Goal: Task Accomplishment & Management: Manage account settings

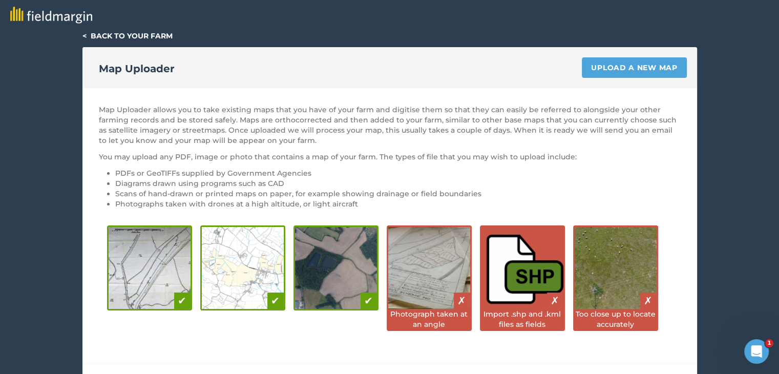
click at [89, 31] on link "< Back to your farm" at bounding box center [127, 35] width 90 height 9
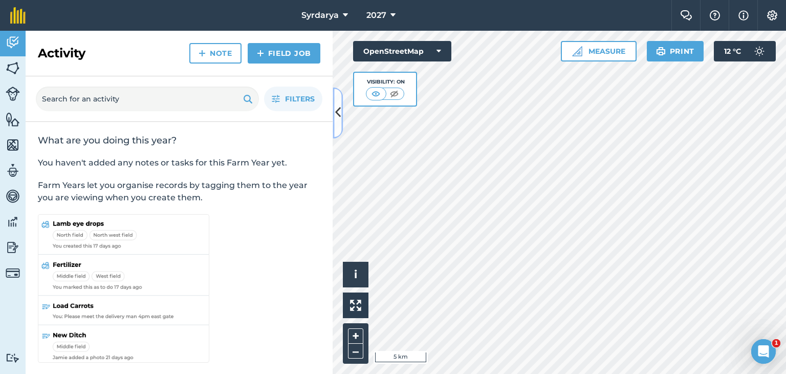
click at [336, 113] on icon at bounding box center [338, 113] width 6 height 18
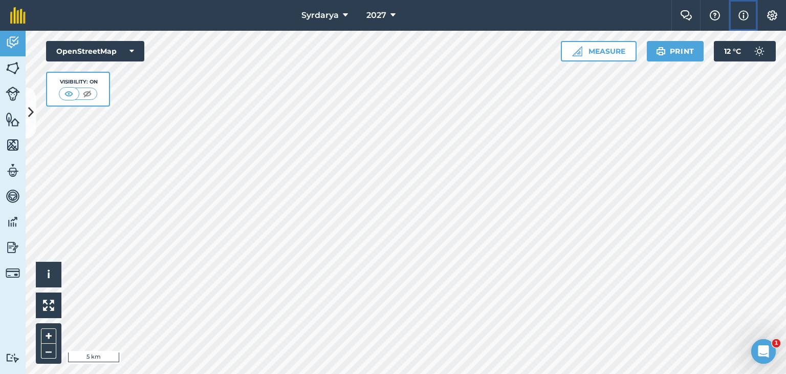
click at [739, 13] on img at bounding box center [744, 15] width 10 height 12
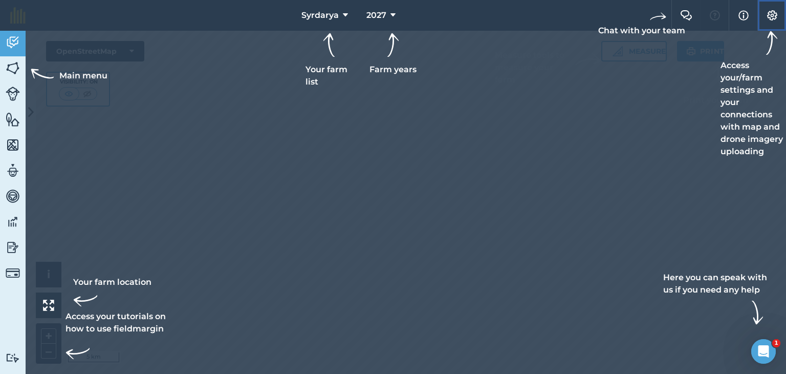
click at [776, 15] on img at bounding box center [772, 15] width 12 height 10
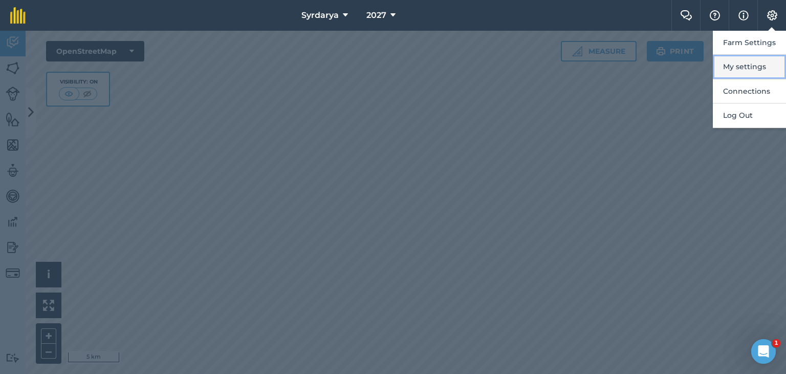
click at [756, 66] on button "My settings" at bounding box center [749, 67] width 73 height 24
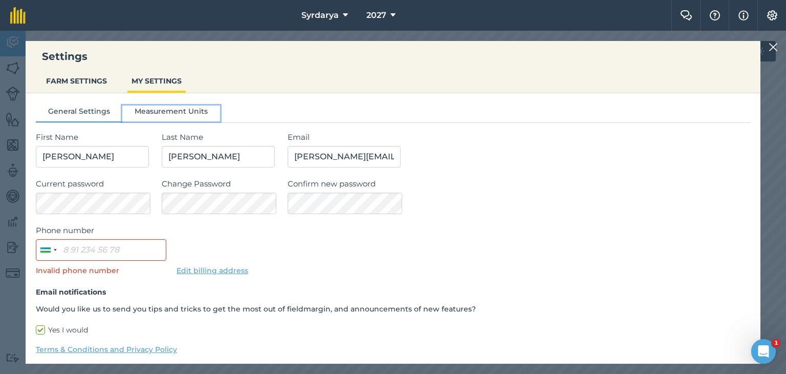
click at [176, 108] on button "Measurement Units" at bounding box center [171, 112] width 98 height 15
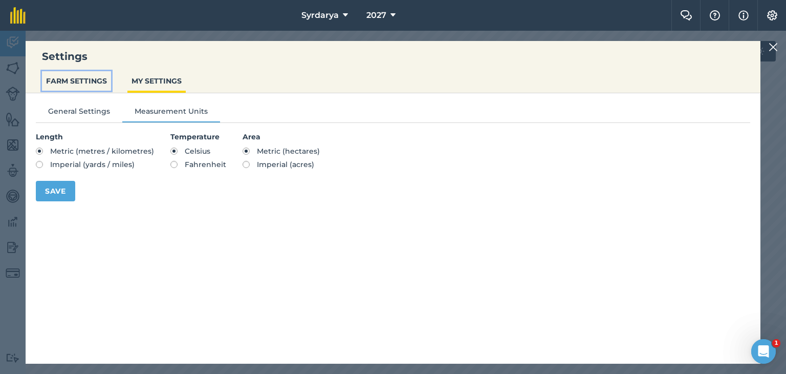
click at [79, 76] on button "FARM SETTINGS" at bounding box center [76, 80] width 69 height 19
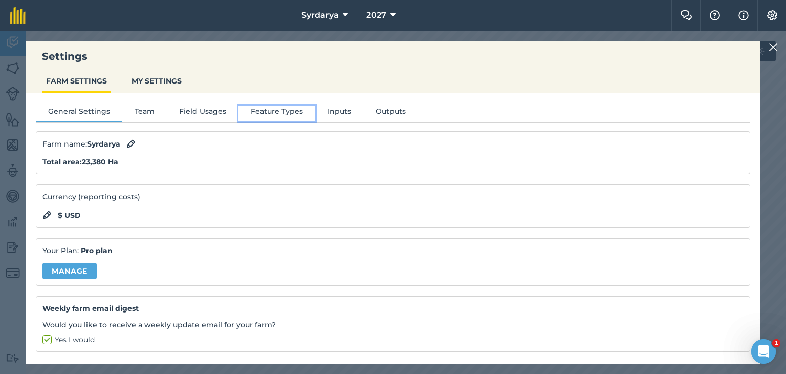
click at [277, 112] on button "Feature Types" at bounding box center [277, 112] width 77 height 15
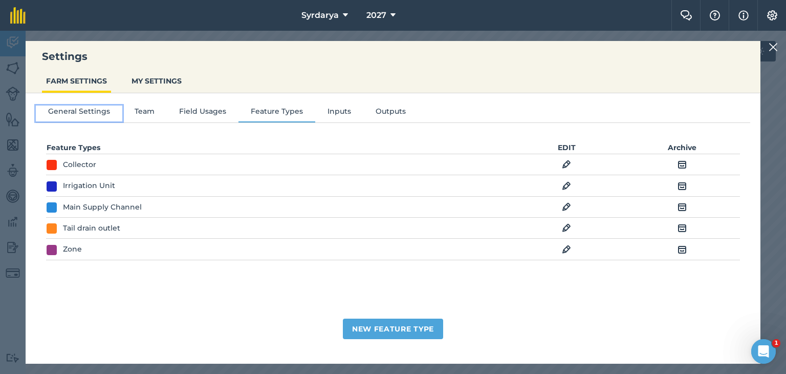
click at [76, 110] on button "General Settings" at bounding box center [79, 112] width 87 height 15
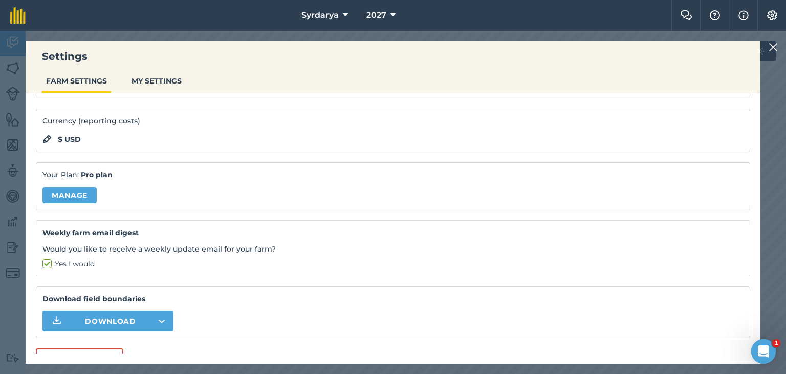
scroll to position [89, 0]
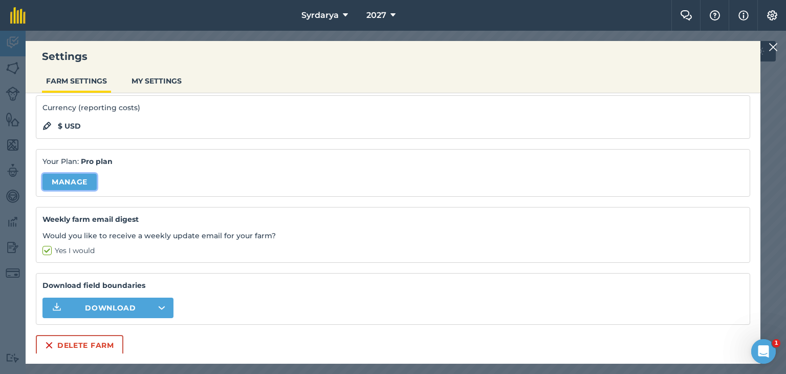
click at [58, 178] on link "Manage" at bounding box center [69, 182] width 54 height 16
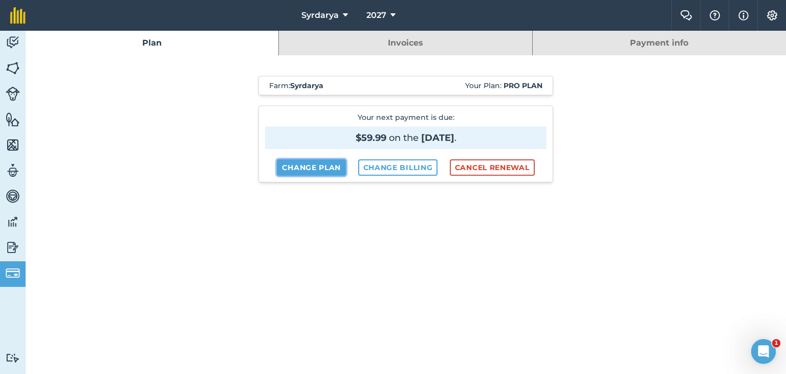
click at [303, 165] on link "Change plan" at bounding box center [311, 167] width 69 height 16
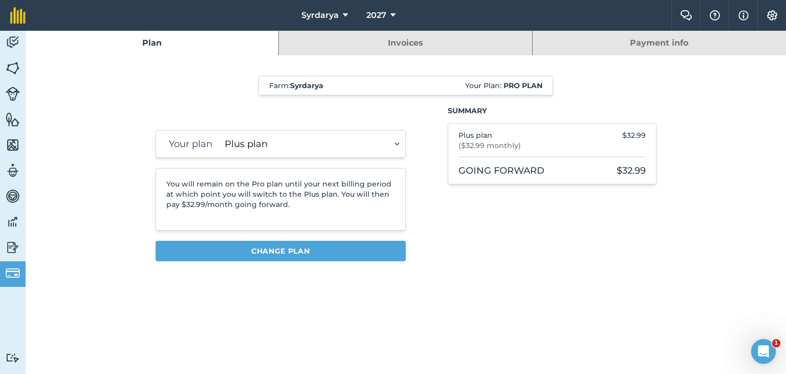
click at [268, 142] on select "Essentials plan Plus plan" at bounding box center [313, 144] width 185 height 27
click at [221, 131] on select "Essentials plan Plus plan" at bounding box center [313, 144] width 185 height 27
click at [184, 145] on label "Your plan" at bounding box center [189, 144] width 46 height 14
click at [229, 145] on select "Essentials plan Plus plan" at bounding box center [313, 144] width 185 height 27
select select "9220acf7-288c-4cbd-b74c-53c24f79aa56"
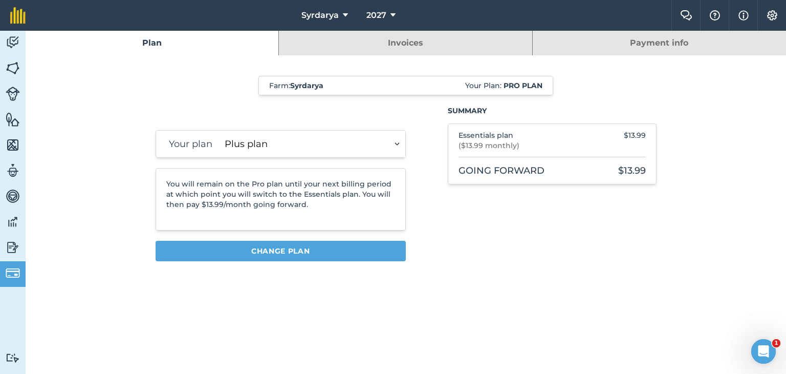
click at [221, 131] on select "Essentials plan Plus plan" at bounding box center [313, 144] width 185 height 27
click at [335, 10] on span "Syrdarya" at bounding box center [320, 15] width 37 height 12
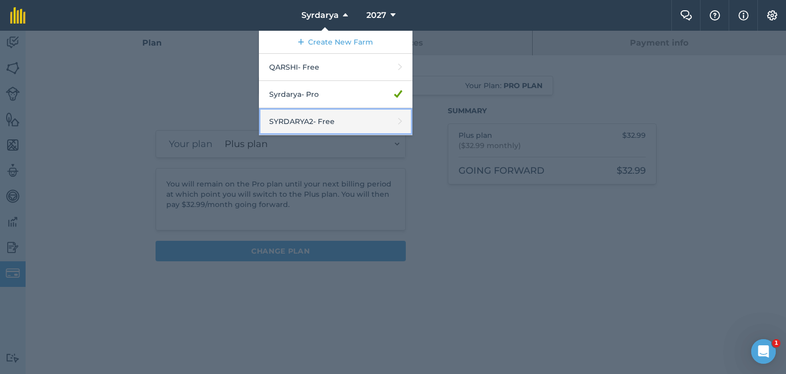
click at [307, 117] on link "SYRDARYA2 - Free" at bounding box center [336, 121] width 154 height 27
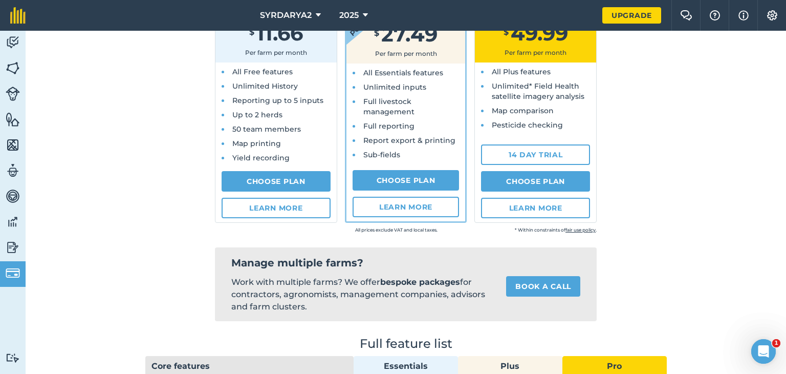
scroll to position [205, 0]
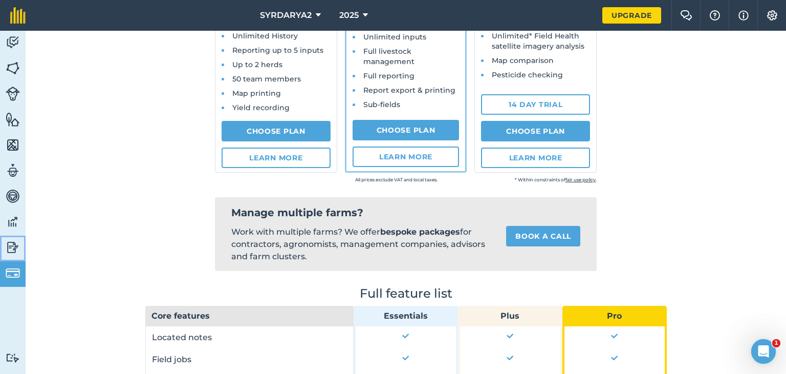
click at [14, 244] on img at bounding box center [13, 247] width 14 height 15
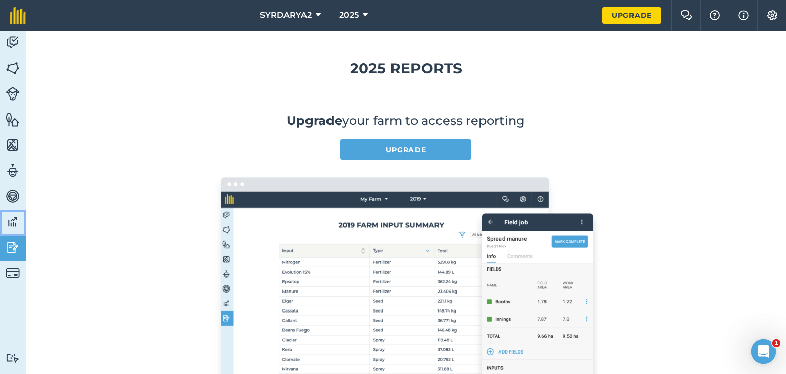
click at [11, 225] on img at bounding box center [13, 221] width 14 height 15
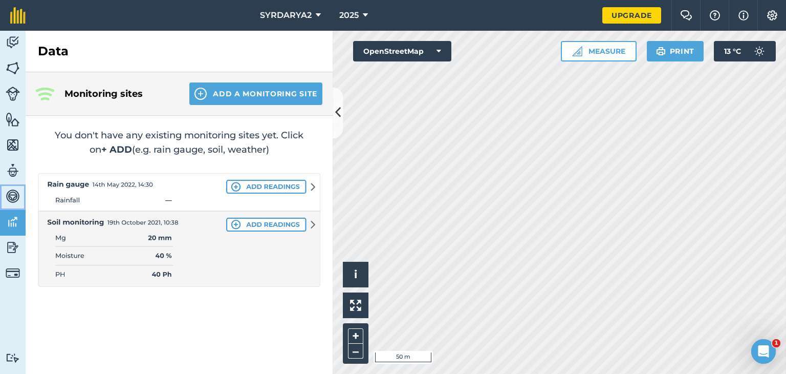
click at [12, 190] on img at bounding box center [13, 195] width 14 height 15
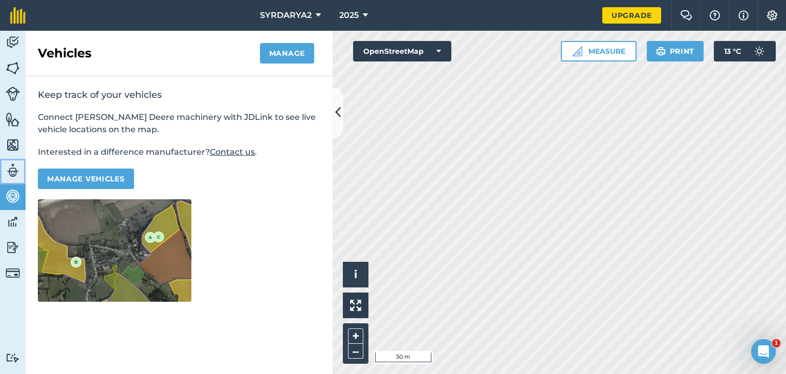
click at [16, 169] on img at bounding box center [13, 170] width 14 height 15
select select "MEMBER"
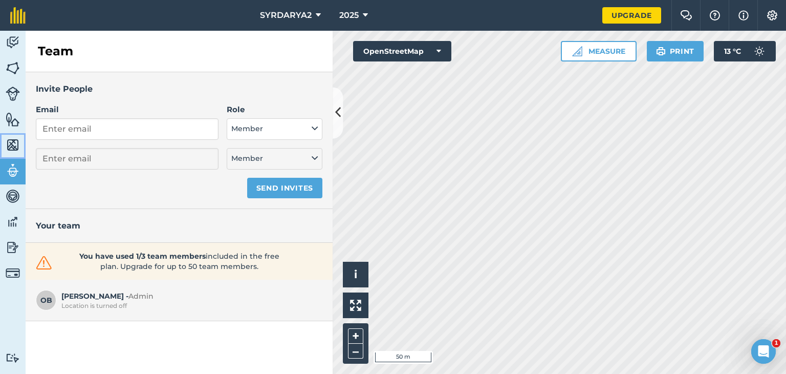
click at [13, 139] on img at bounding box center [13, 144] width 14 height 15
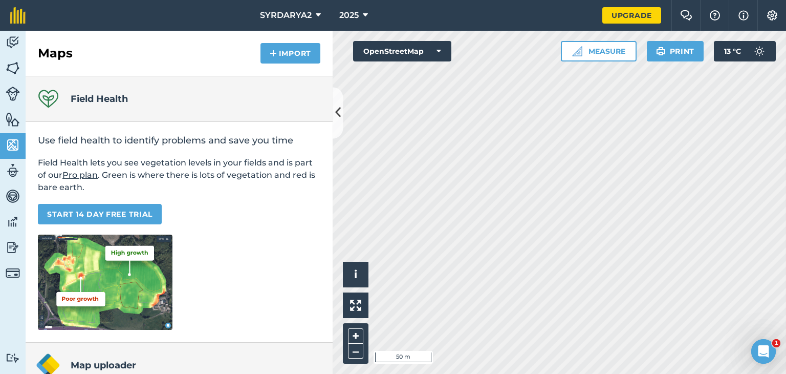
click at [85, 174] on link "Pro plan" at bounding box center [79, 175] width 35 height 10
click at [315, 15] on button "SYRDARYA2" at bounding box center [290, 15] width 69 height 31
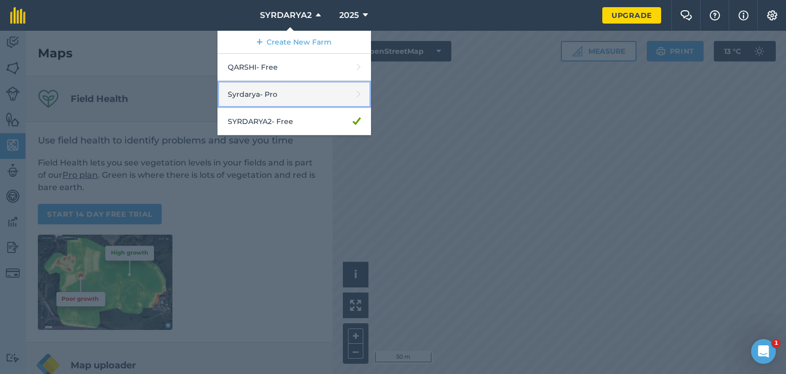
click at [272, 91] on link "Syrdarya - Pro" at bounding box center [295, 94] width 154 height 27
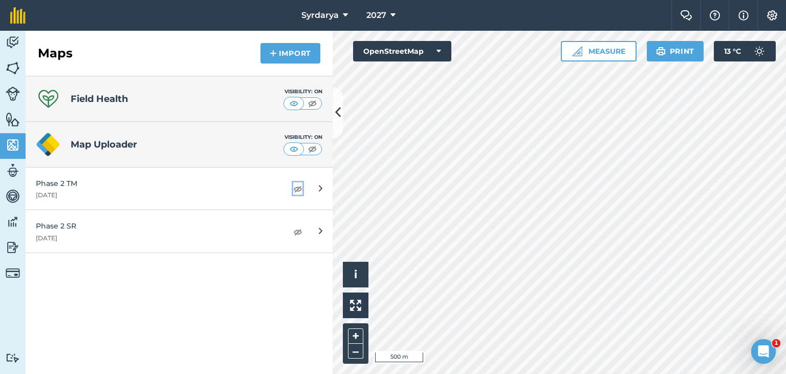
click at [297, 189] on img at bounding box center [297, 188] width 9 height 12
click at [297, 187] on img at bounding box center [297, 188] width 9 height 12
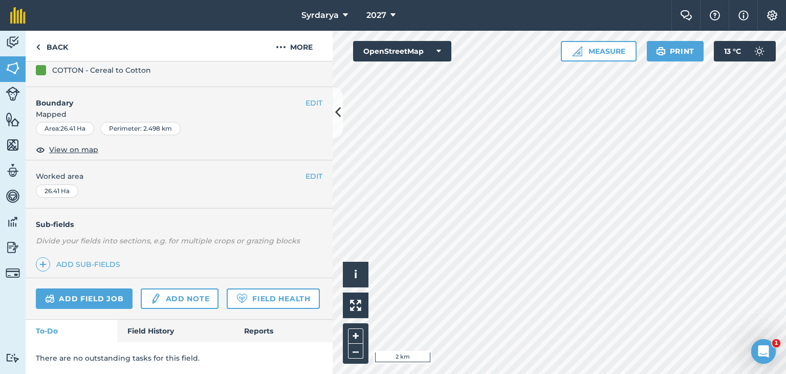
scroll to position [135, 0]
click at [347, 15] on icon at bounding box center [345, 15] width 5 height 12
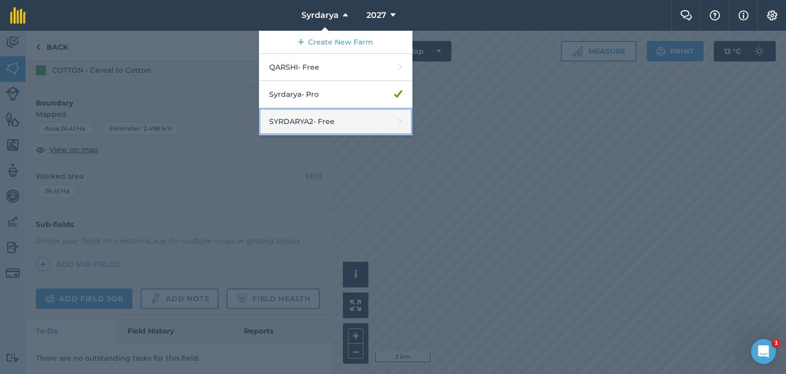
click at [308, 122] on link "SYRDARYA2 - Free" at bounding box center [336, 121] width 154 height 27
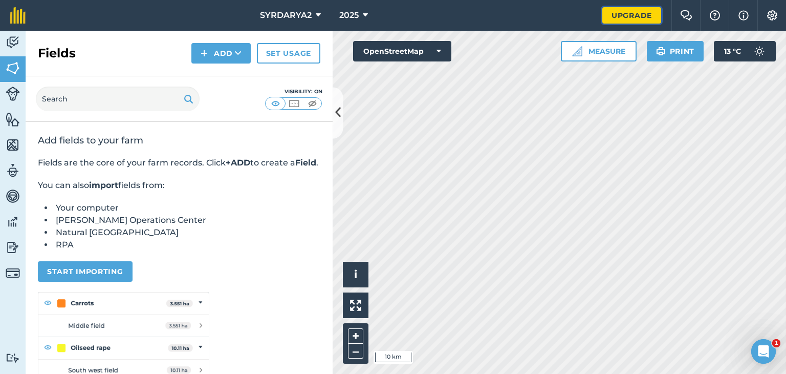
click at [614, 13] on link "Upgrade" at bounding box center [632, 15] width 59 height 16
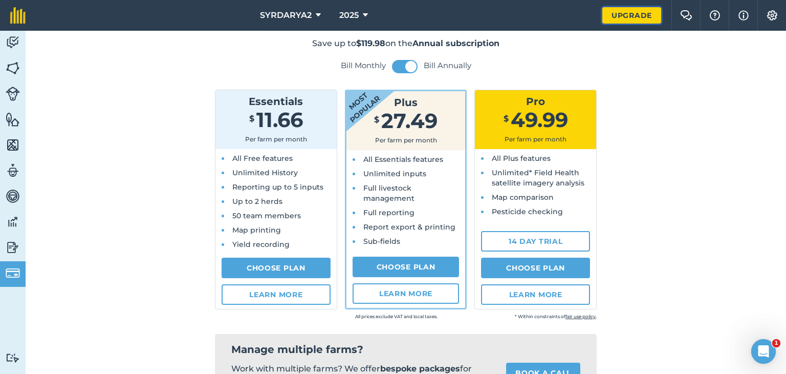
scroll to position [102, 0]
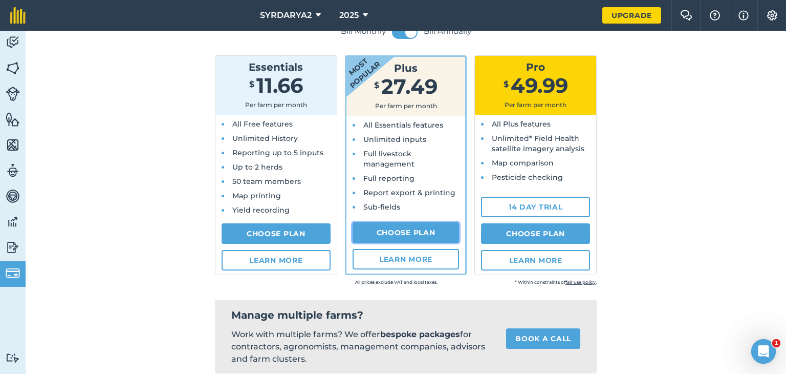
click at [407, 228] on link "Choose Plan" at bounding box center [406, 232] width 107 height 20
select select "9220acf7-288c-4cbd-b74c-53c24f79aa56"
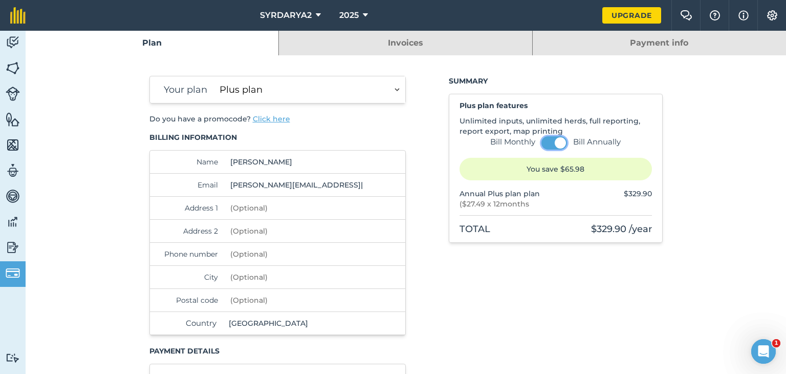
click at [545, 142] on button at bounding box center [555, 142] width 26 height 13
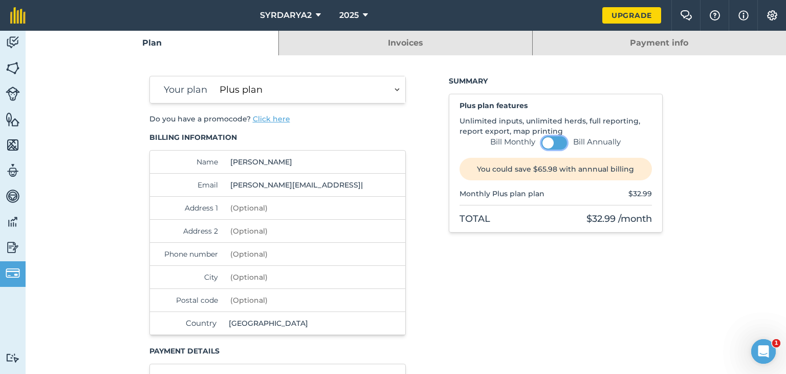
click at [549, 146] on button at bounding box center [555, 142] width 26 height 13
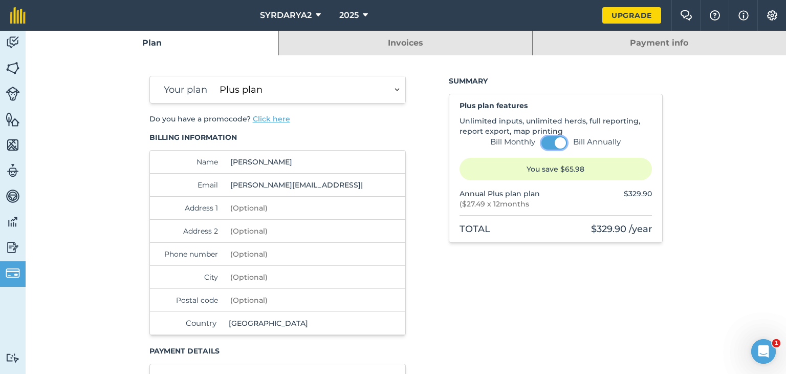
click at [549, 144] on button at bounding box center [555, 142] width 26 height 13
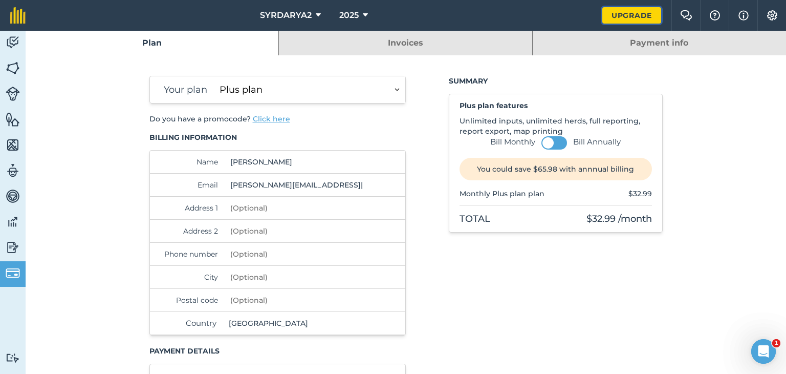
click at [624, 13] on link "Upgrade" at bounding box center [632, 15] width 59 height 16
click at [742, 13] on img at bounding box center [744, 15] width 10 height 12
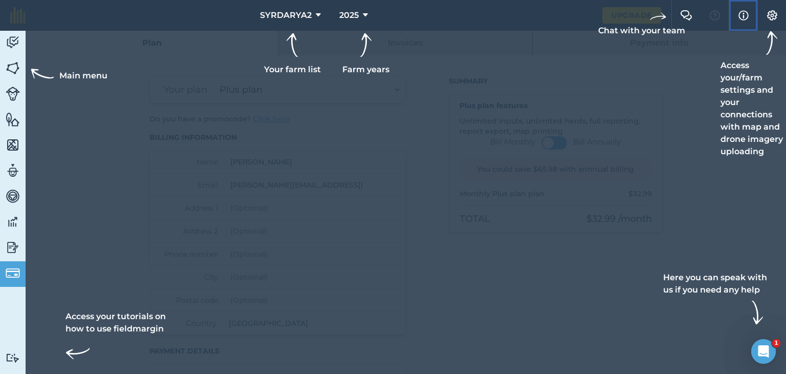
click at [744, 9] on img at bounding box center [744, 15] width 10 height 12
click at [774, 12] on img at bounding box center [772, 15] width 12 height 10
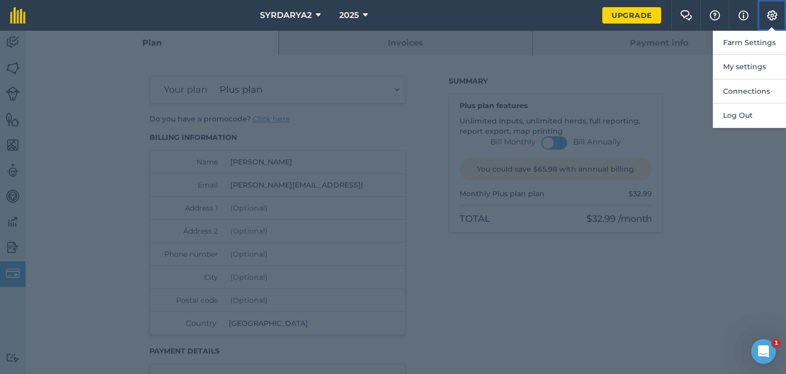
click at [774, 12] on img at bounding box center [772, 15] width 12 height 10
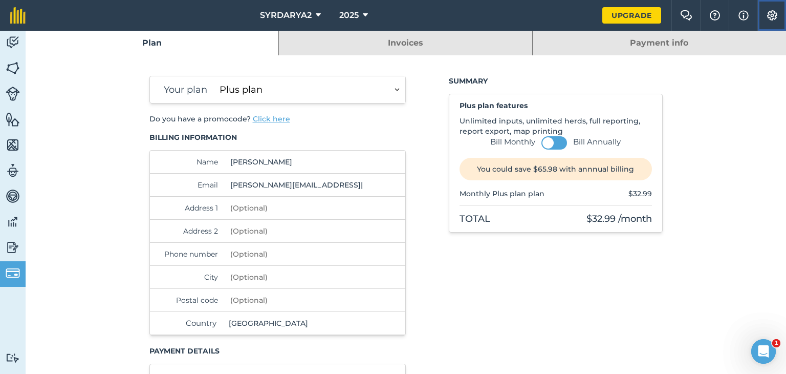
click at [774, 12] on img at bounding box center [772, 15] width 12 height 10
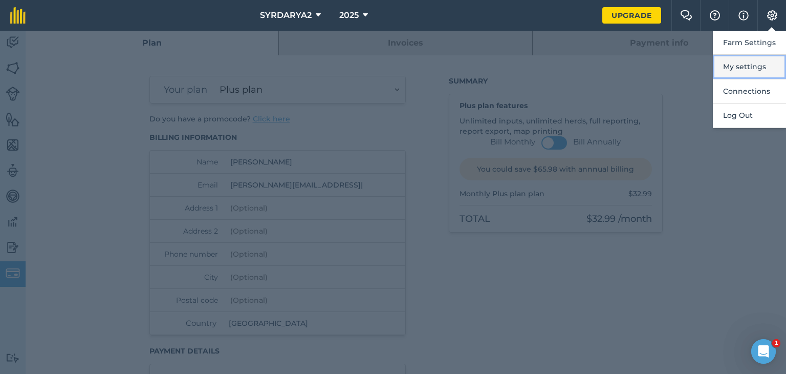
click at [755, 67] on button "My settings" at bounding box center [749, 67] width 73 height 24
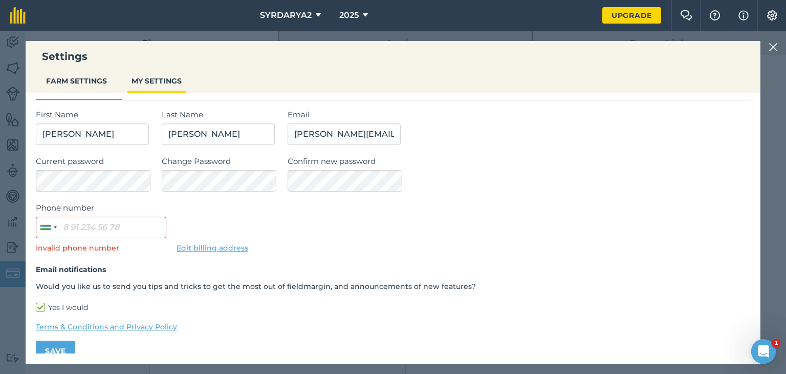
scroll to position [34, 0]
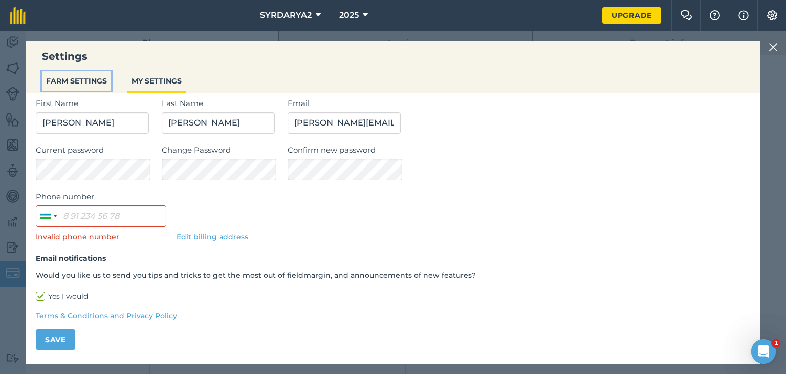
click at [78, 79] on button "FARM SETTINGS" at bounding box center [76, 80] width 69 height 19
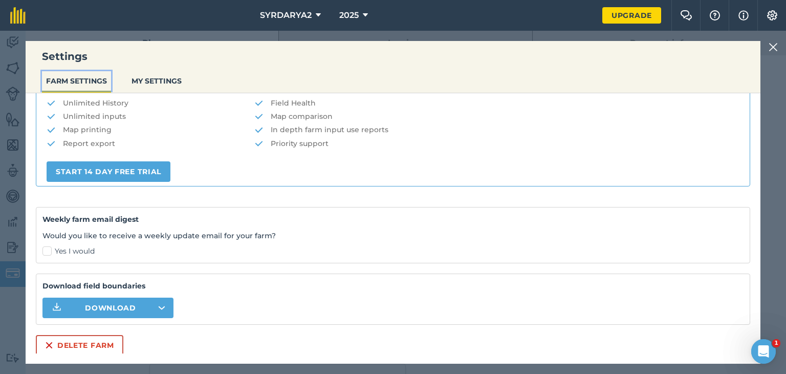
scroll to position [14, 0]
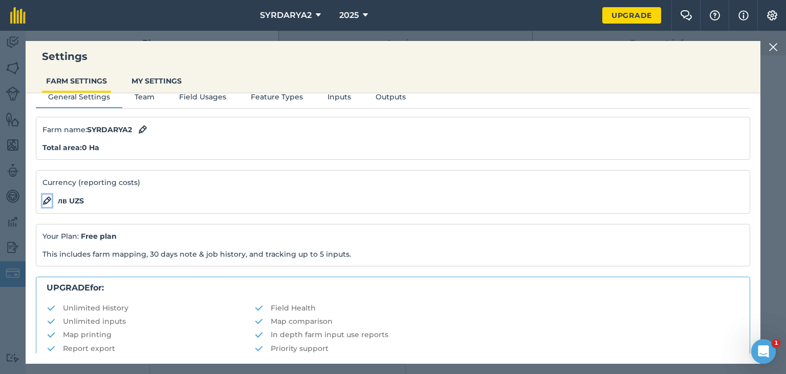
click at [45, 199] on img at bounding box center [46, 201] width 9 height 12
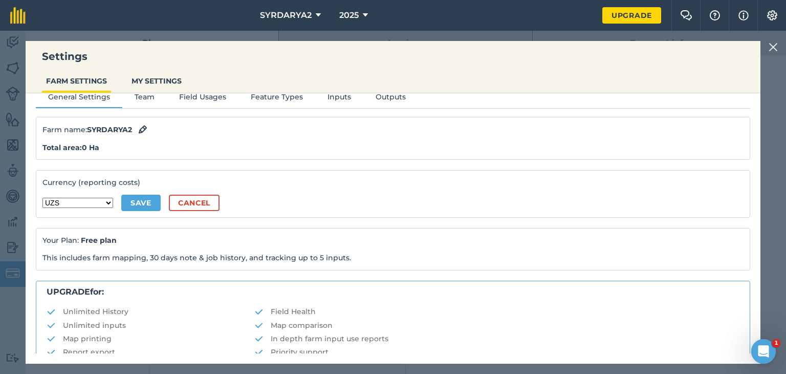
click at [63, 203] on select "AED AFN ALL AMD ANG AOA ARS AUD AWG AZN BAM BBD BDT BGN BHD BIF BMD BND BOB BOV…" at bounding box center [77, 203] width 71 height 10
select select "USD"
click at [42, 198] on select "AED AFN ALL AMD ANG AOA ARS AUD AWG AZN BAM BBD BDT BGN BHD BIF BMD BND BOB BOV…" at bounding box center [77, 203] width 71 height 10
click at [121, 201] on button "Save" at bounding box center [140, 203] width 39 height 16
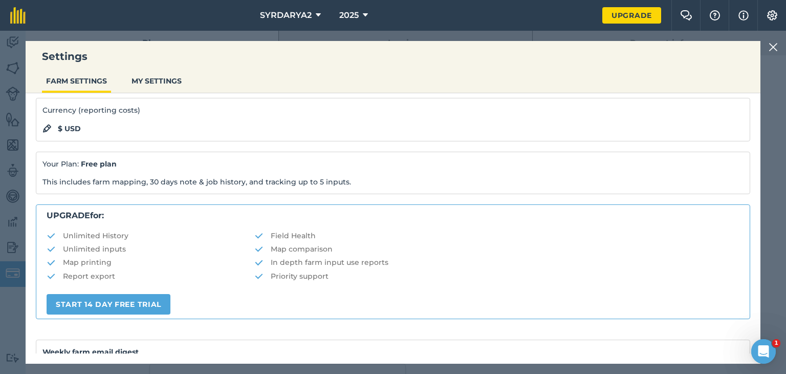
scroll to position [0, 0]
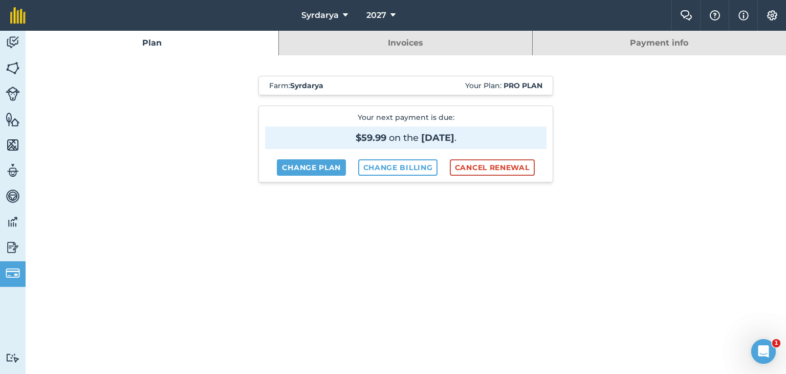
click at [376, 40] on link "Invoices" at bounding box center [405, 43] width 253 height 25
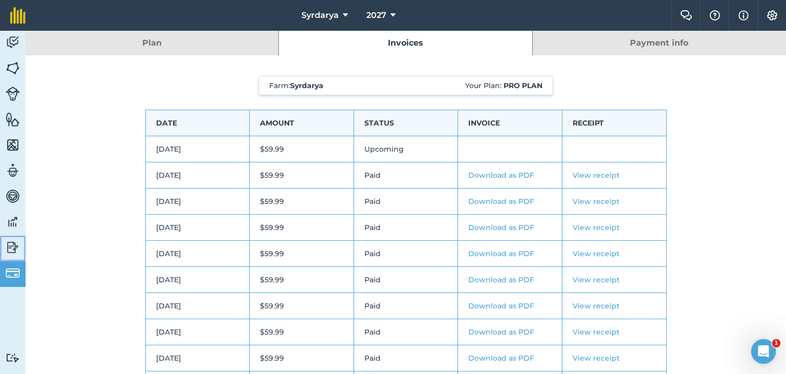
click at [11, 246] on img at bounding box center [13, 247] width 14 height 15
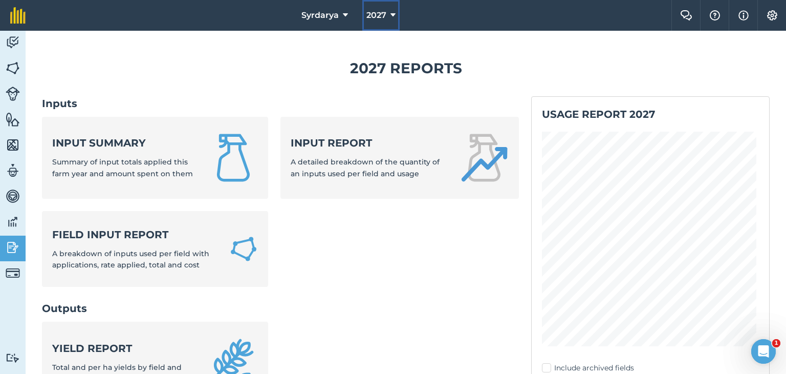
click at [389, 14] on button "2027" at bounding box center [380, 15] width 37 height 31
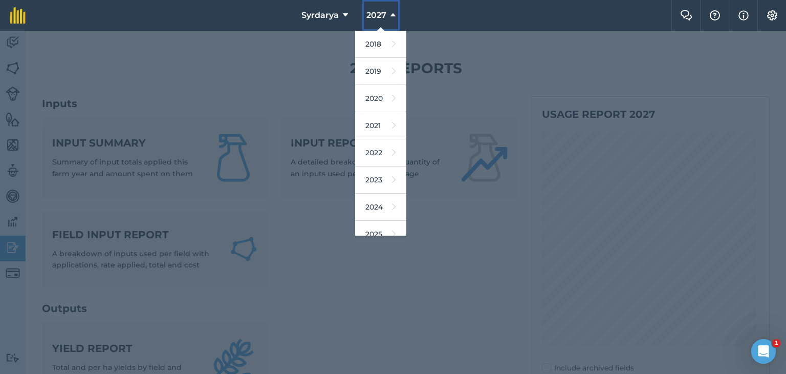
click at [389, 14] on button "2027" at bounding box center [380, 15] width 37 height 31
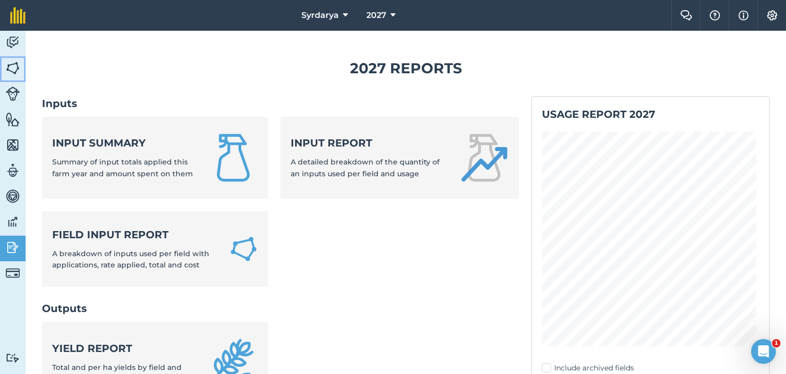
click at [14, 64] on img at bounding box center [13, 67] width 14 height 15
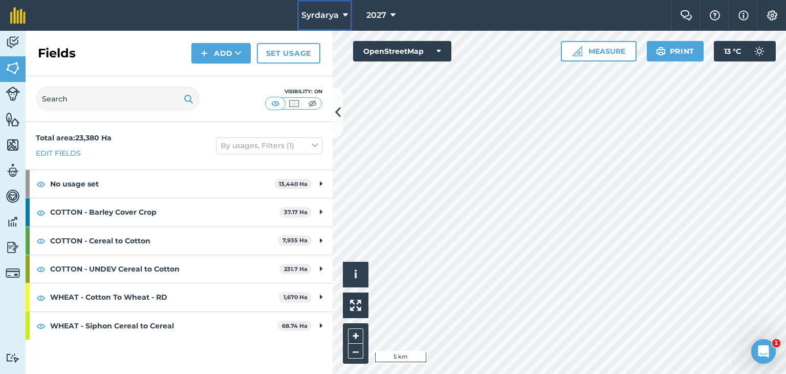
click at [340, 15] on button "Syrdarya" at bounding box center [324, 15] width 55 height 31
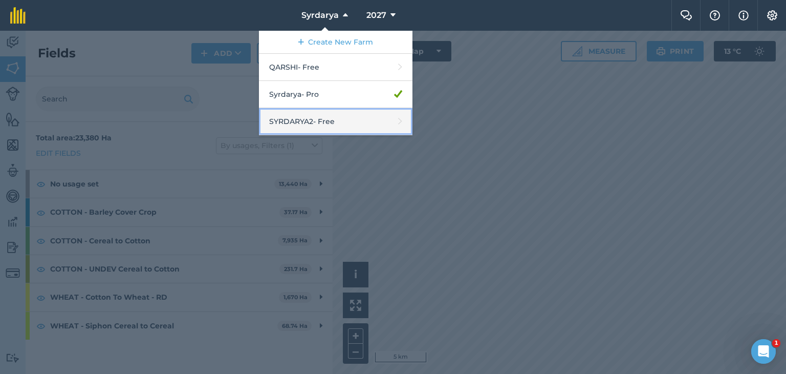
click at [334, 117] on link "SYRDARYA2 - Free" at bounding box center [336, 121] width 154 height 27
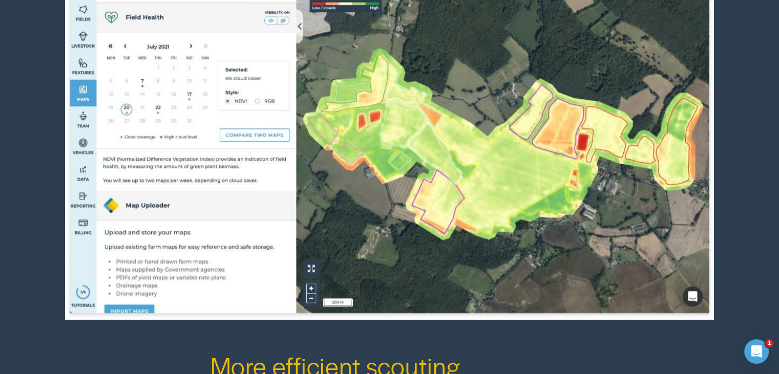
scroll to position [563, 0]
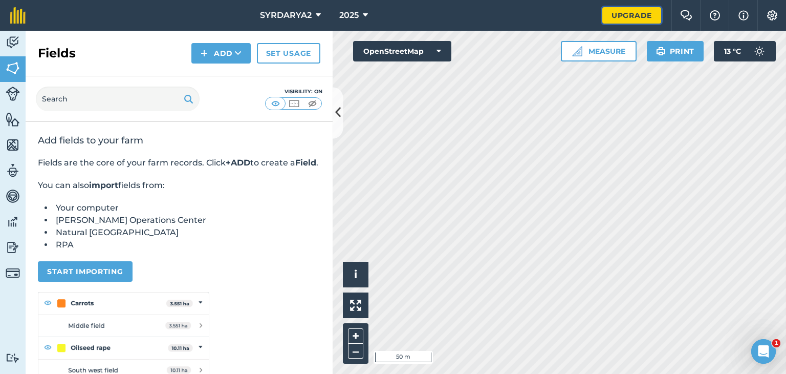
click at [623, 13] on link "Upgrade" at bounding box center [632, 15] width 59 height 16
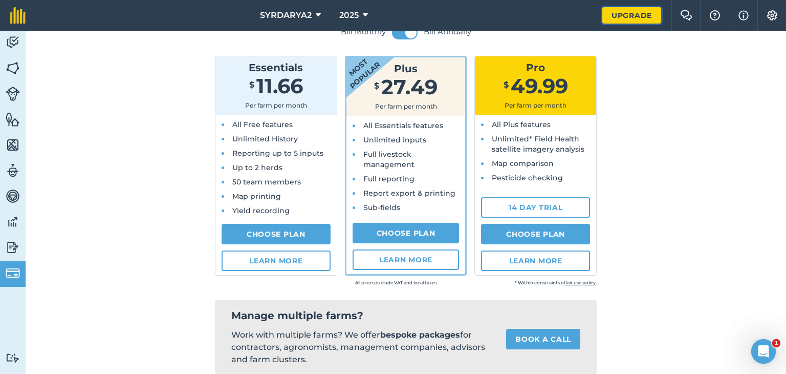
scroll to position [102, 0]
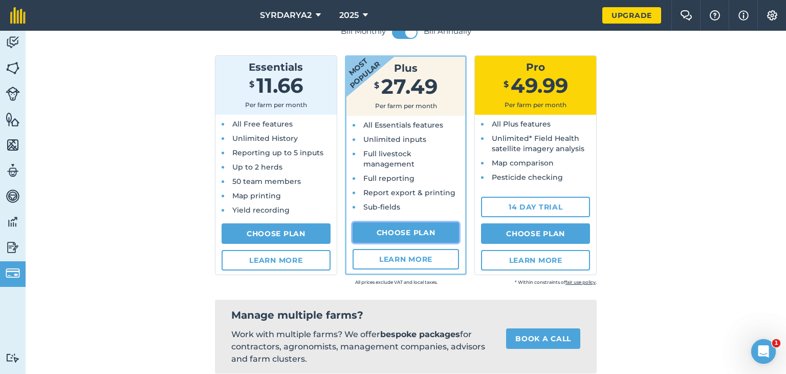
click at [405, 229] on link "Choose Plan" at bounding box center [406, 232] width 107 height 20
select select "9220acf7-288c-4cbd-b74c-53c24f79aa56"
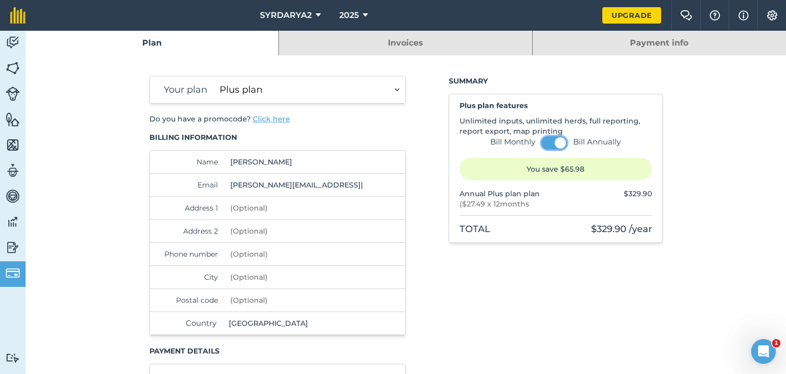
click at [550, 142] on button at bounding box center [555, 142] width 26 height 13
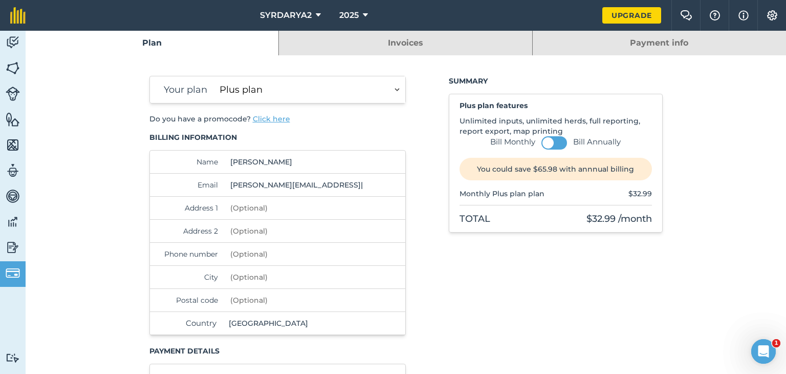
click at [392, 85] on select "Essentials plan Plus plan Pro plan" at bounding box center [311, 89] width 190 height 27
click at [413, 97] on div "Your plan Essentials plan Plus plan Pro plan Bill Monthly Bill Annually You cou…" at bounding box center [405, 270] width 513 height 388
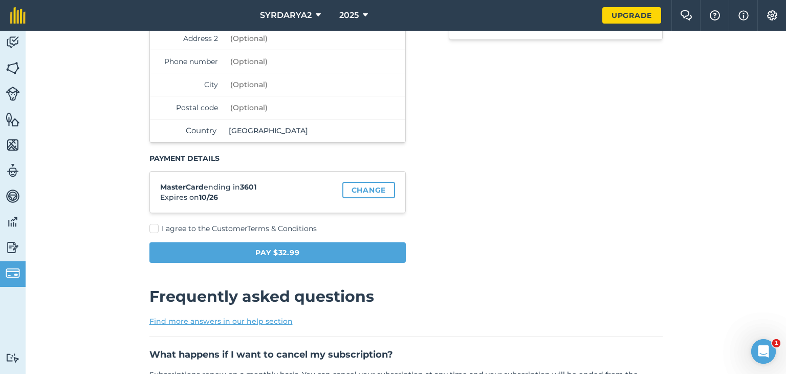
scroll to position [307, 0]
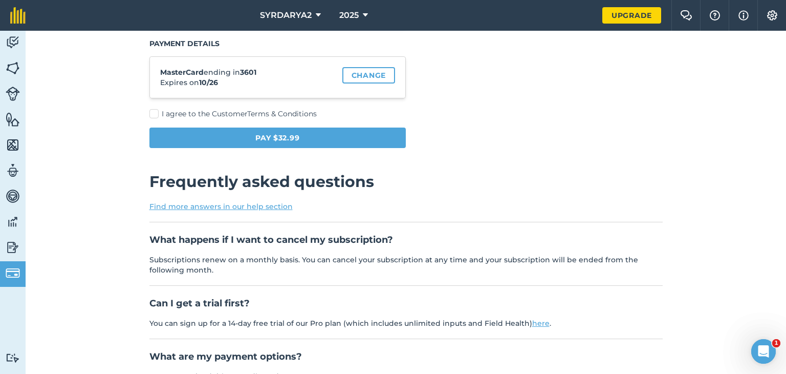
click at [151, 113] on label "I agree to the Customer Terms & Conditions" at bounding box center [277, 114] width 257 height 11
checkbox input "true"
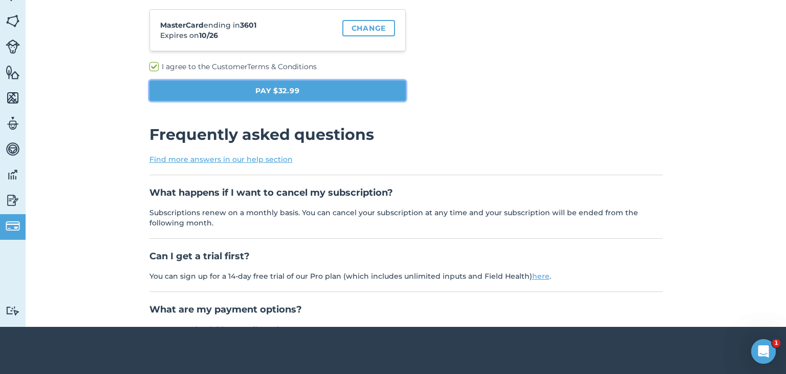
click at [274, 89] on button "Pay $32.99" at bounding box center [277, 90] width 257 height 20
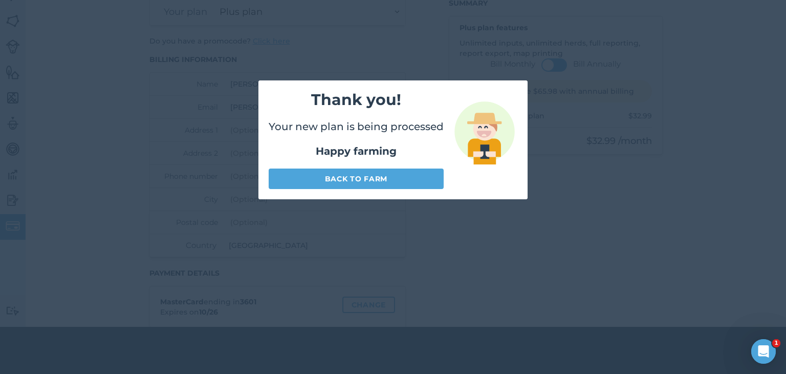
scroll to position [31, 0]
click at [363, 177] on link "Back to farm" at bounding box center [356, 178] width 175 height 20
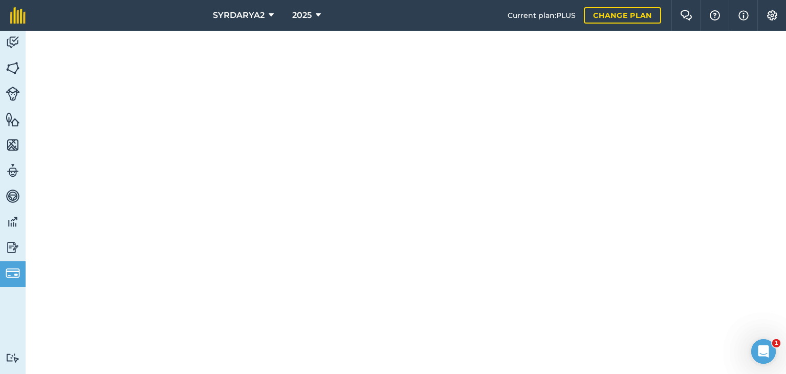
scroll to position [398, 0]
click at [12, 66] on img at bounding box center [13, 67] width 14 height 15
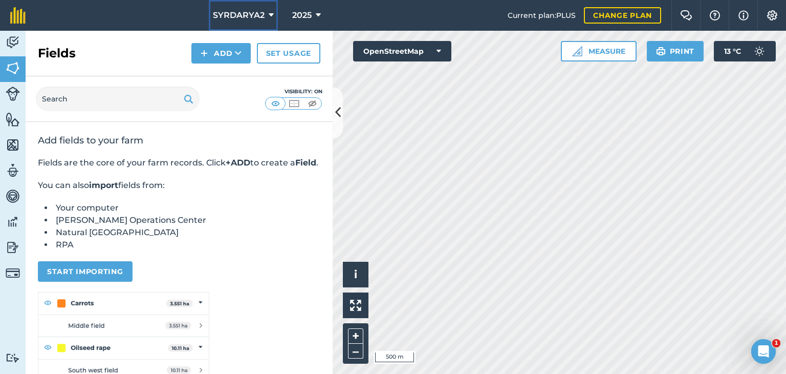
click at [264, 13] on button "SYRDARYA2" at bounding box center [243, 15] width 69 height 31
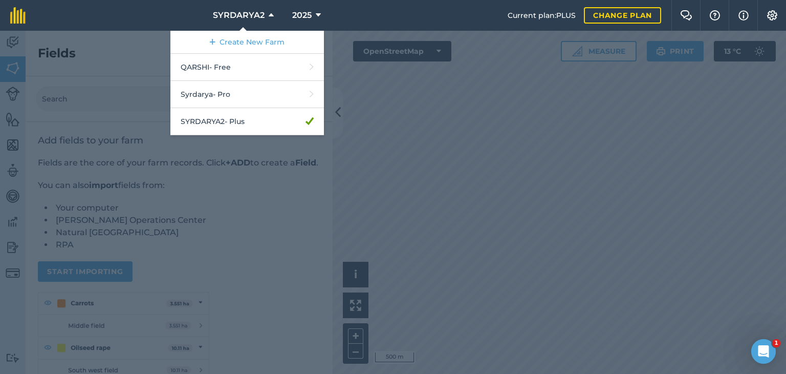
drag, startPoint x: 211, startPoint y: 122, endPoint x: 415, endPoint y: 123, distance: 204.3
click at [415, 123] on div at bounding box center [393, 202] width 786 height 343
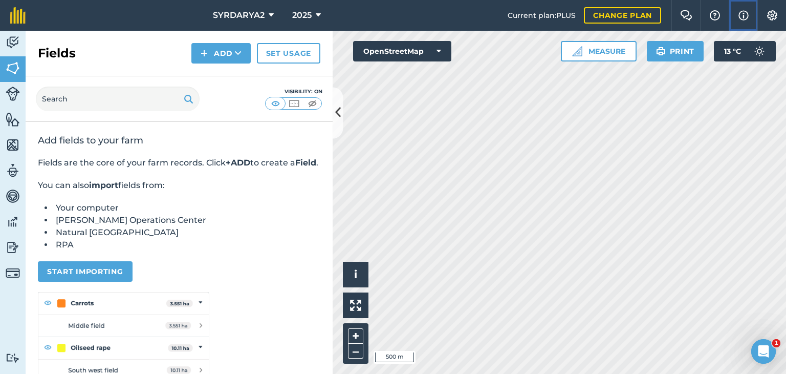
click at [746, 15] on img at bounding box center [744, 15] width 10 height 12
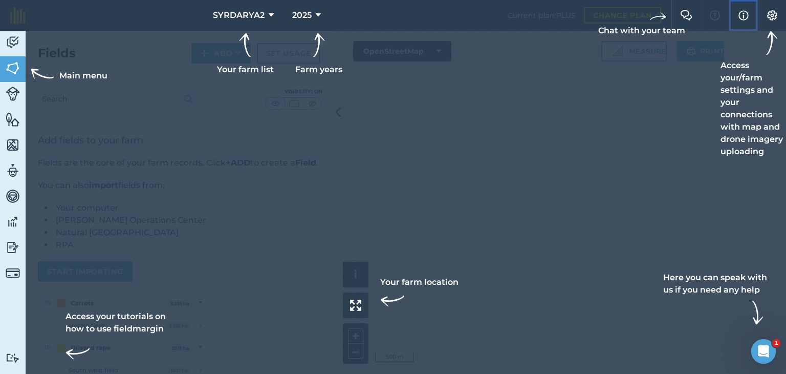
drag, startPoint x: 746, startPoint y: 15, endPoint x: 752, endPoint y: 15, distance: 5.6
click at [747, 15] on img at bounding box center [744, 15] width 10 height 12
click at [773, 15] on img at bounding box center [772, 15] width 12 height 10
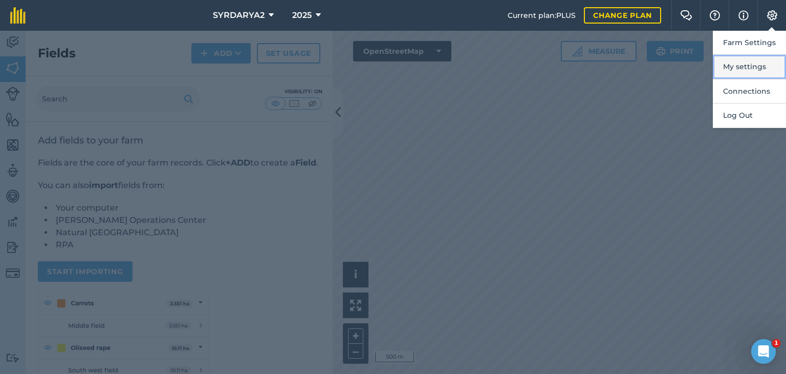
click at [748, 64] on button "My settings" at bounding box center [749, 67] width 73 height 24
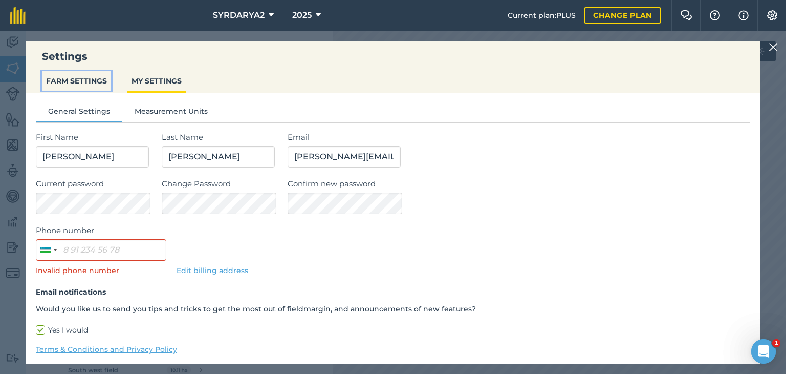
click at [61, 79] on button "FARM SETTINGS" at bounding box center [76, 80] width 69 height 19
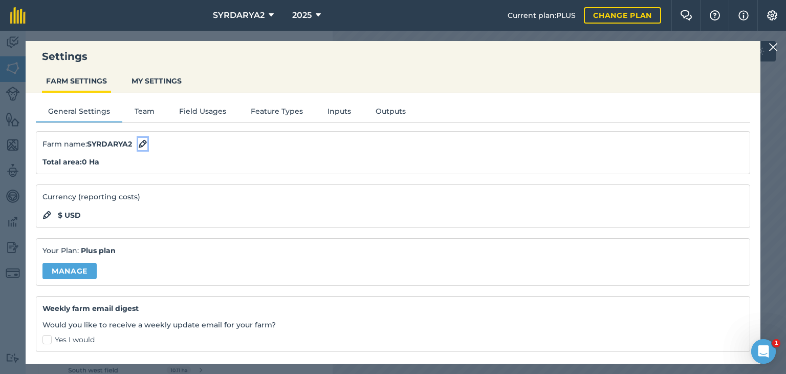
click at [144, 142] on img at bounding box center [142, 144] width 9 height 12
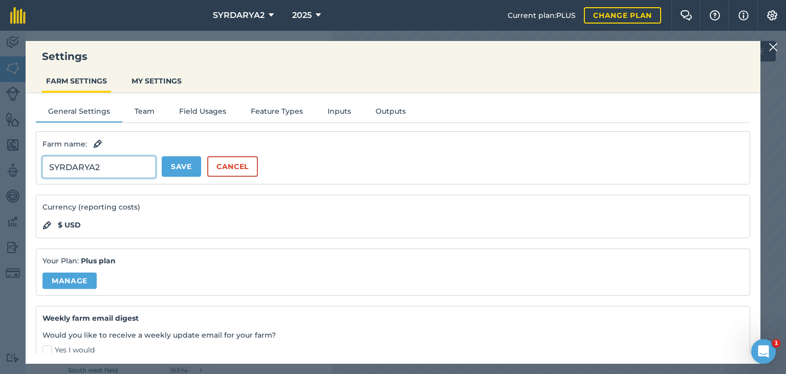
click at [125, 168] on input "SYRDARYA2" at bounding box center [98, 167] width 113 height 22
type input "S"
type input "F"
drag, startPoint x: 87, startPoint y: 166, endPoint x: 149, endPoint y: 168, distance: 62.5
click at [149, 168] on input "Syrdarya Input Manager" at bounding box center [98, 167] width 113 height 22
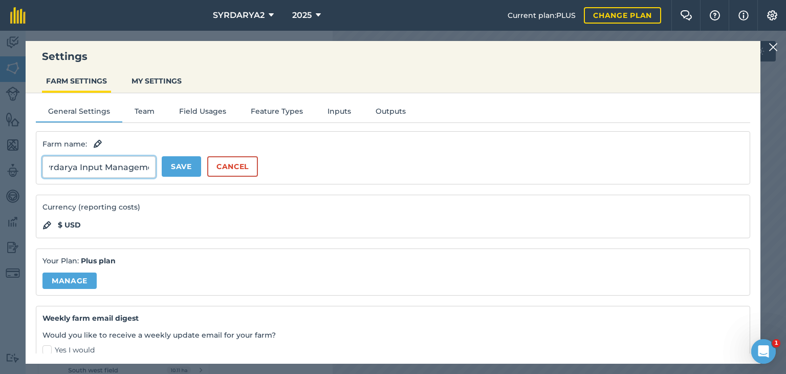
scroll to position [0, 18]
type input "Syrdarya Input Management"
click at [180, 164] on button "Save" at bounding box center [181, 166] width 39 height 20
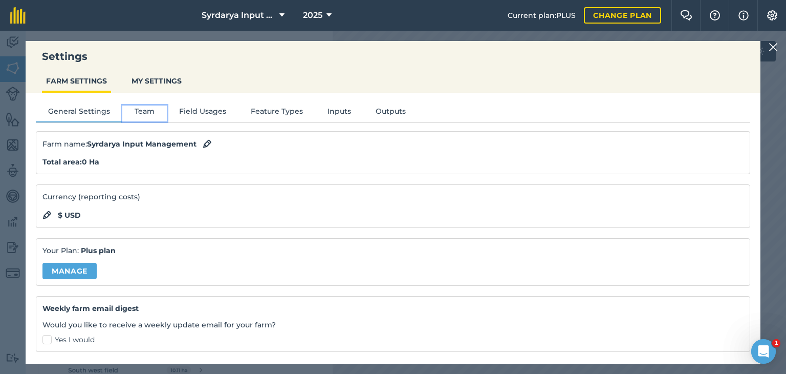
click at [143, 110] on button "Team" at bounding box center [144, 112] width 45 height 15
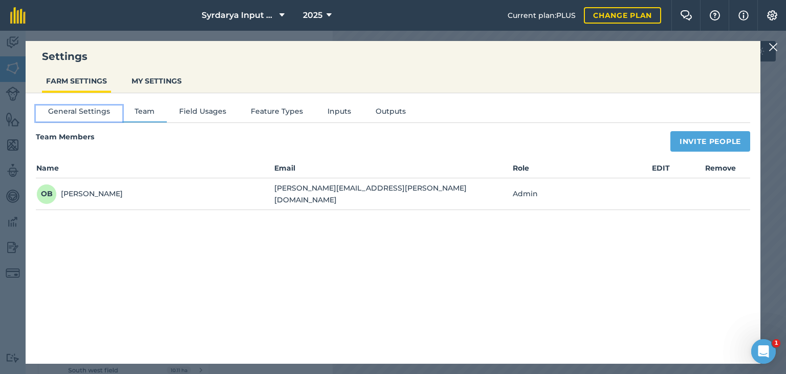
click at [66, 109] on button "General Settings" at bounding box center [79, 112] width 87 height 15
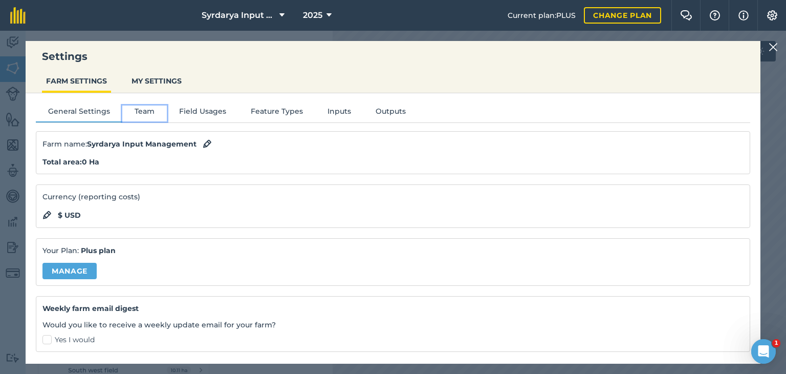
click at [141, 109] on button "Team" at bounding box center [144, 112] width 45 height 15
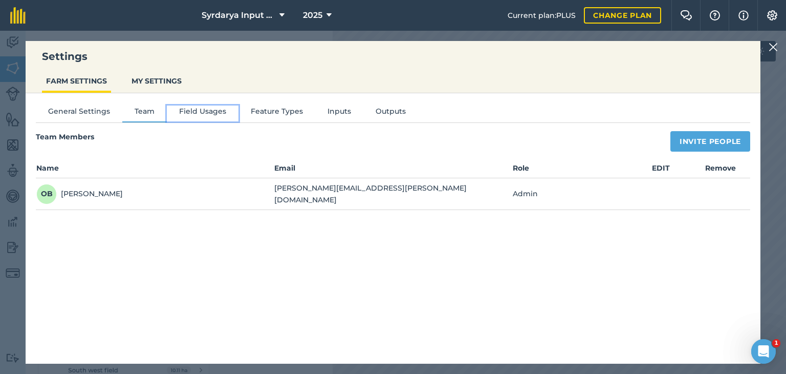
click at [204, 109] on button "Field Usages" at bounding box center [203, 112] width 72 height 15
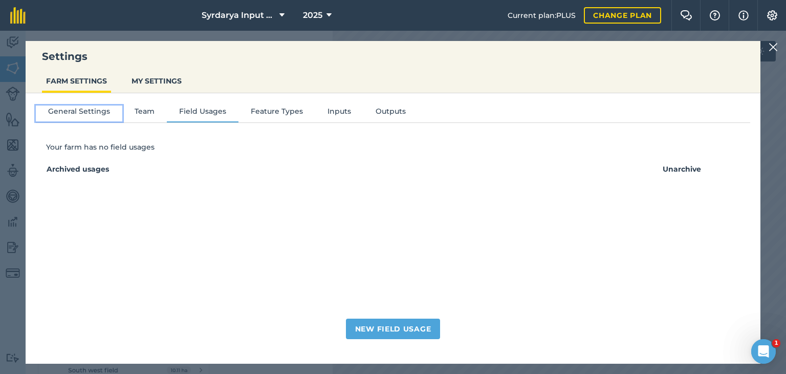
click at [81, 110] on button "General Settings" at bounding box center [79, 112] width 87 height 15
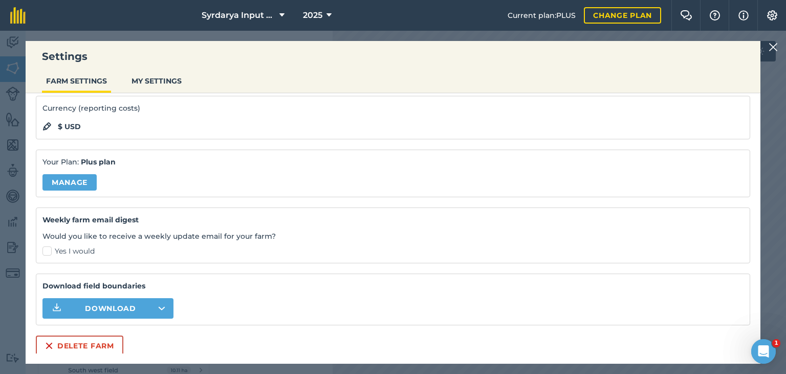
scroll to position [89, 0]
click at [163, 306] on icon "button" at bounding box center [161, 308] width 7 height 4
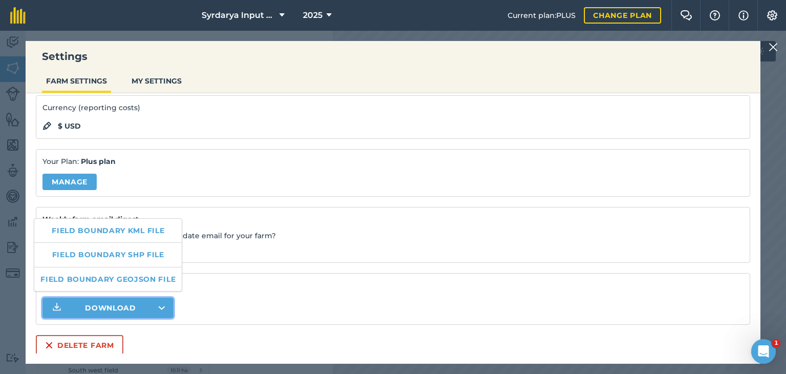
click at [228, 198] on div "Farm name : Syrdarya Input Management Total area : 0 Ha Currency (reporting cos…" at bounding box center [393, 198] width 715 height 313
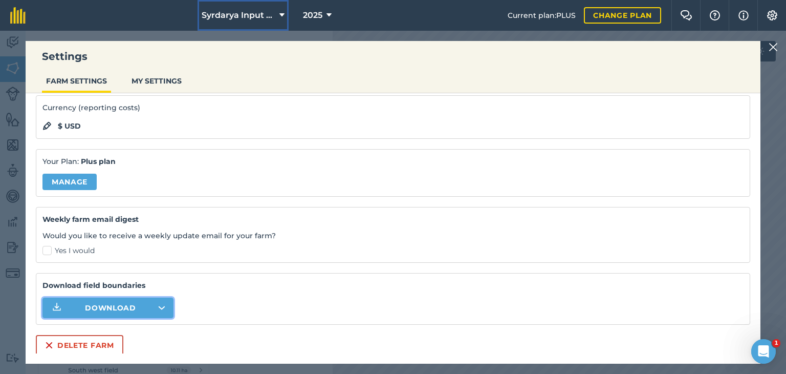
click at [285, 11] on button "Syrdarya Input Management" at bounding box center [243, 15] width 91 height 31
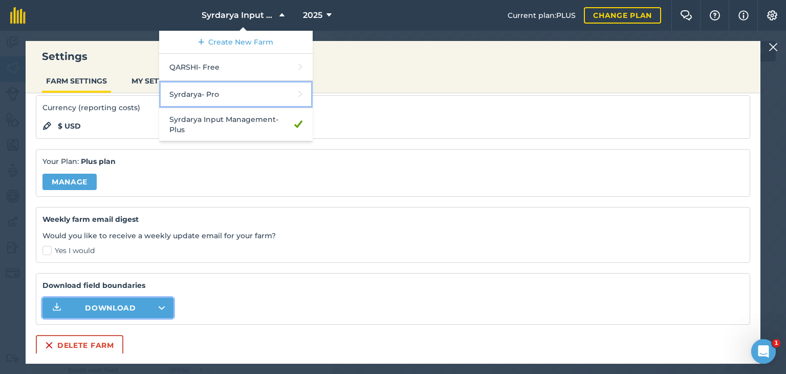
click at [209, 93] on link "Syrdarya - Pro" at bounding box center [236, 94] width 154 height 27
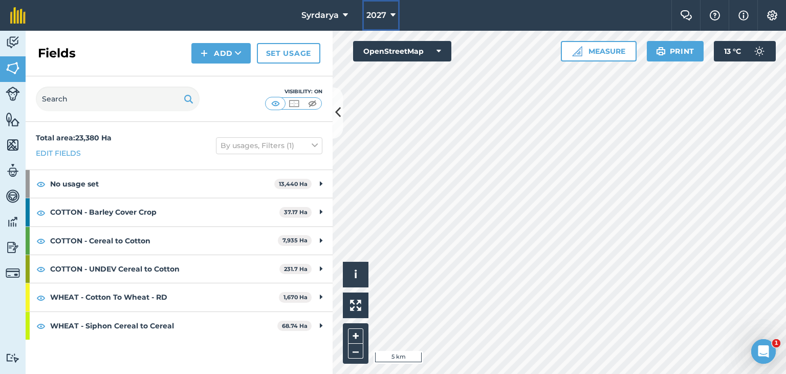
click at [392, 15] on icon at bounding box center [393, 15] width 5 height 12
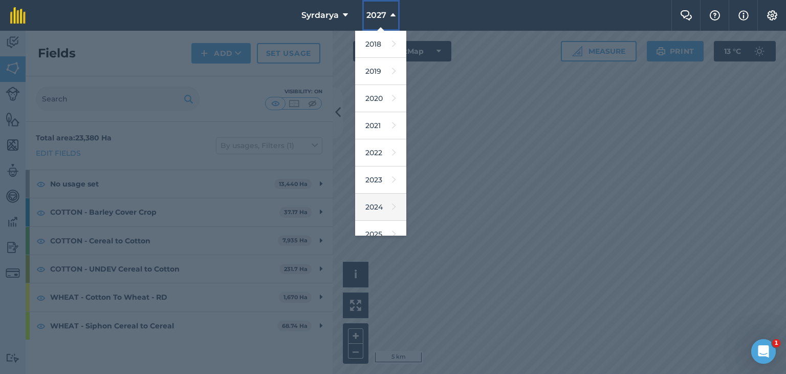
scroll to position [66, 0]
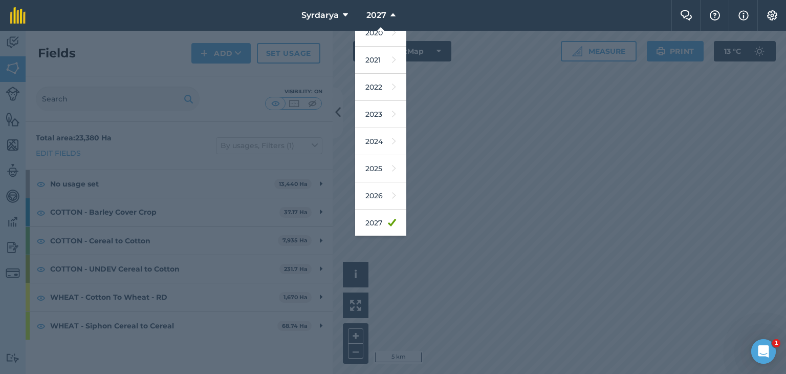
click at [450, 133] on div at bounding box center [393, 202] width 786 height 343
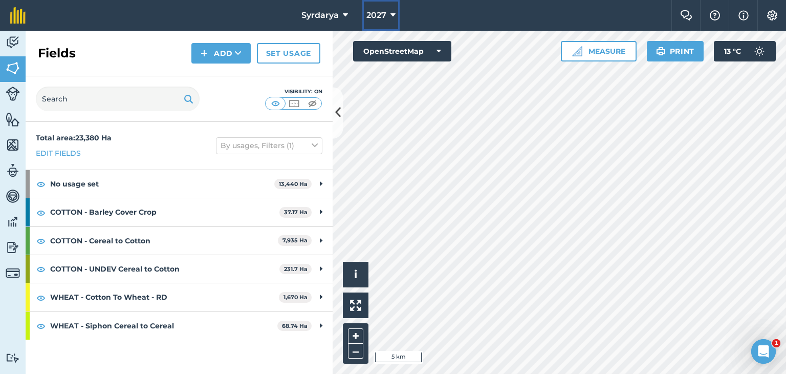
click at [389, 14] on button "2027" at bounding box center [380, 15] width 37 height 31
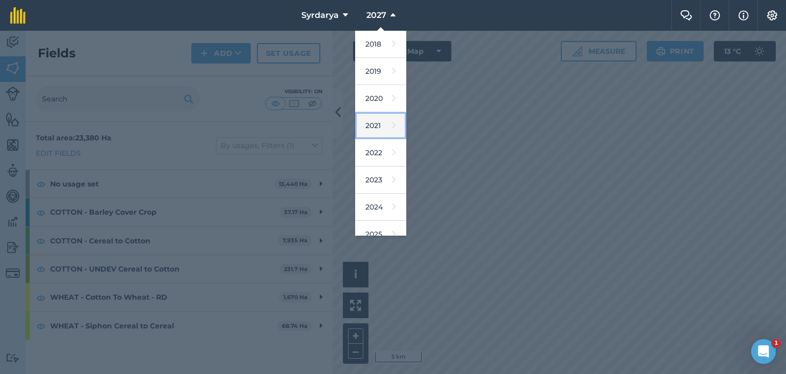
click at [375, 126] on link "2021" at bounding box center [380, 125] width 51 height 27
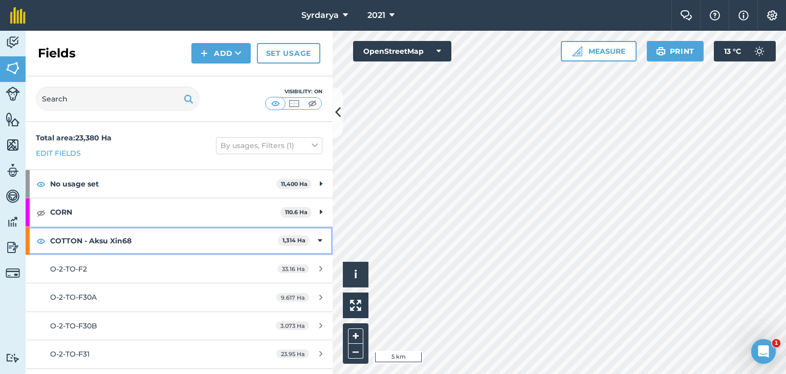
click at [318, 239] on icon at bounding box center [320, 240] width 5 height 11
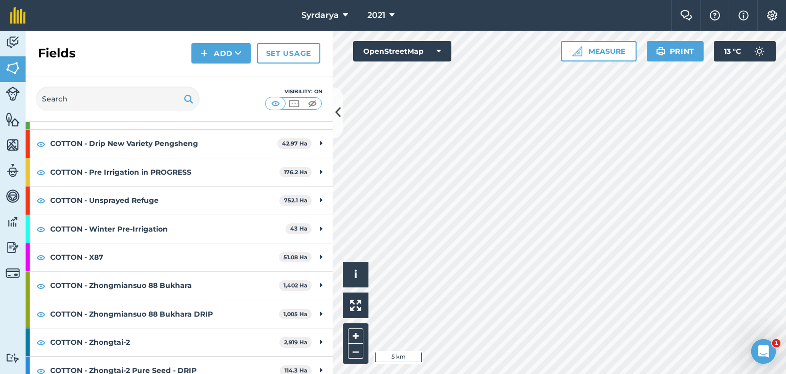
scroll to position [0, 0]
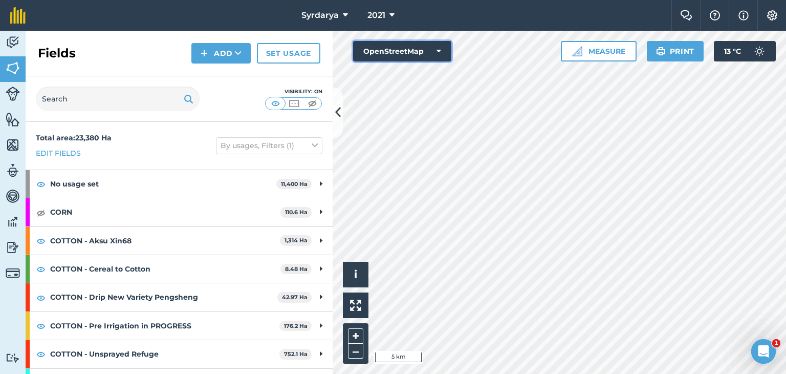
click at [442, 48] on button "OpenStreetMap" at bounding box center [402, 51] width 98 height 20
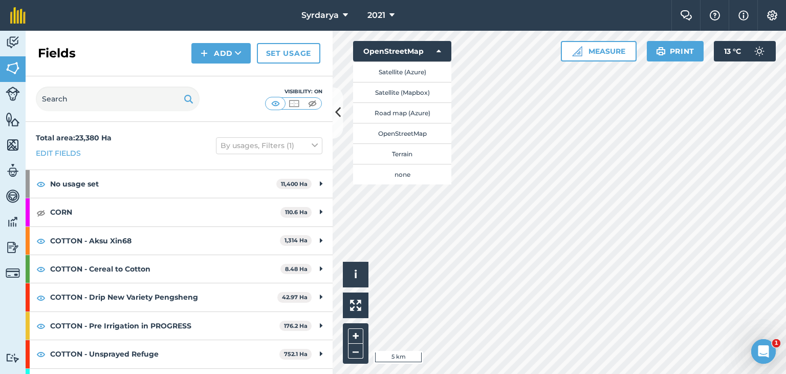
click at [442, 11] on nav "Syrdarya 2021" at bounding box center [354, 15] width 636 height 31
click at [393, 13] on icon at bounding box center [392, 15] width 5 height 12
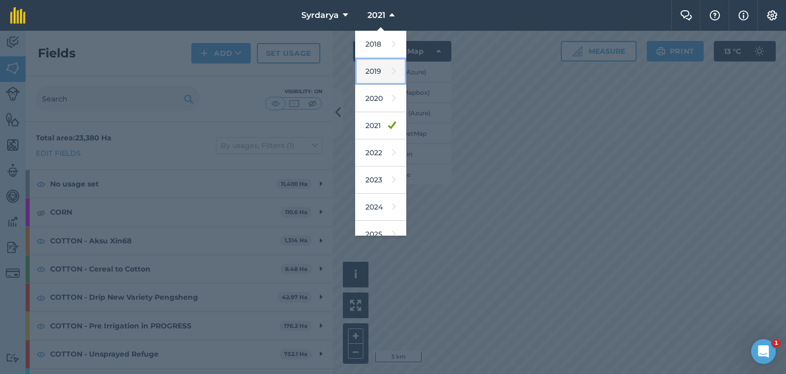
click at [377, 70] on link "2019" at bounding box center [380, 71] width 51 height 27
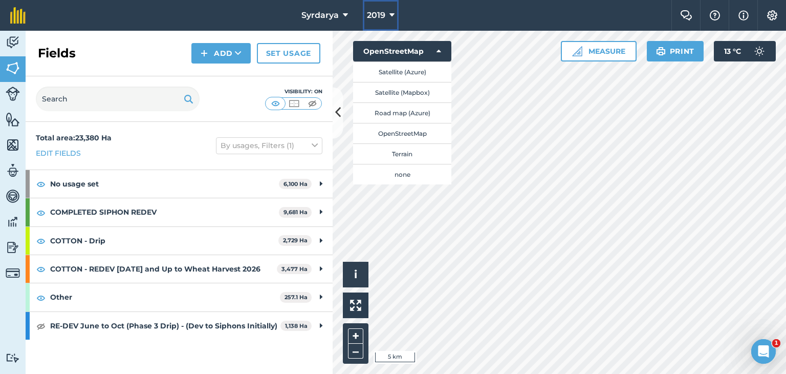
click at [391, 9] on button "2019" at bounding box center [381, 15] width 36 height 31
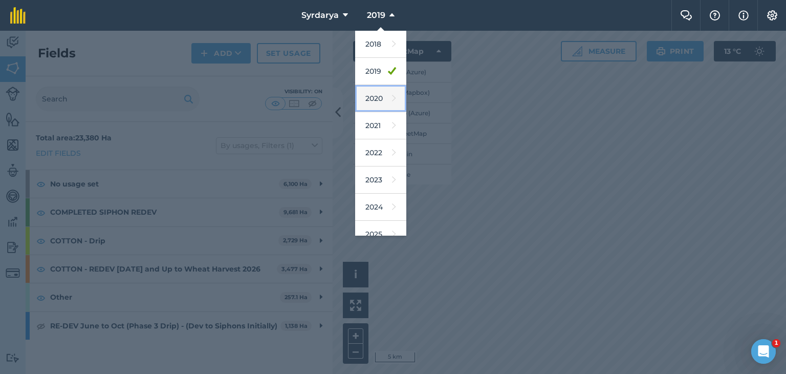
click at [381, 97] on link "2020" at bounding box center [380, 98] width 51 height 27
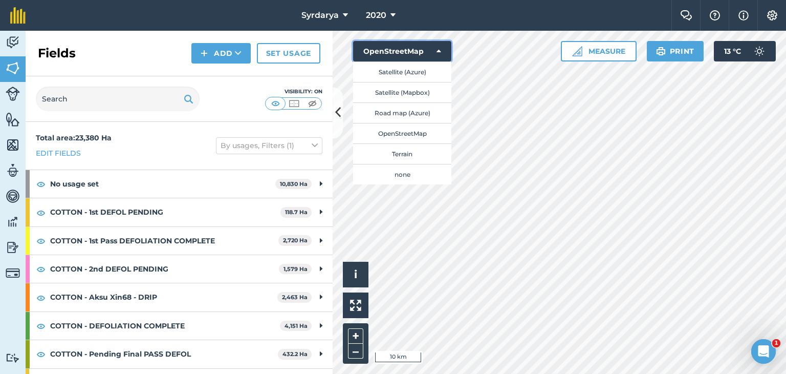
click at [438, 52] on icon at bounding box center [439, 51] width 5 height 10
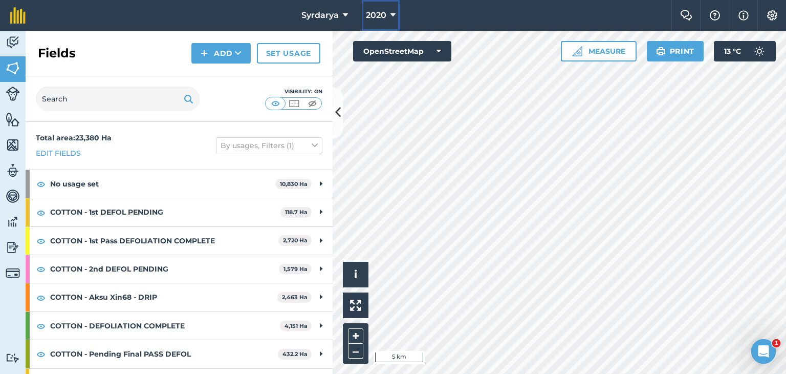
click at [390, 16] on button "2020" at bounding box center [381, 15] width 38 height 31
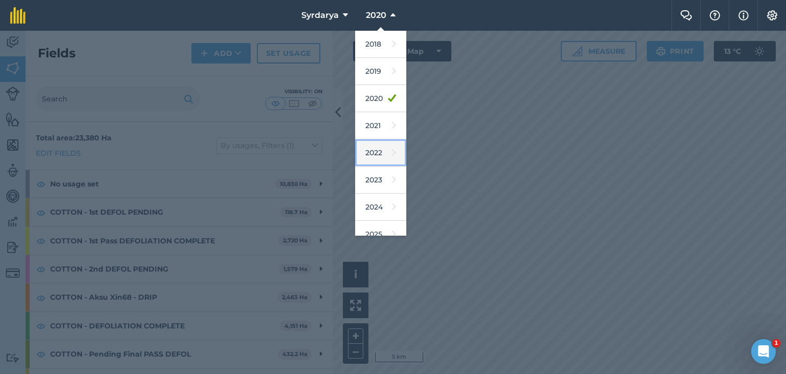
click at [379, 151] on link "2022" at bounding box center [380, 152] width 51 height 27
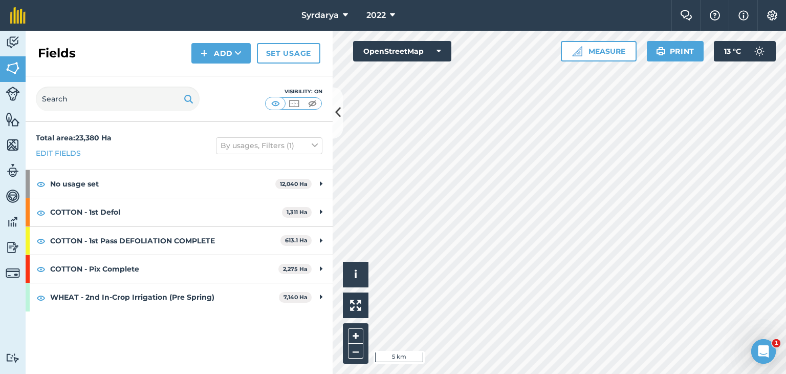
drag, startPoint x: 371, startPoint y: 15, endPoint x: 433, endPoint y: 5, distance: 63.3
click at [433, 5] on nav "Syrdarya 2022" at bounding box center [354, 15] width 636 height 31
click at [385, 14] on span "2022" at bounding box center [376, 15] width 19 height 12
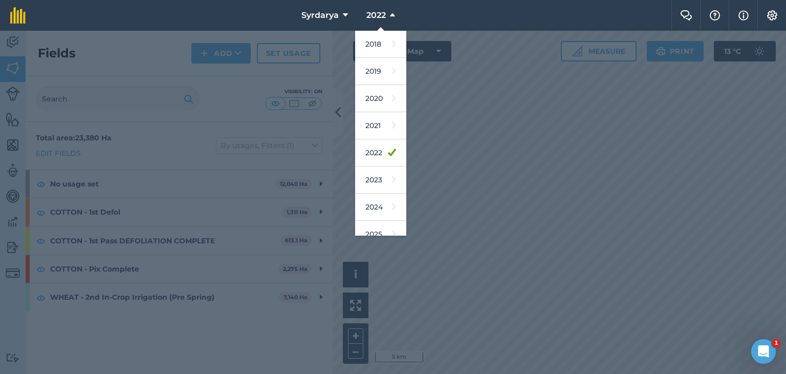
click at [449, 11] on nav "Syrdarya 2022 2018 2019 2020 2021 2022 2023 2024 2025 2026 2027" at bounding box center [354, 15] width 636 height 31
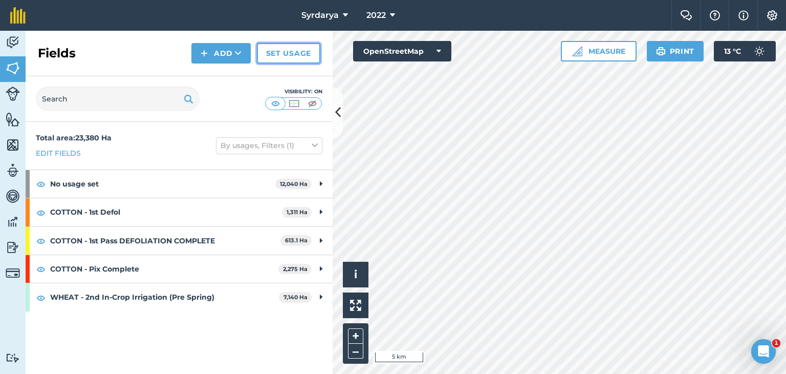
click at [291, 50] on link "Set usage" at bounding box center [288, 53] width 63 height 20
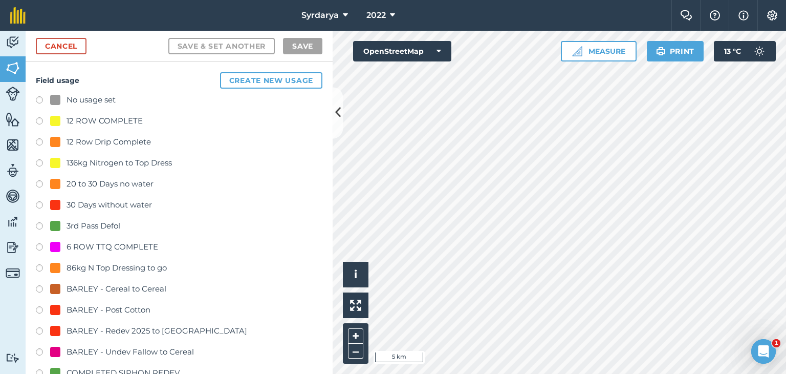
click at [39, 98] on label at bounding box center [43, 101] width 14 height 10
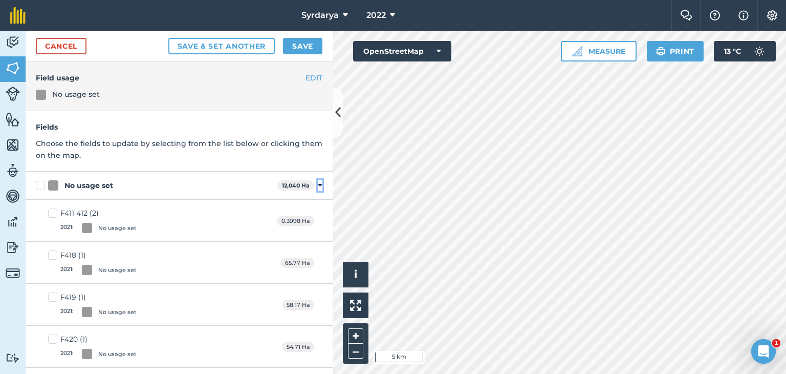
click at [318, 185] on icon at bounding box center [320, 185] width 5 height 9
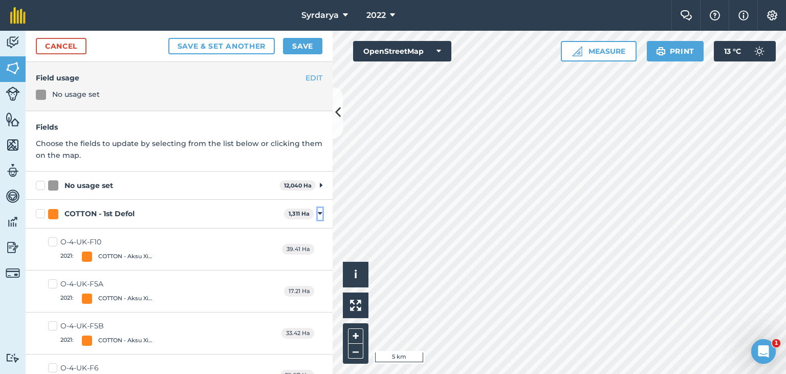
click at [318, 215] on icon at bounding box center [320, 213] width 5 height 9
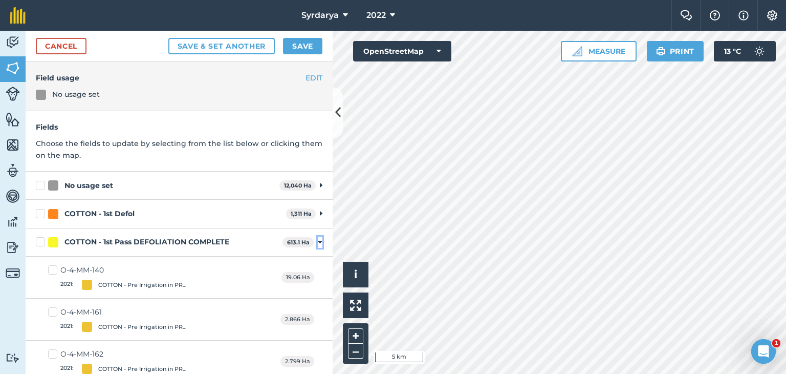
click at [318, 243] on icon at bounding box center [320, 242] width 5 height 9
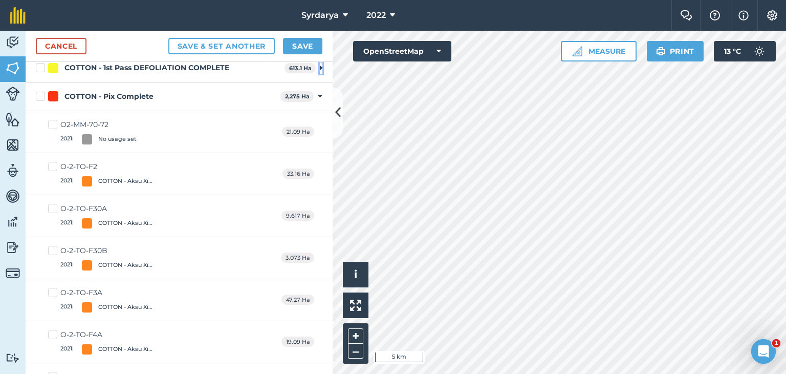
scroll to position [154, 0]
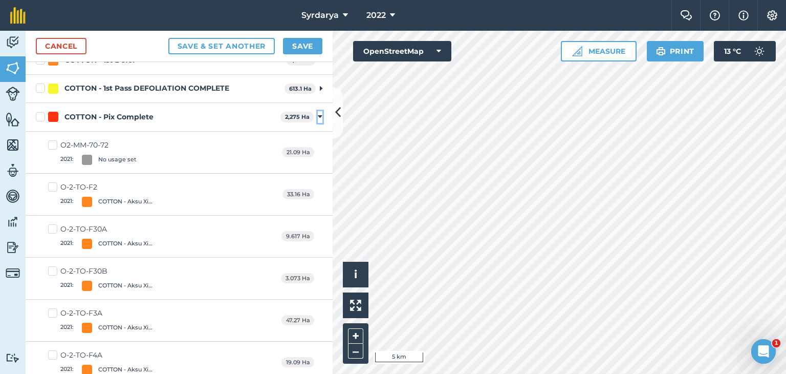
click at [318, 115] on icon at bounding box center [320, 116] width 5 height 9
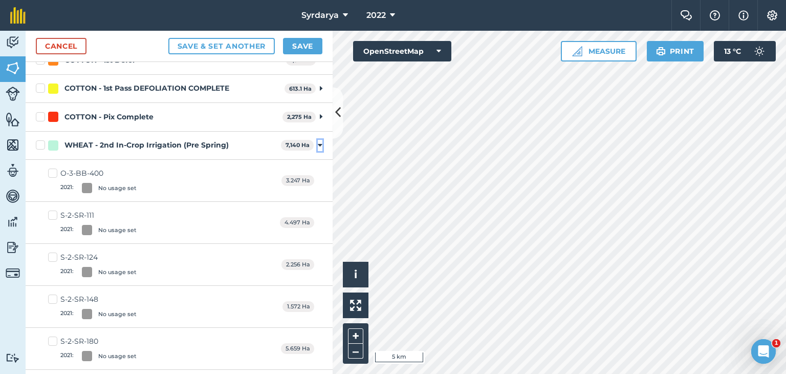
click at [318, 143] on icon at bounding box center [320, 145] width 5 height 9
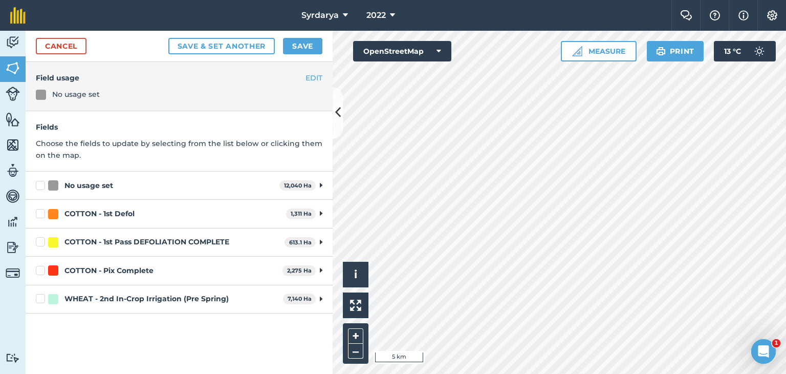
click at [41, 213] on label "COTTON - 1st Defol" at bounding box center [159, 213] width 246 height 11
click at [41, 213] on input "COTTON - 1st Defol" at bounding box center [39, 211] width 7 height 7
checkbox input "true"
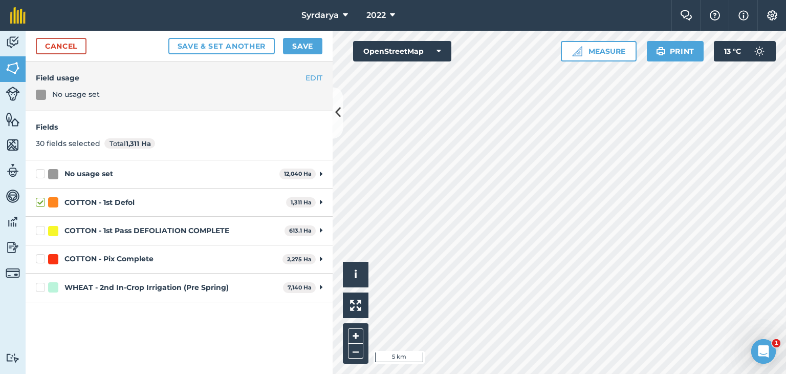
click at [38, 230] on label "COTTON - 1st Pass DEFOLIATION COMPLETE" at bounding box center [158, 230] width 245 height 11
click at [38, 230] on input "COTTON - 1st Pass DEFOLIATION COMPLETE" at bounding box center [39, 228] width 7 height 7
checkbox input "true"
click at [39, 258] on label "COTTON - Pix Complete" at bounding box center [157, 258] width 243 height 11
click at [39, 258] on input "COTTON - Pix Complete" at bounding box center [39, 256] width 7 height 7
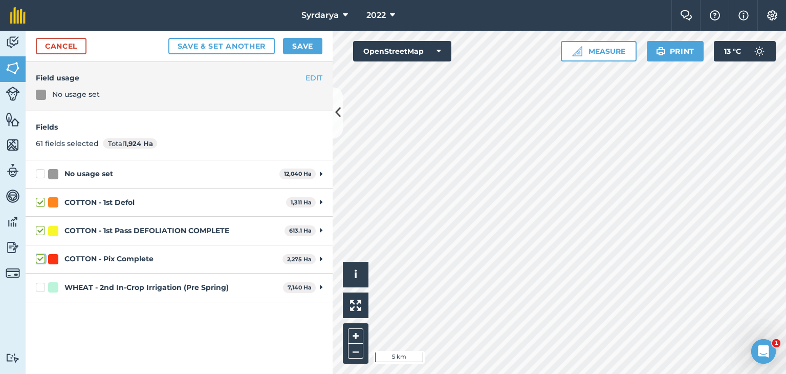
checkbox input "true"
click at [40, 284] on label "WHEAT - 2nd In-Crop Irrigation (Pre Spring)" at bounding box center [157, 287] width 243 height 11
click at [40, 284] on input "WHEAT - 2nd In-Crop Irrigation (Pre Spring)" at bounding box center [39, 285] width 7 height 7
checkbox input "true"
click at [302, 46] on button "Save" at bounding box center [302, 46] width 39 height 16
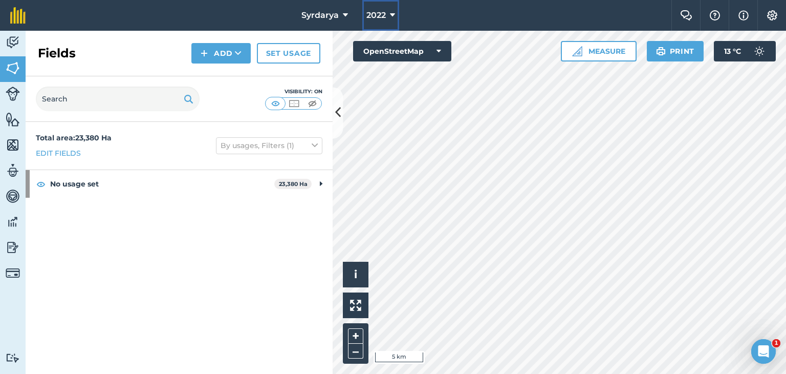
click at [393, 19] on icon at bounding box center [392, 15] width 5 height 12
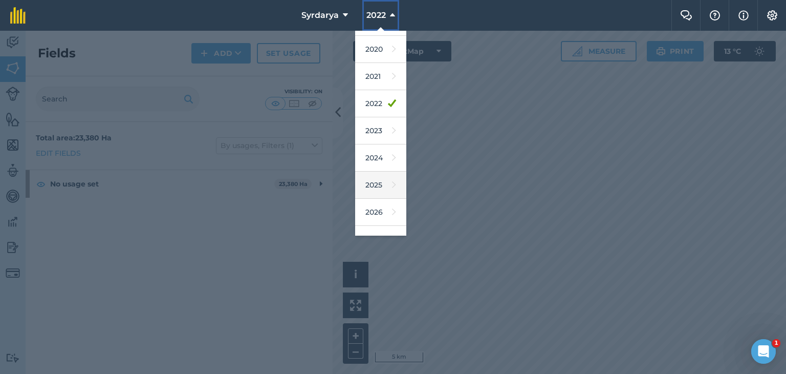
scroll to position [66, 0]
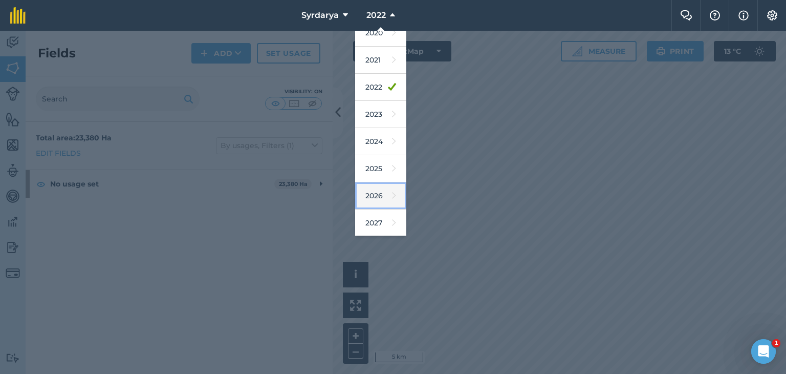
click at [375, 199] on link "2026" at bounding box center [380, 195] width 51 height 27
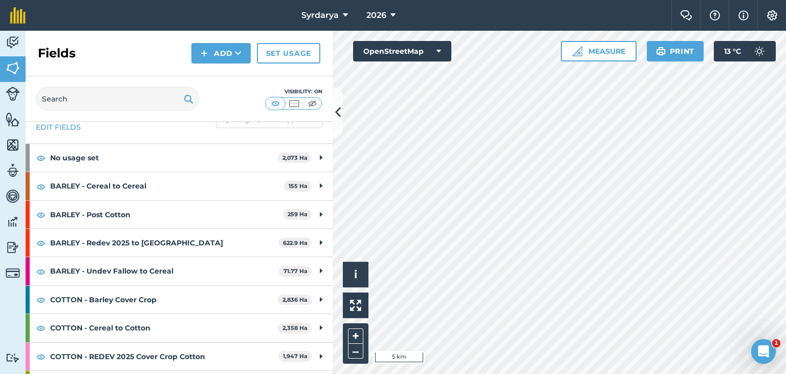
scroll to position [0, 0]
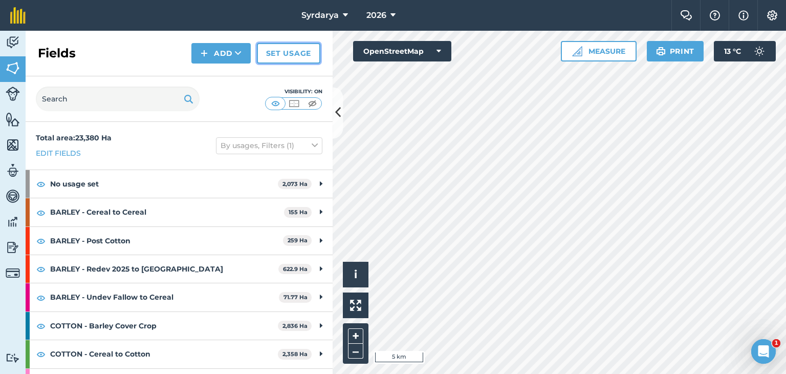
click at [293, 49] on link "Set usage" at bounding box center [288, 53] width 63 height 20
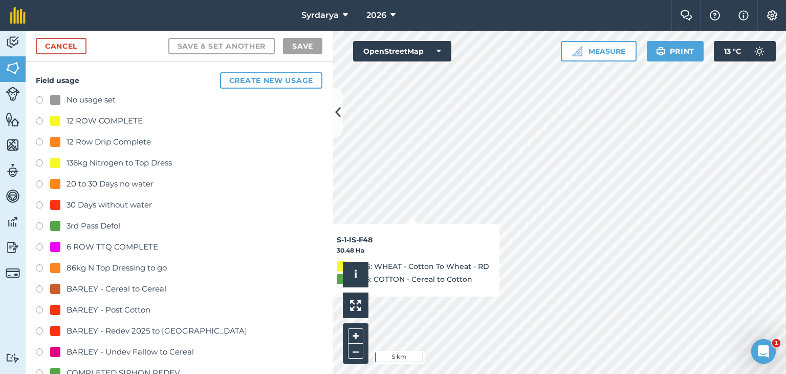
checkbox input "true"
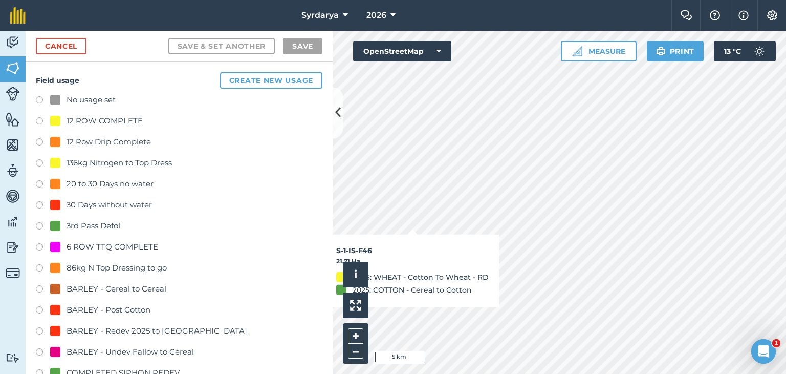
checkbox input "true"
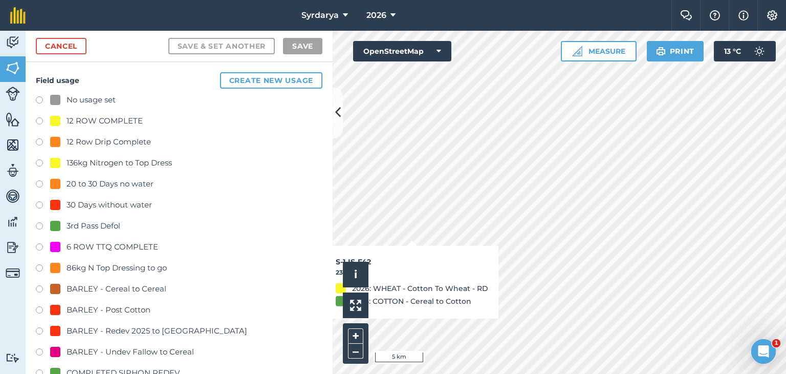
checkbox input "true"
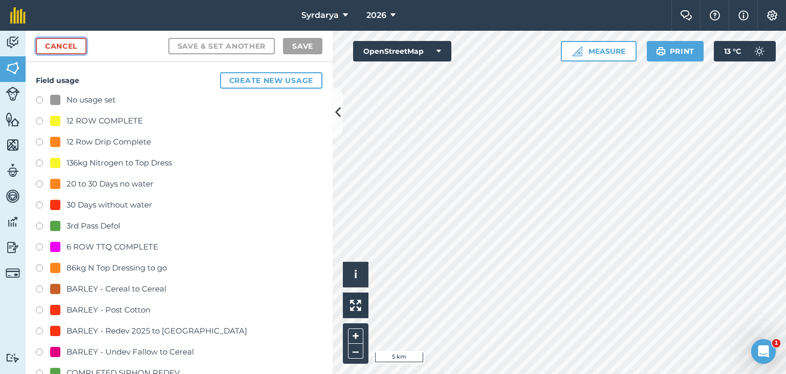
click at [72, 42] on link "Cancel" at bounding box center [61, 46] width 51 height 16
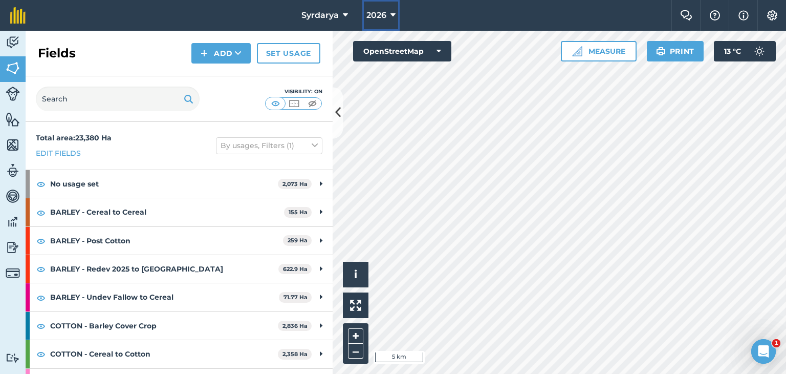
click at [391, 14] on icon at bounding box center [393, 15] width 5 height 12
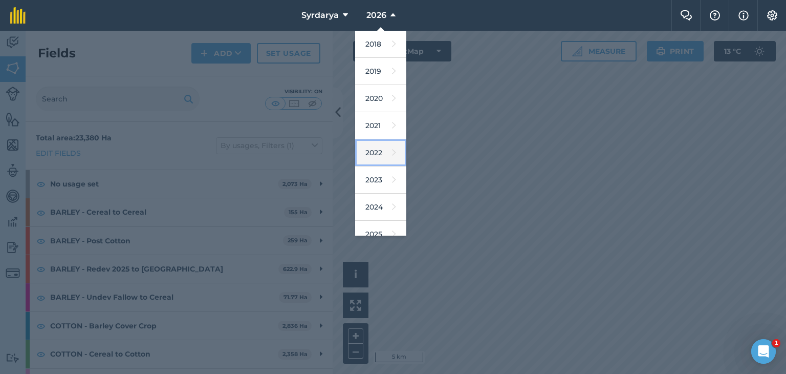
click at [377, 144] on link "2022" at bounding box center [380, 152] width 51 height 27
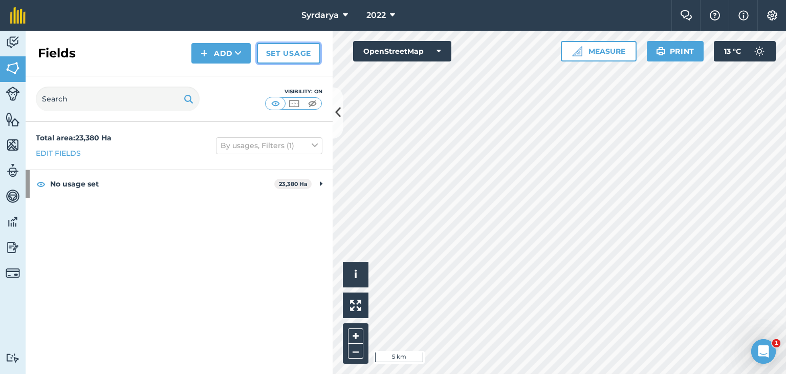
click at [293, 51] on link "Set usage" at bounding box center [288, 53] width 63 height 20
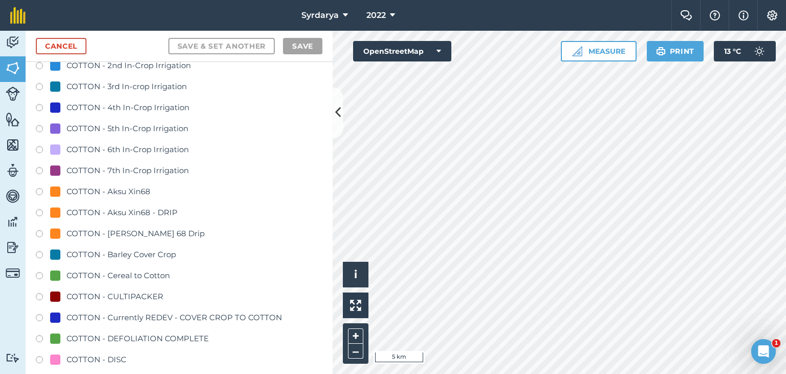
scroll to position [666, 0]
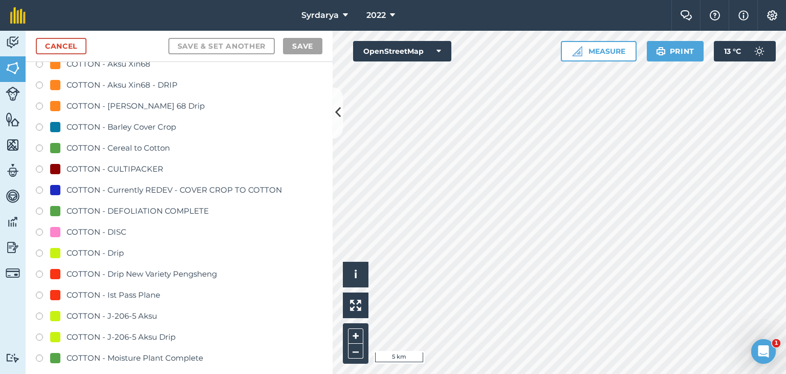
click at [40, 125] on label at bounding box center [43, 128] width 14 height 10
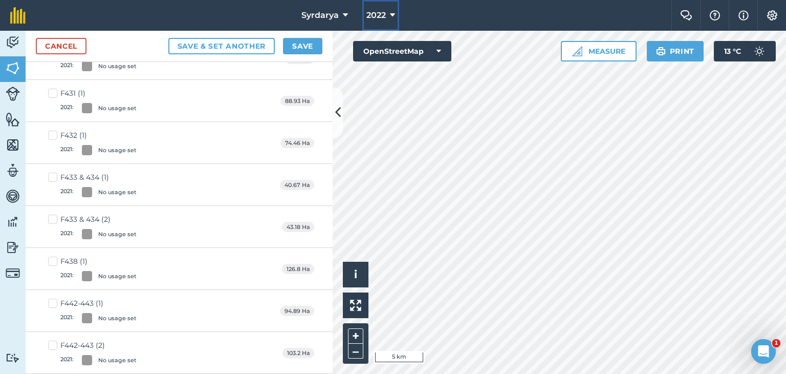
click at [382, 14] on span "2022" at bounding box center [376, 15] width 19 height 12
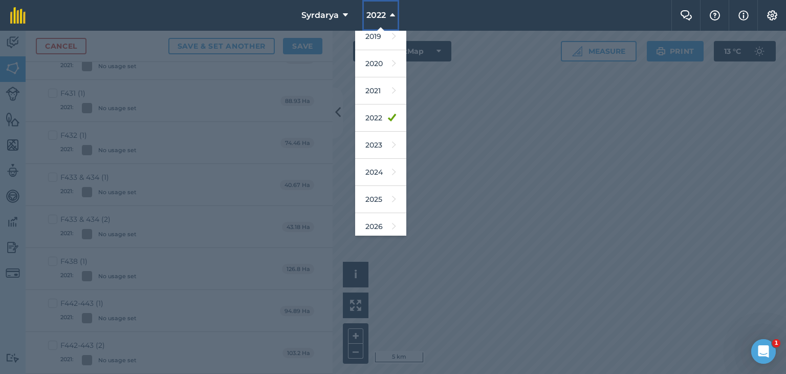
scroll to position [66, 0]
click at [375, 195] on link "2026" at bounding box center [380, 195] width 51 height 27
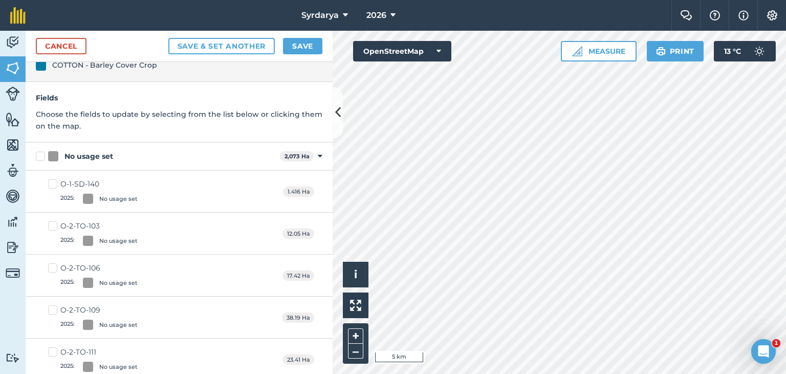
scroll to position [0, 0]
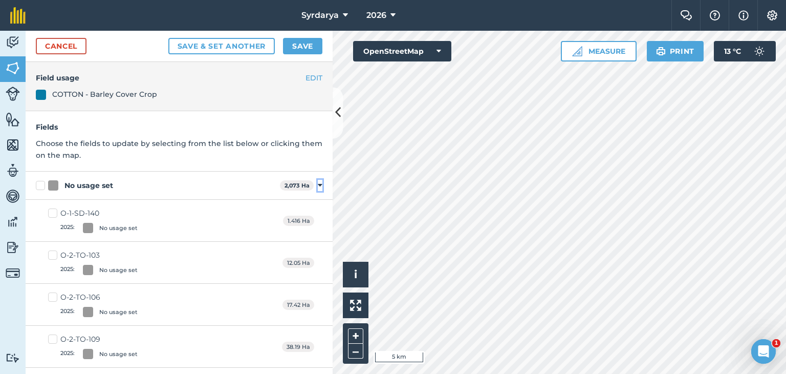
click at [318, 185] on icon at bounding box center [320, 185] width 5 height 9
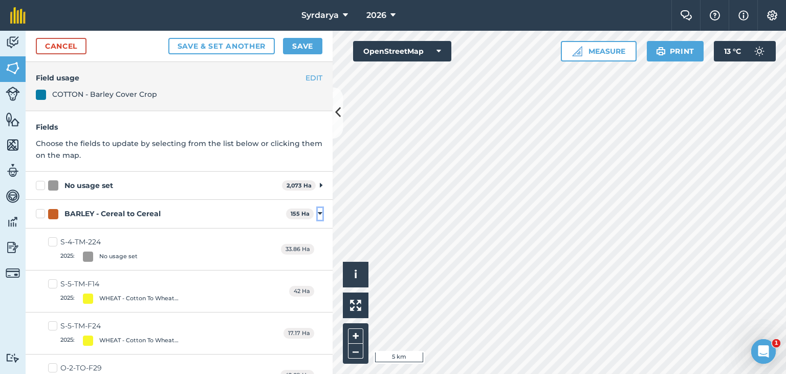
click at [318, 211] on icon at bounding box center [320, 213] width 5 height 9
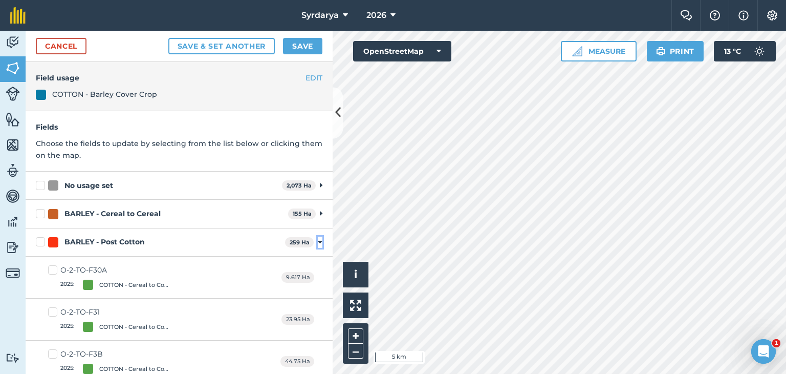
click at [318, 242] on icon at bounding box center [320, 242] width 5 height 9
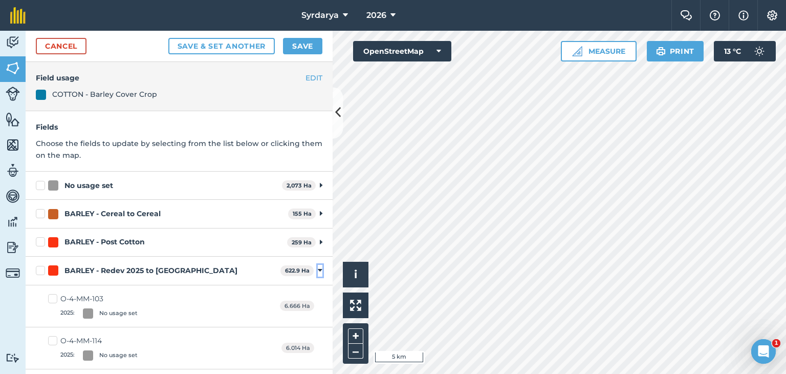
click at [318, 269] on icon at bounding box center [320, 270] width 5 height 9
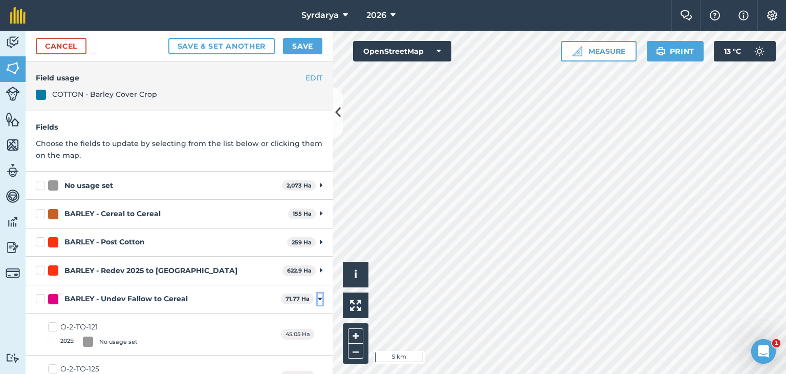
click at [318, 298] on icon at bounding box center [320, 298] width 5 height 9
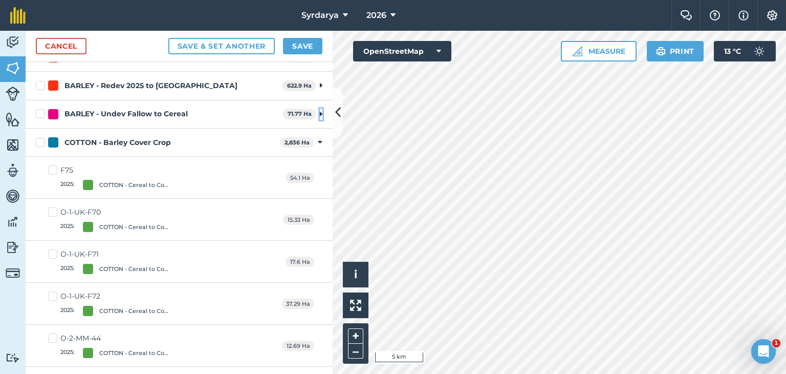
scroll to position [205, 0]
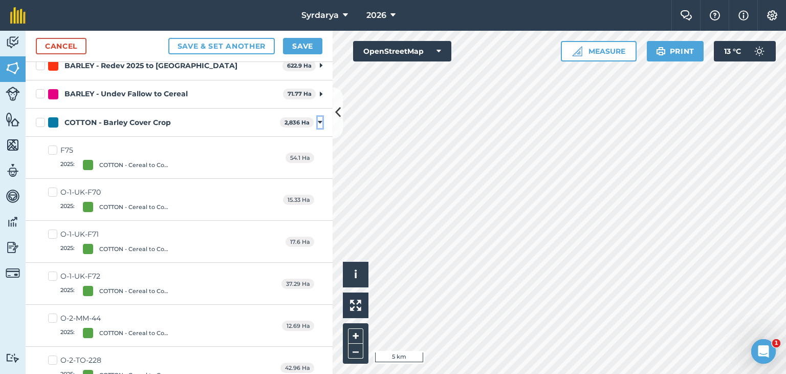
click at [318, 122] on icon at bounding box center [320, 122] width 5 height 9
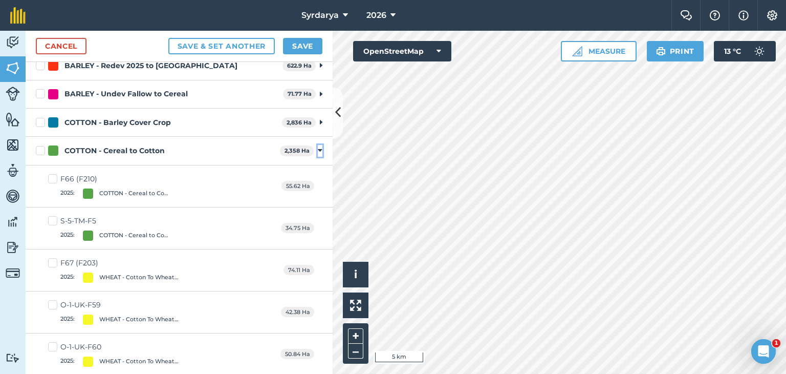
click at [318, 149] on icon at bounding box center [320, 150] width 5 height 9
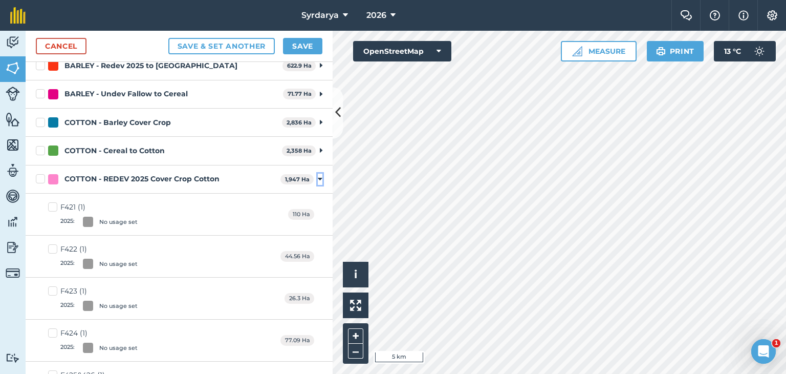
click at [318, 177] on icon at bounding box center [320, 179] width 5 height 9
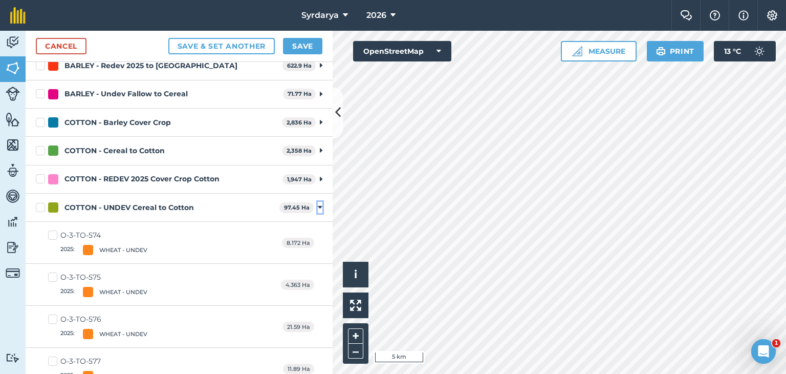
drag, startPoint x: 313, startPoint y: 207, endPoint x: 314, endPoint y: 219, distance: 11.8
click at [318, 207] on icon at bounding box center [320, 207] width 5 height 9
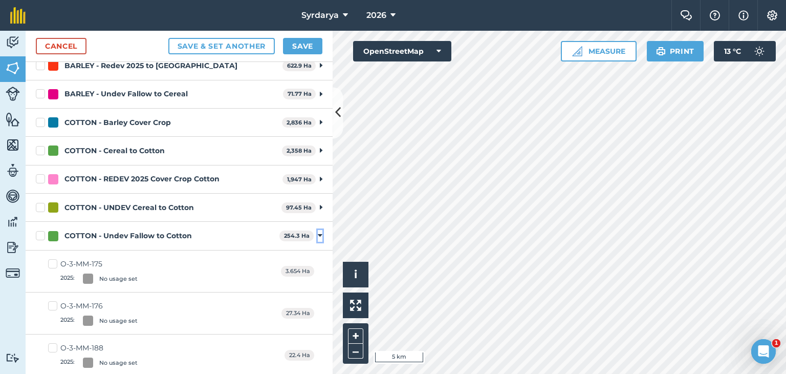
click at [318, 234] on icon at bounding box center [320, 235] width 5 height 9
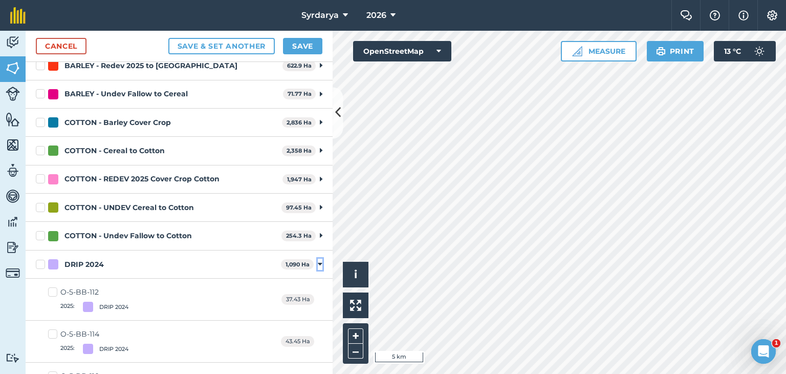
drag, startPoint x: 312, startPoint y: 263, endPoint x: 314, endPoint y: 270, distance: 7.3
click at [318, 263] on icon at bounding box center [320, 264] width 5 height 9
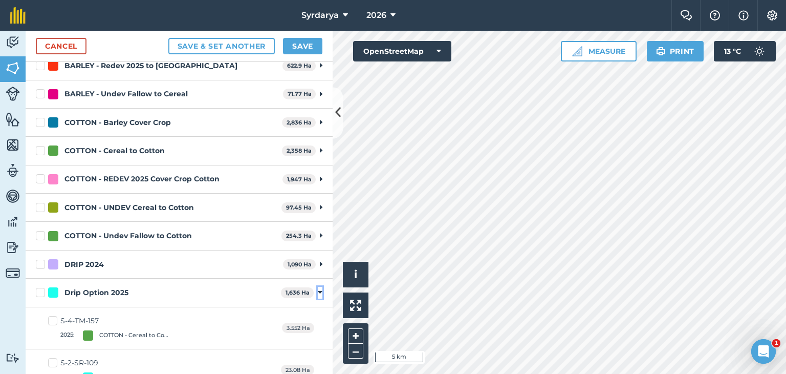
click at [318, 293] on icon at bounding box center [320, 292] width 5 height 9
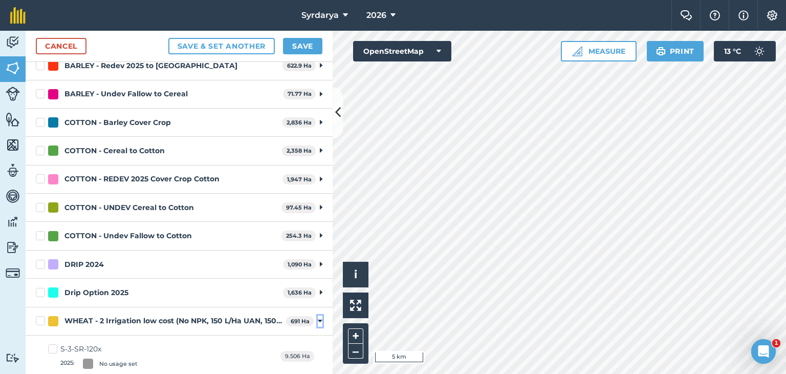
click at [318, 320] on icon at bounding box center [320, 320] width 5 height 9
click at [318, 349] on icon at bounding box center [320, 349] width 5 height 9
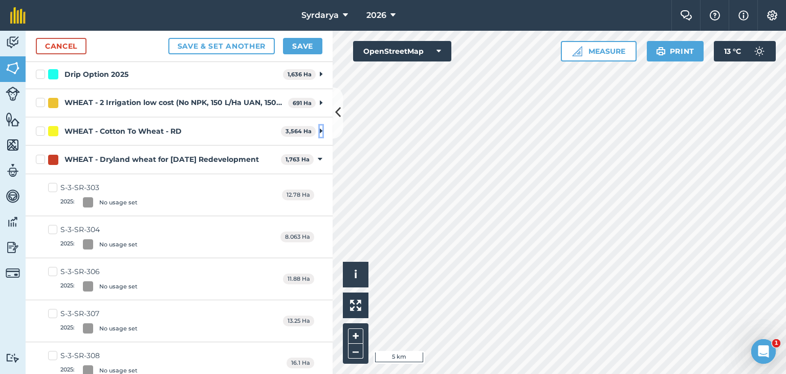
scroll to position [461, 0]
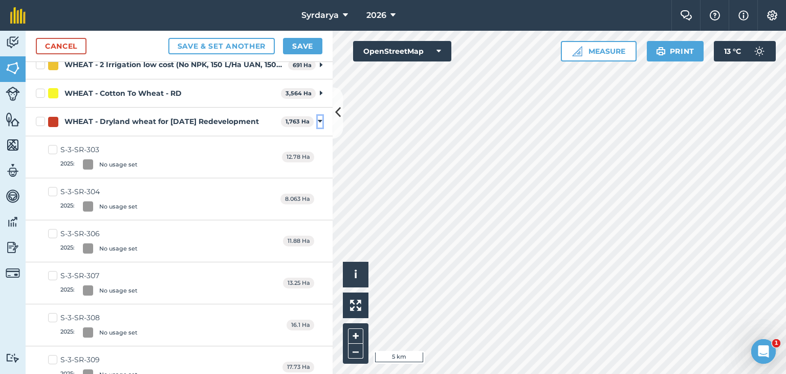
click at [318, 119] on icon at bounding box center [320, 121] width 5 height 9
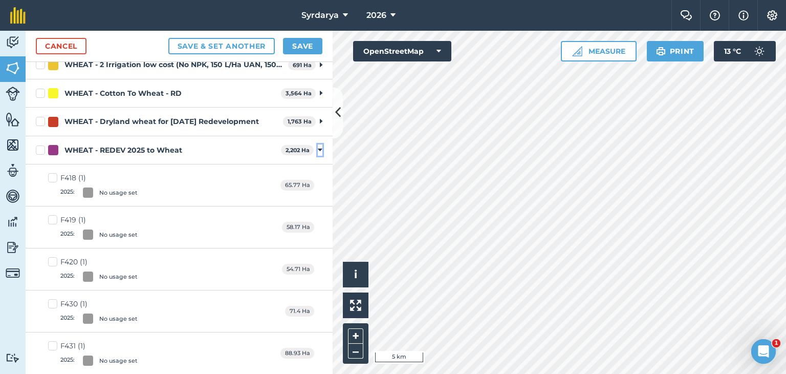
click at [318, 146] on icon at bounding box center [320, 149] width 5 height 9
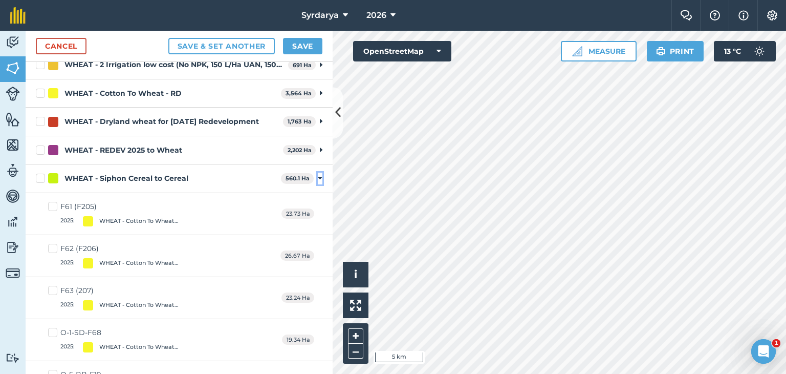
click at [318, 178] on icon at bounding box center [320, 178] width 5 height 9
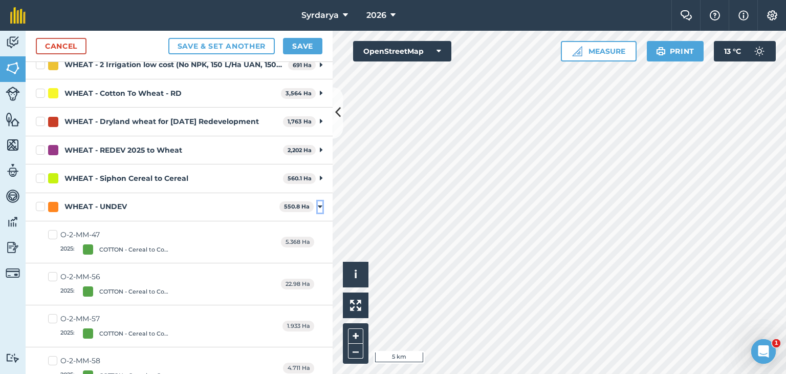
click at [318, 205] on icon at bounding box center [320, 206] width 5 height 9
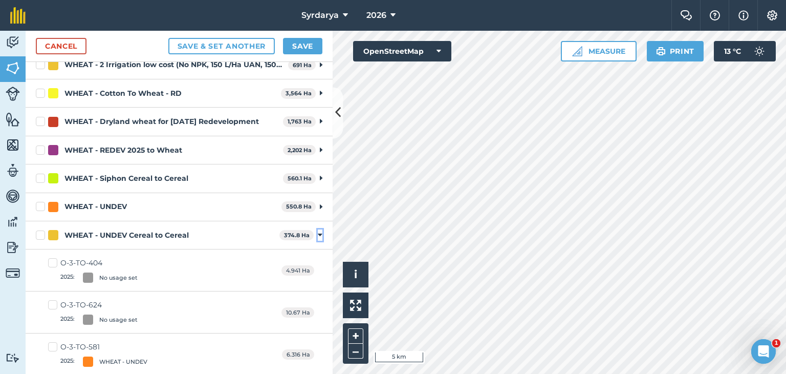
click at [318, 233] on icon at bounding box center [320, 234] width 5 height 9
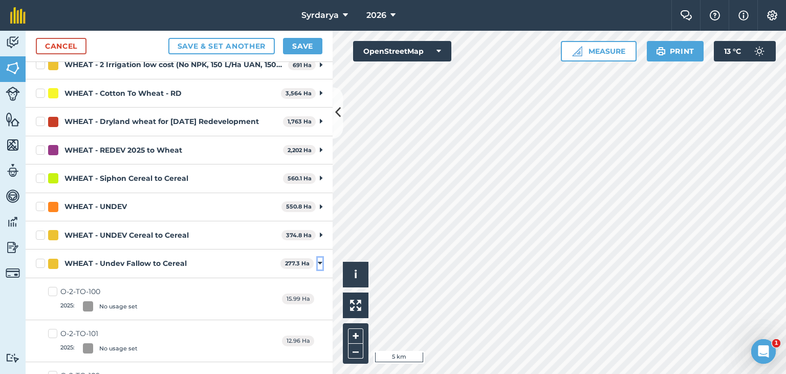
click at [318, 262] on icon at bounding box center [320, 263] width 5 height 9
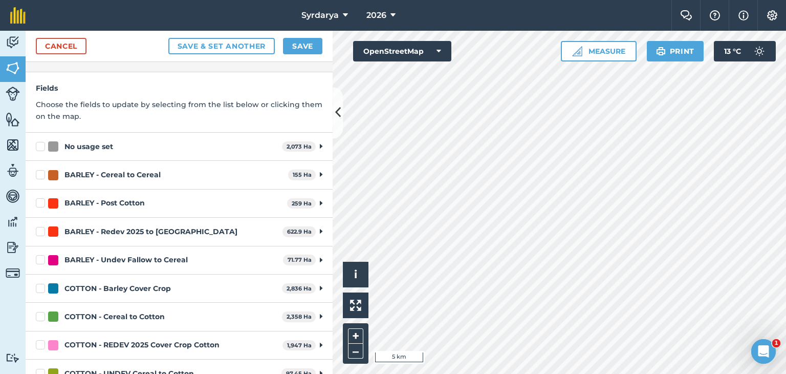
scroll to position [106, 0]
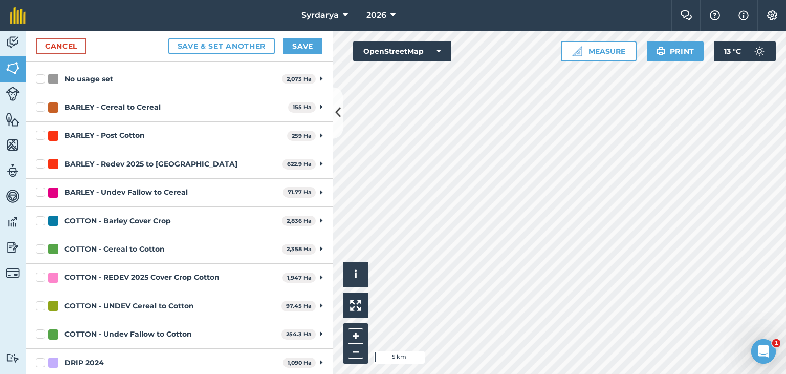
click at [39, 220] on label "COTTON - Barley Cover Crop" at bounding box center [157, 221] width 242 height 11
click at [39, 220] on input "COTTON - Barley Cover Crop" at bounding box center [39, 219] width 7 height 7
checkbox input "true"
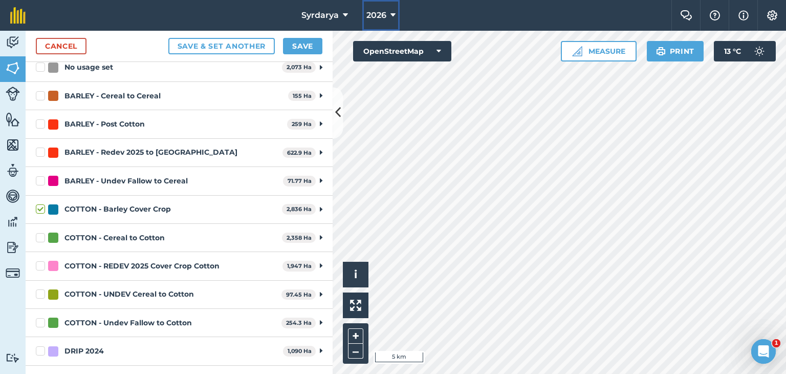
click at [390, 14] on button "2026" at bounding box center [380, 15] width 37 height 31
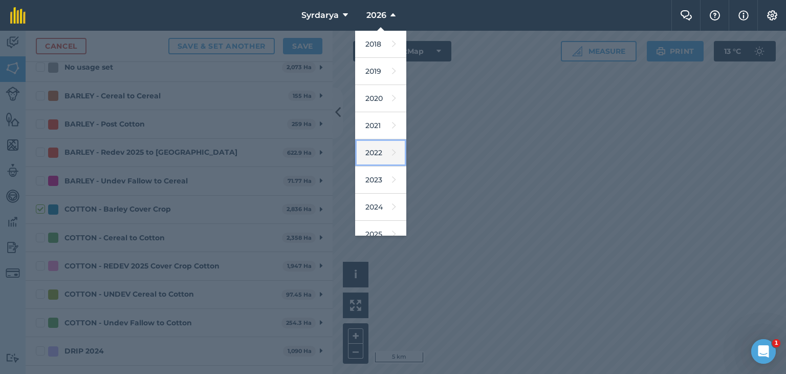
click at [377, 153] on link "2022" at bounding box center [380, 152] width 51 height 27
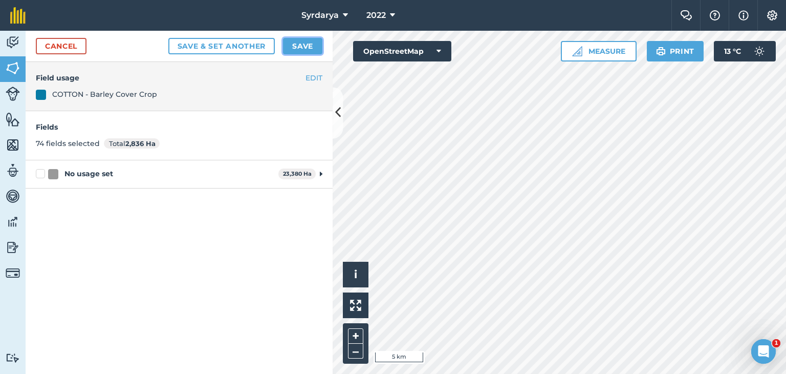
click at [308, 44] on button "Save" at bounding box center [302, 46] width 39 height 16
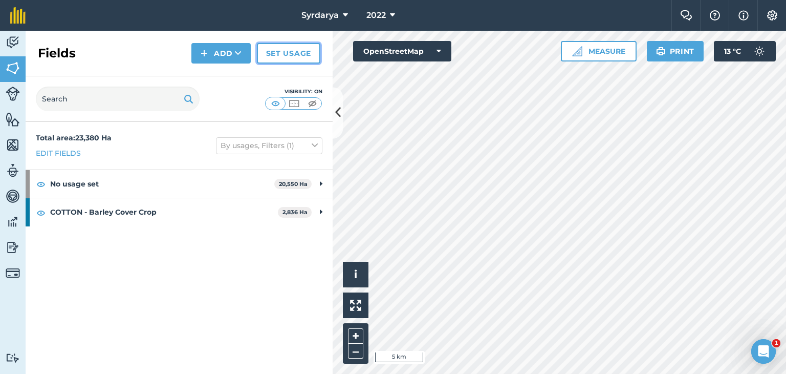
click at [295, 48] on link "Set usage" at bounding box center [288, 53] width 63 height 20
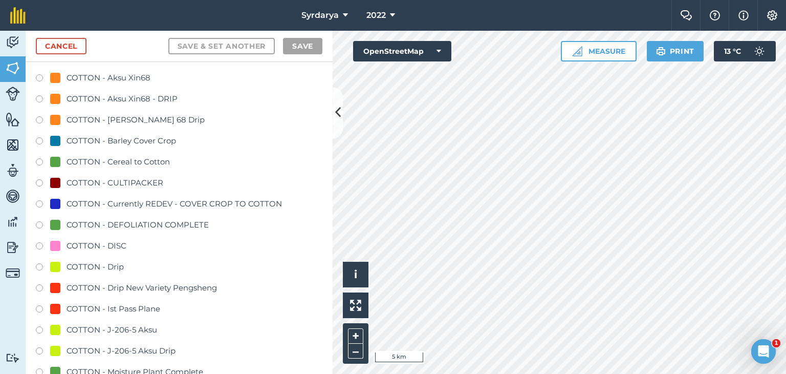
scroll to position [666, 0]
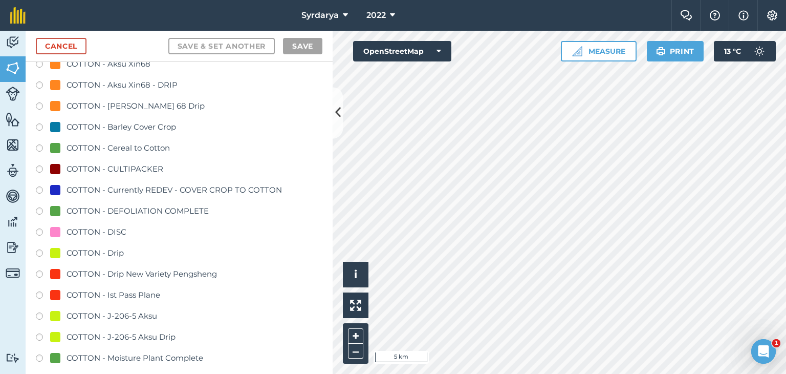
click at [39, 146] on label at bounding box center [43, 149] width 14 height 10
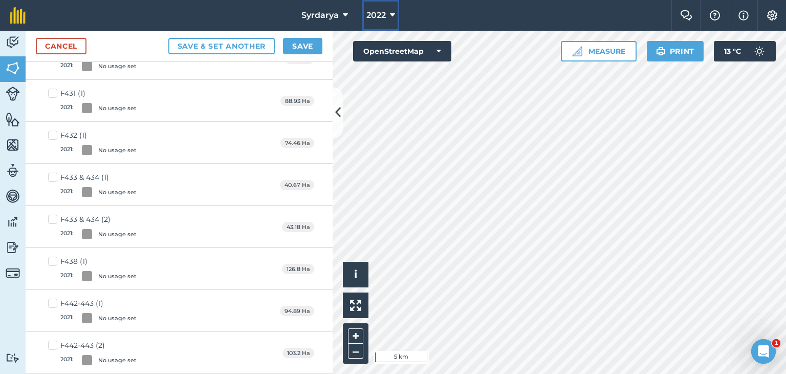
click at [375, 15] on span "2022" at bounding box center [376, 15] width 19 height 12
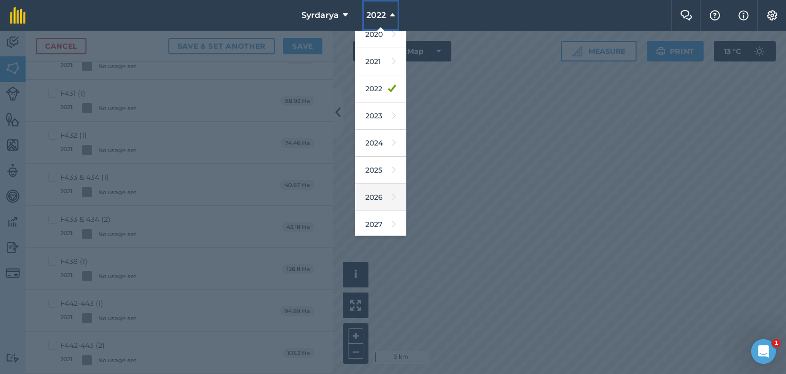
scroll to position [66, 0]
drag, startPoint x: 378, startPoint y: 195, endPoint x: 311, endPoint y: 210, distance: 68.4
click at [378, 195] on link "2026" at bounding box center [380, 195] width 51 height 27
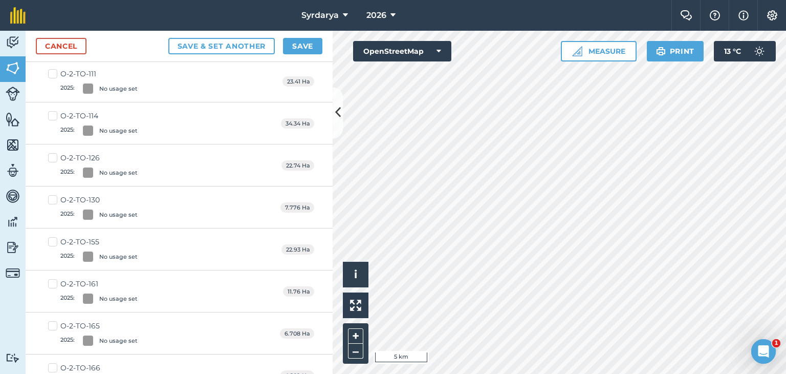
scroll to position [0, 0]
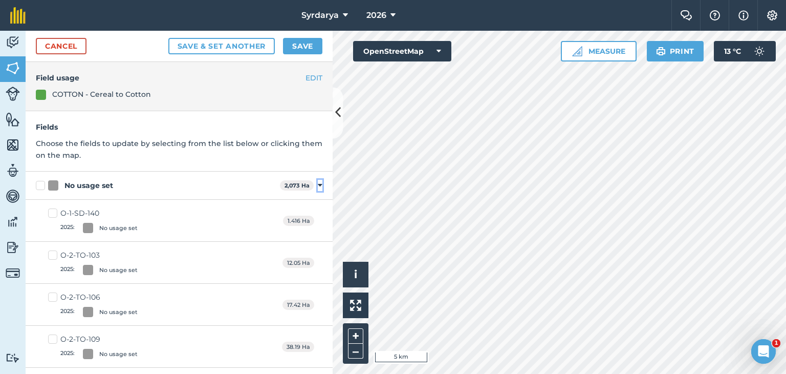
click at [318, 185] on icon at bounding box center [320, 185] width 5 height 9
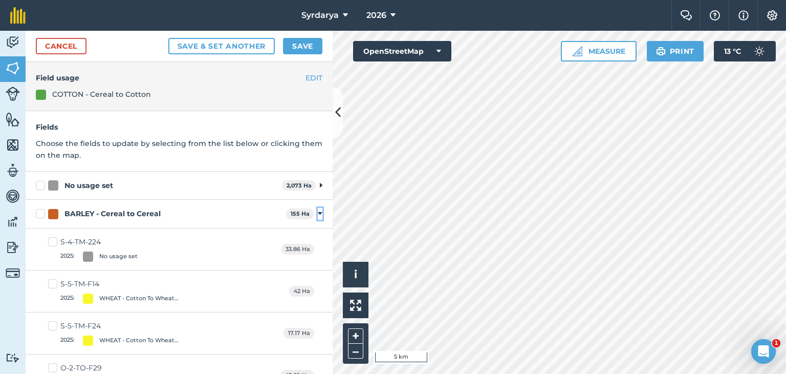
click at [318, 213] on icon at bounding box center [320, 213] width 5 height 9
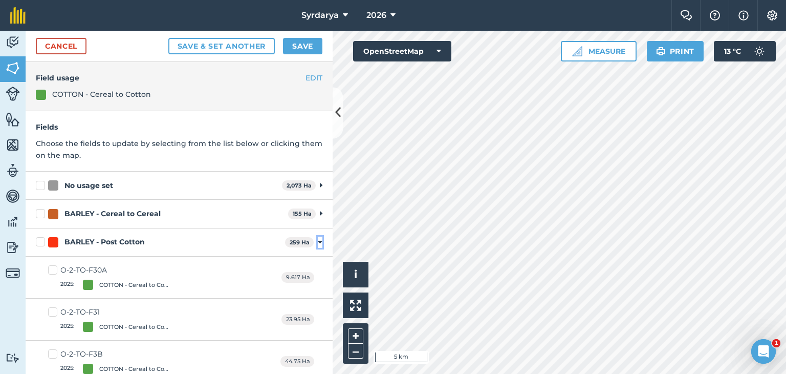
click at [318, 241] on icon at bounding box center [320, 242] width 5 height 9
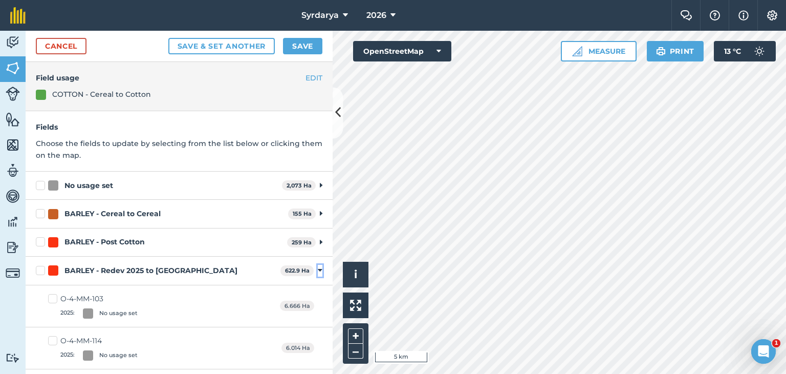
click at [318, 269] on icon at bounding box center [320, 270] width 5 height 9
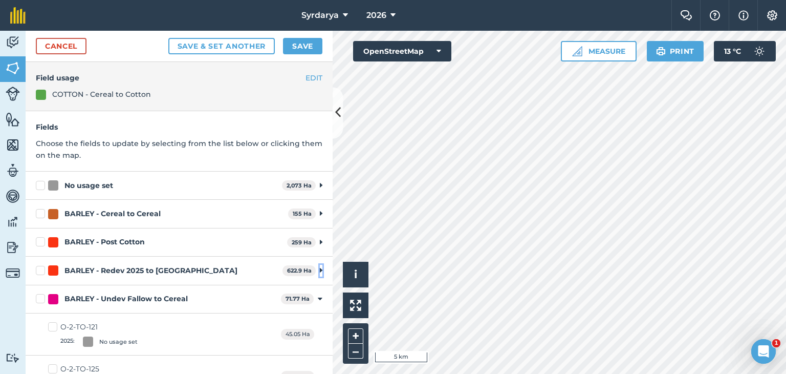
scroll to position [102, 0]
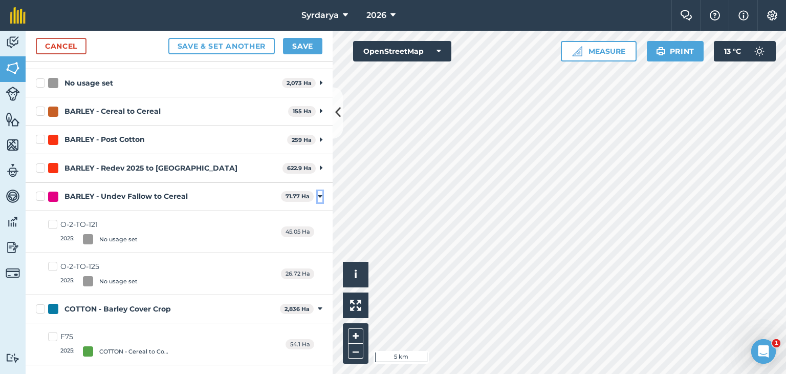
click at [318, 196] on icon at bounding box center [320, 196] width 5 height 9
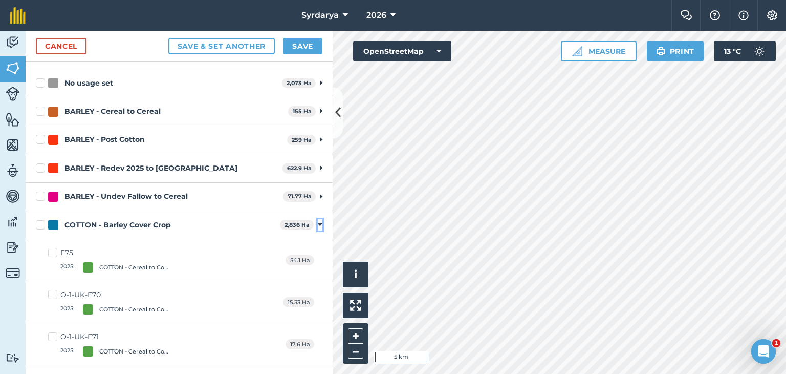
click at [318, 225] on icon at bounding box center [320, 224] width 5 height 9
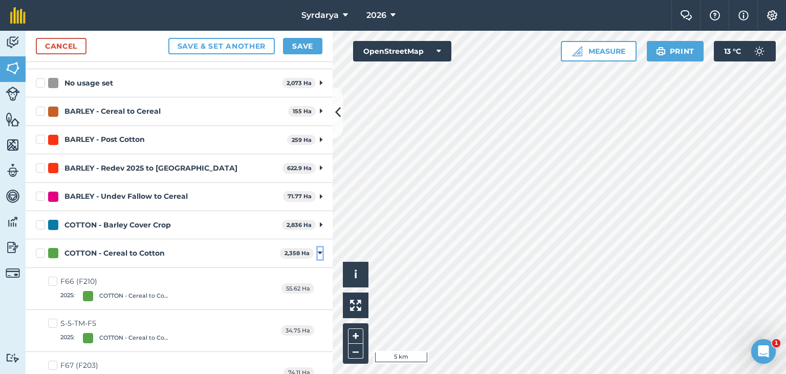
click at [318, 249] on icon at bounding box center [320, 252] width 5 height 9
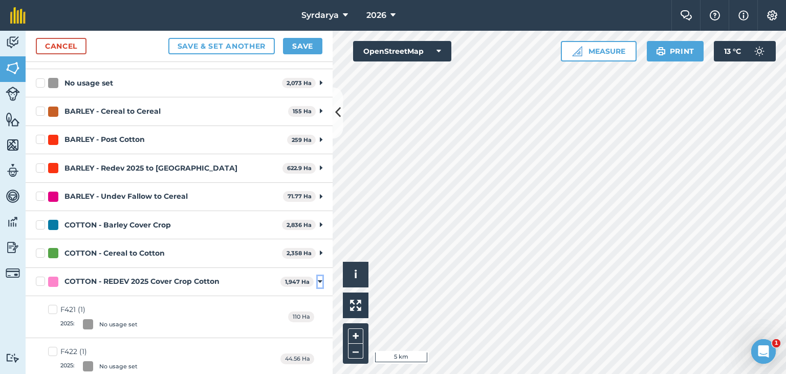
click at [318, 282] on icon at bounding box center [320, 281] width 5 height 9
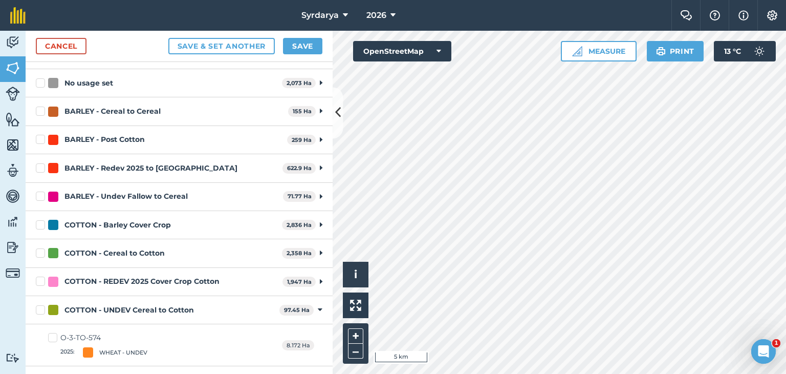
click at [39, 251] on label "COTTON - Cereal to Cotton" at bounding box center [157, 253] width 242 height 11
click at [39, 251] on input "COTTON - Cereal to Cotton" at bounding box center [39, 251] width 7 height 7
checkbox input "true"
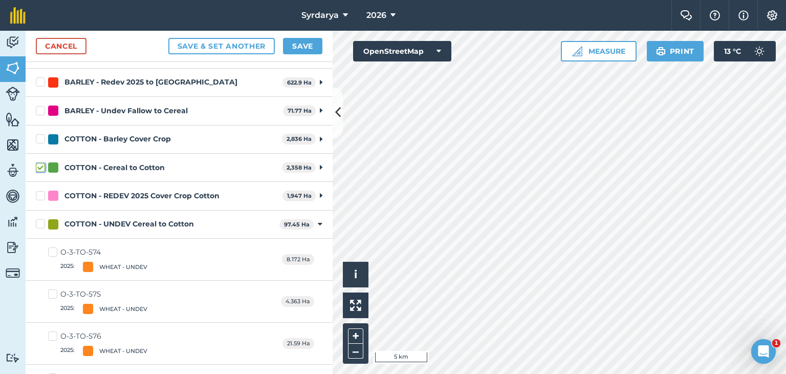
scroll to position [205, 0]
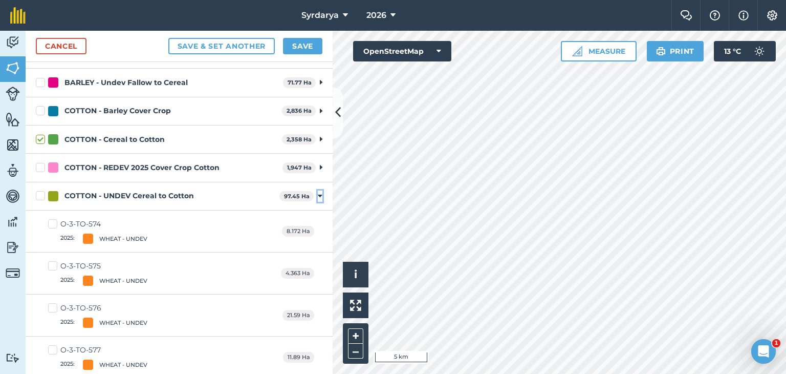
click at [318, 195] on icon at bounding box center [320, 195] width 5 height 9
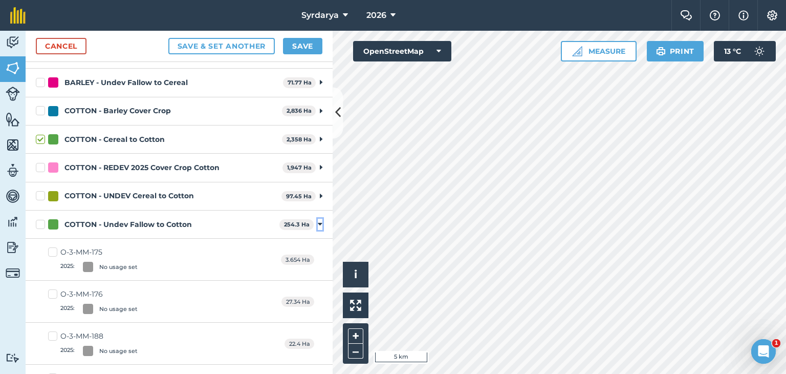
click at [318, 222] on icon at bounding box center [320, 224] width 5 height 9
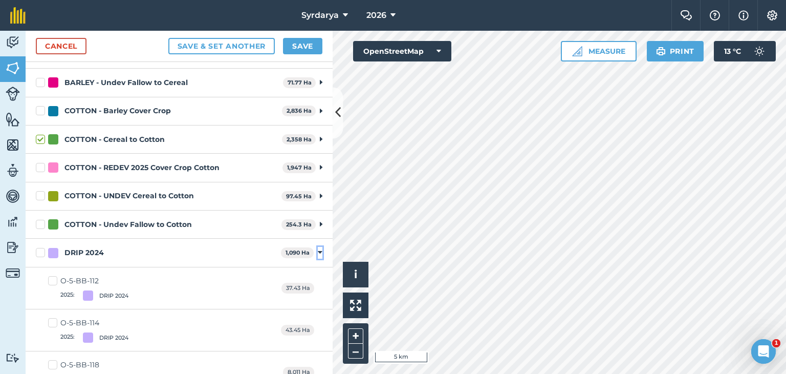
click at [318, 251] on icon at bounding box center [320, 252] width 5 height 9
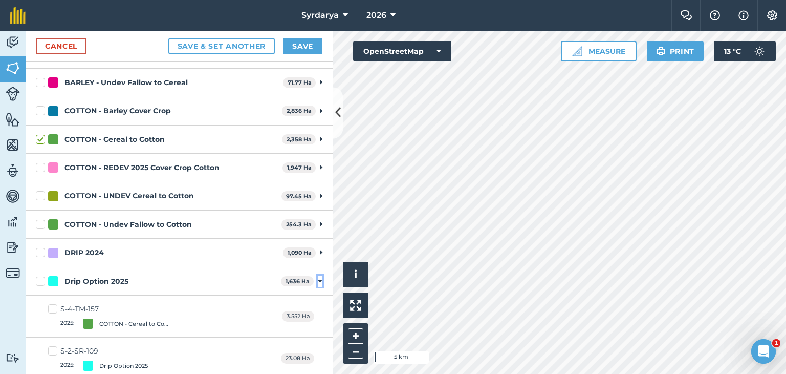
click at [318, 281] on icon at bounding box center [320, 280] width 5 height 9
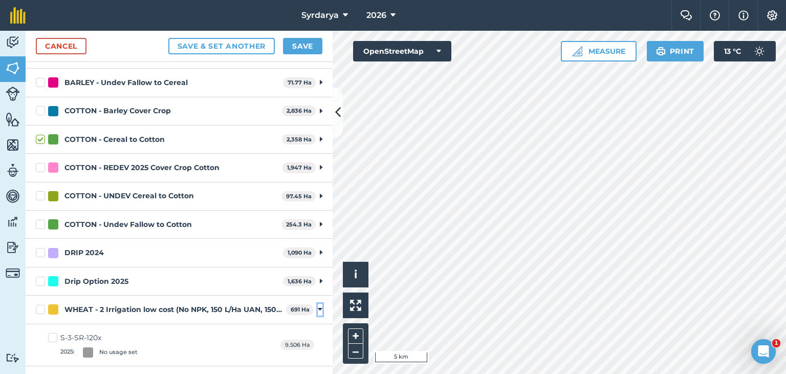
click at [318, 309] on icon at bounding box center [320, 309] width 5 height 9
click at [318, 335] on icon at bounding box center [320, 337] width 5 height 9
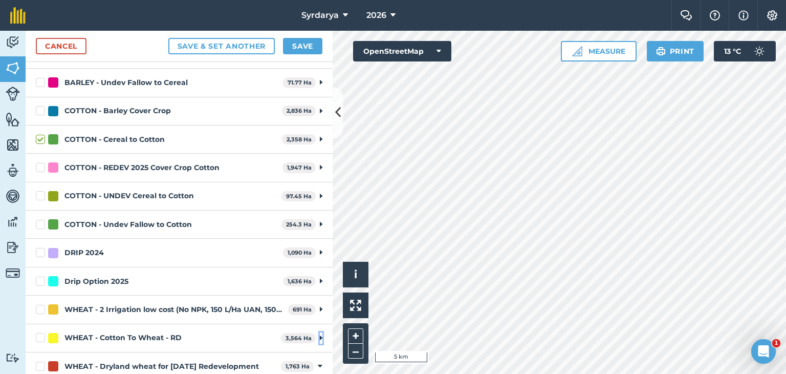
scroll to position [358, 0]
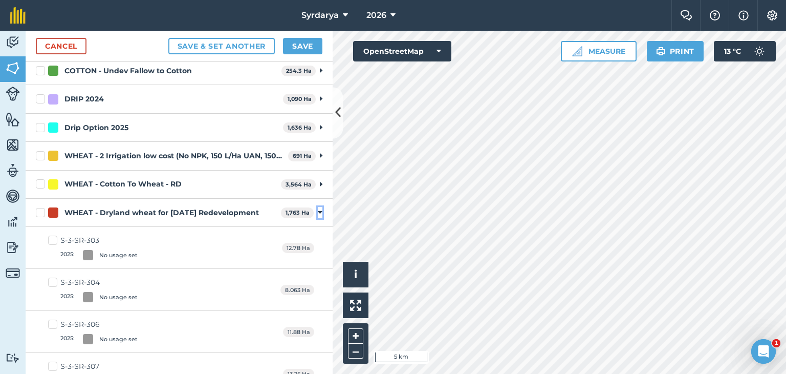
click at [318, 211] on icon at bounding box center [320, 212] width 5 height 9
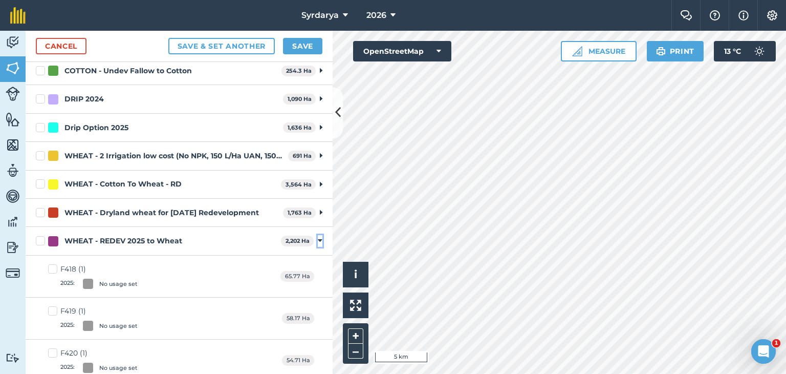
click at [318, 239] on icon at bounding box center [320, 240] width 5 height 9
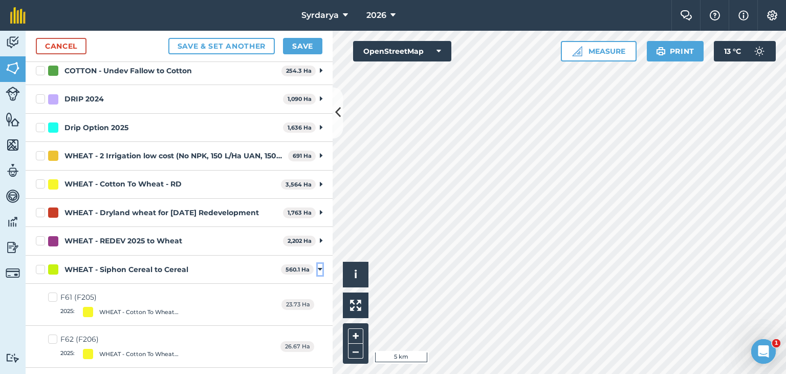
click at [318, 266] on icon at bounding box center [320, 269] width 5 height 9
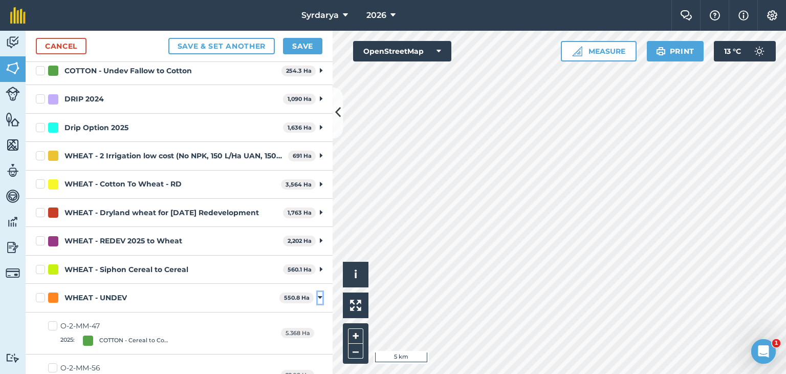
click at [318, 294] on icon at bounding box center [320, 297] width 5 height 9
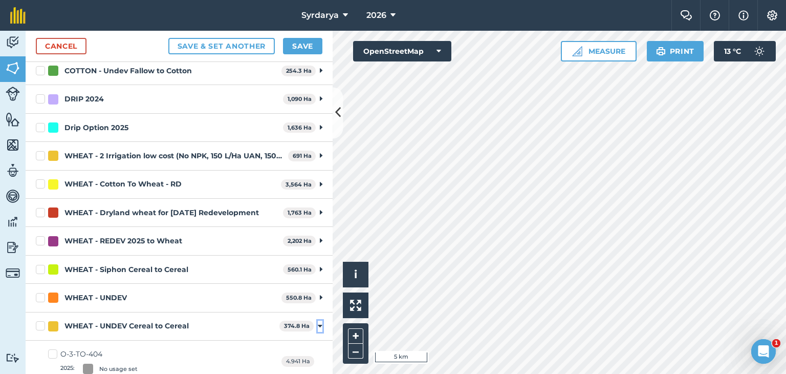
click at [318, 325] on icon at bounding box center [320, 325] width 5 height 9
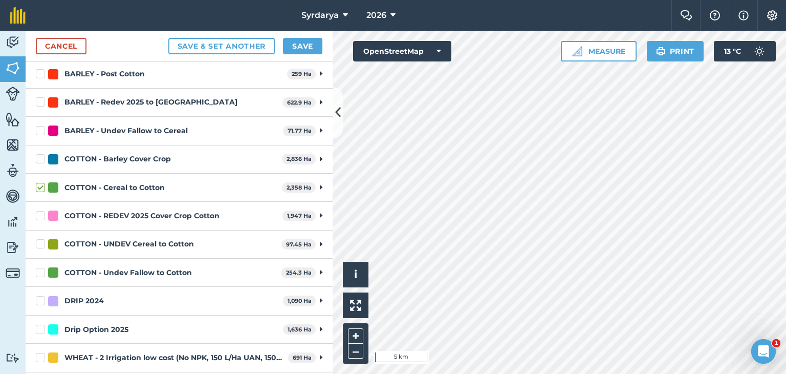
scroll to position [154, 0]
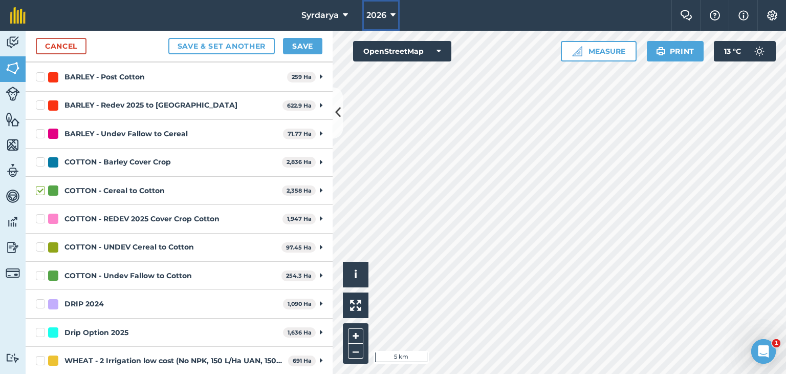
click at [376, 15] on span "2026" at bounding box center [377, 15] width 20 height 12
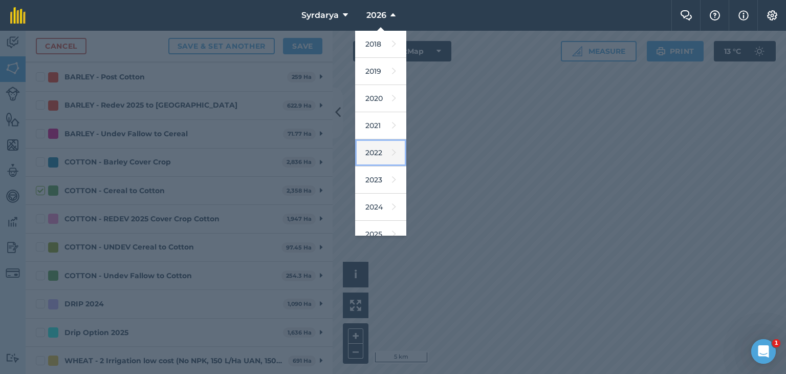
click at [376, 154] on link "2022" at bounding box center [380, 152] width 51 height 27
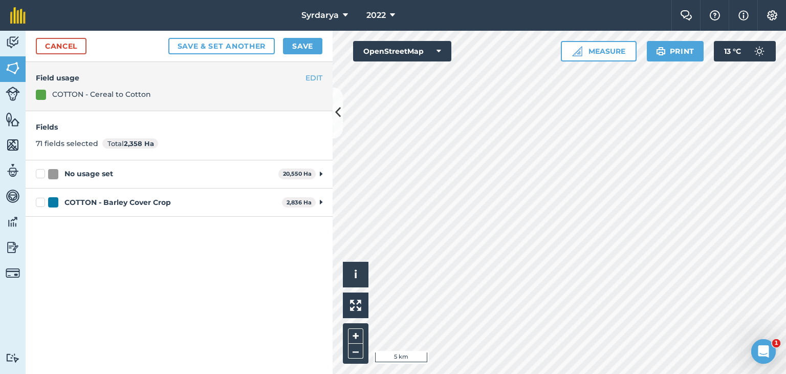
scroll to position [0, 0]
click at [298, 44] on button "Save" at bounding box center [302, 46] width 39 height 16
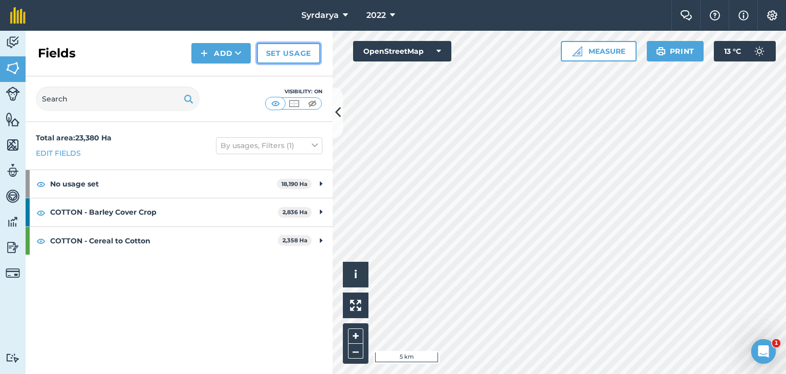
click at [297, 50] on link "Set usage" at bounding box center [288, 53] width 63 height 20
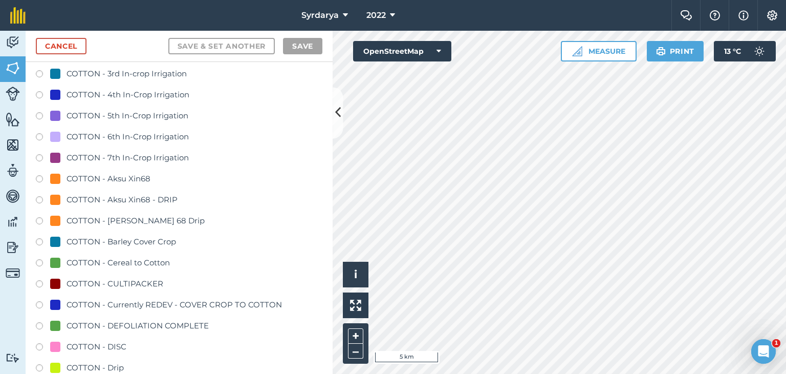
scroll to position [563, 0]
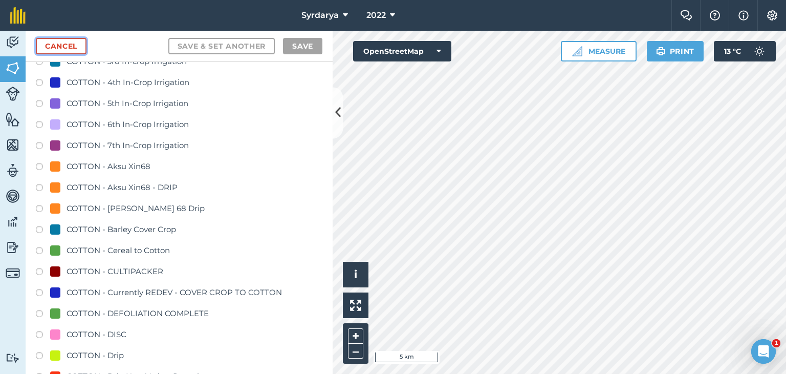
click at [70, 45] on link "Cancel" at bounding box center [61, 46] width 51 height 16
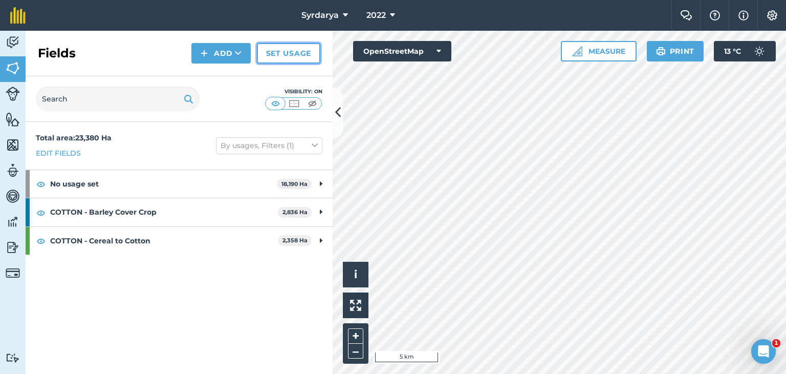
click at [289, 48] on link "Set usage" at bounding box center [288, 53] width 63 height 20
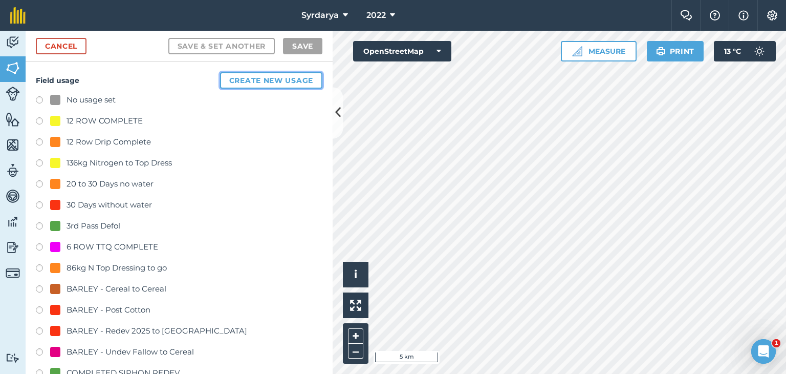
click at [256, 76] on button "Create new usage" at bounding box center [271, 80] width 102 height 16
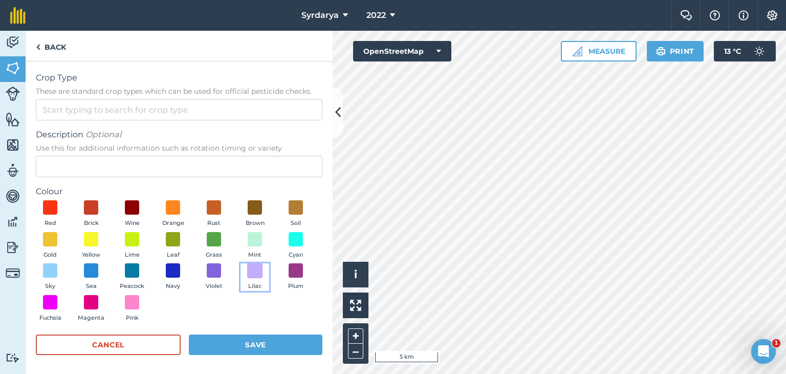
click at [247, 278] on span at bounding box center [255, 271] width 16 height 16
click at [137, 109] on input "Crop Type These are standard crop types which can be used for official pesticid…" at bounding box center [179, 110] width 287 height 22
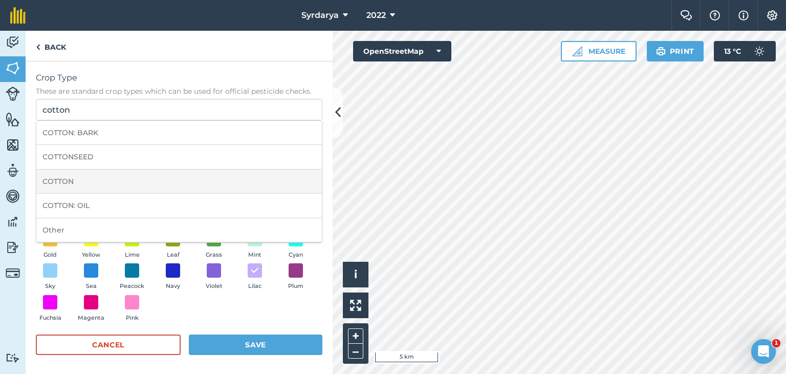
click at [153, 181] on li "COTTON" at bounding box center [179, 181] width 286 height 24
type input "COTTON"
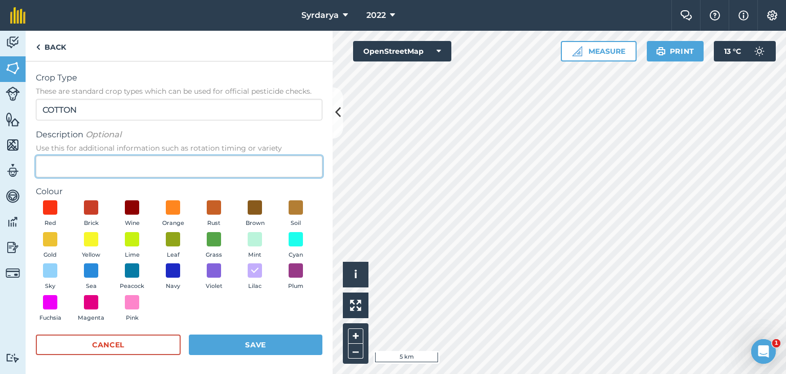
click at [115, 170] on input "Description Optional Use this for additional information such as rotation timin…" at bounding box center [179, 167] width 287 height 22
type input "Phase 2 Jain"
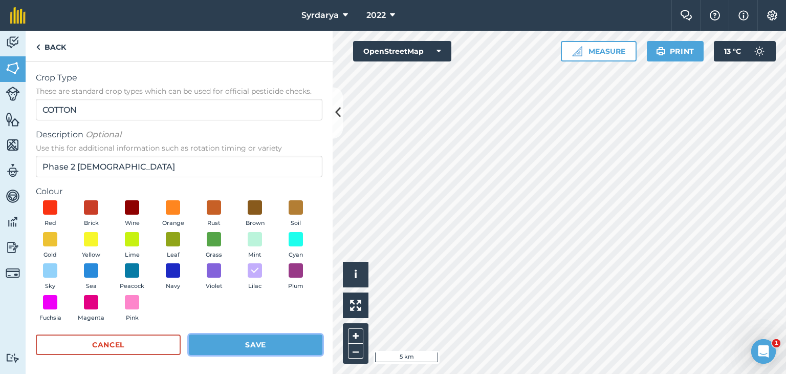
click at [240, 340] on button "Save" at bounding box center [256, 344] width 134 height 20
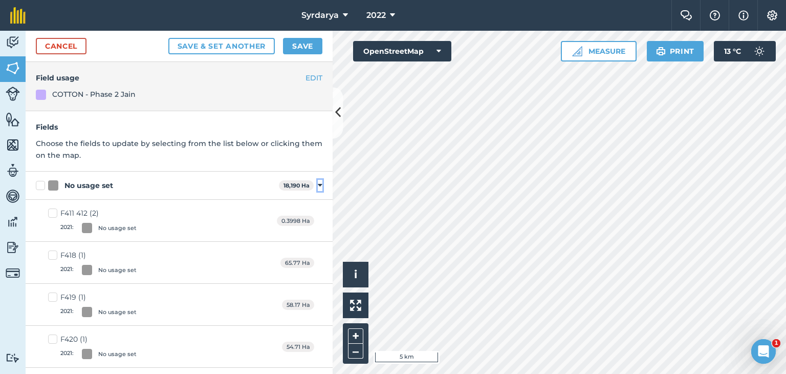
click at [318, 184] on icon at bounding box center [320, 185] width 5 height 9
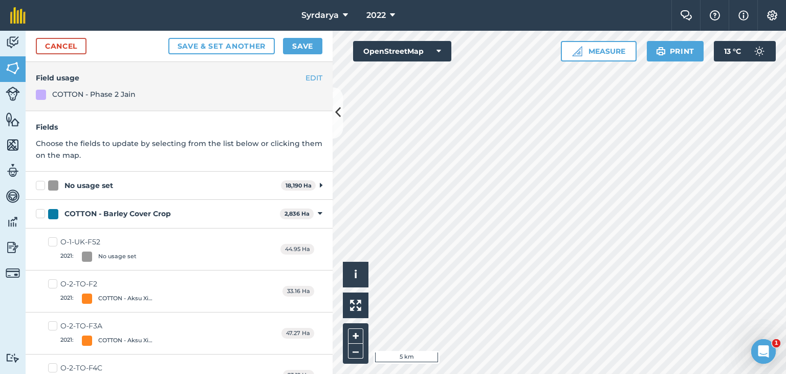
click at [315, 213] on div "COTTON - Barley Cover Crop 2,836 Ha Toggle showing COTTON - Barley Cover Crop f…" at bounding box center [179, 214] width 307 height 28
click at [318, 213] on icon at bounding box center [320, 213] width 5 height 9
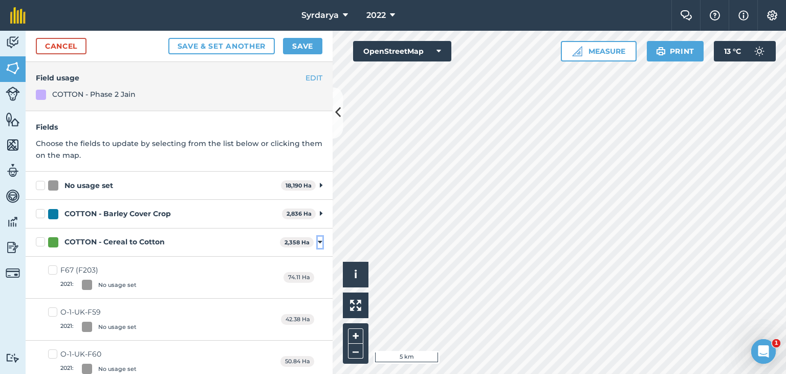
click at [318, 241] on icon at bounding box center [320, 242] width 5 height 9
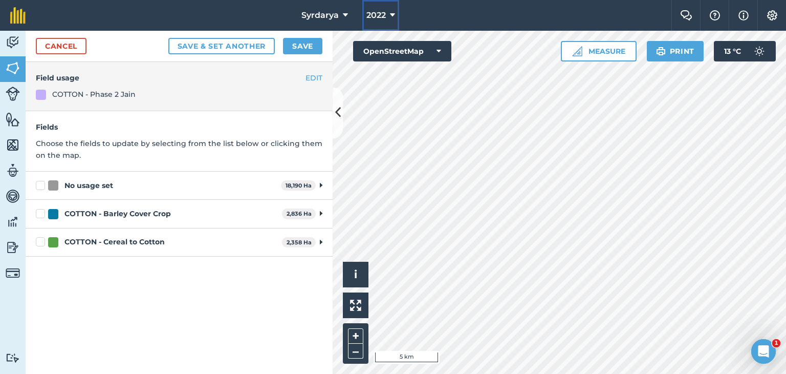
click at [386, 17] on button "2022" at bounding box center [380, 15] width 37 height 31
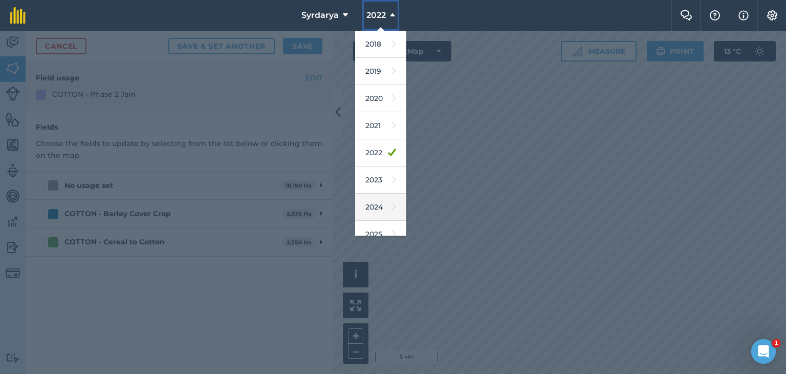
scroll to position [66, 0]
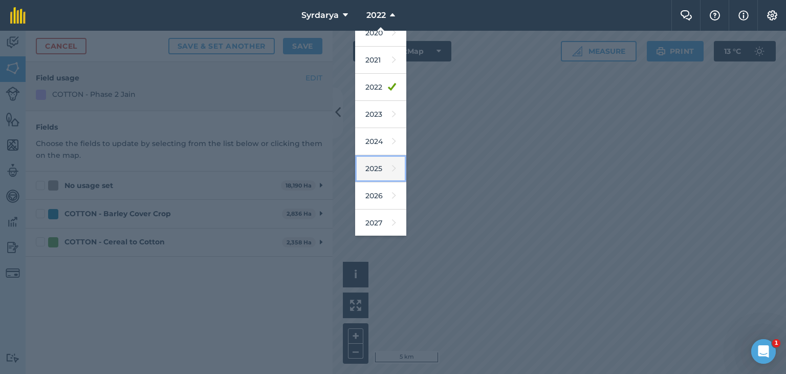
click at [373, 164] on link "2025" at bounding box center [380, 168] width 51 height 27
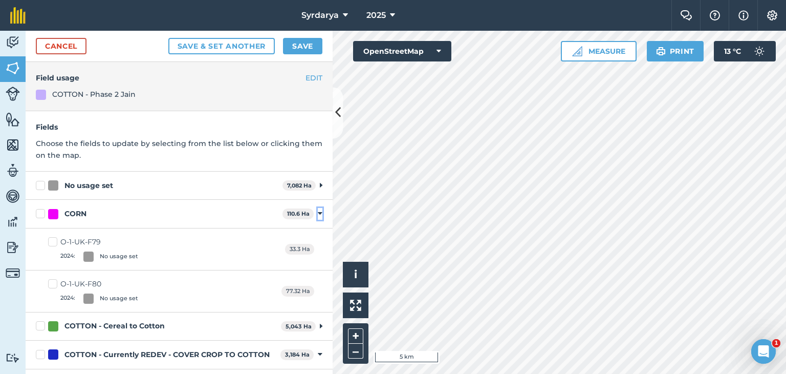
click at [318, 211] on icon at bounding box center [320, 213] width 5 height 9
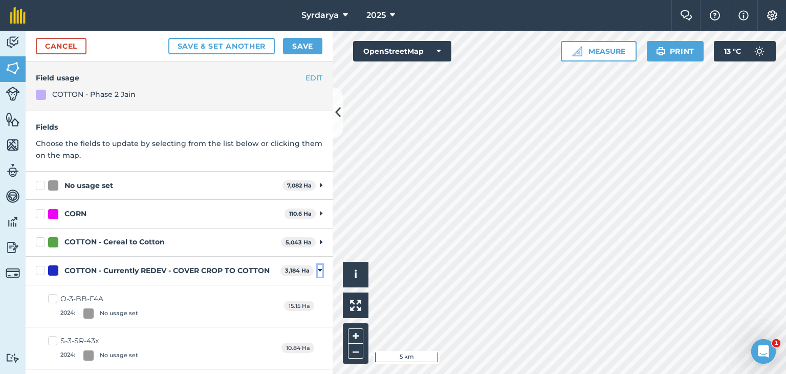
click at [318, 270] on icon at bounding box center [320, 270] width 5 height 9
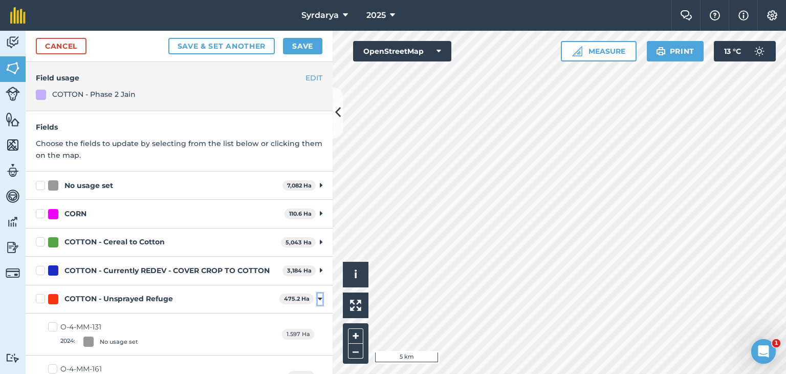
click at [318, 297] on icon at bounding box center [320, 298] width 5 height 9
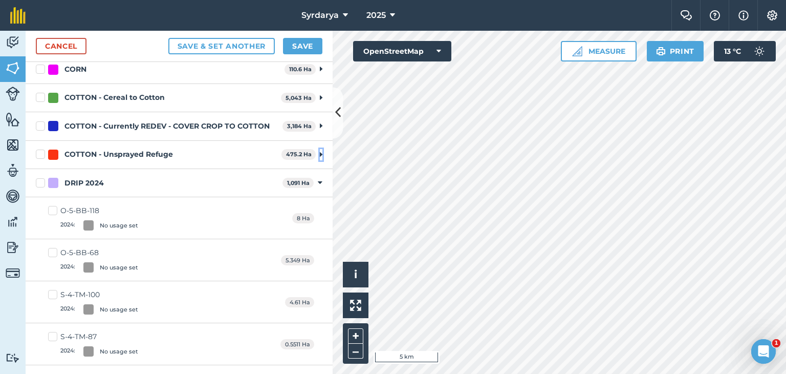
scroll to position [154, 0]
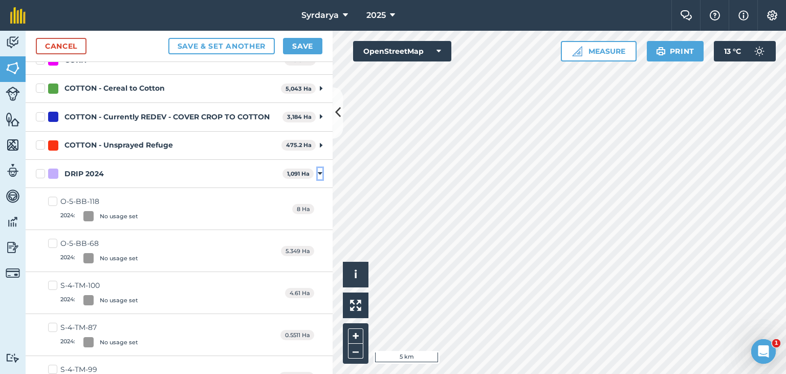
click at [318, 171] on icon at bounding box center [320, 173] width 5 height 9
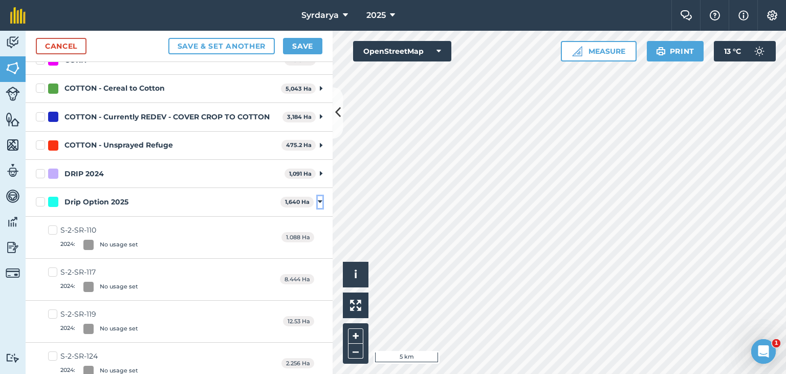
click at [318, 201] on icon at bounding box center [320, 201] width 5 height 9
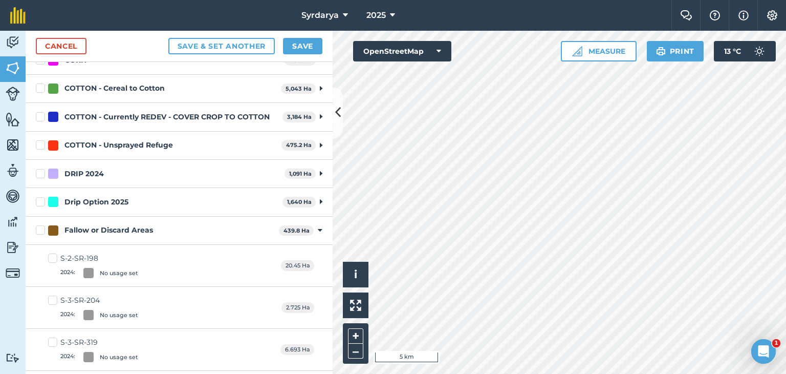
click at [40, 201] on label "Drip Option 2025" at bounding box center [157, 202] width 243 height 11
click at [40, 201] on input "Drip Option 2025" at bounding box center [39, 200] width 7 height 7
checkbox input "true"
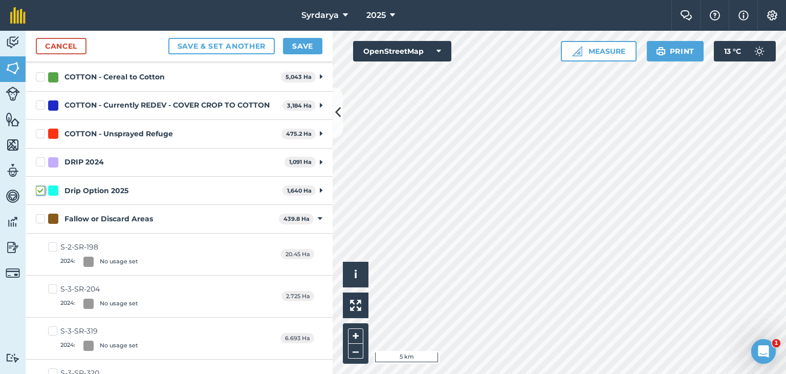
scroll to position [142, 0]
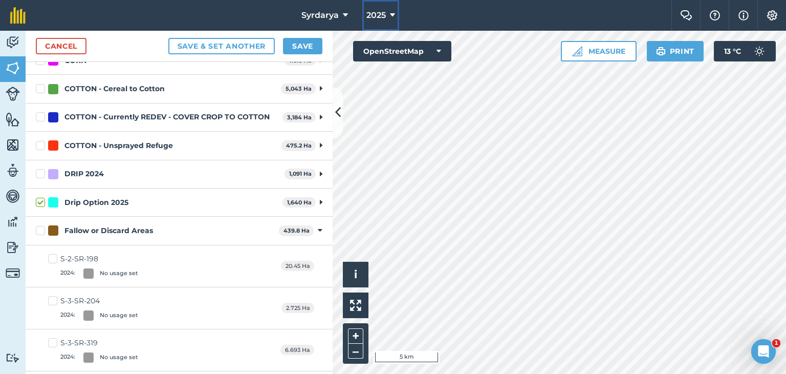
click at [379, 17] on span "2025" at bounding box center [376, 15] width 19 height 12
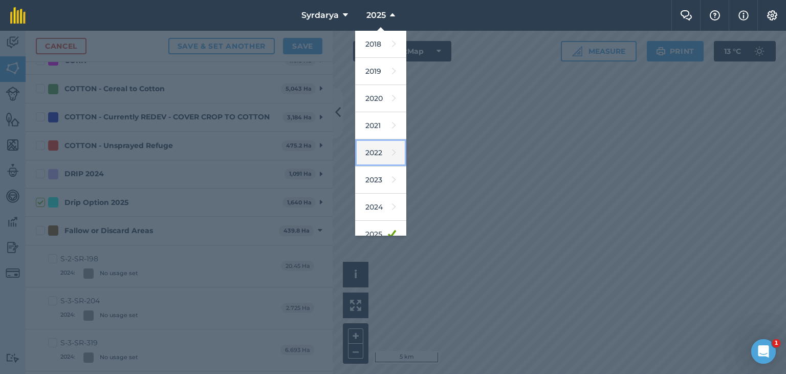
click at [380, 150] on link "2022" at bounding box center [380, 152] width 51 height 27
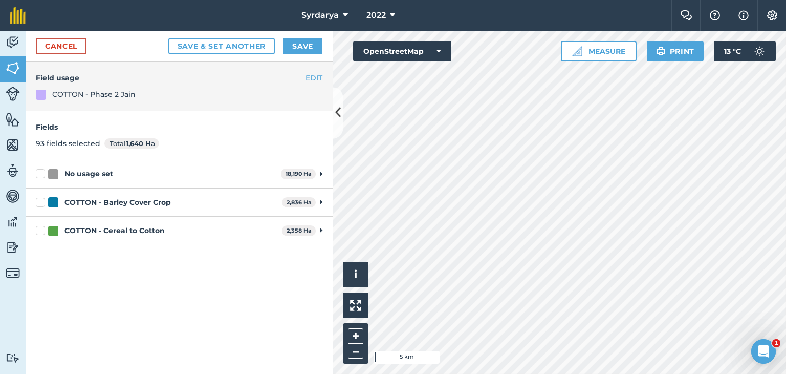
scroll to position [0, 0]
click at [304, 41] on button "Save" at bounding box center [302, 46] width 39 height 16
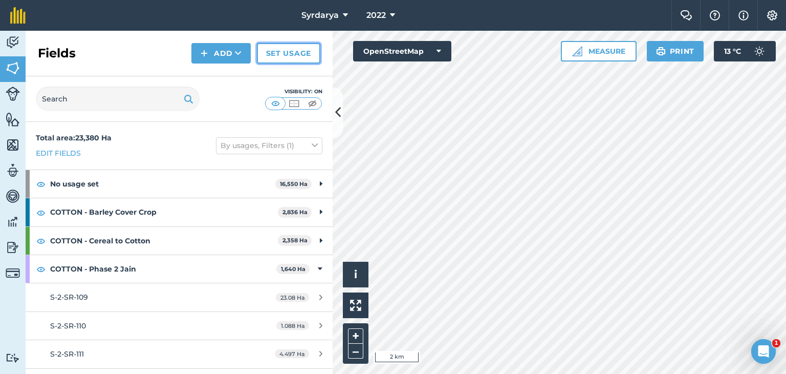
click at [277, 52] on link "Set usage" at bounding box center [288, 53] width 63 height 20
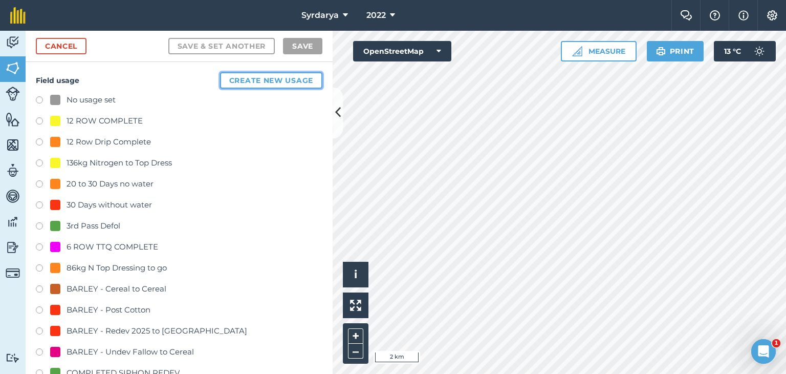
click at [252, 78] on button "Create new usage" at bounding box center [271, 80] width 102 height 16
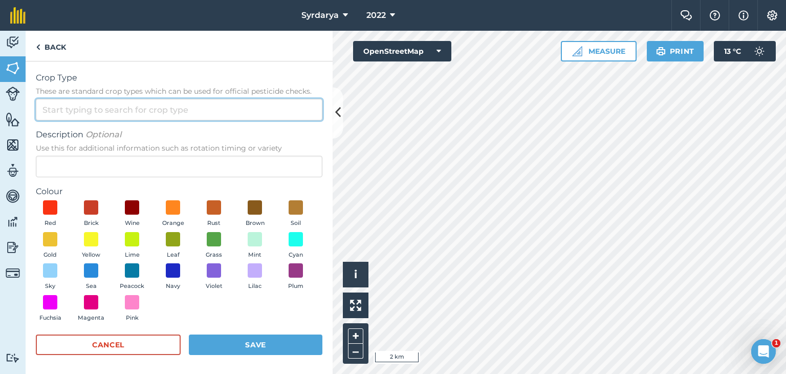
click at [88, 105] on input "Crop Type These are standard crop types which can be used for official pesticid…" at bounding box center [179, 110] width 287 height 22
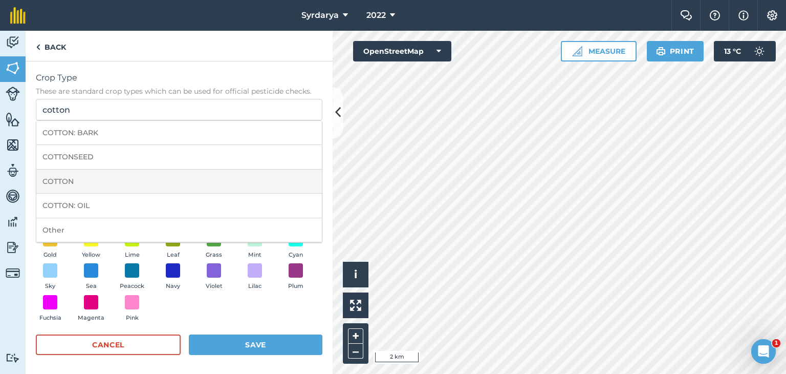
click at [100, 176] on li "COTTON" at bounding box center [179, 181] width 286 height 24
type input "COTTON"
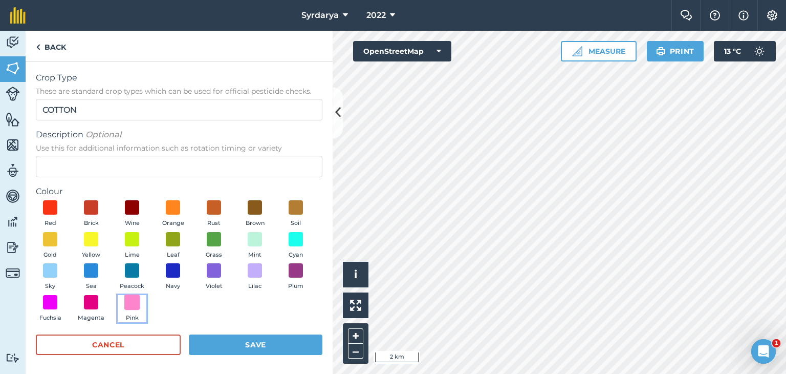
click at [140, 300] on span at bounding box center [132, 302] width 16 height 16
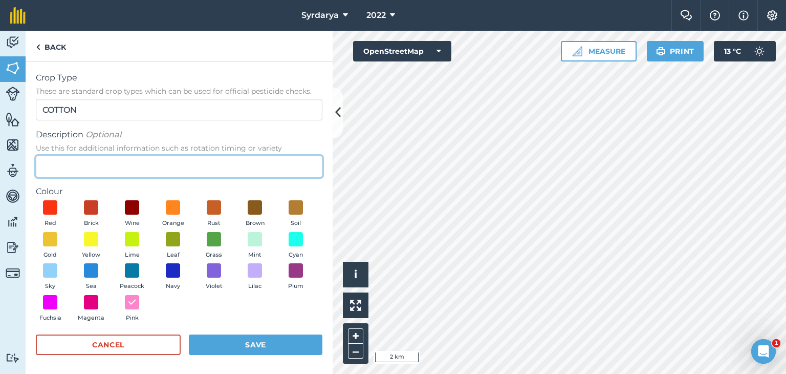
click at [92, 162] on input "Description Optional Use this for additional information such as rotation timin…" at bounding box center [179, 167] width 287 height 22
click at [78, 167] on input "Phase 2 Peng Sheng" at bounding box center [179, 167] width 287 height 22
type input "Phase 2 - Peng Sheng"
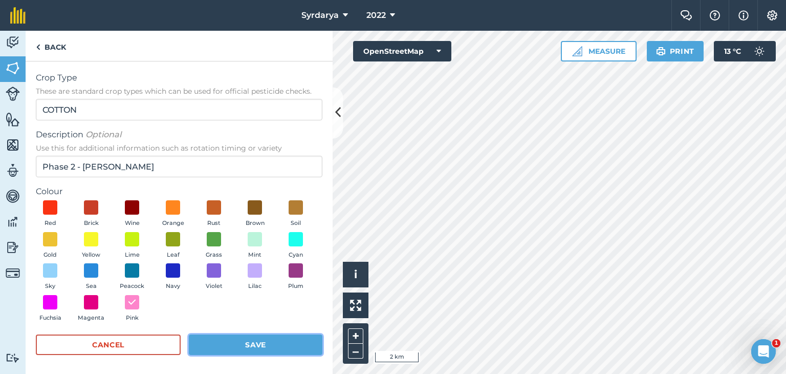
click at [253, 342] on button "Save" at bounding box center [256, 344] width 134 height 20
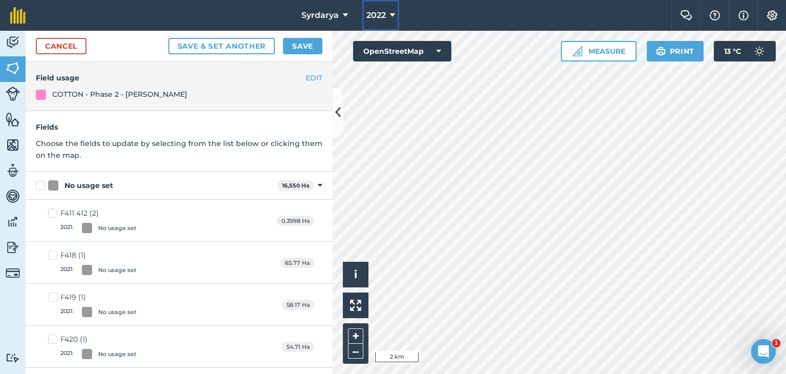
click at [379, 9] on button "2022" at bounding box center [380, 15] width 37 height 31
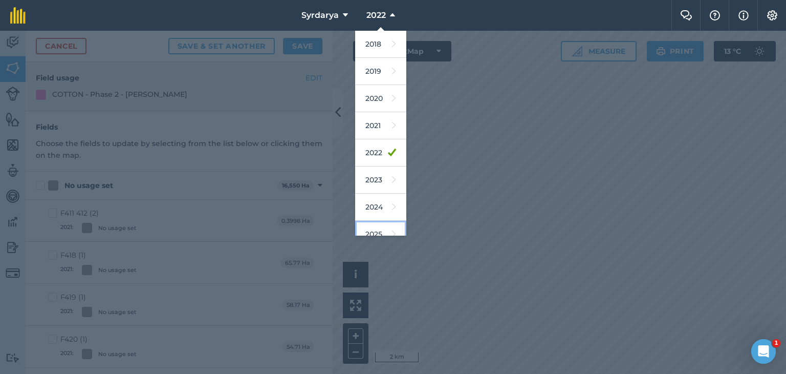
drag, startPoint x: 374, startPoint y: 230, endPoint x: 313, endPoint y: 204, distance: 66.3
click at [374, 230] on link "2025" at bounding box center [380, 234] width 51 height 27
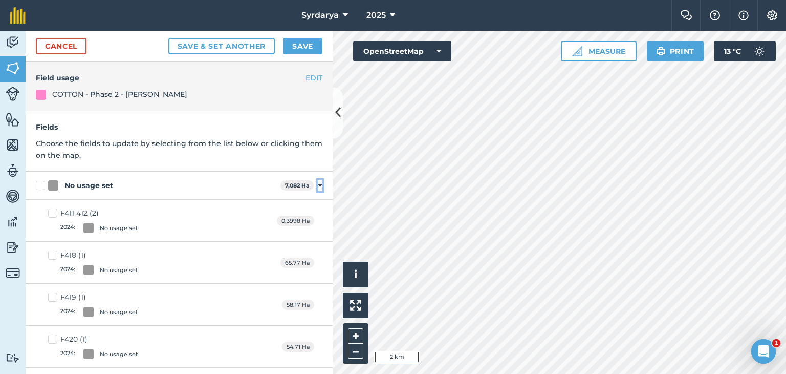
click at [318, 185] on icon at bounding box center [320, 185] width 5 height 9
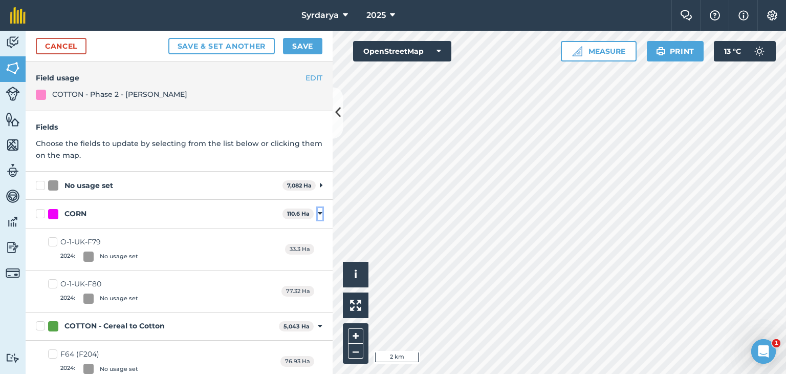
click at [318, 212] on icon at bounding box center [320, 213] width 5 height 9
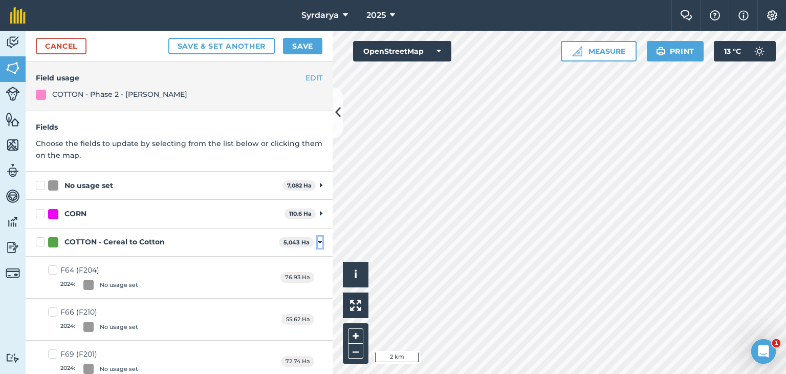
click at [318, 241] on icon at bounding box center [320, 242] width 5 height 9
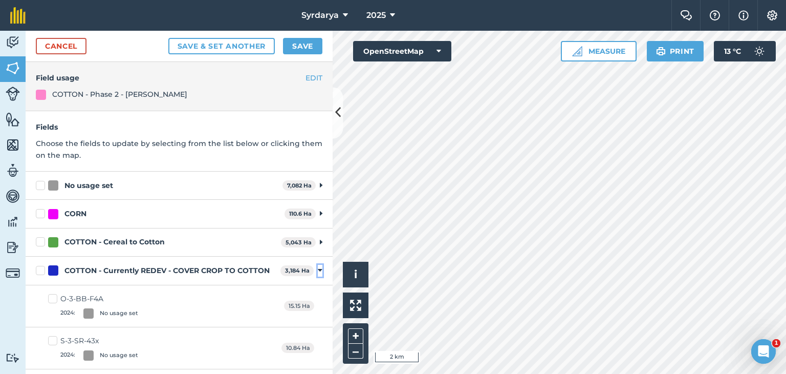
click at [318, 268] on icon at bounding box center [320, 270] width 5 height 9
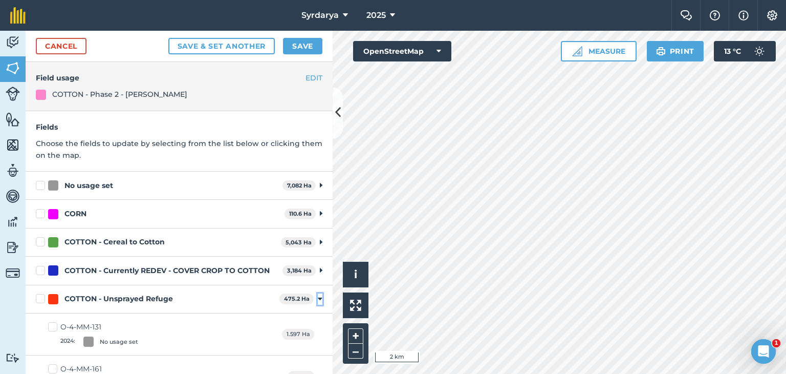
click at [318, 299] on icon at bounding box center [320, 298] width 5 height 9
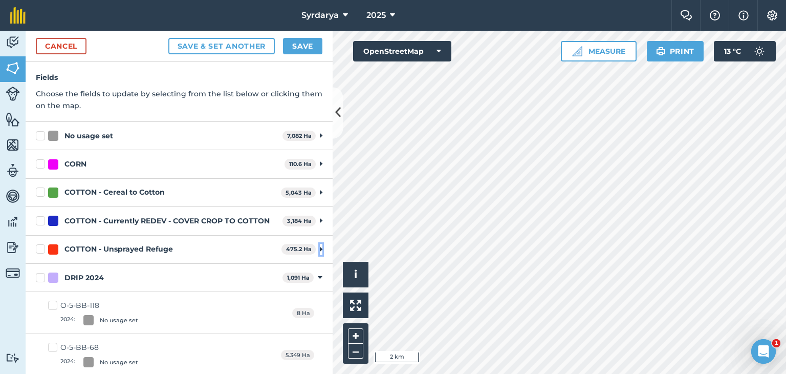
scroll to position [154, 0]
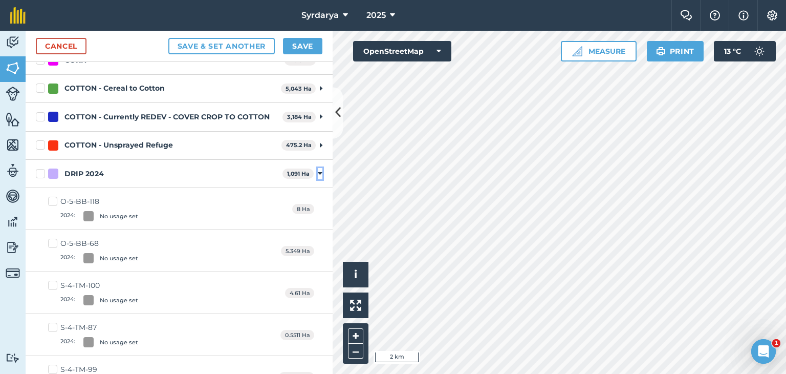
click at [318, 171] on icon at bounding box center [320, 173] width 5 height 9
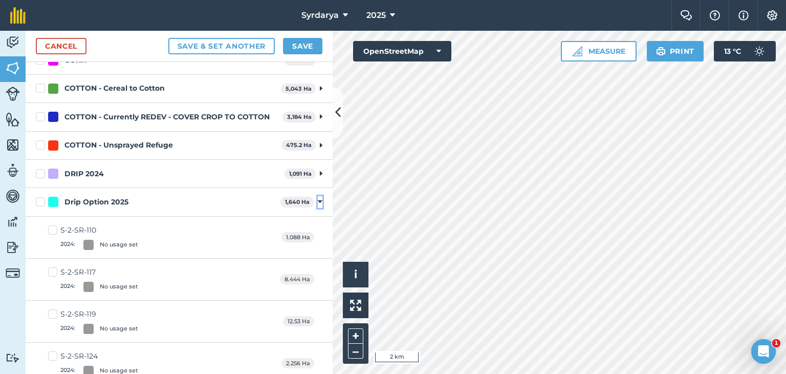
click at [318, 201] on icon at bounding box center [320, 201] width 5 height 9
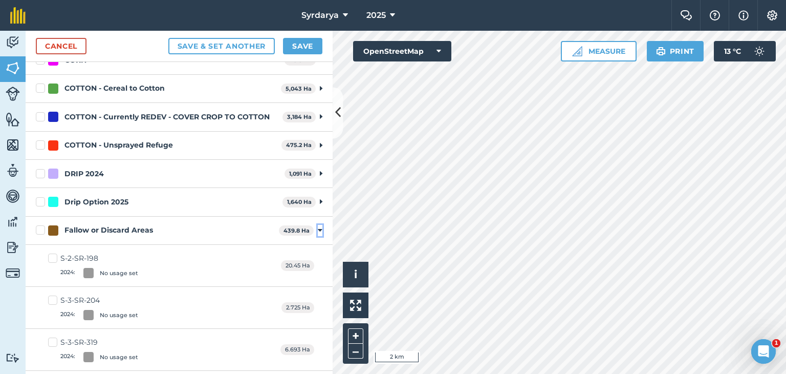
click at [318, 229] on icon at bounding box center [320, 230] width 5 height 9
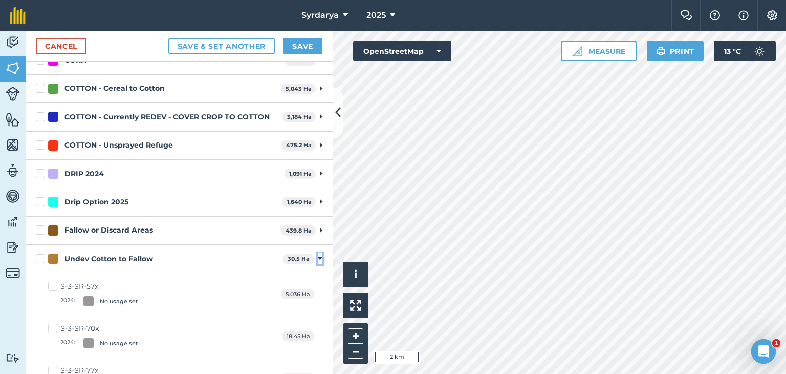
click at [318, 256] on icon at bounding box center [320, 258] width 5 height 9
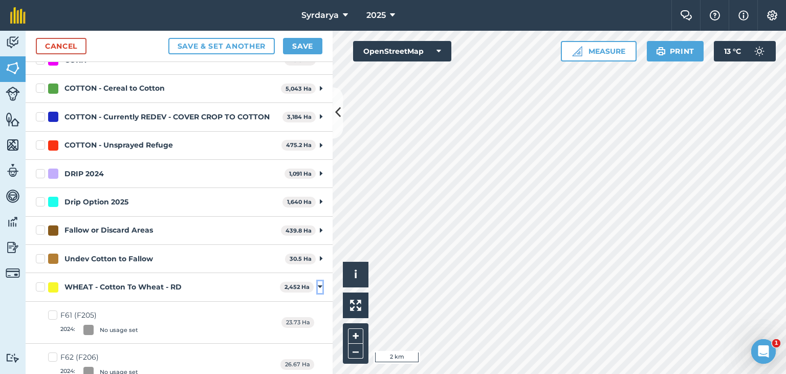
click at [318, 285] on icon at bounding box center [320, 286] width 5 height 9
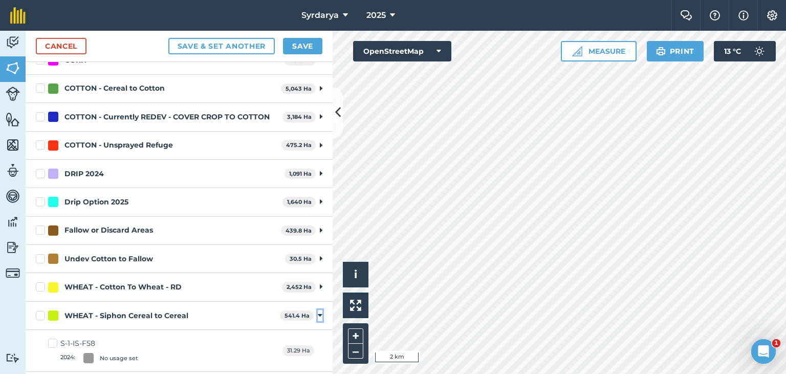
click at [318, 316] on icon at bounding box center [320, 315] width 5 height 9
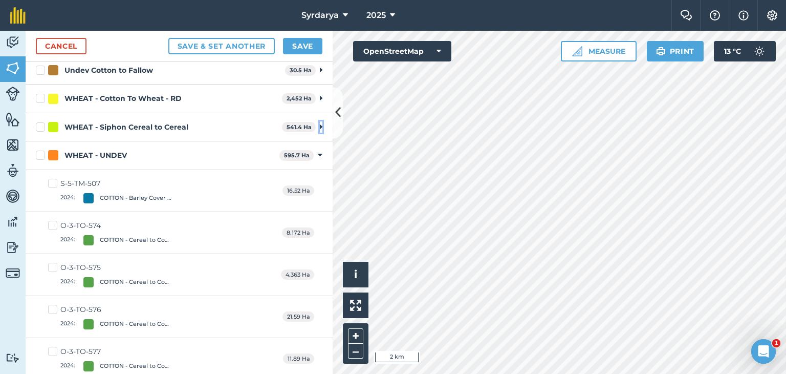
scroll to position [358, 0]
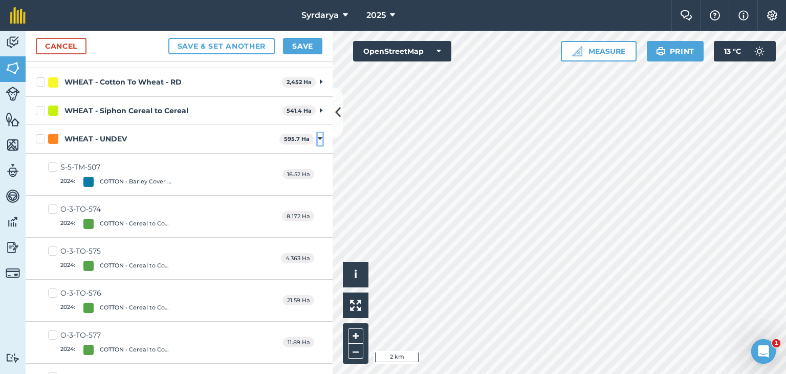
click at [318, 139] on icon at bounding box center [320, 138] width 5 height 9
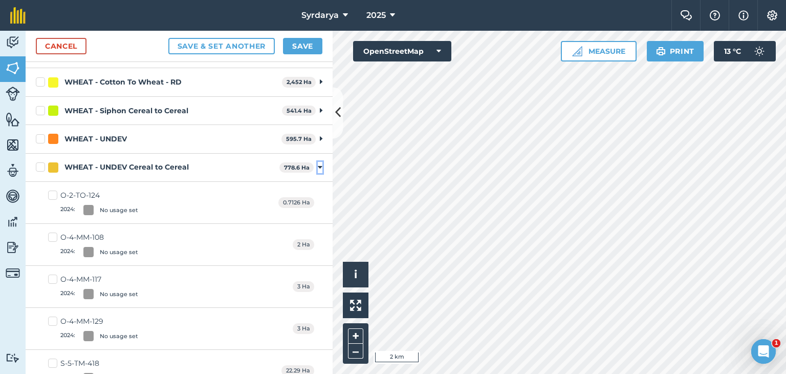
click at [318, 166] on icon at bounding box center [320, 167] width 5 height 9
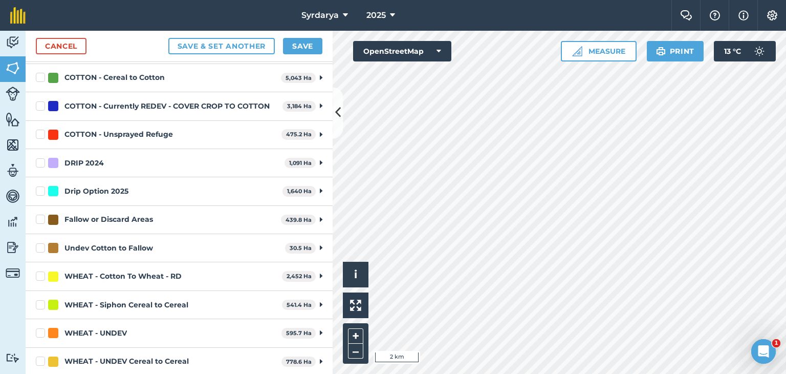
click at [42, 161] on label "DRIP 2024" at bounding box center [158, 163] width 245 height 11
click at [42, 161] on input "DRIP 2024" at bounding box center [39, 161] width 7 height 7
checkbox input "true"
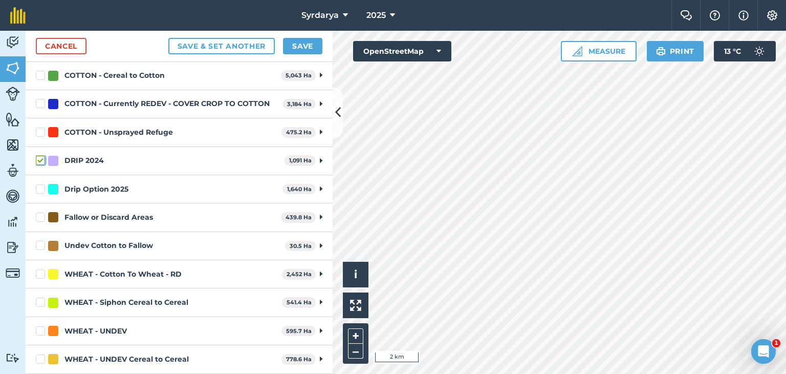
scroll to position [153, 0]
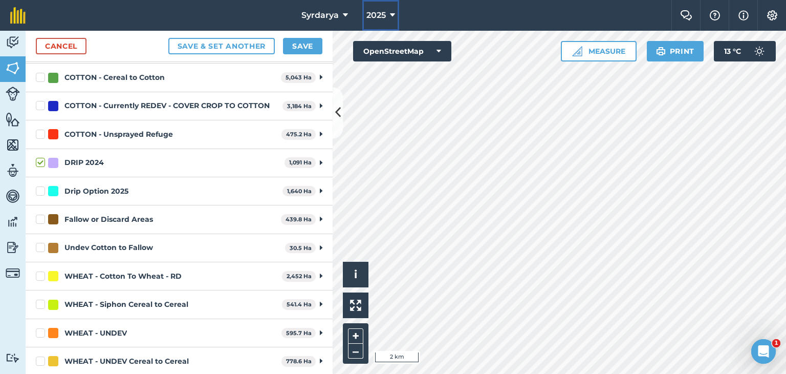
drag, startPoint x: 385, startPoint y: 17, endPoint x: 385, endPoint y: 29, distance: 12.3
click at [385, 16] on span "2025" at bounding box center [376, 15] width 19 height 12
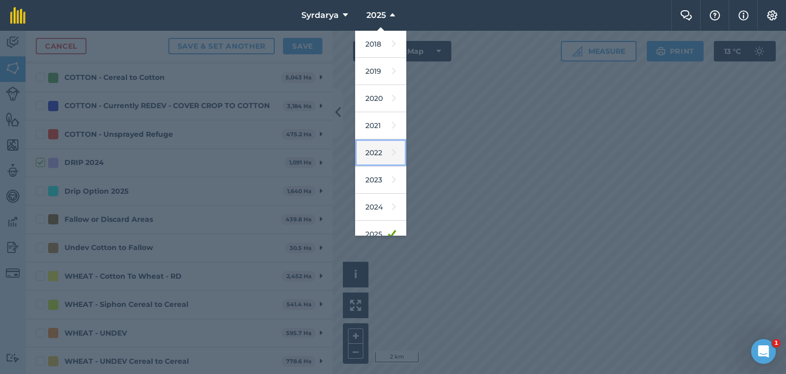
click at [379, 151] on link "2022" at bounding box center [380, 152] width 51 height 27
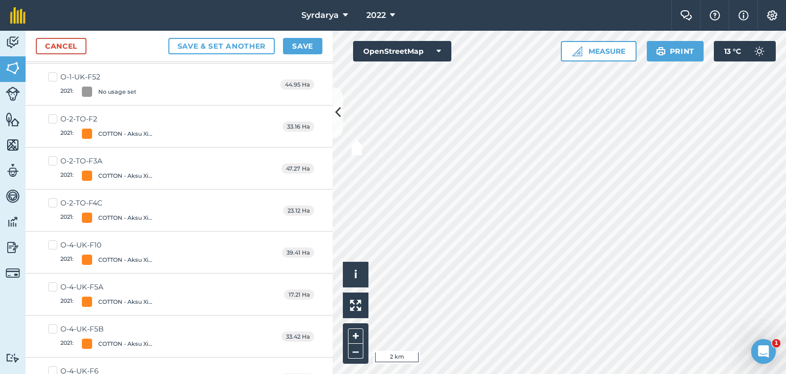
scroll to position [3252, 0]
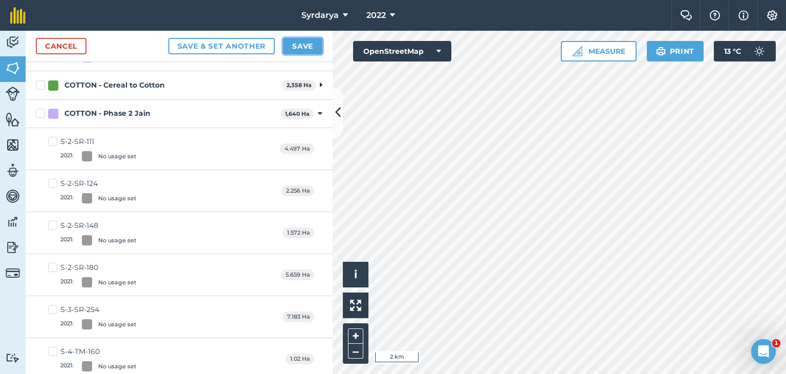
click at [300, 44] on button "Save" at bounding box center [302, 46] width 39 height 16
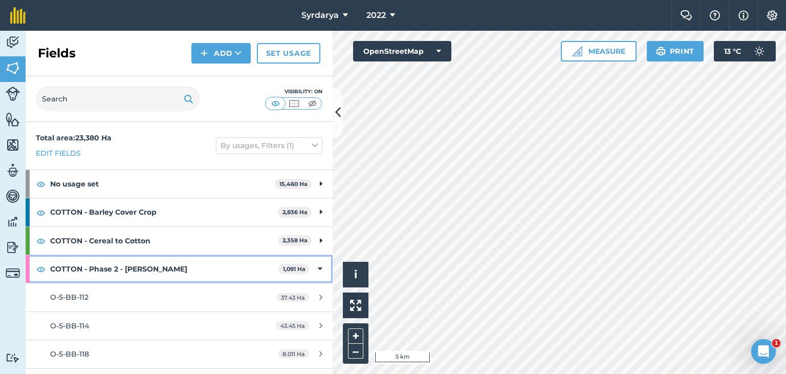
click at [318, 266] on icon at bounding box center [320, 268] width 5 height 11
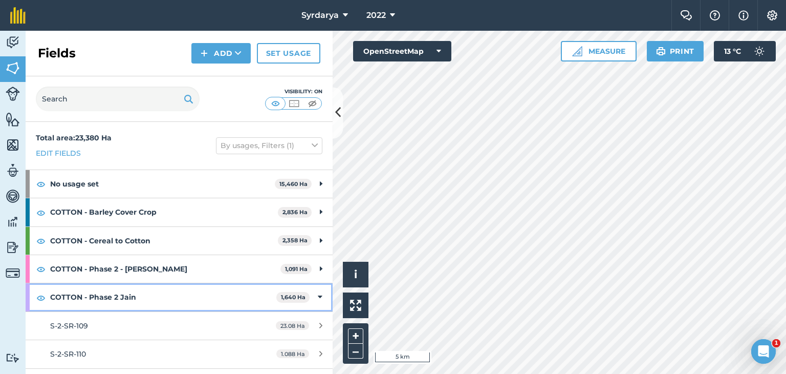
click at [318, 295] on icon at bounding box center [320, 296] width 5 height 11
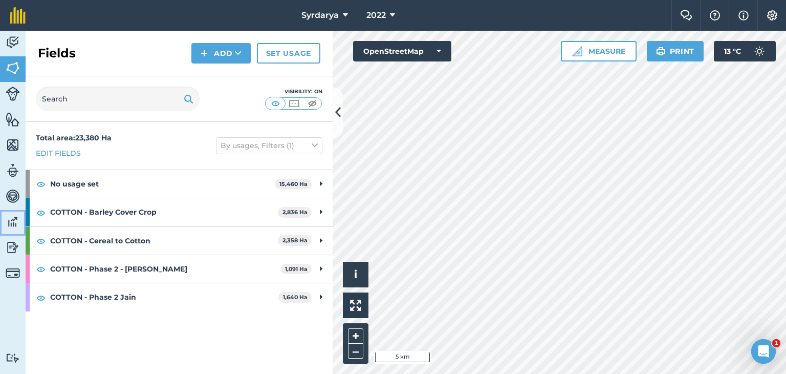
click at [12, 222] on img at bounding box center [13, 221] width 14 height 15
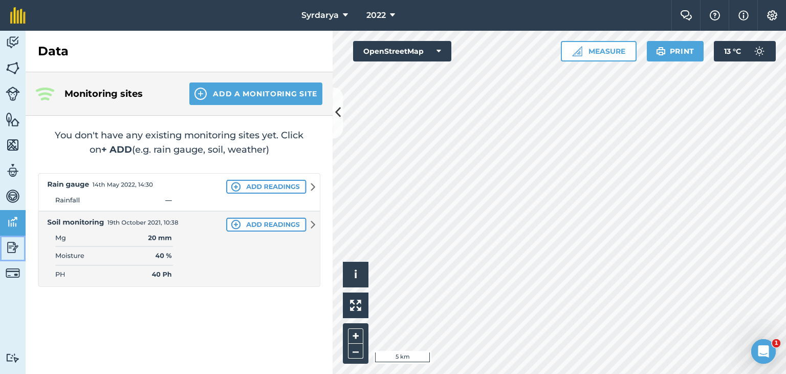
click at [11, 244] on img at bounding box center [13, 247] width 14 height 15
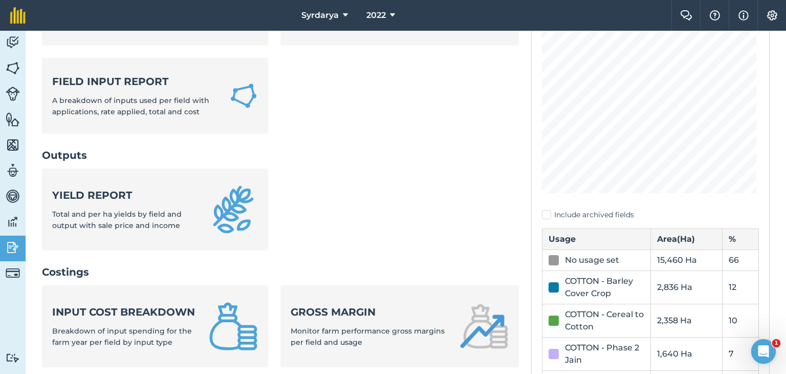
scroll to position [154, 0]
click at [542, 212] on label "Include archived fields" at bounding box center [650, 214] width 217 height 11
click at [542, 362] on input "Include archived fields" at bounding box center [545, 365] width 7 height 7
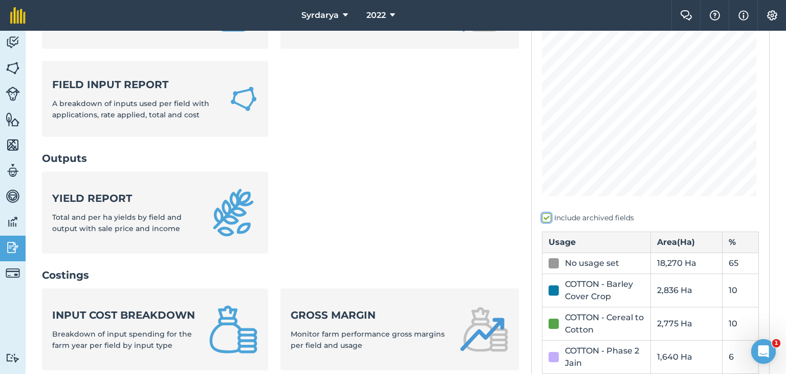
scroll to position [102, 0]
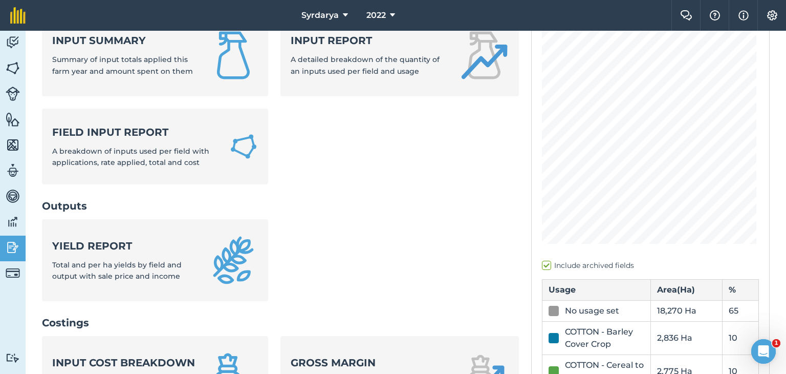
click at [542, 266] on label "Include archived fields" at bounding box center [650, 265] width 217 height 11
click at [542, 362] on input "Include archived fields" at bounding box center [545, 365] width 7 height 7
checkbox input "false"
click at [392, 15] on icon at bounding box center [392, 15] width 5 height 12
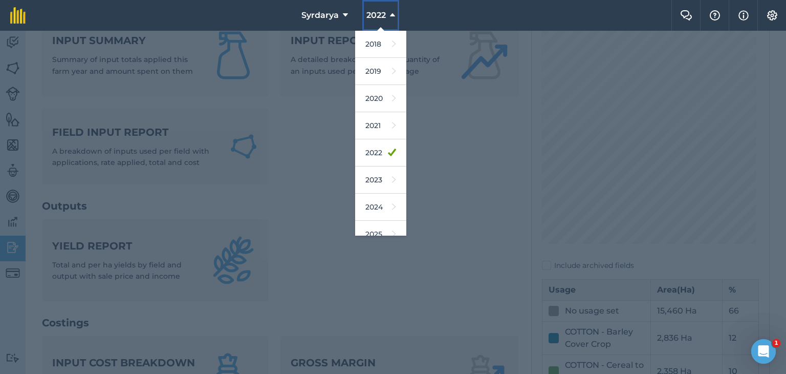
click at [392, 15] on icon at bounding box center [392, 15] width 5 height 12
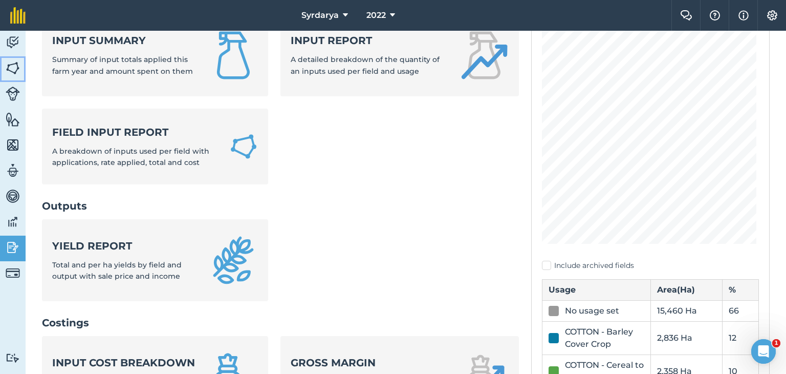
click at [12, 64] on img at bounding box center [13, 67] width 14 height 15
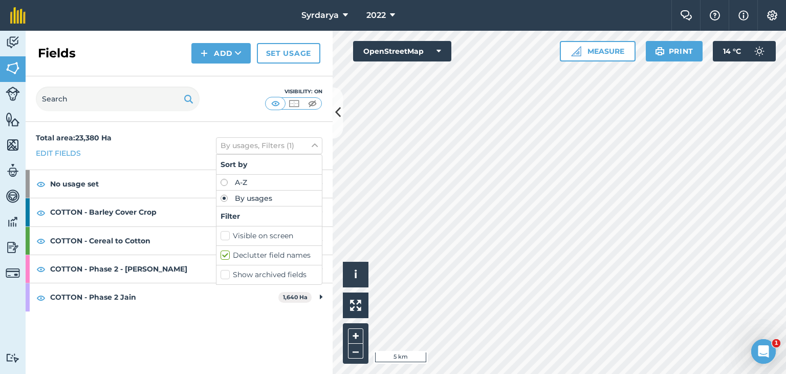
click at [225, 272] on label "Show archived fields" at bounding box center [269, 274] width 97 height 11
click at [225, 272] on input "Show archived fields" at bounding box center [224, 272] width 7 height 7
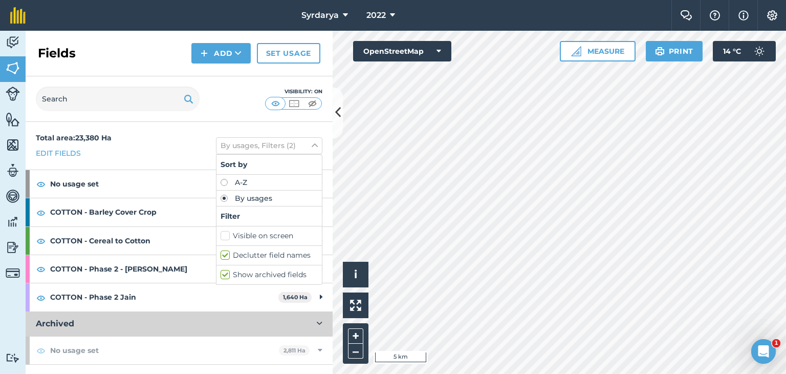
click at [225, 272] on label "Show archived fields" at bounding box center [269, 274] width 97 height 11
click at [225, 272] on input "Show archived fields" at bounding box center [224, 272] width 7 height 7
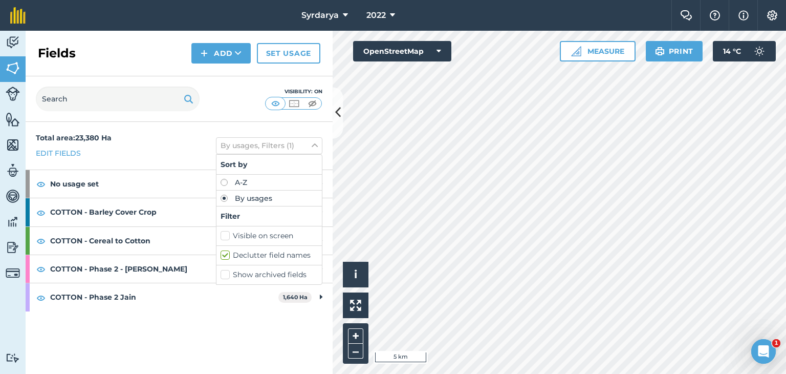
click at [225, 272] on label "Show archived fields" at bounding box center [269, 274] width 97 height 11
click at [225, 272] on input "Show archived fields" at bounding box center [224, 272] width 7 height 7
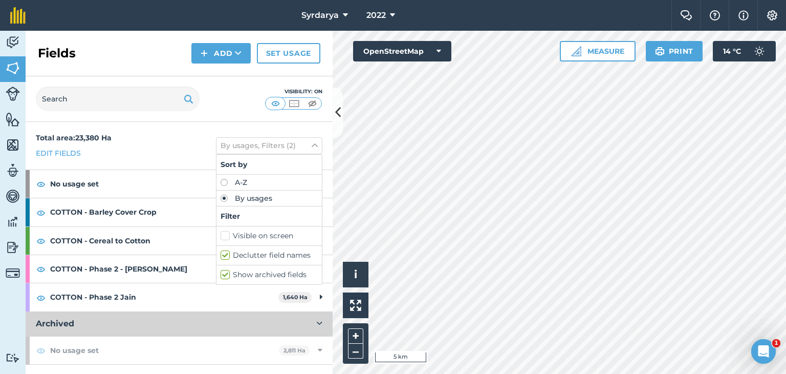
click at [221, 272] on label "Show archived fields" at bounding box center [269, 274] width 97 height 11
click at [221, 272] on input "Show archived fields" at bounding box center [224, 272] width 7 height 7
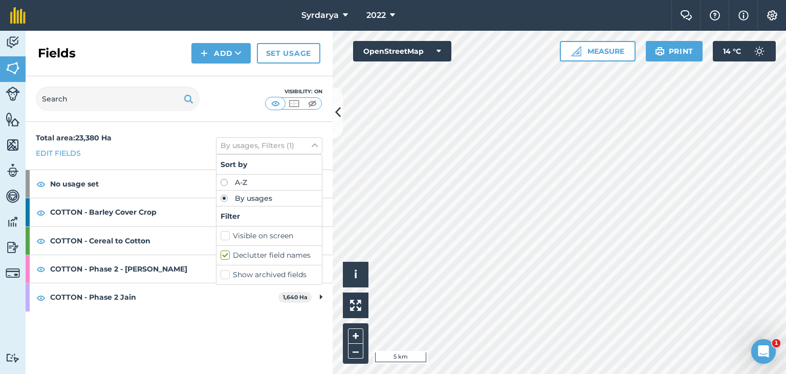
click at [217, 272] on div "Show archived fields" at bounding box center [269, 274] width 105 height 19
click at [227, 275] on label "Show archived fields" at bounding box center [269, 274] width 97 height 11
click at [227, 275] on input "Show archived fields" at bounding box center [224, 272] width 7 height 7
checkbox input "true"
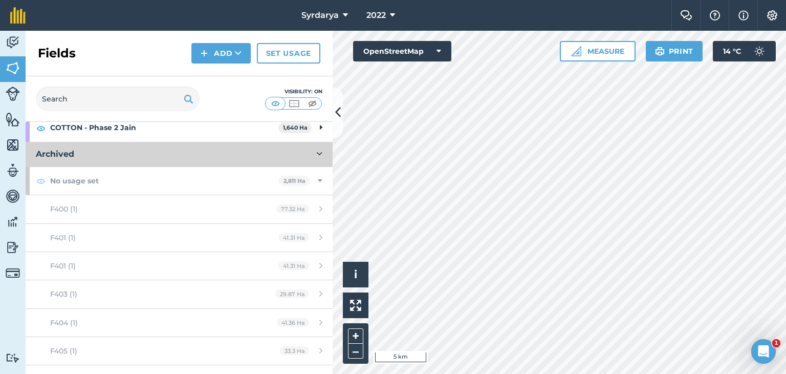
scroll to position [205, 0]
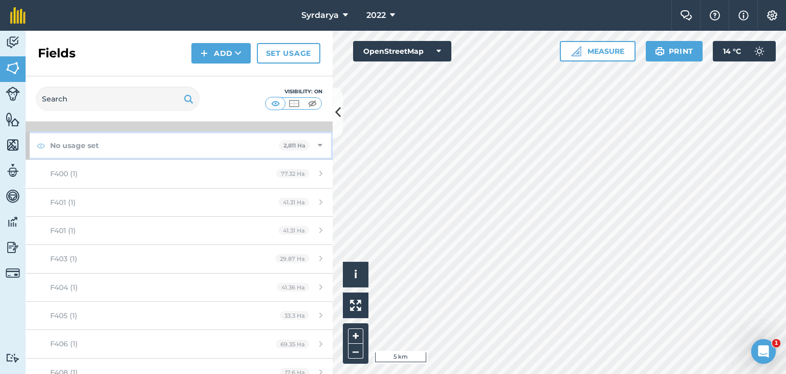
click at [318, 144] on icon at bounding box center [320, 145] width 5 height 11
click at [320, 172] on icon at bounding box center [321, 173] width 3 height 11
click at [318, 174] on icon at bounding box center [320, 173] width 5 height 11
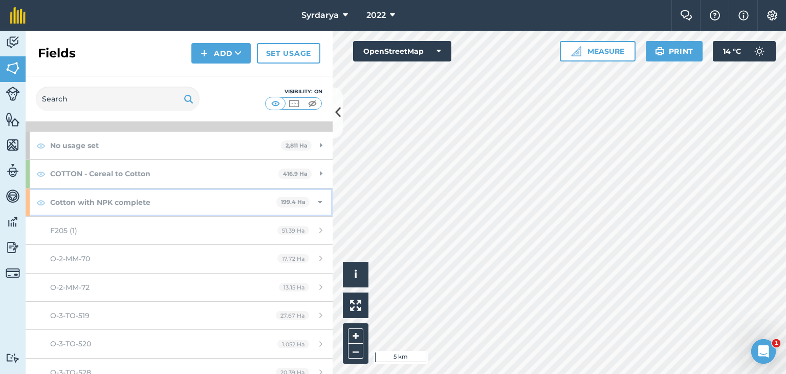
click at [318, 197] on icon at bounding box center [320, 202] width 5 height 11
click at [318, 227] on icon at bounding box center [320, 230] width 5 height 11
click at [320, 98] on icon at bounding box center [321, 92] width 3 height 11
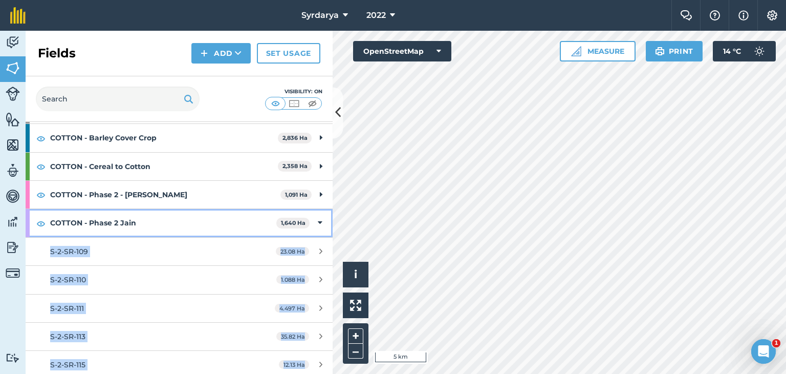
click at [318, 222] on icon at bounding box center [320, 222] width 5 height 11
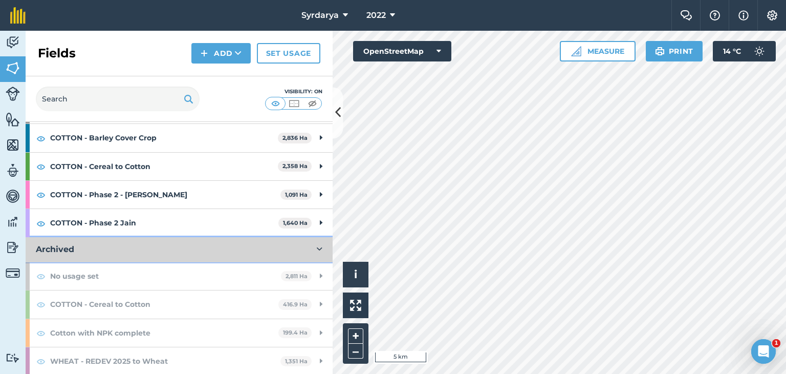
click at [317, 247] on icon at bounding box center [320, 249] width 6 height 8
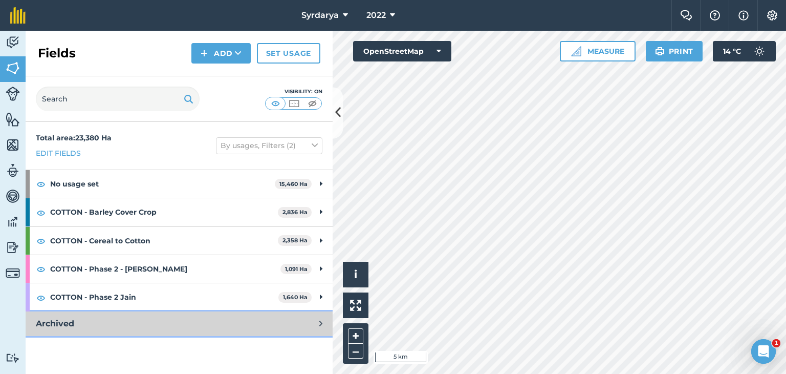
click at [319, 321] on button "Archived" at bounding box center [179, 323] width 307 height 25
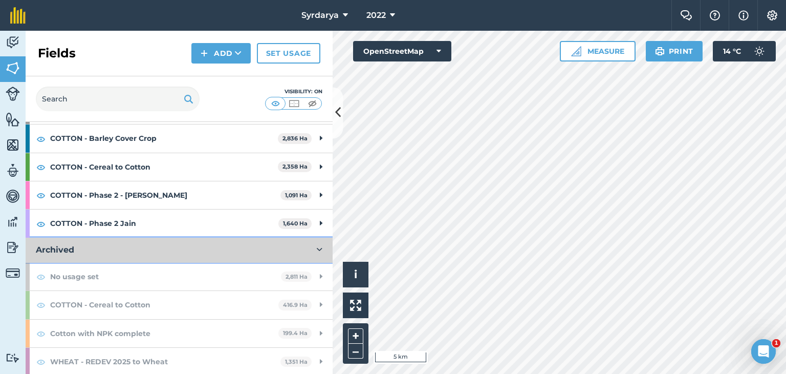
scroll to position [74, 0]
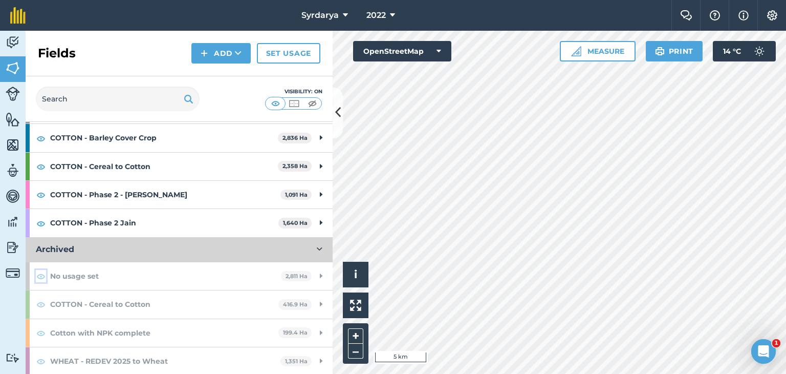
click at [39, 274] on img at bounding box center [40, 276] width 9 height 12
click at [40, 302] on img at bounding box center [40, 304] width 9 height 12
click at [39, 332] on img at bounding box center [40, 333] width 9 height 12
click at [39, 359] on img at bounding box center [40, 361] width 9 height 12
click at [39, 164] on img at bounding box center [40, 166] width 9 height 12
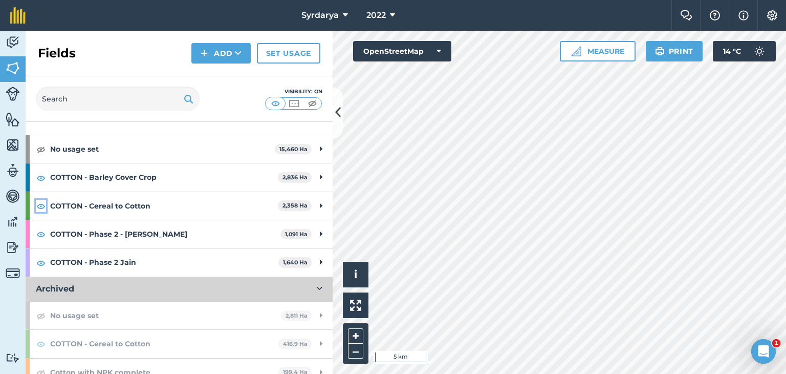
scroll to position [0, 0]
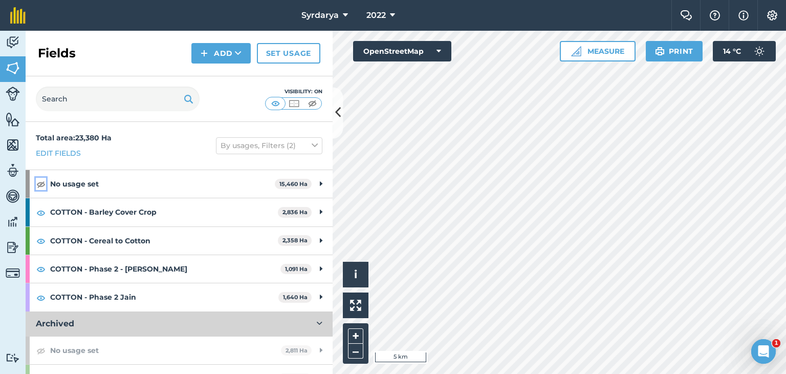
click at [39, 183] on img at bounding box center [40, 184] width 9 height 12
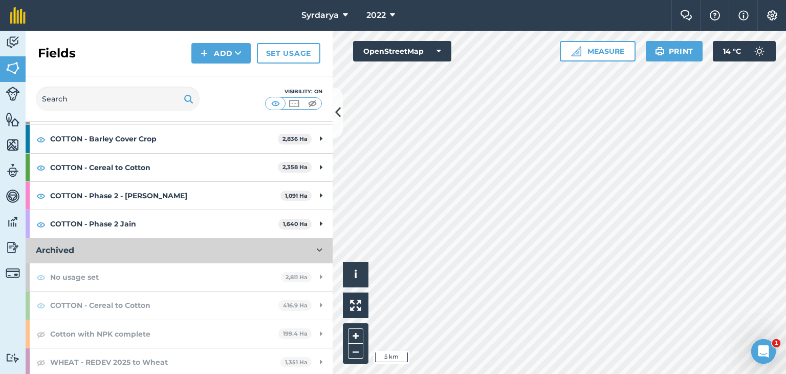
scroll to position [74, 0]
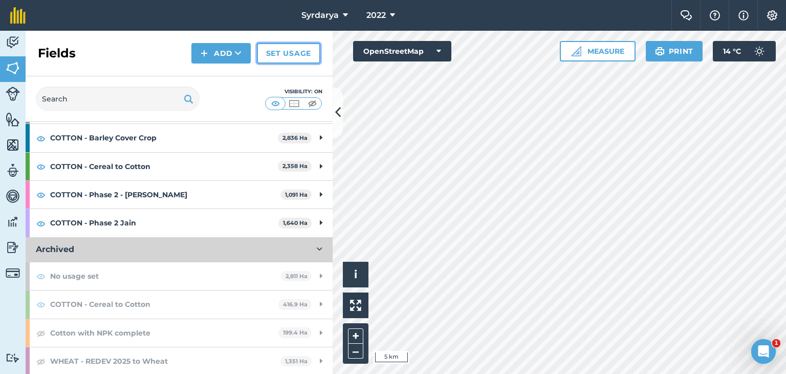
click at [293, 52] on link "Set usage" at bounding box center [288, 53] width 63 height 20
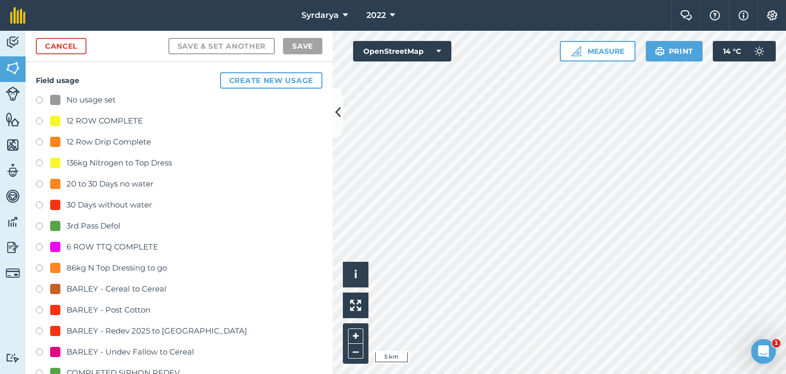
click at [39, 97] on label at bounding box center [43, 101] width 14 height 10
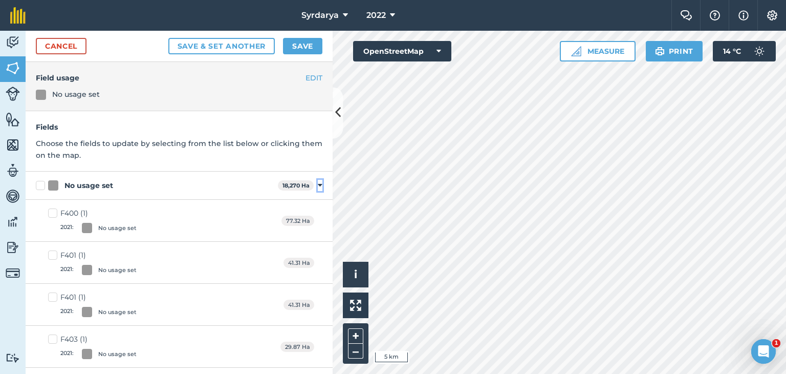
click at [318, 185] on icon at bounding box center [320, 185] width 5 height 9
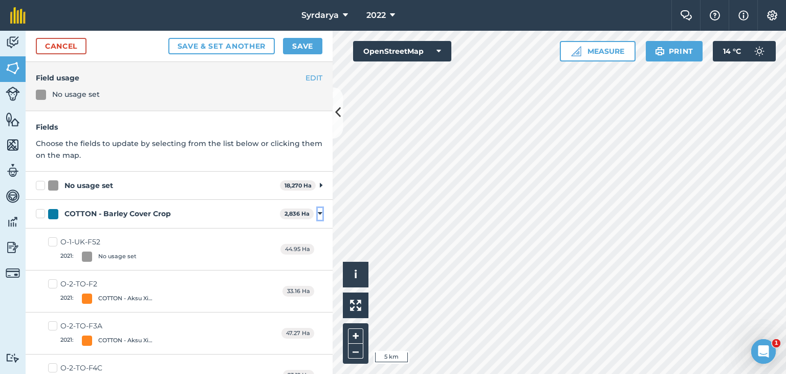
click at [318, 212] on icon at bounding box center [320, 213] width 5 height 9
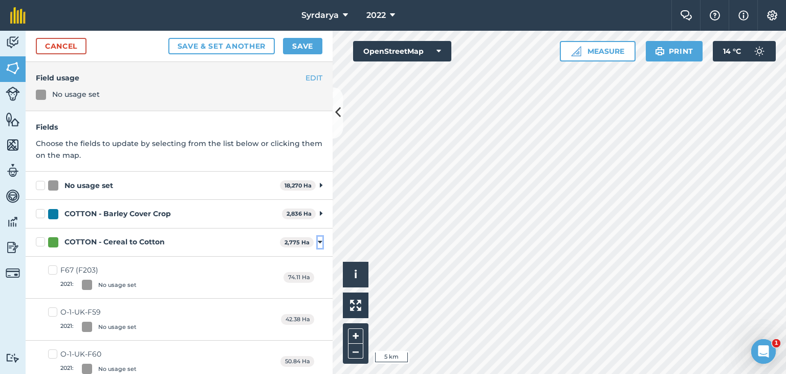
click at [318, 241] on icon at bounding box center [320, 242] width 5 height 9
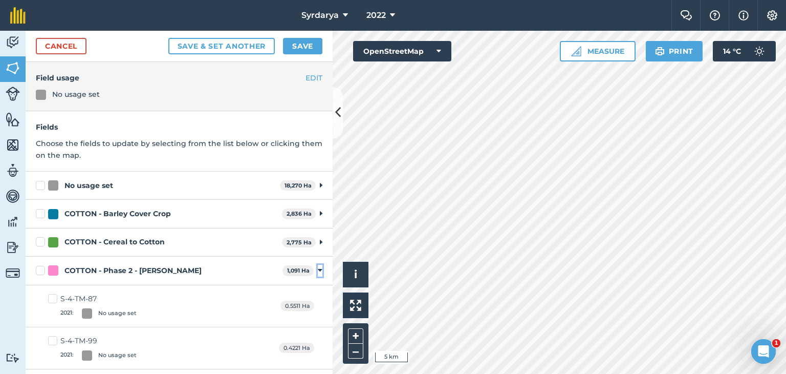
click at [318, 271] on icon at bounding box center [320, 270] width 5 height 9
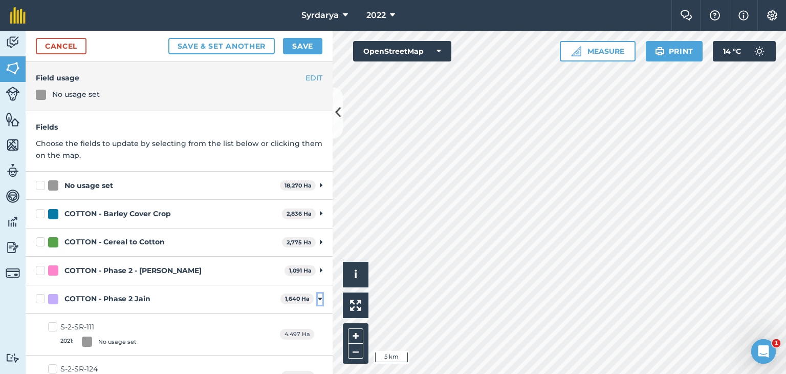
click at [318, 299] on icon at bounding box center [320, 298] width 5 height 9
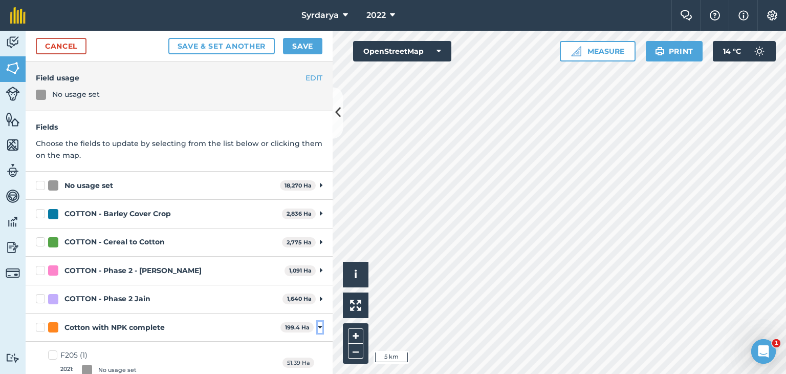
click at [318, 327] on icon at bounding box center [320, 327] width 5 height 9
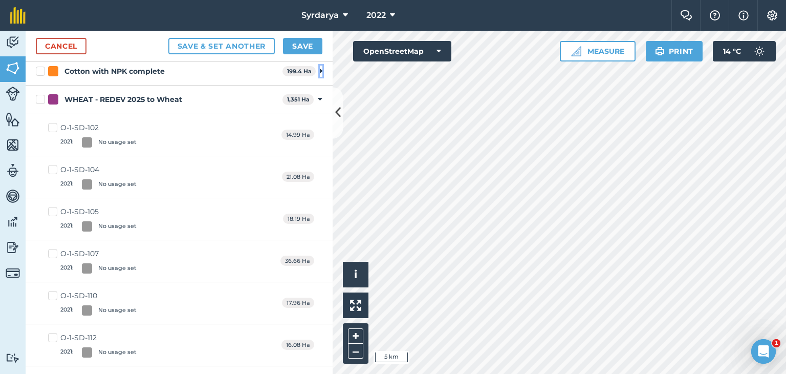
scroll to position [205, 0]
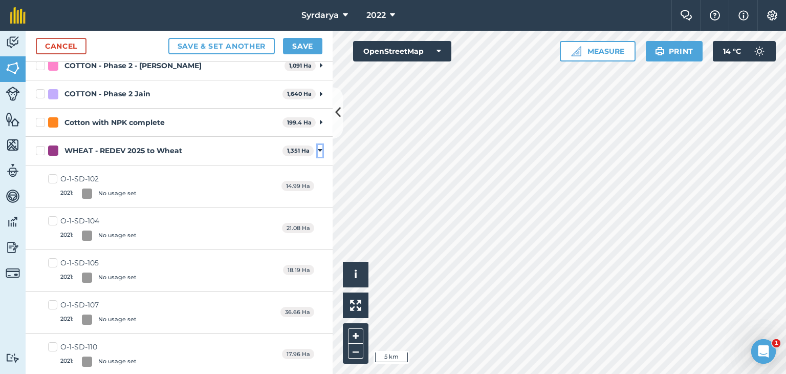
click at [318, 151] on icon at bounding box center [320, 150] width 5 height 9
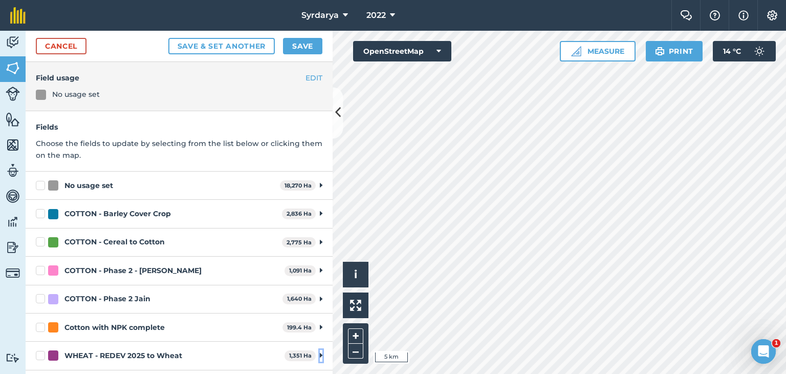
scroll to position [0, 0]
click at [41, 354] on label "WHEAT - REDEV 2025 to Wheat" at bounding box center [158, 355] width 245 height 11
click at [41, 354] on input "WHEAT - REDEV 2025 to Wheat" at bounding box center [39, 353] width 7 height 7
checkbox input "true"
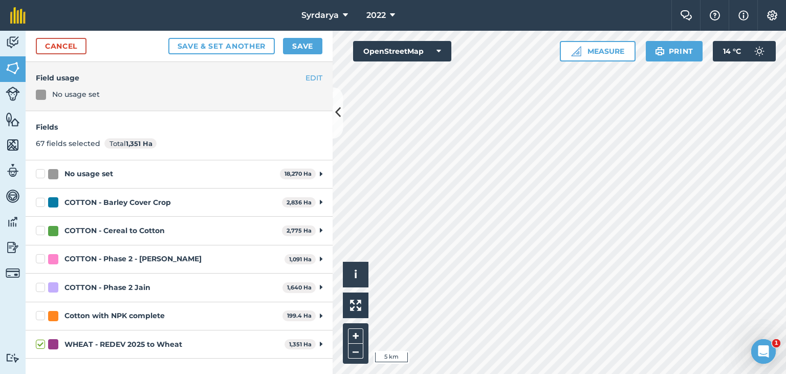
click at [42, 314] on label "Cotton with NPK complete" at bounding box center [157, 315] width 243 height 11
click at [42, 314] on input "Cotton with NPK complete" at bounding box center [39, 313] width 7 height 7
checkbox input "true"
click at [297, 45] on button "Save" at bounding box center [302, 46] width 39 height 16
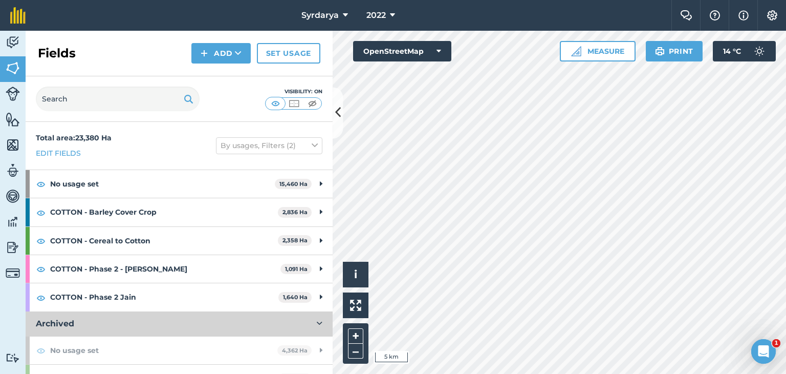
scroll to position [18, 0]
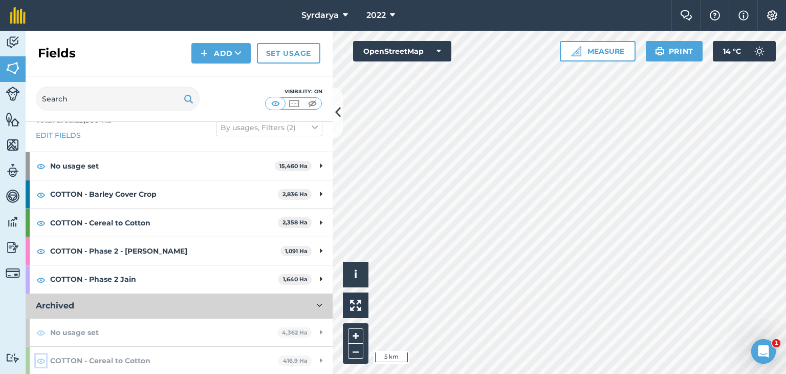
click at [41, 361] on img at bounding box center [40, 360] width 9 height 12
click at [305, 50] on link "Set usage" at bounding box center [288, 53] width 63 height 20
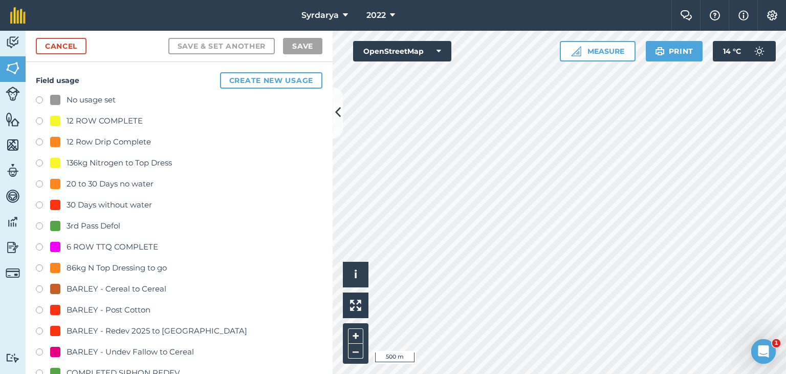
click at [39, 96] on label at bounding box center [43, 101] width 14 height 10
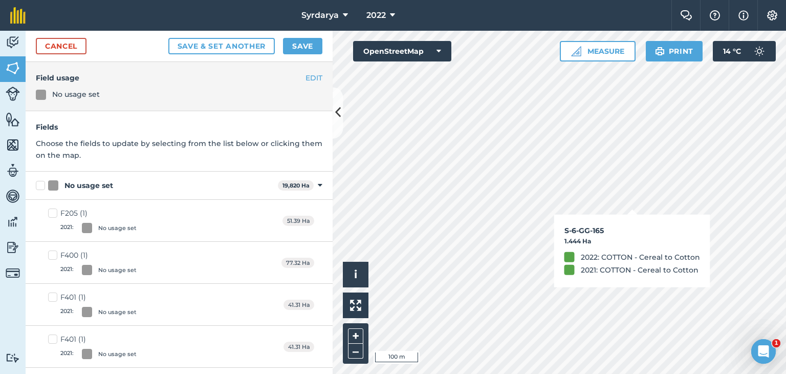
checkbox input "true"
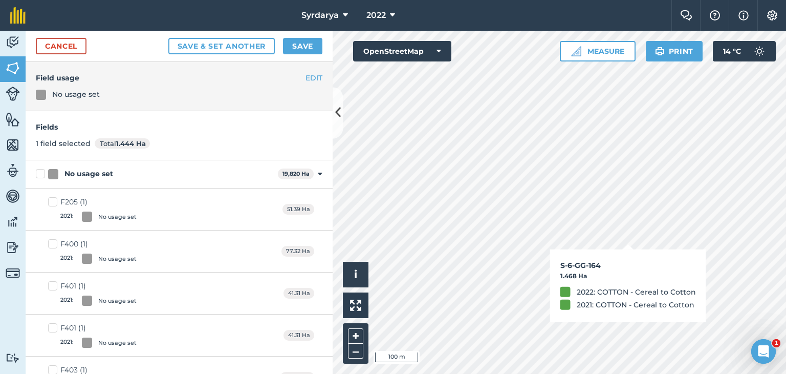
checkbox input "true"
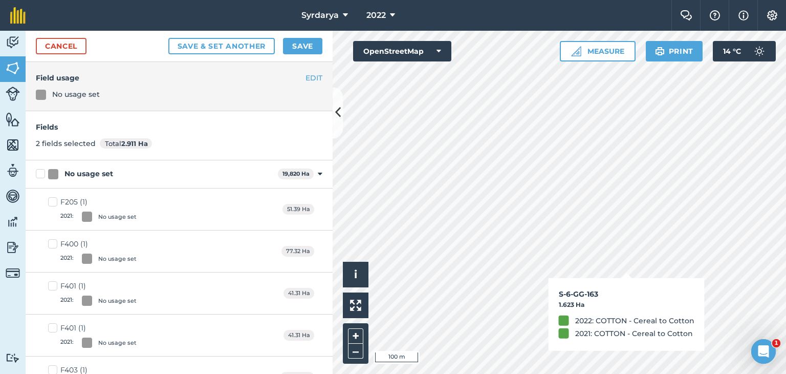
checkbox input "true"
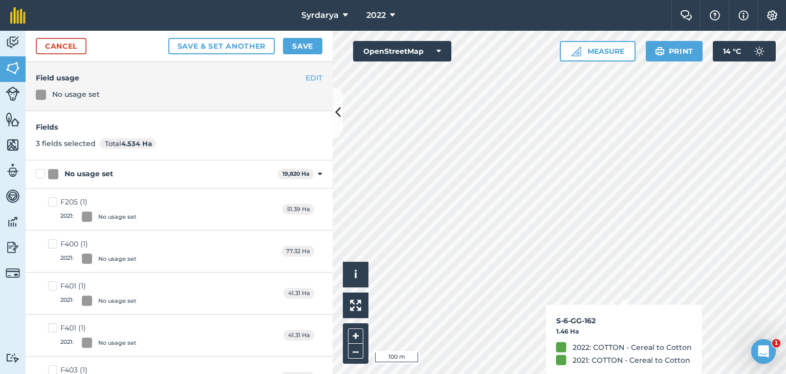
checkbox input "true"
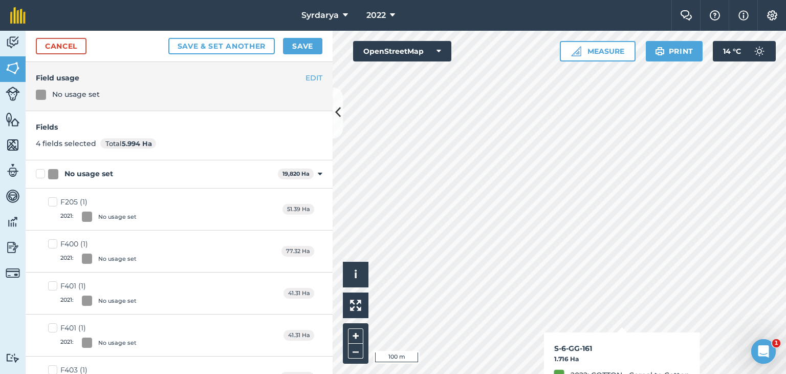
checkbox input "true"
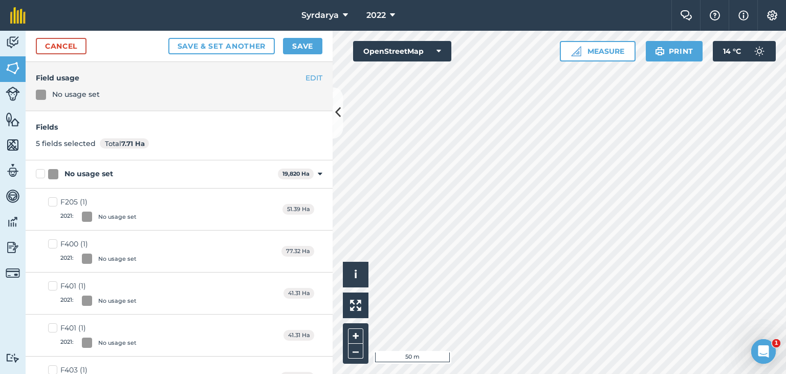
checkbox input "true"
checkbox input "false"
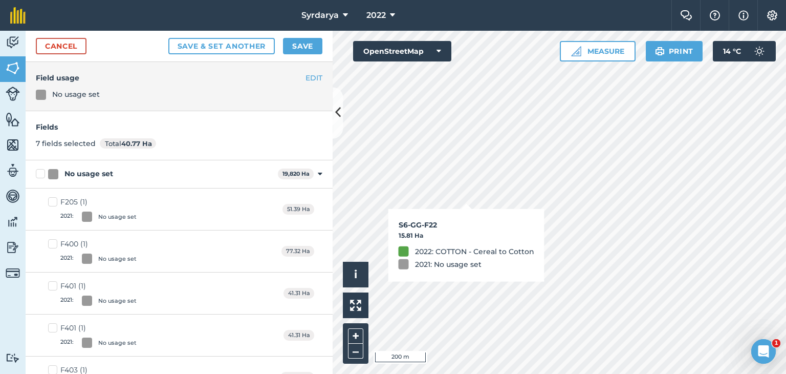
checkbox input "true"
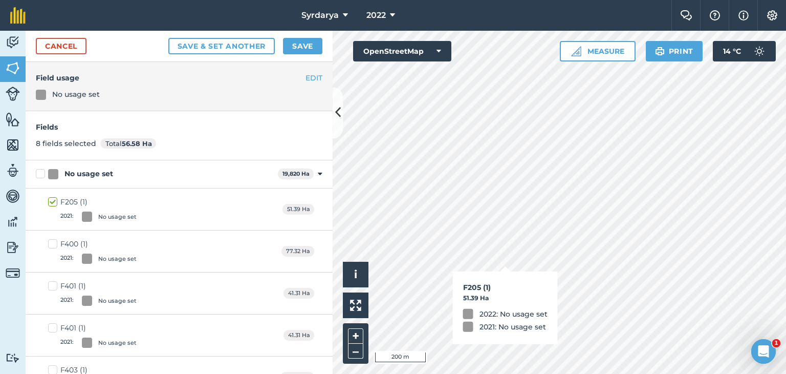
checkbox input "true"
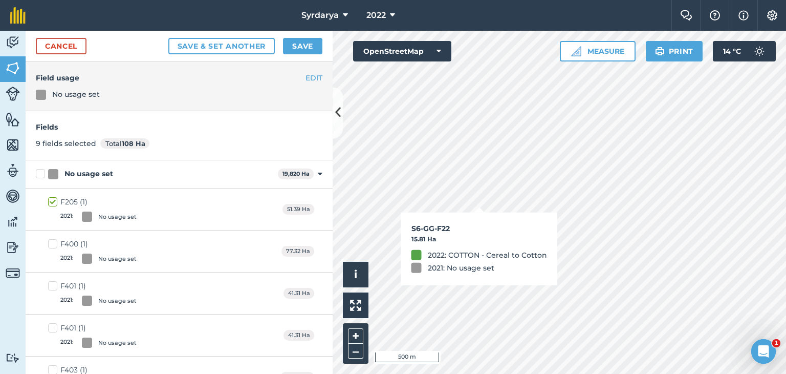
checkbox input "false"
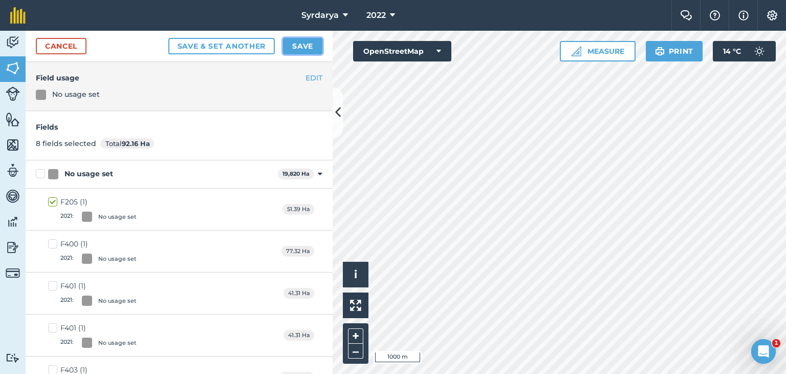
click at [312, 44] on button "Save" at bounding box center [302, 46] width 39 height 16
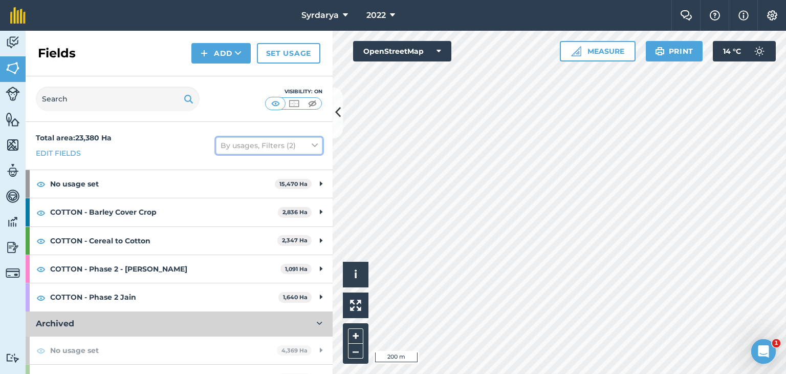
click at [312, 146] on icon at bounding box center [315, 145] width 6 height 11
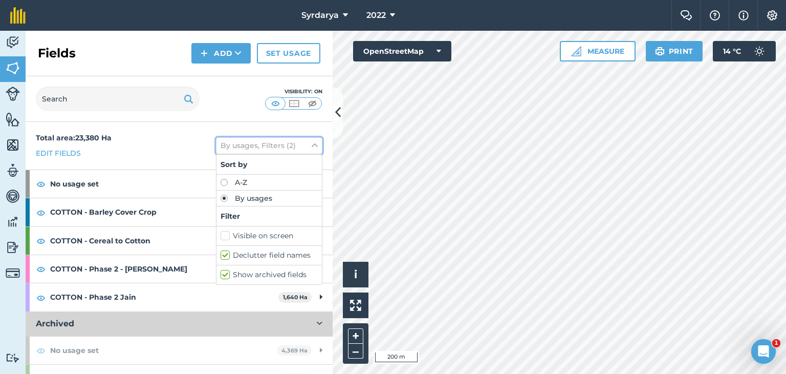
scroll to position [18, 0]
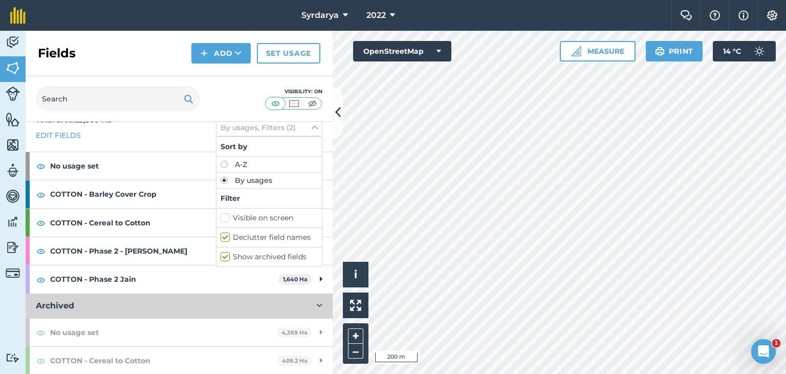
click at [221, 256] on label "Show archived fields" at bounding box center [269, 256] width 97 height 11
click at [221, 256] on input "Show archived fields" at bounding box center [224, 254] width 7 height 7
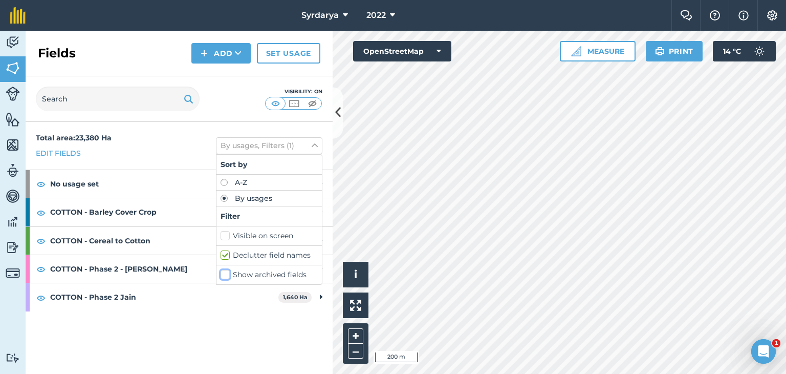
scroll to position [0, 0]
click at [227, 274] on label "Show archived fields" at bounding box center [269, 274] width 97 height 11
click at [227, 274] on input "Show archived fields" at bounding box center [224, 272] width 7 height 7
checkbox input "true"
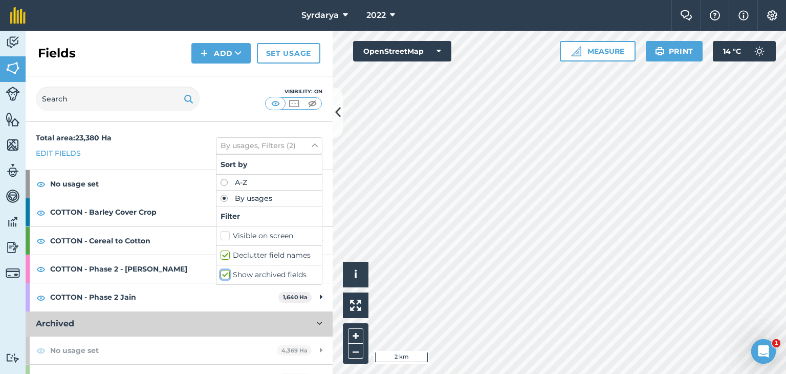
scroll to position [18, 0]
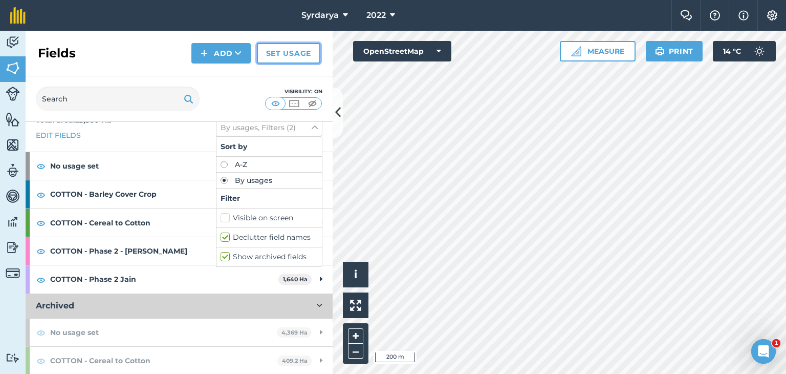
click at [271, 50] on link "Set usage" at bounding box center [288, 53] width 63 height 20
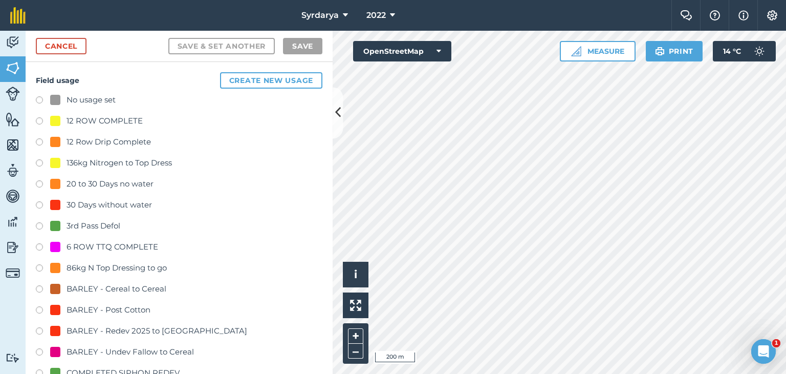
click at [39, 99] on label at bounding box center [43, 101] width 14 height 10
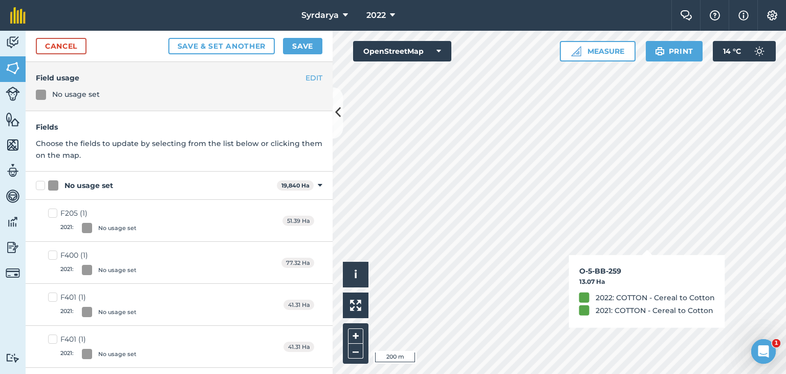
checkbox input "true"
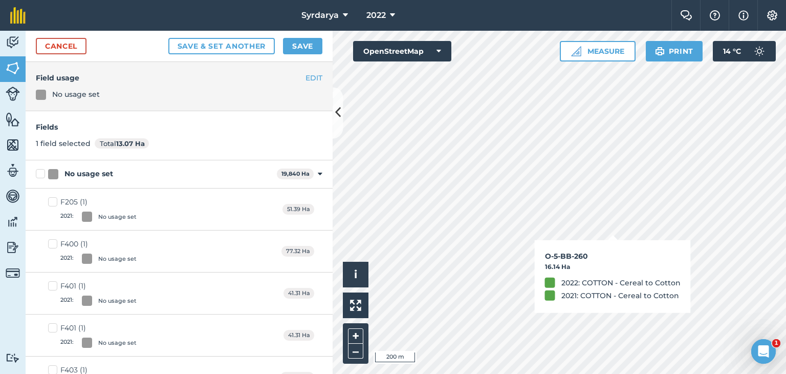
checkbox input "true"
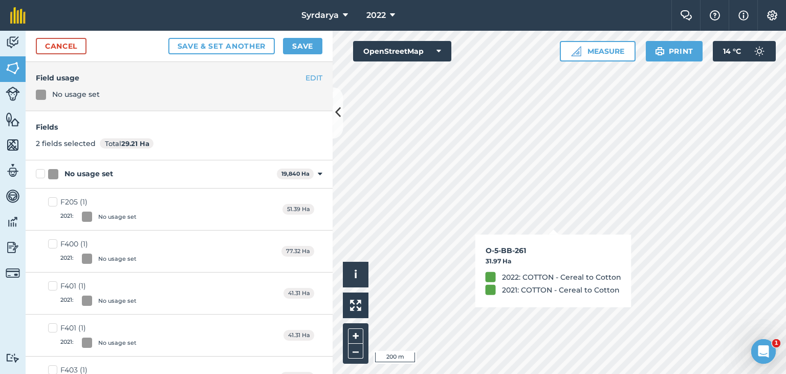
checkbox input "true"
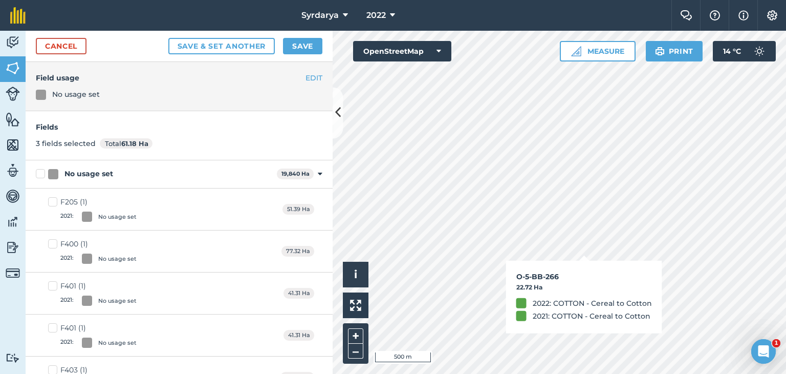
checkbox input "true"
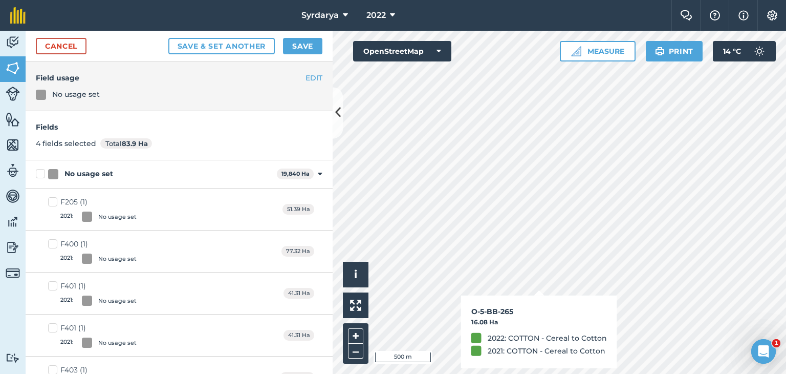
checkbox input "true"
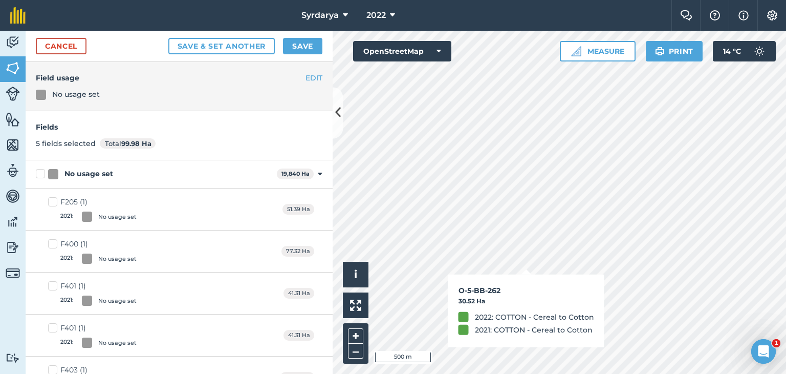
checkbox input "true"
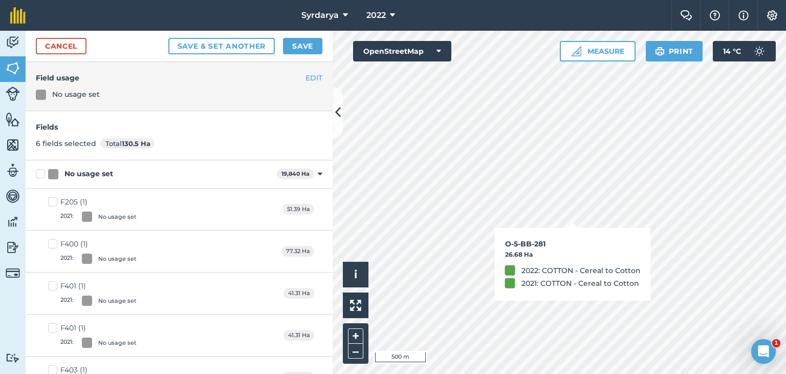
checkbox input "true"
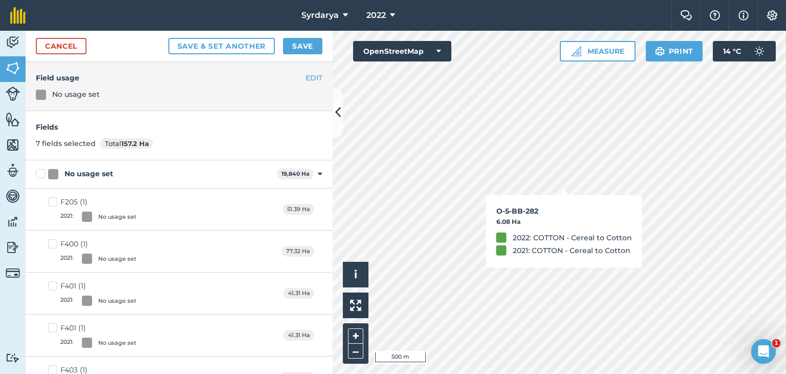
checkbox input "true"
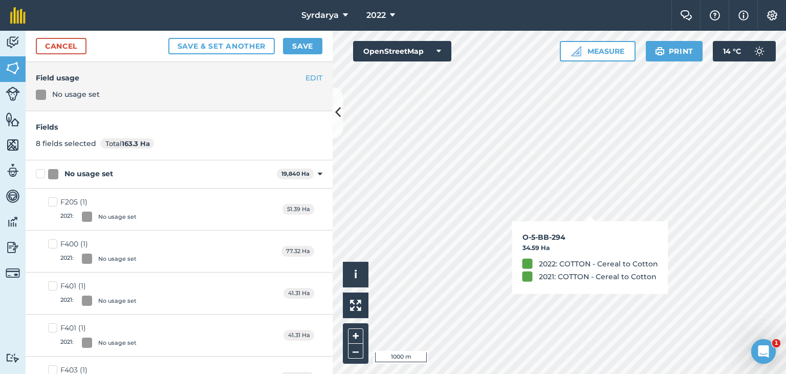
checkbox input "true"
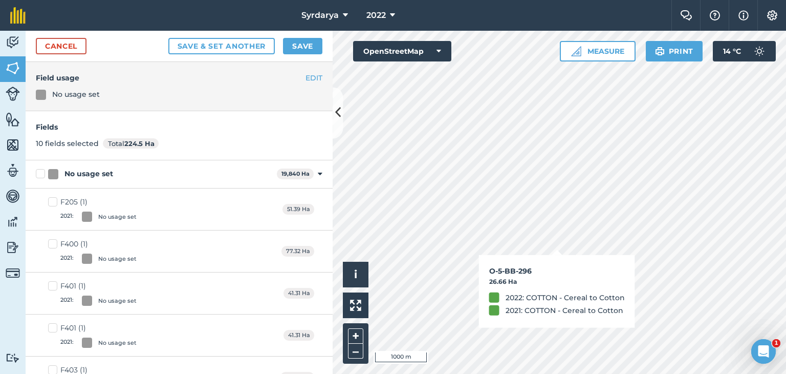
checkbox input "true"
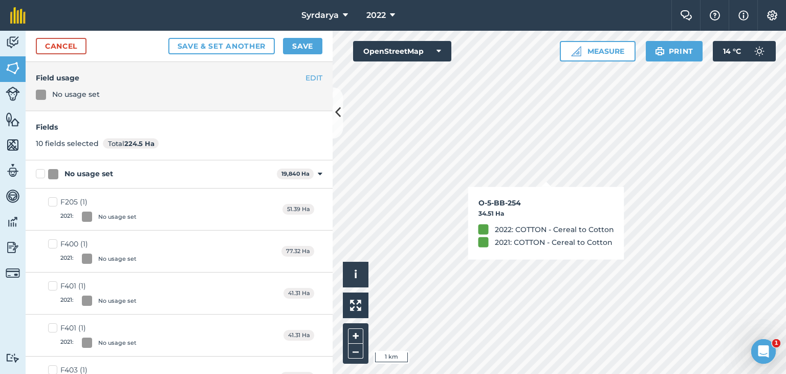
checkbox input "true"
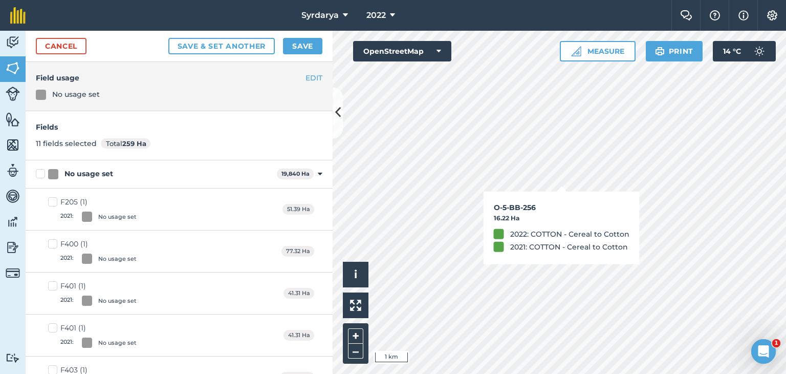
checkbox input "true"
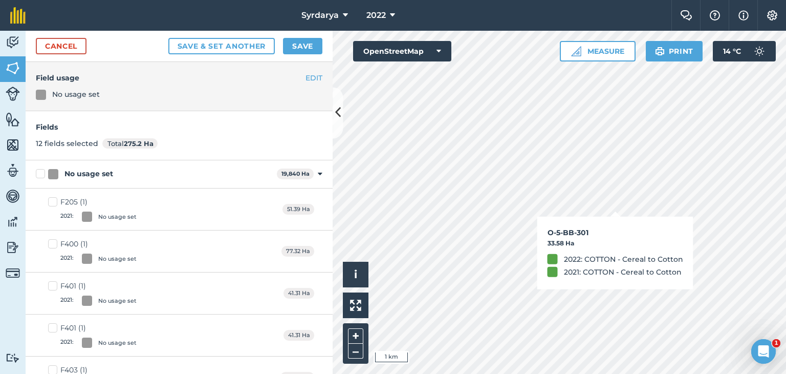
checkbox input "true"
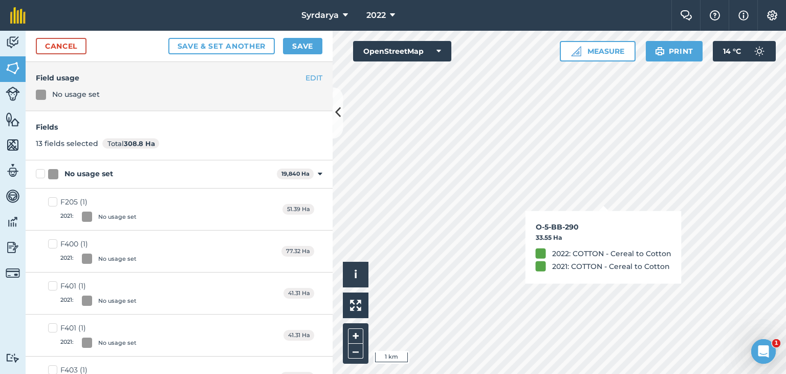
checkbox input "true"
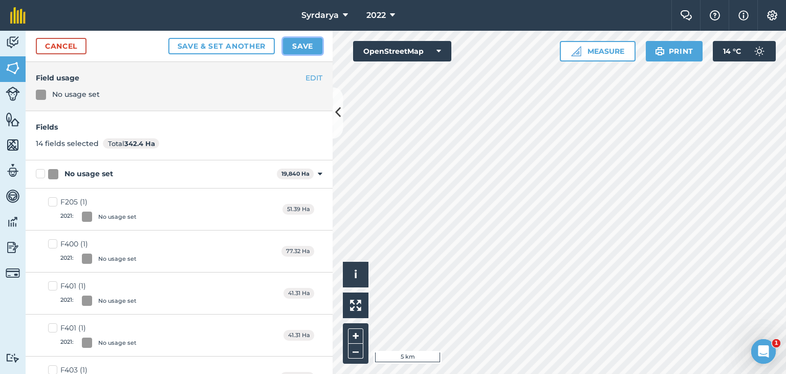
click at [306, 46] on button "Save" at bounding box center [302, 46] width 39 height 16
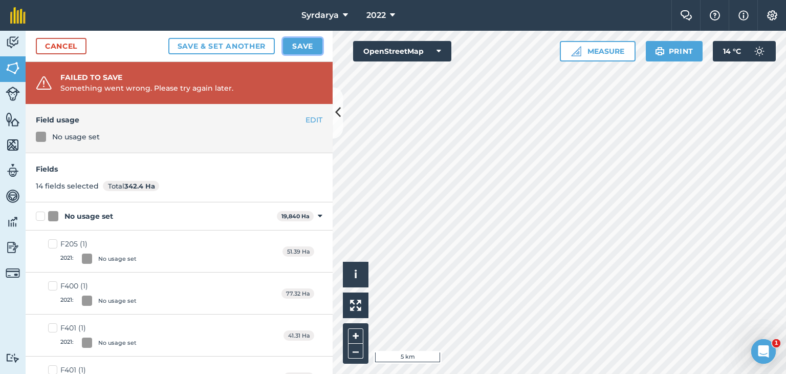
click at [304, 47] on button "Save" at bounding box center [302, 46] width 39 height 16
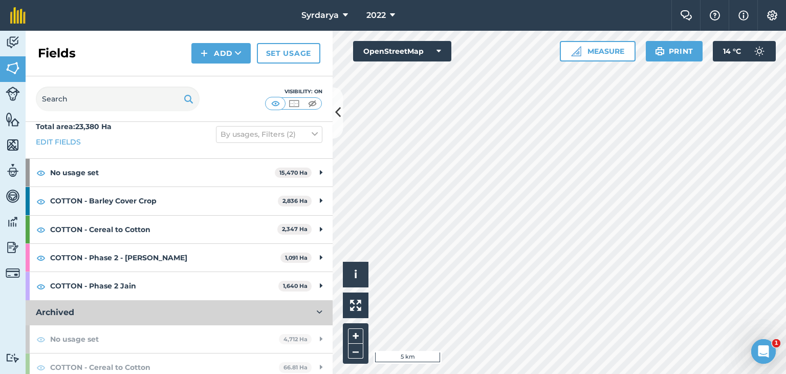
scroll to position [18, 0]
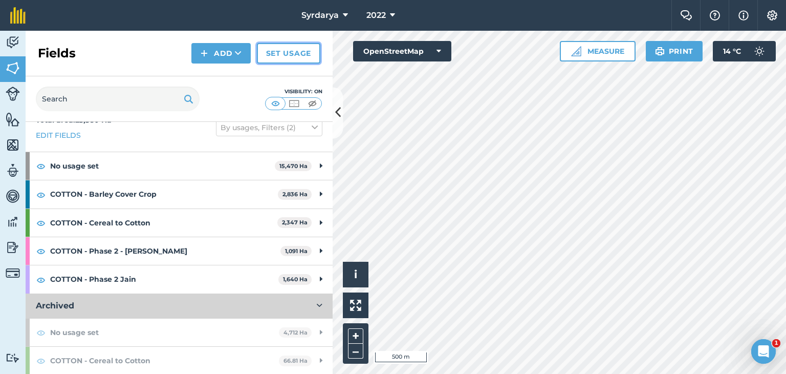
click at [287, 51] on link "Set usage" at bounding box center [288, 53] width 63 height 20
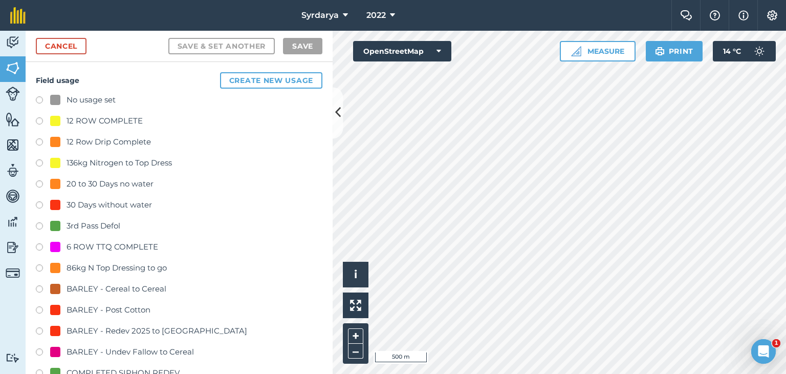
click at [40, 100] on label at bounding box center [43, 101] width 14 height 10
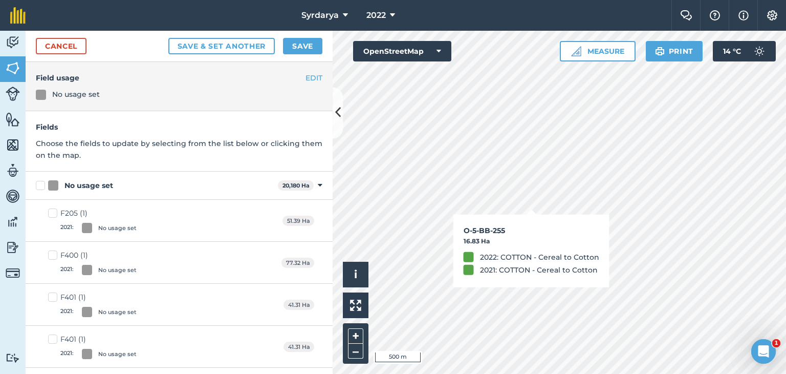
checkbox input "true"
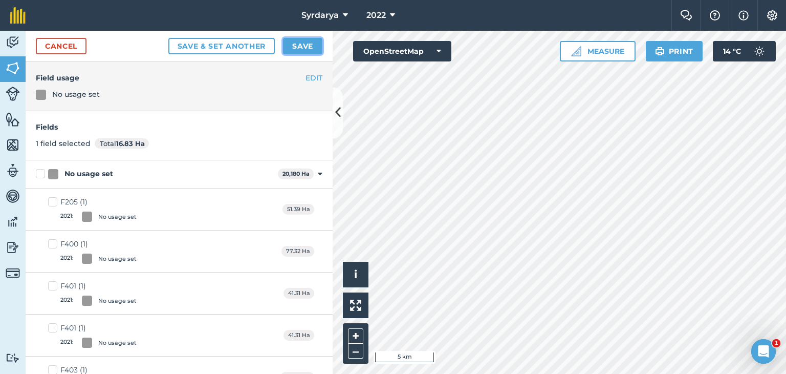
click at [296, 44] on button "Save" at bounding box center [302, 46] width 39 height 16
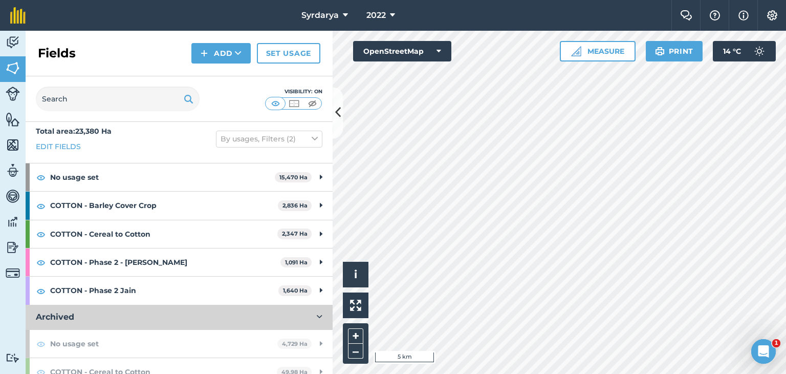
scroll to position [18, 0]
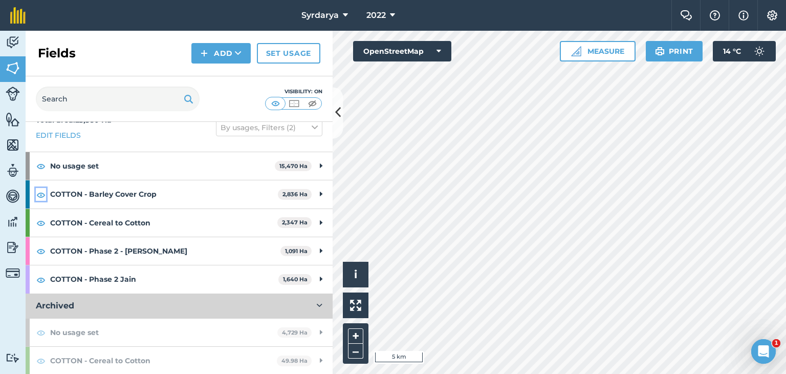
click at [41, 192] on img at bounding box center [40, 194] width 9 height 12
click at [40, 164] on img at bounding box center [40, 166] width 9 height 12
click at [39, 248] on img at bounding box center [40, 251] width 9 height 12
click at [39, 275] on img at bounding box center [40, 279] width 9 height 12
click at [39, 330] on img at bounding box center [40, 332] width 9 height 12
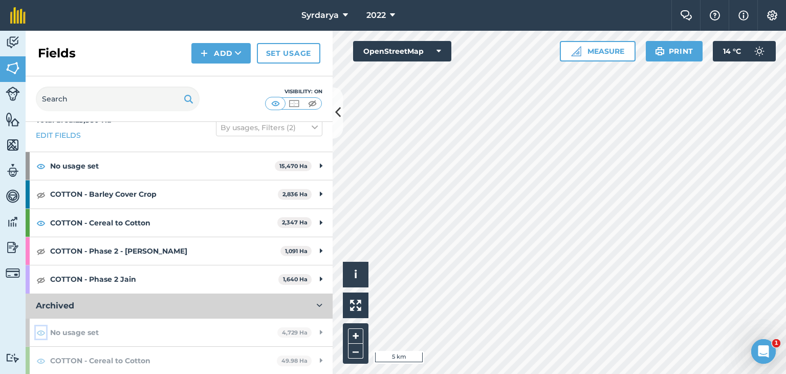
click at [40, 329] on img at bounding box center [40, 332] width 9 height 12
click at [41, 359] on img at bounding box center [40, 360] width 9 height 12
click at [37, 360] on img at bounding box center [40, 360] width 9 height 12
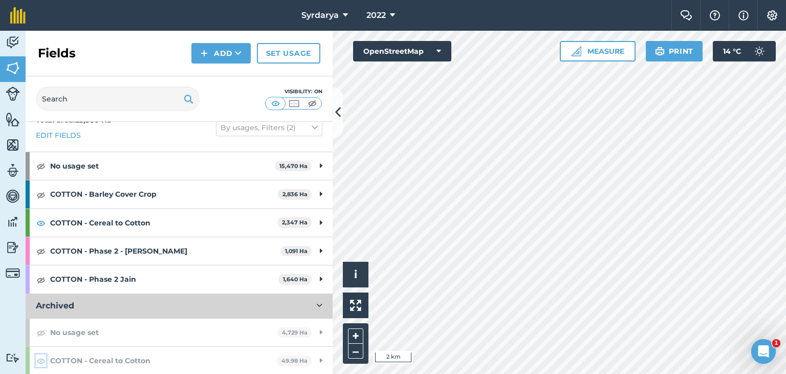
click at [40, 360] on img at bounding box center [40, 360] width 9 height 12
click at [39, 360] on img at bounding box center [40, 360] width 9 height 12
click at [381, 14] on span "2022" at bounding box center [376, 15] width 19 height 12
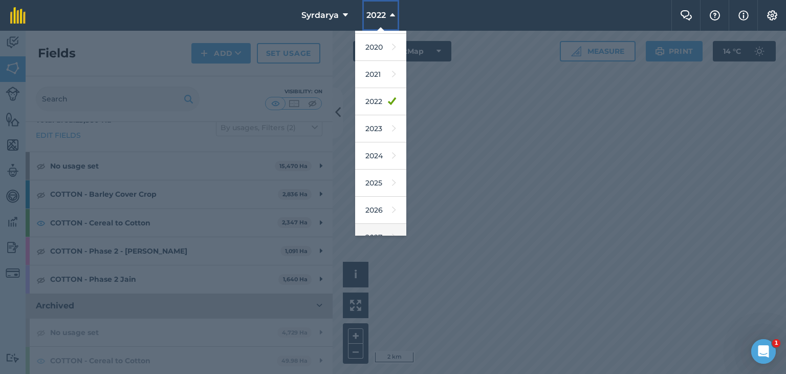
scroll to position [66, 0]
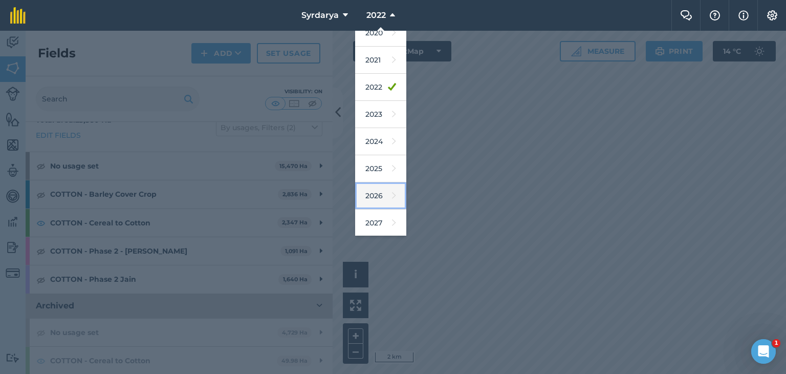
click at [376, 194] on link "2026" at bounding box center [380, 195] width 51 height 27
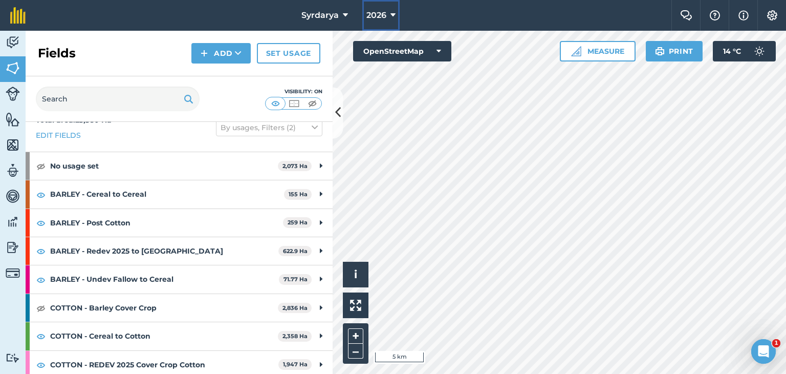
click at [389, 18] on button "2026" at bounding box center [380, 15] width 37 height 31
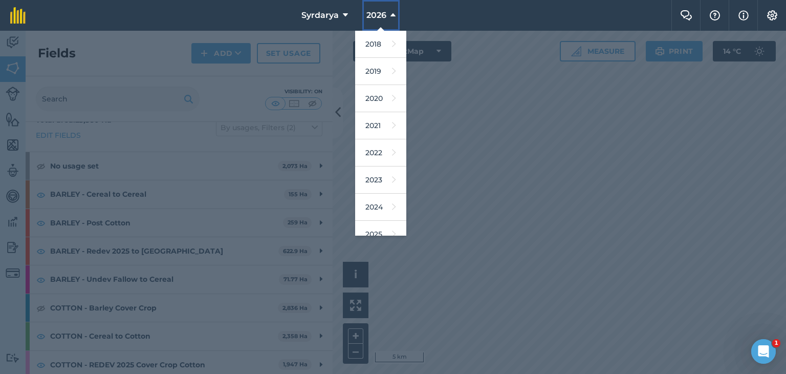
click at [391, 17] on icon at bounding box center [393, 15] width 5 height 12
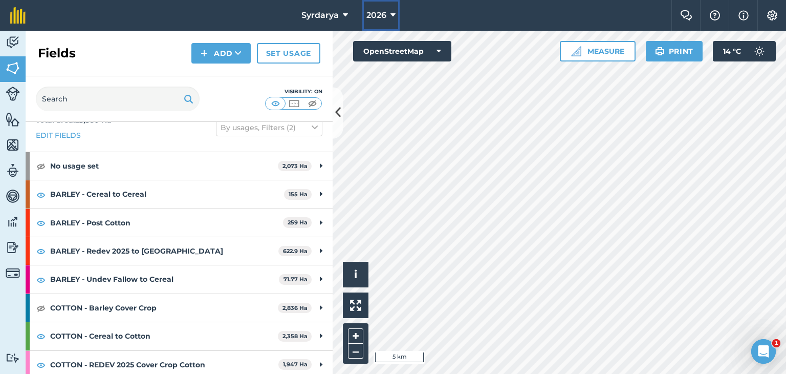
click at [389, 14] on button "2026" at bounding box center [380, 15] width 37 height 31
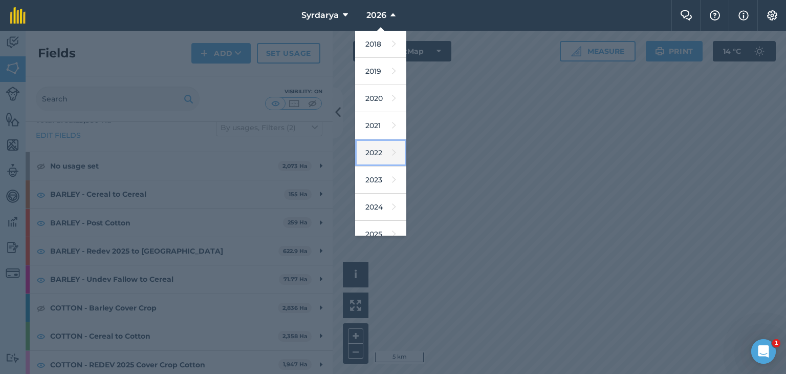
click at [372, 149] on link "2022" at bounding box center [380, 152] width 51 height 27
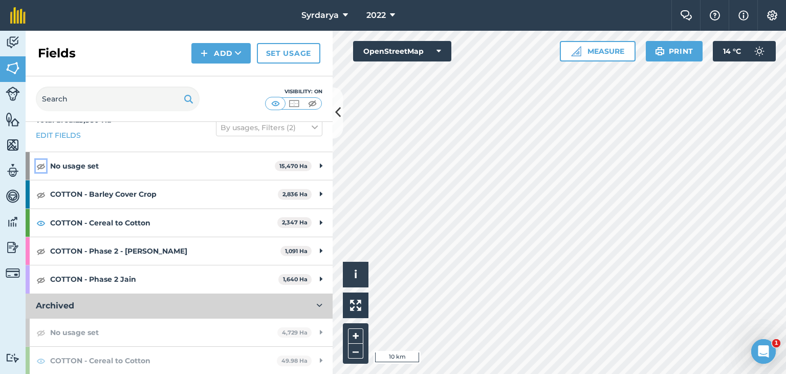
click at [39, 165] on img at bounding box center [40, 166] width 9 height 12
click at [36, 192] on img at bounding box center [40, 194] width 9 height 12
drag, startPoint x: 38, startPoint y: 249, endPoint x: 39, endPoint y: 274, distance: 25.1
click at [38, 250] on img at bounding box center [40, 251] width 9 height 12
click at [41, 282] on img at bounding box center [40, 279] width 9 height 12
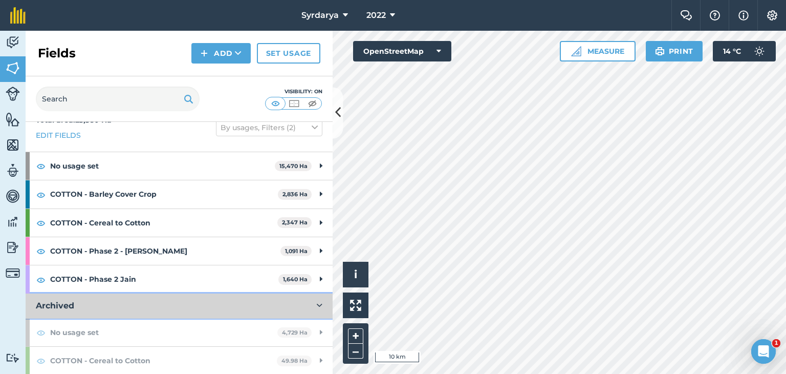
click at [317, 304] on icon at bounding box center [320, 306] width 6 height 8
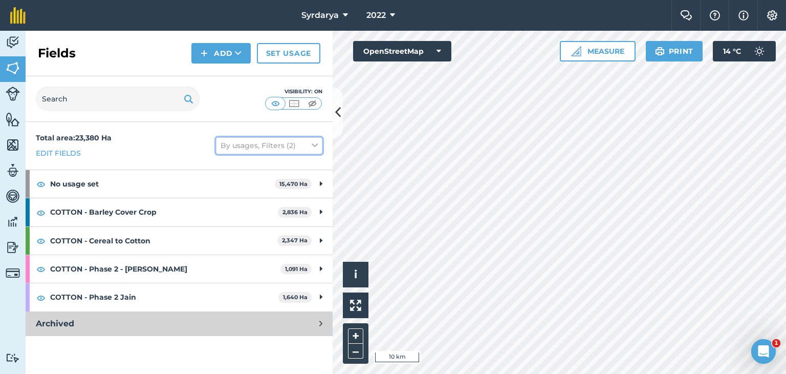
click at [312, 149] on icon at bounding box center [315, 145] width 6 height 11
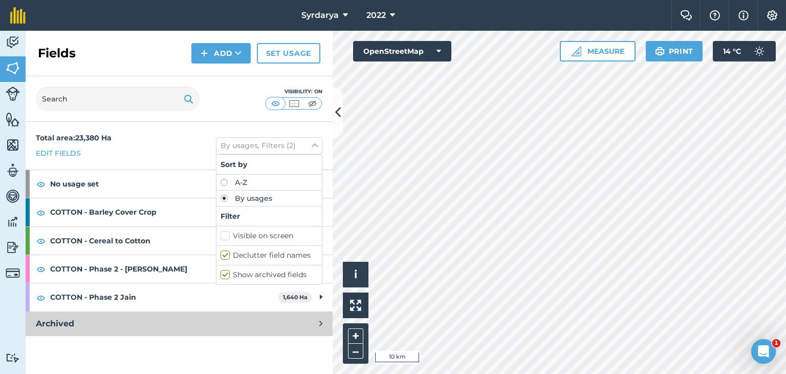
click at [222, 274] on label "Show archived fields" at bounding box center [269, 274] width 97 height 11
click at [222, 274] on input "Show archived fields" at bounding box center [224, 272] width 7 height 7
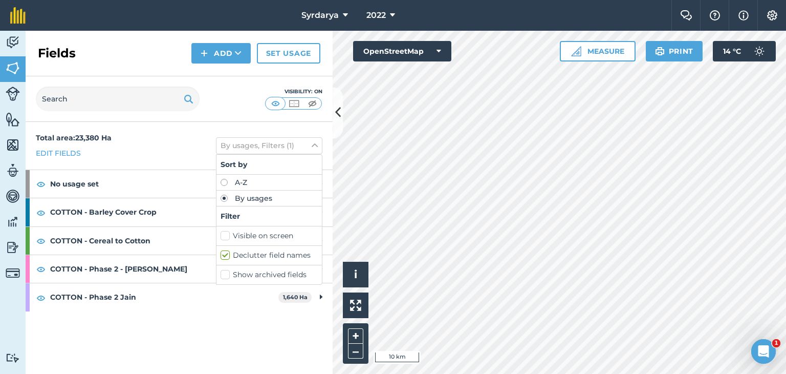
click at [227, 273] on label "Show archived fields" at bounding box center [269, 274] width 97 height 11
click at [227, 273] on input "Show archived fields" at bounding box center [224, 272] width 7 height 7
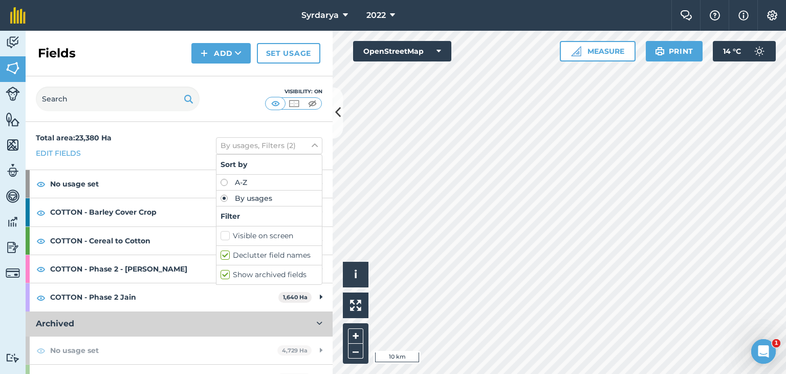
click at [227, 273] on label "Show archived fields" at bounding box center [269, 274] width 97 height 11
click at [227, 273] on input "Show archived fields" at bounding box center [224, 272] width 7 height 7
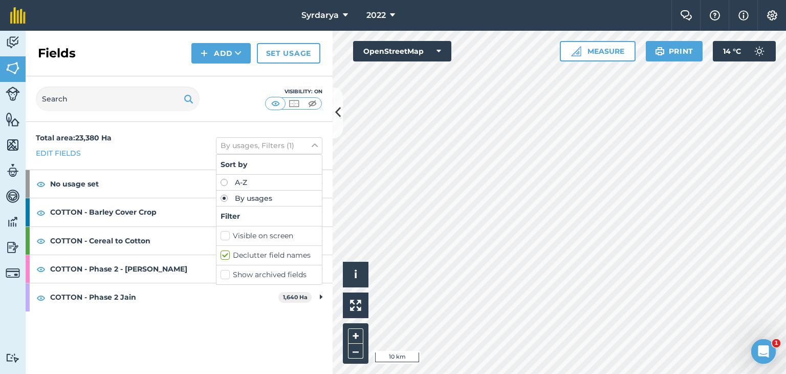
click at [227, 274] on label "Show archived fields" at bounding box center [269, 274] width 97 height 11
click at [227, 274] on input "Show archived fields" at bounding box center [224, 272] width 7 height 7
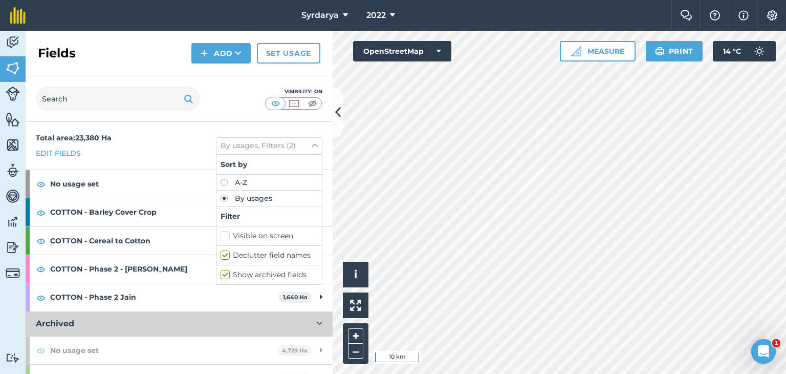
click at [228, 274] on label "Show archived fields" at bounding box center [269, 274] width 97 height 11
click at [227, 274] on input "Show archived fields" at bounding box center [224, 272] width 7 height 7
checkbox input "false"
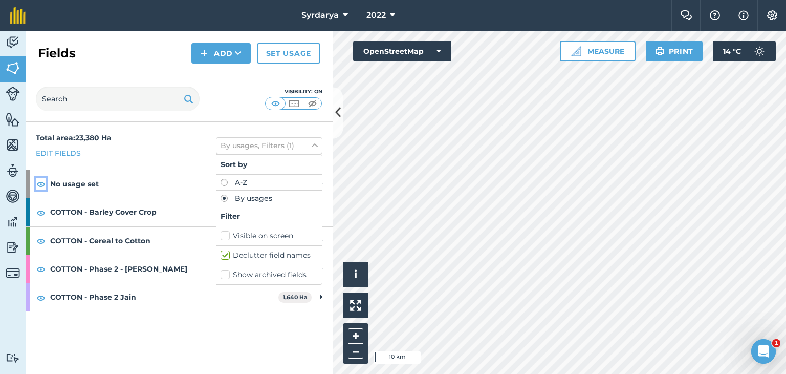
click at [40, 183] on img at bounding box center [40, 184] width 9 height 12
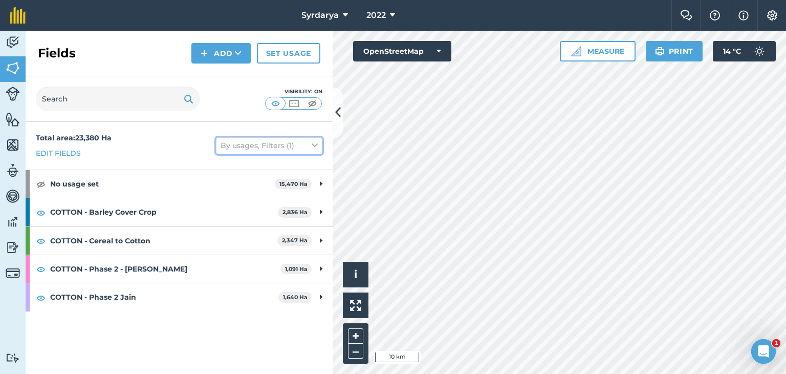
click at [316, 146] on icon at bounding box center [315, 145] width 6 height 11
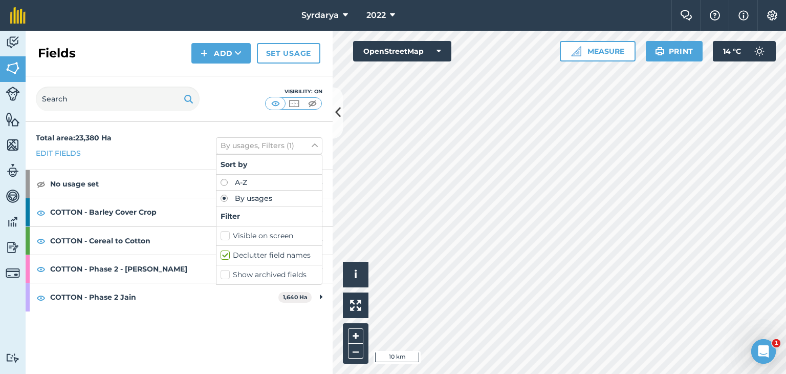
click at [226, 273] on label "Show archived fields" at bounding box center [269, 274] width 97 height 11
click at [226, 273] on input "Show archived fields" at bounding box center [224, 272] width 7 height 7
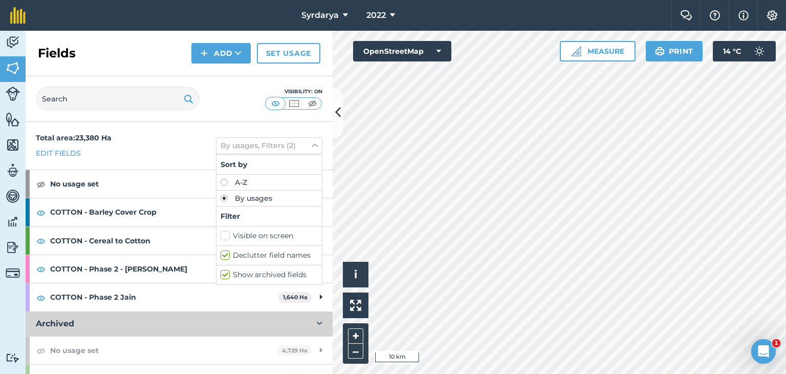
click at [226, 273] on label "Show archived fields" at bounding box center [269, 274] width 97 height 11
click at [226, 273] on input "Show archived fields" at bounding box center [224, 272] width 7 height 7
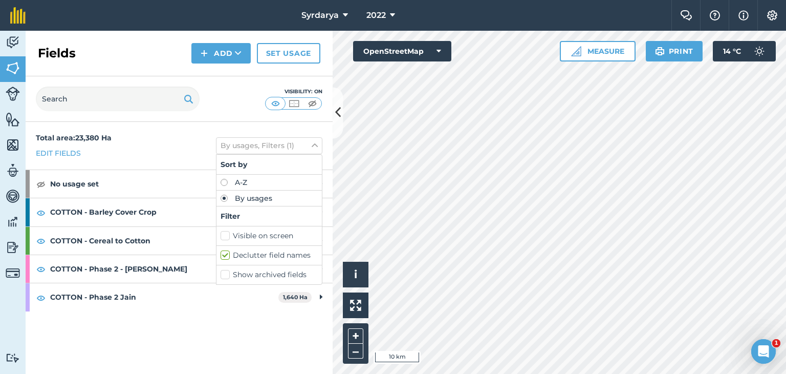
click at [226, 273] on label "Show archived fields" at bounding box center [269, 274] width 97 height 11
click at [226, 273] on input "Show archived fields" at bounding box center [224, 272] width 7 height 7
checkbox input "true"
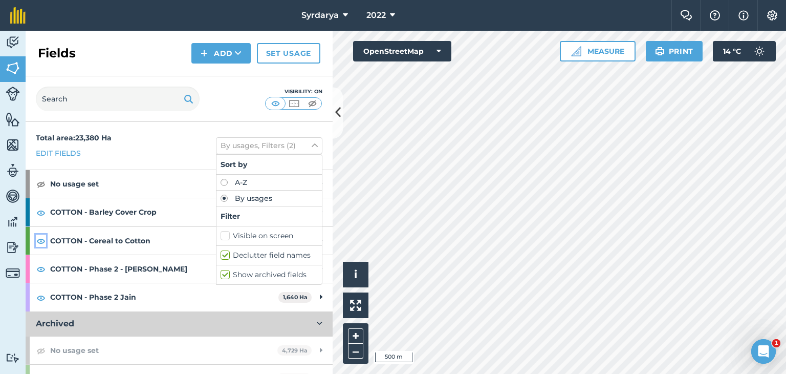
click at [41, 240] on img at bounding box center [40, 240] width 9 height 12
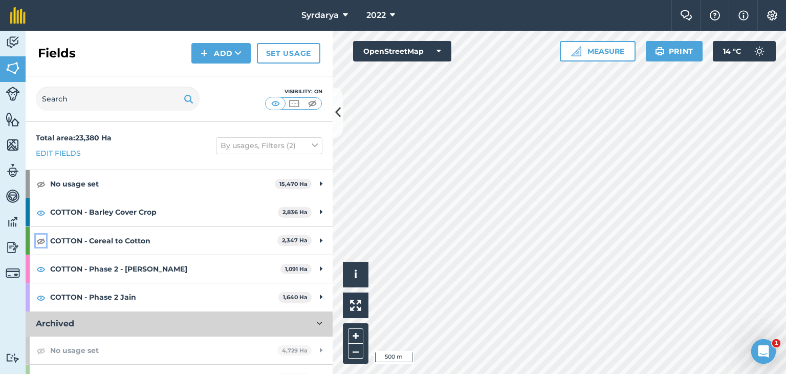
click at [41, 240] on img at bounding box center [40, 240] width 9 height 12
click at [312, 144] on icon at bounding box center [315, 145] width 6 height 11
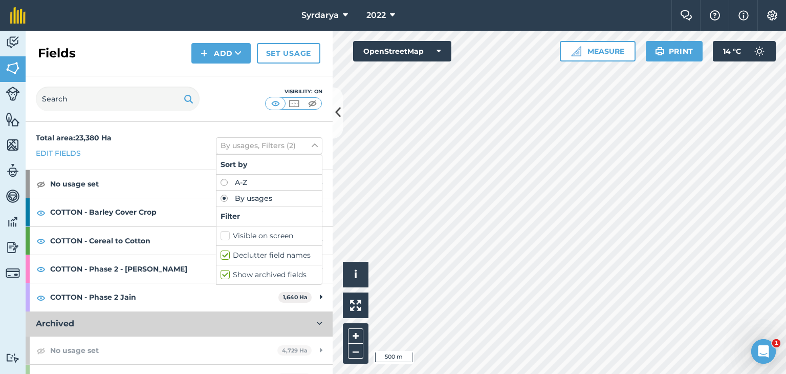
click at [221, 272] on label "Show archived fields" at bounding box center [269, 274] width 97 height 11
click at [221, 272] on input "Show archived fields" at bounding box center [224, 272] width 7 height 7
checkbox input "false"
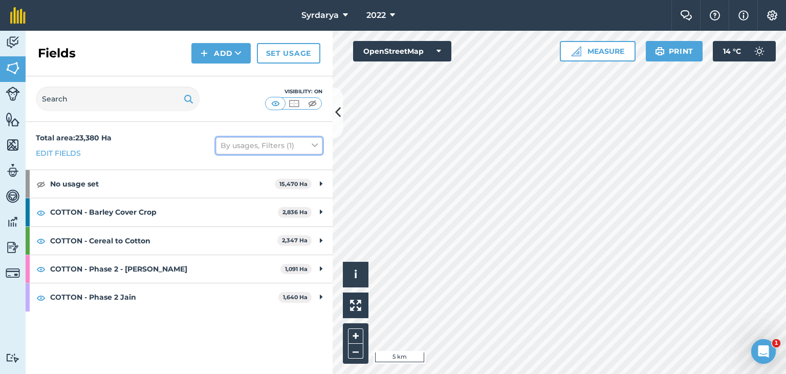
click at [307, 145] on button "By usages, Filters (1)" at bounding box center [269, 145] width 106 height 16
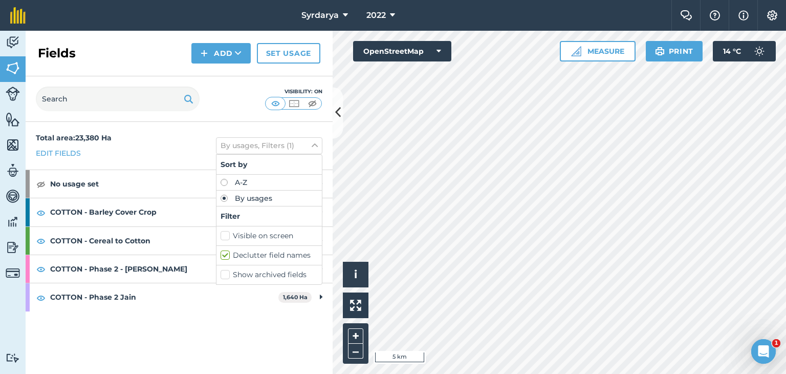
click at [224, 276] on label "Show archived fields" at bounding box center [269, 274] width 97 height 11
click at [224, 276] on input "Show archived fields" at bounding box center [224, 272] width 7 height 7
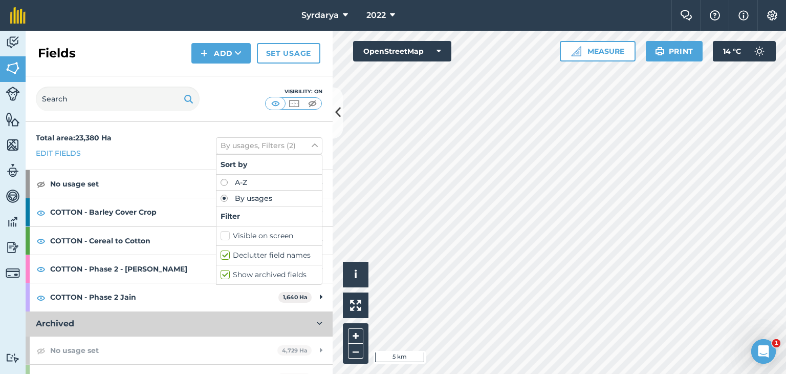
click at [224, 276] on label "Show archived fields" at bounding box center [269, 274] width 97 height 11
click at [224, 276] on input "Show archived fields" at bounding box center [224, 272] width 7 height 7
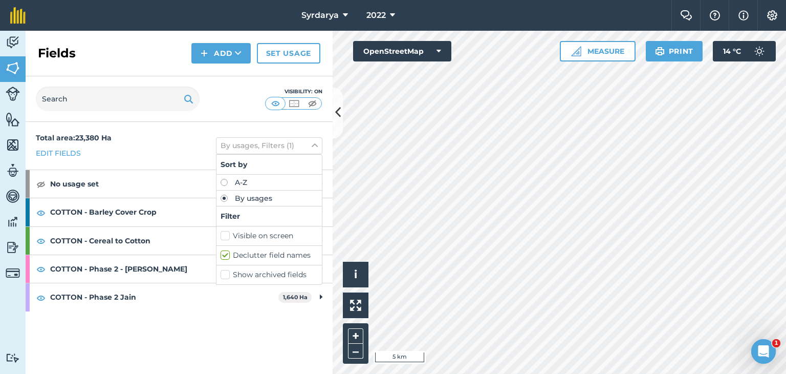
click at [224, 276] on label "Show archived fields" at bounding box center [269, 274] width 97 height 11
click at [224, 276] on input "Show archived fields" at bounding box center [224, 272] width 7 height 7
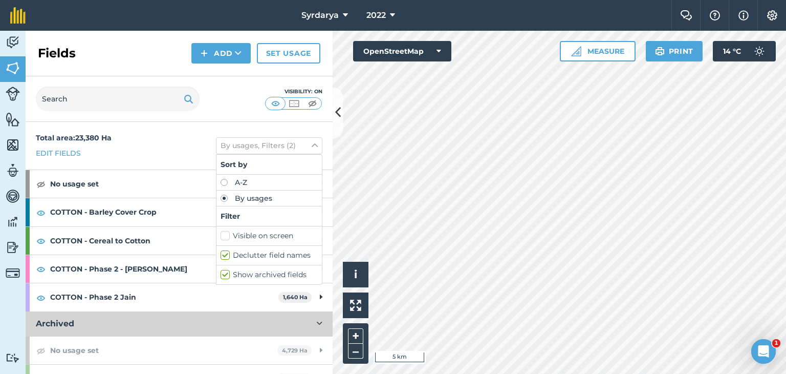
click at [224, 276] on label "Show archived fields" at bounding box center [269, 274] width 97 height 11
click at [224, 276] on input "Show archived fields" at bounding box center [224, 272] width 7 height 7
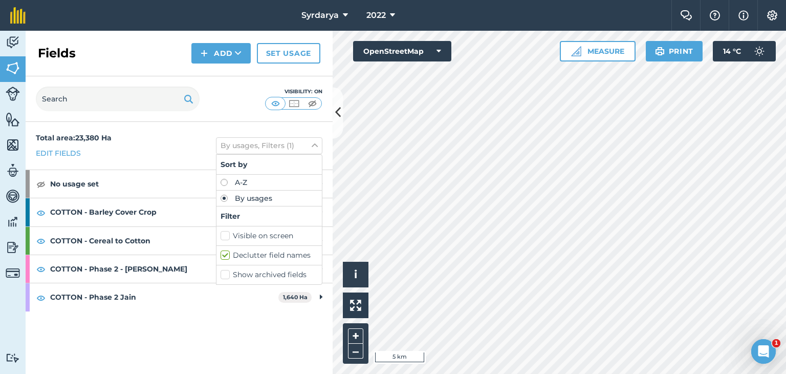
click at [224, 276] on label "Show archived fields" at bounding box center [269, 274] width 97 height 11
click at [224, 276] on input "Show archived fields" at bounding box center [224, 272] width 7 height 7
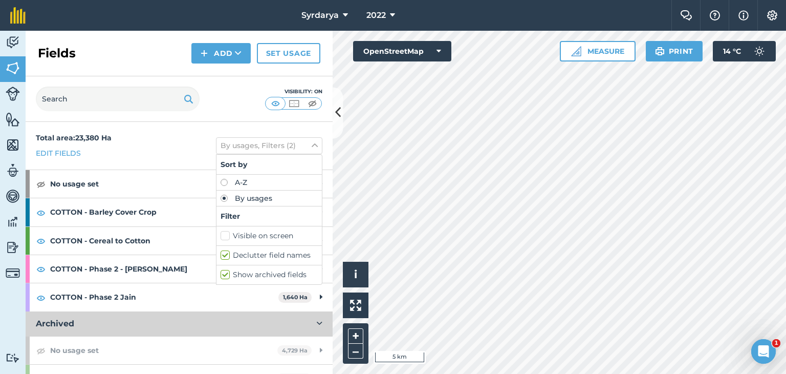
click at [224, 276] on label "Show archived fields" at bounding box center [269, 274] width 97 height 11
click at [224, 276] on input "Show archived fields" at bounding box center [224, 272] width 7 height 7
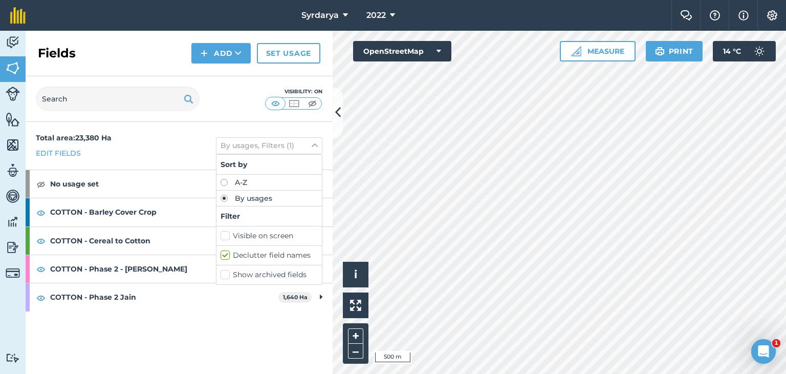
click at [224, 273] on label "Show archived fields" at bounding box center [269, 274] width 97 height 11
click at [224, 273] on input "Show archived fields" at bounding box center [224, 272] width 7 height 7
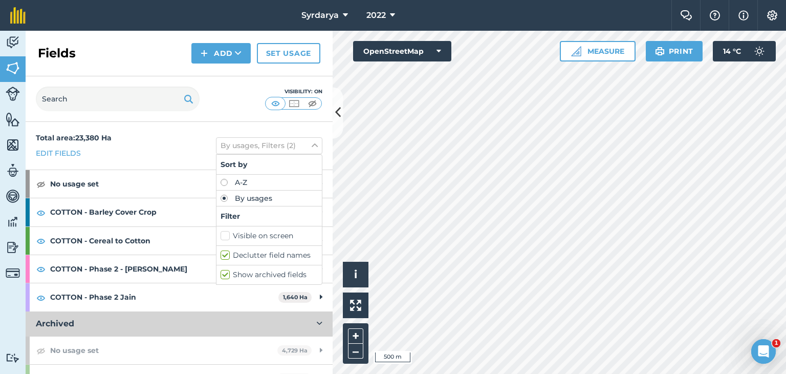
click at [224, 274] on label "Show archived fields" at bounding box center [269, 274] width 97 height 11
click at [224, 274] on input "Show archived fields" at bounding box center [224, 272] width 7 height 7
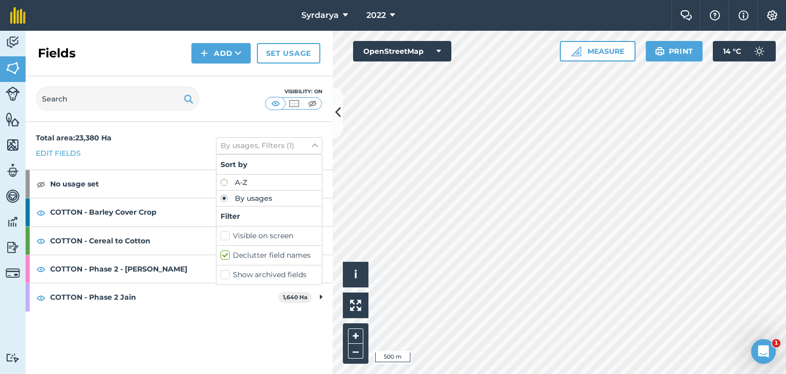
click at [224, 274] on label "Show archived fields" at bounding box center [269, 274] width 97 height 11
click at [224, 274] on input "Show archived fields" at bounding box center [224, 272] width 7 height 7
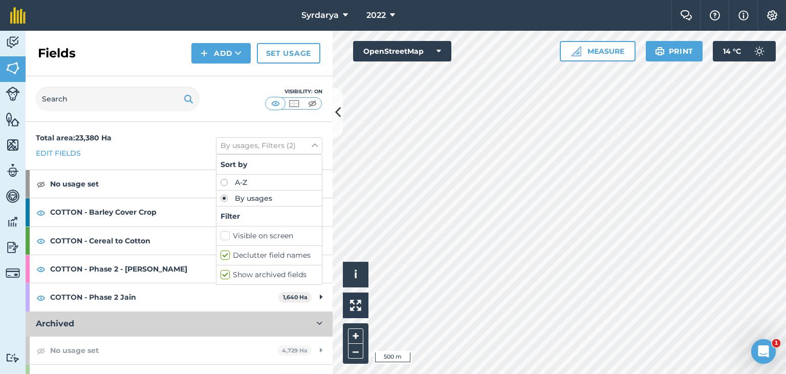
click at [224, 274] on label "Show archived fields" at bounding box center [269, 274] width 97 height 11
click at [224, 274] on input "Show archived fields" at bounding box center [224, 272] width 7 height 7
checkbox input "false"
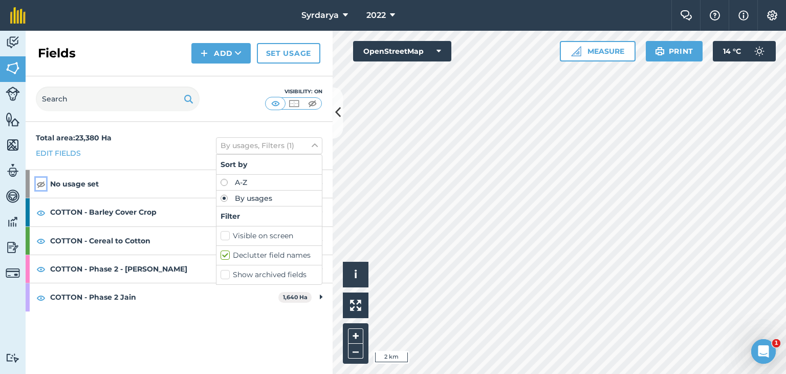
click at [37, 183] on img at bounding box center [40, 184] width 9 height 12
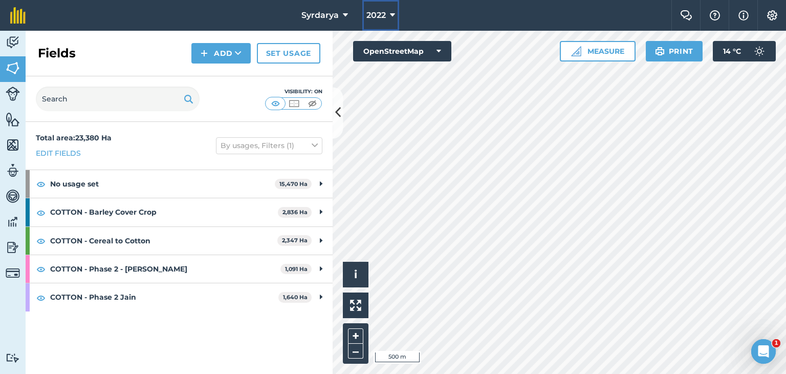
click at [385, 17] on span "2022" at bounding box center [376, 15] width 19 height 12
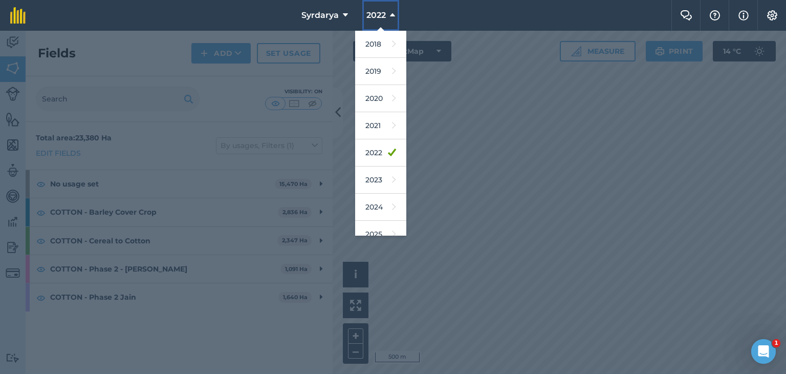
scroll to position [66, 0]
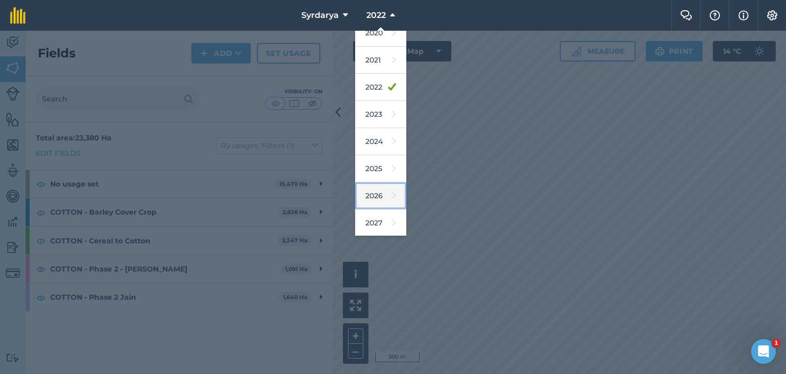
click at [368, 196] on link "2026" at bounding box center [380, 195] width 51 height 27
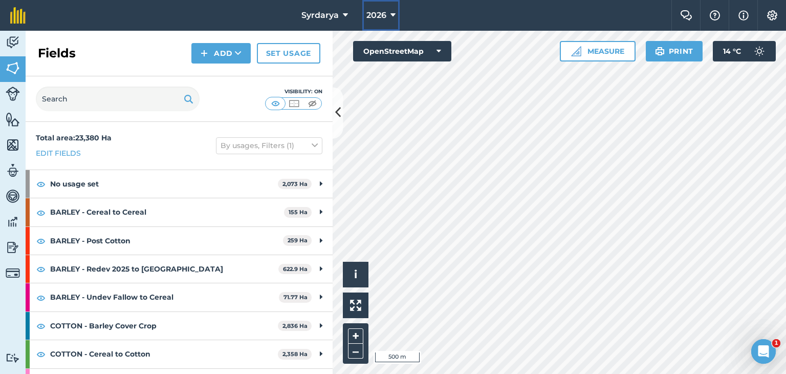
click at [389, 10] on button "2026" at bounding box center [380, 15] width 37 height 31
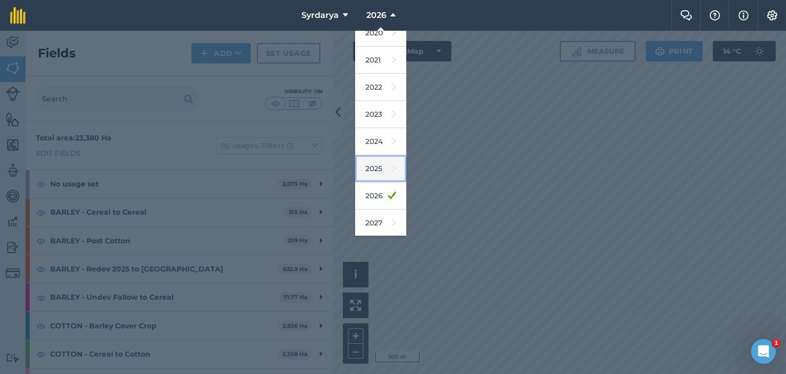
click at [374, 164] on link "2025" at bounding box center [380, 168] width 51 height 27
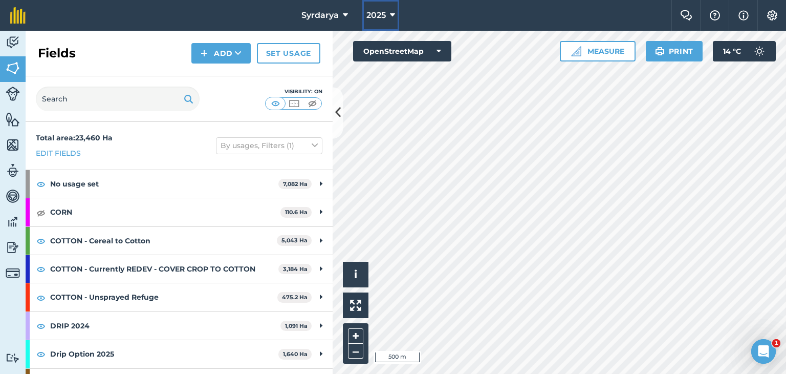
click at [377, 20] on span "2025" at bounding box center [376, 15] width 19 height 12
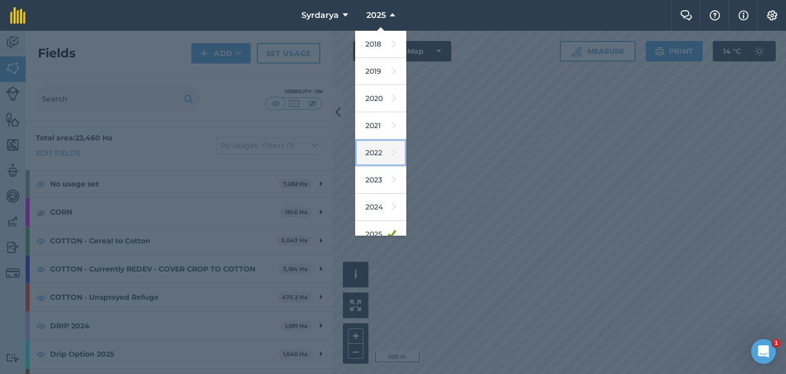
click at [371, 149] on link "2022" at bounding box center [380, 152] width 51 height 27
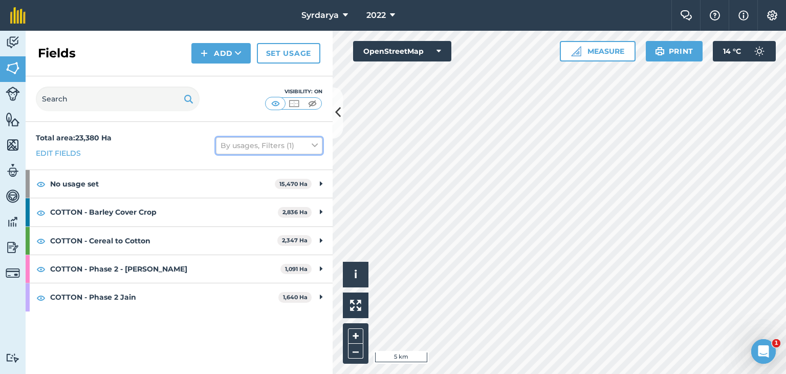
click at [319, 145] on button "By usages, Filters (1)" at bounding box center [269, 145] width 106 height 16
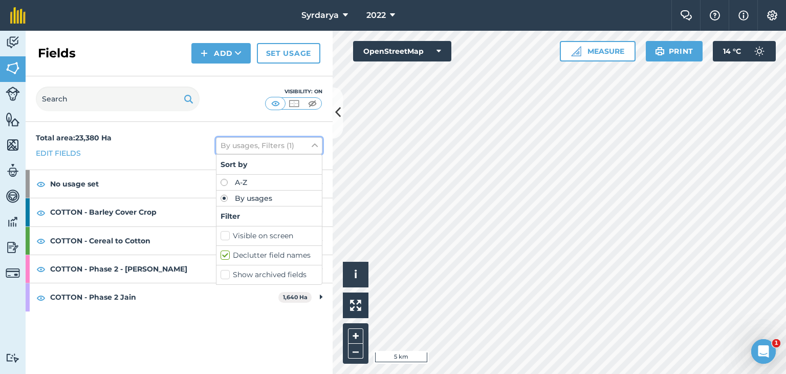
click at [315, 145] on icon at bounding box center [315, 145] width 6 height 11
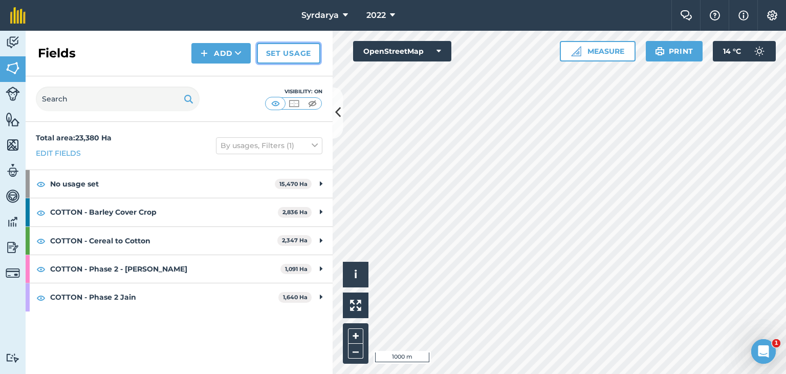
click at [292, 52] on link "Set usage" at bounding box center [288, 53] width 63 height 20
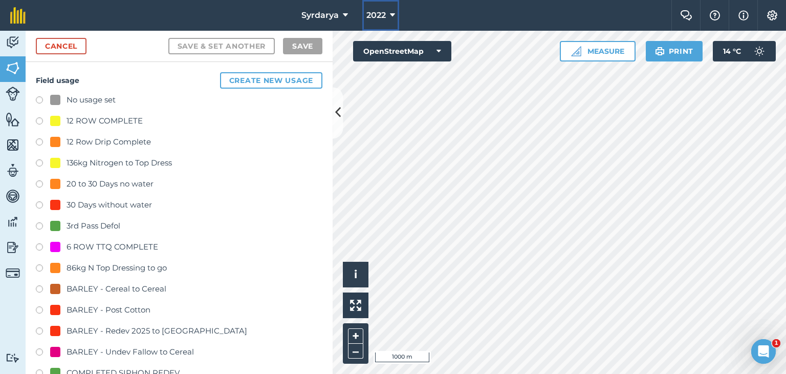
click at [387, 16] on button "2022" at bounding box center [380, 15] width 37 height 31
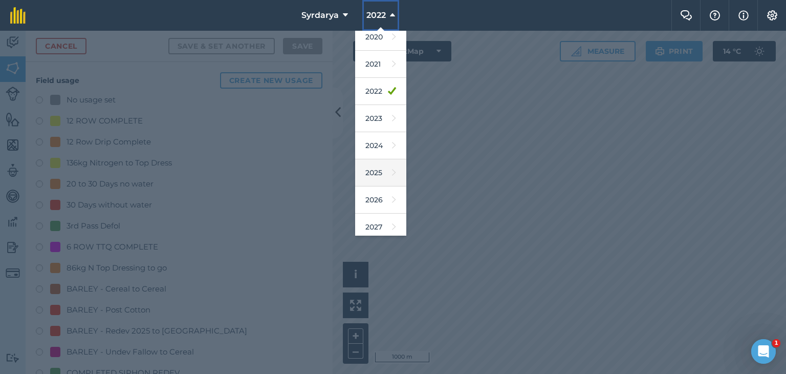
scroll to position [66, 0]
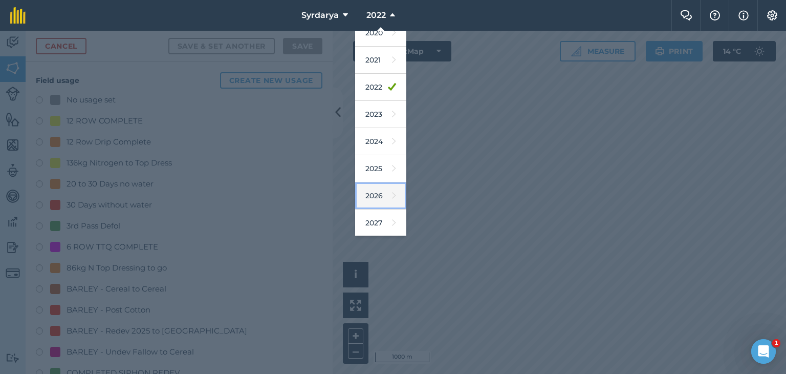
click at [375, 190] on link "2026" at bounding box center [380, 195] width 51 height 27
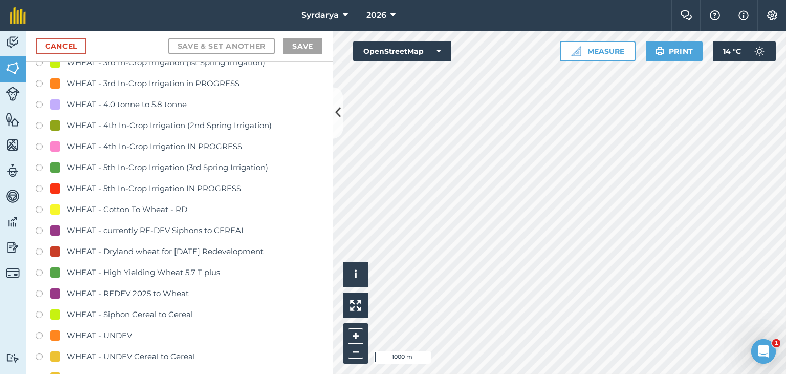
scroll to position [2304, 0]
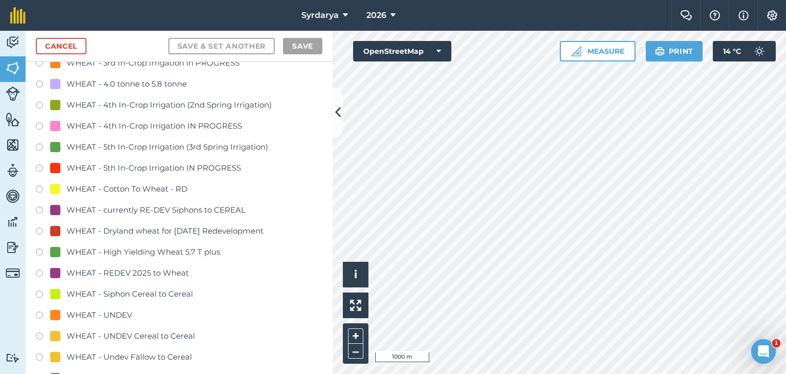
click at [39, 187] on label at bounding box center [43, 190] width 14 height 10
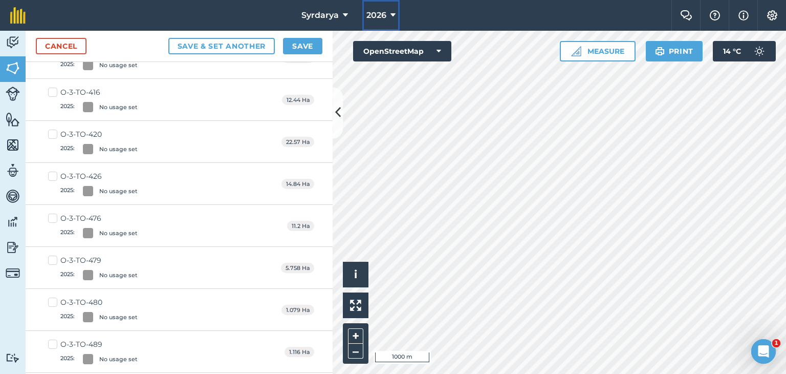
click at [394, 15] on icon at bounding box center [393, 15] width 5 height 12
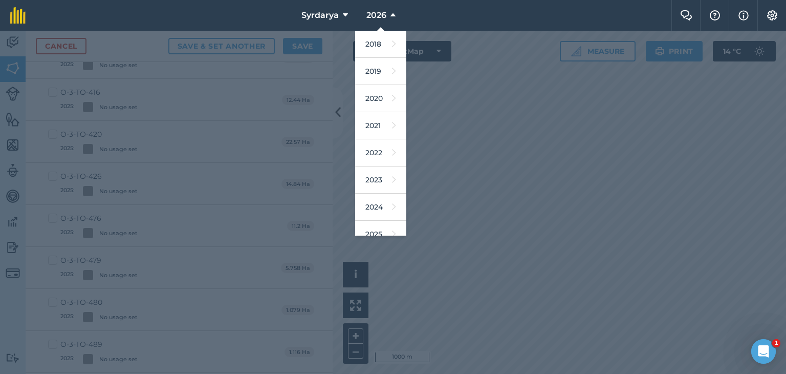
click at [432, 11] on nav "Syrdarya 2026 2018 2019 2020 2021 2022 2023 2024 2025 2026 2027" at bounding box center [354, 15] width 636 height 31
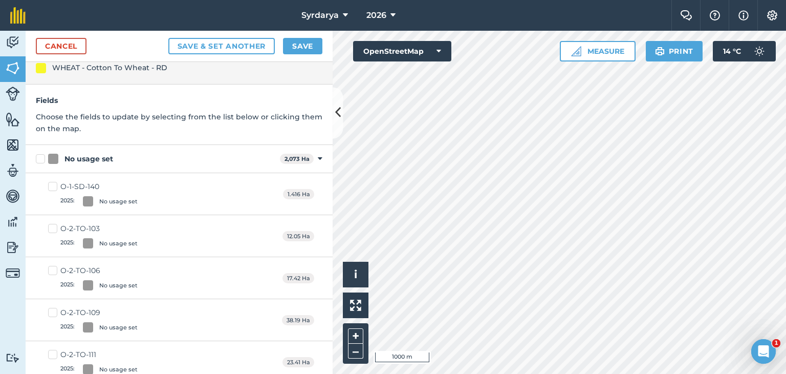
scroll to position [0, 0]
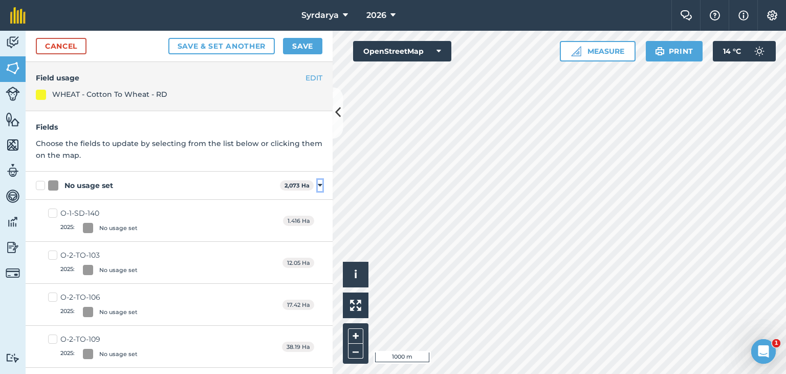
click at [318, 185] on icon at bounding box center [320, 185] width 5 height 9
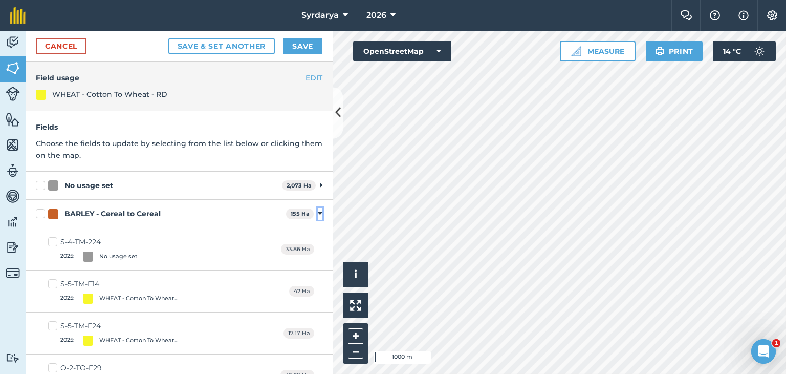
click at [318, 211] on icon at bounding box center [320, 213] width 5 height 9
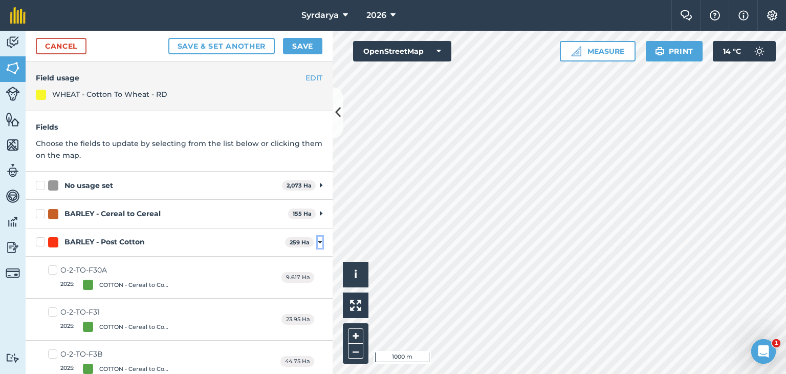
click at [318, 242] on icon at bounding box center [320, 242] width 5 height 9
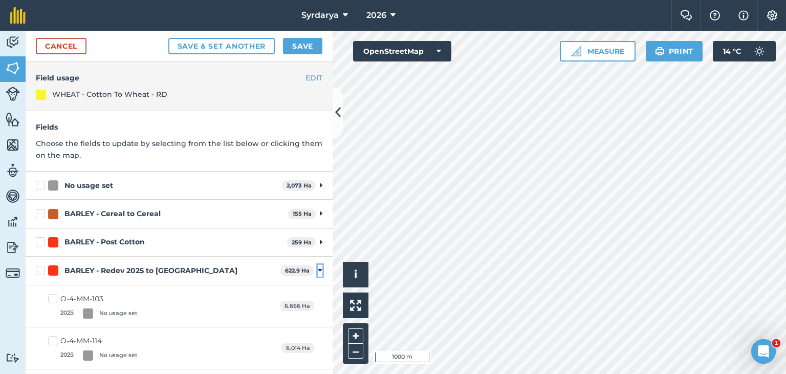
click at [318, 269] on icon at bounding box center [320, 270] width 5 height 9
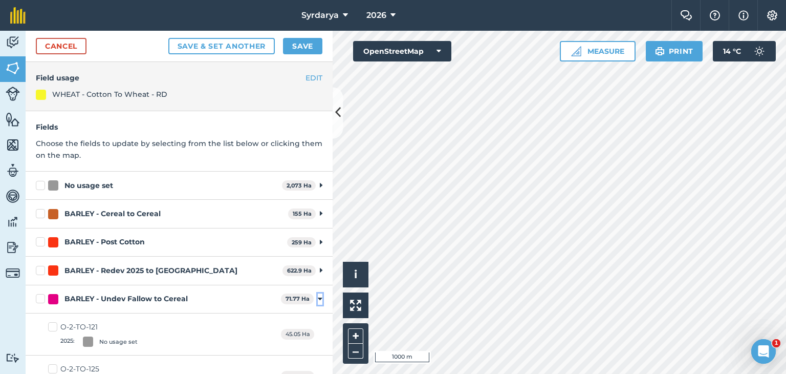
click at [318, 299] on icon at bounding box center [320, 298] width 5 height 9
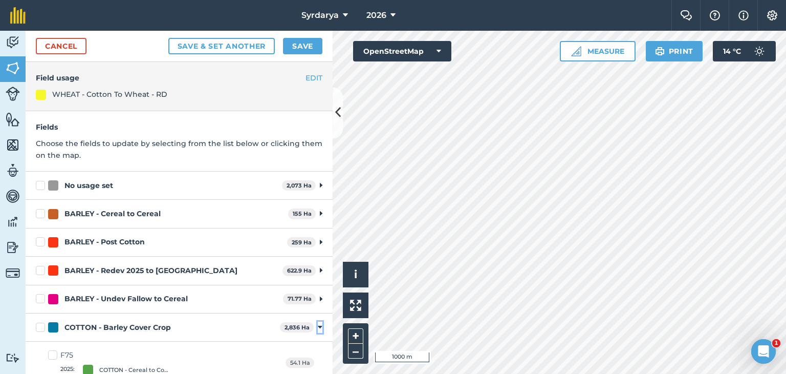
click at [318, 325] on icon at bounding box center [320, 327] width 5 height 9
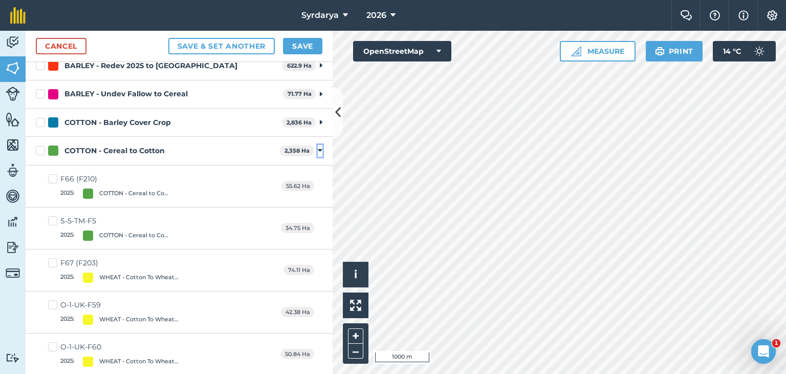
click at [318, 150] on icon at bounding box center [320, 150] width 5 height 9
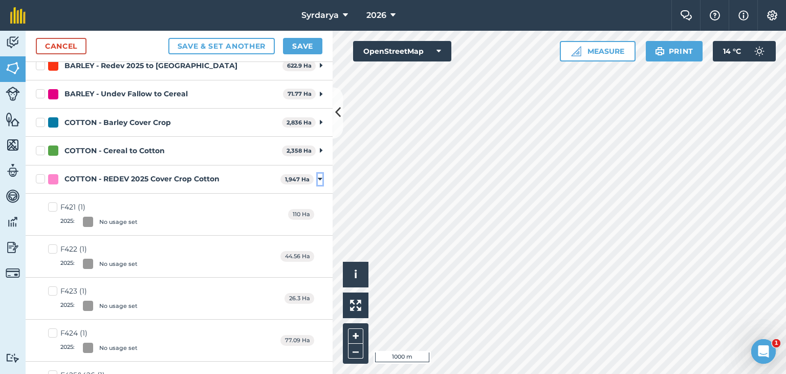
click at [318, 175] on icon at bounding box center [320, 179] width 5 height 9
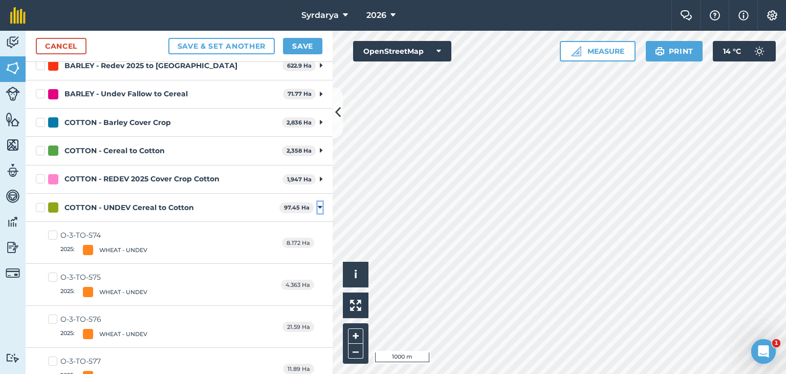
click at [318, 207] on icon at bounding box center [320, 207] width 5 height 9
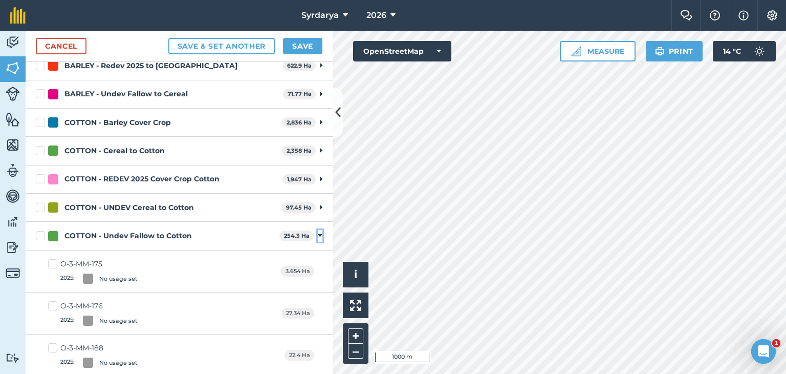
click at [318, 233] on icon at bounding box center [320, 235] width 5 height 9
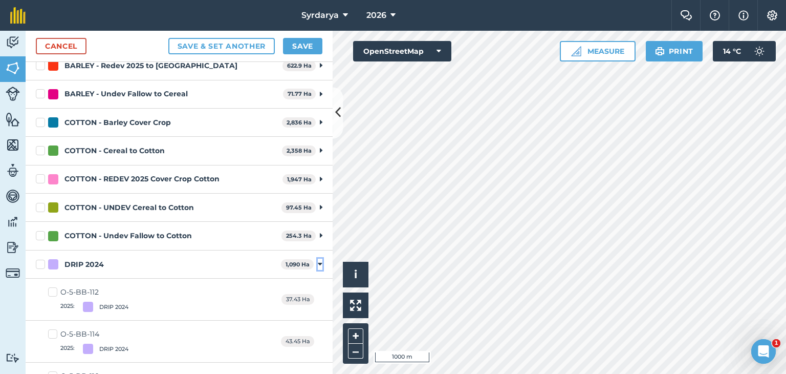
drag, startPoint x: 312, startPoint y: 264, endPoint x: 313, endPoint y: 272, distance: 7.8
click at [318, 265] on icon at bounding box center [320, 264] width 5 height 9
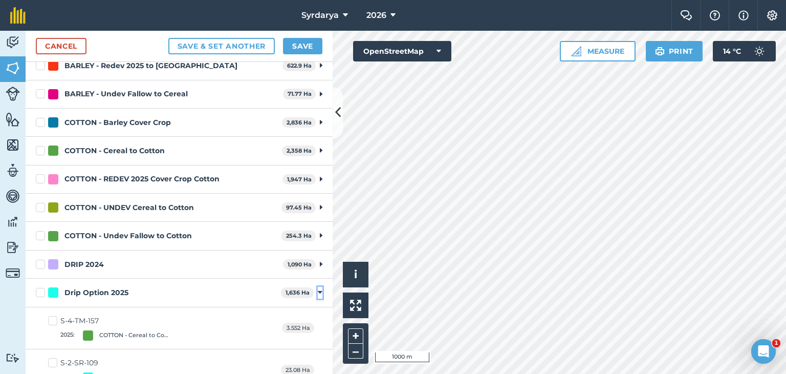
drag, startPoint x: 311, startPoint y: 291, endPoint x: 312, endPoint y: 297, distance: 6.2
click at [318, 292] on icon at bounding box center [320, 292] width 5 height 9
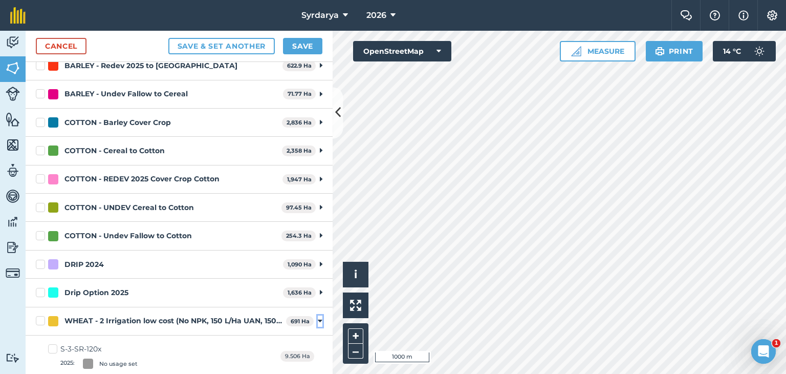
click at [318, 318] on icon at bounding box center [320, 320] width 5 height 9
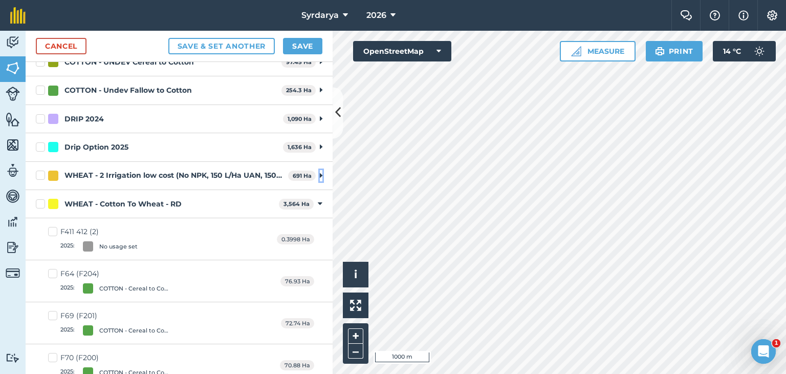
scroll to position [410, 0]
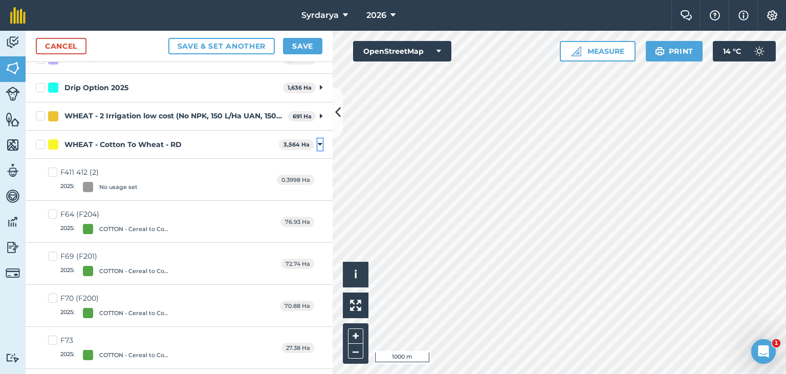
click at [318, 142] on icon at bounding box center [320, 144] width 5 height 9
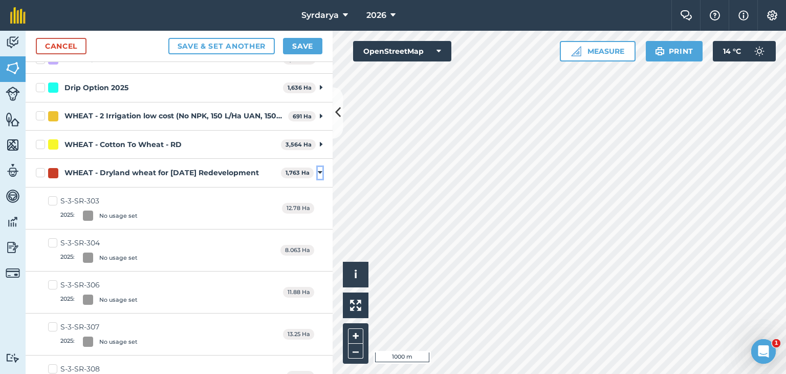
click at [318, 170] on icon at bounding box center [320, 172] width 5 height 9
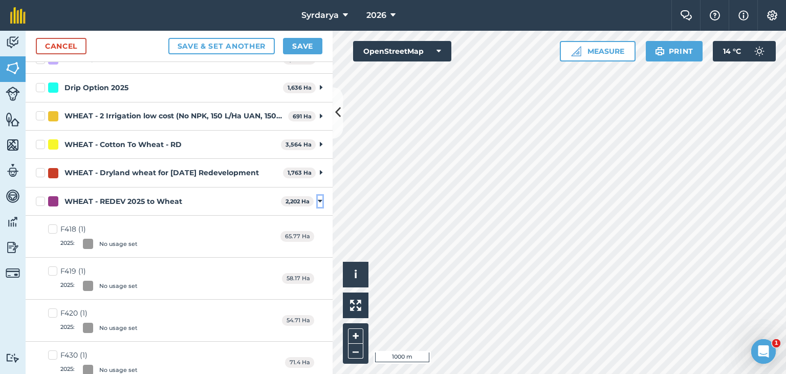
click at [318, 199] on icon at bounding box center [320, 201] width 5 height 9
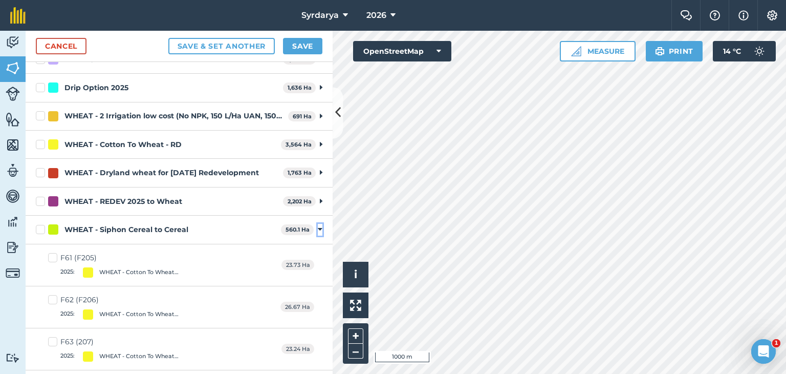
click at [318, 229] on icon at bounding box center [320, 229] width 5 height 9
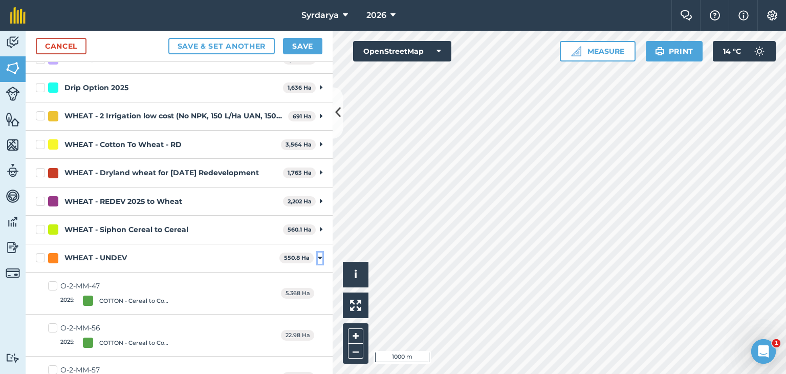
click at [318, 255] on icon at bounding box center [320, 257] width 5 height 9
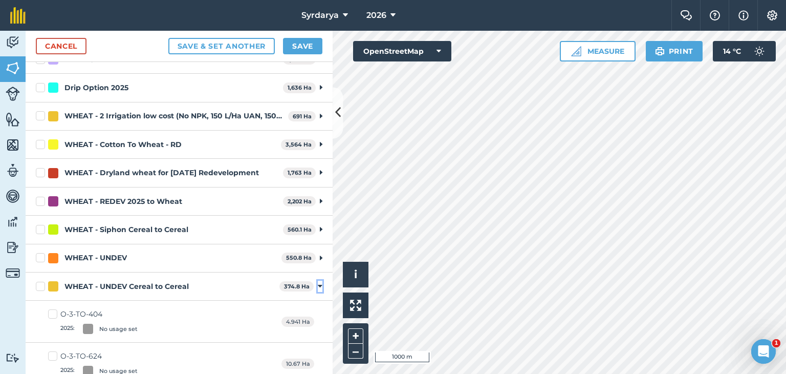
click at [318, 285] on icon at bounding box center [320, 286] width 5 height 9
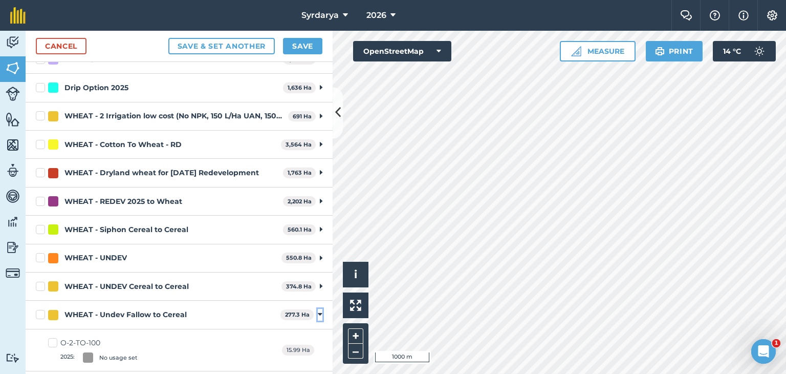
drag, startPoint x: 313, startPoint y: 311, endPoint x: 316, endPoint y: 317, distance: 7.1
click at [318, 312] on icon at bounding box center [320, 314] width 5 height 9
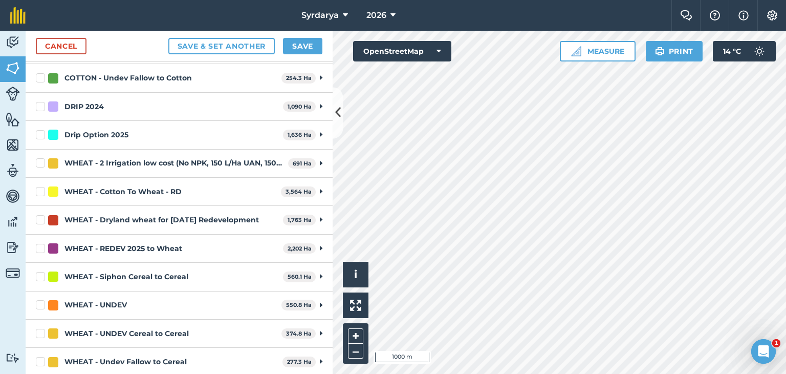
click at [39, 188] on label "WHEAT - Cotton To Wheat - RD" at bounding box center [156, 191] width 241 height 11
click at [39, 188] on input "WHEAT - Cotton To Wheat - RD" at bounding box center [39, 189] width 7 height 7
checkbox input "true"
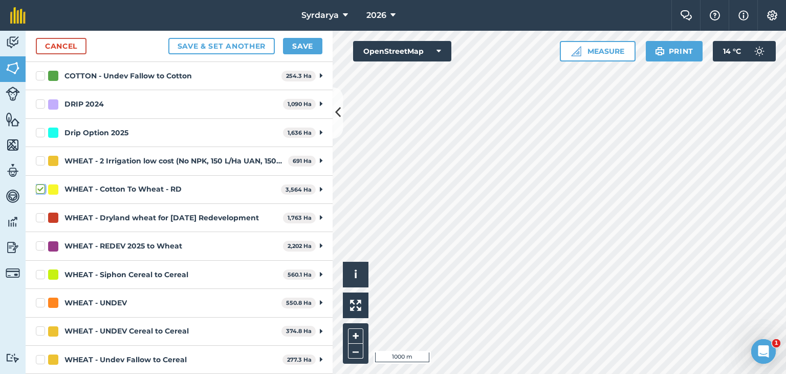
scroll to position [351, 0]
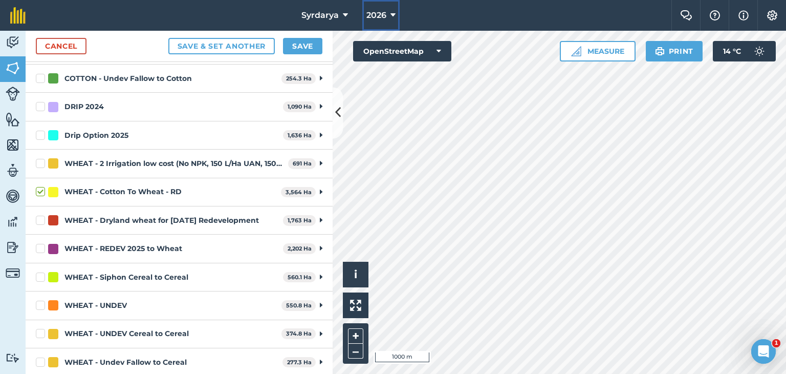
click at [372, 15] on span "2026" at bounding box center [377, 15] width 20 height 12
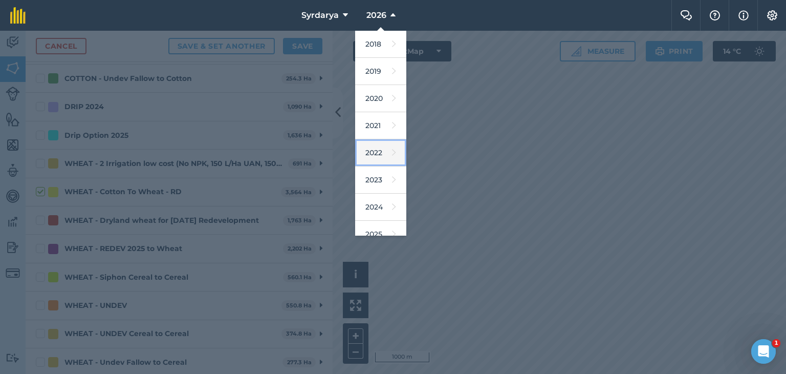
click at [375, 150] on link "2022" at bounding box center [380, 152] width 51 height 27
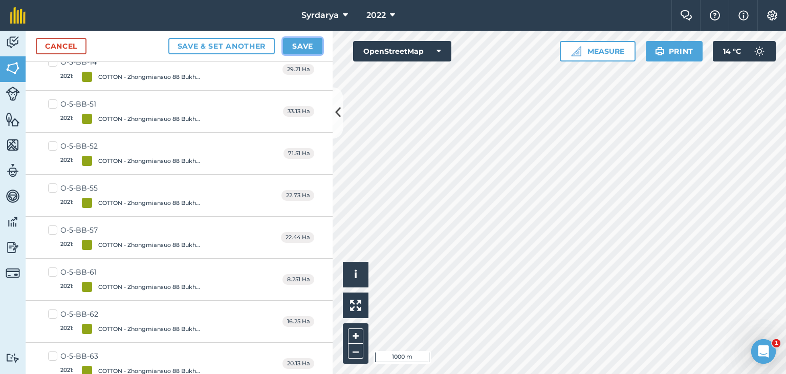
click at [309, 44] on button "Save" at bounding box center [302, 46] width 39 height 16
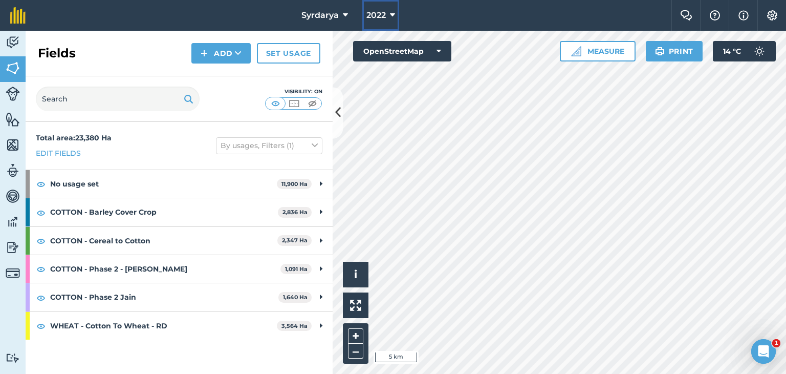
click at [383, 14] on span "2022" at bounding box center [376, 15] width 19 height 12
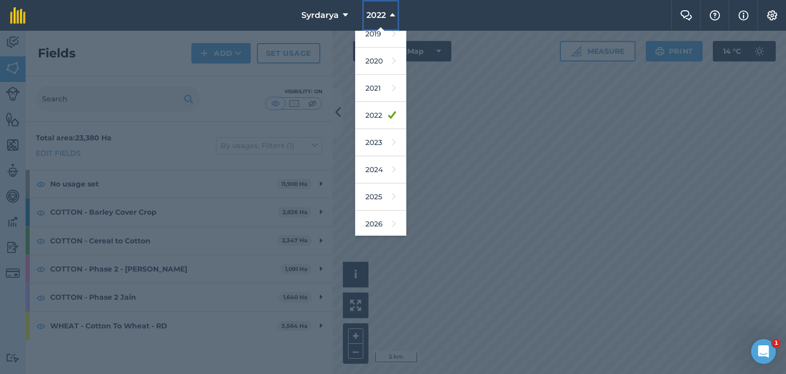
scroll to position [66, 0]
click at [375, 195] on link "2026" at bounding box center [380, 195] width 51 height 27
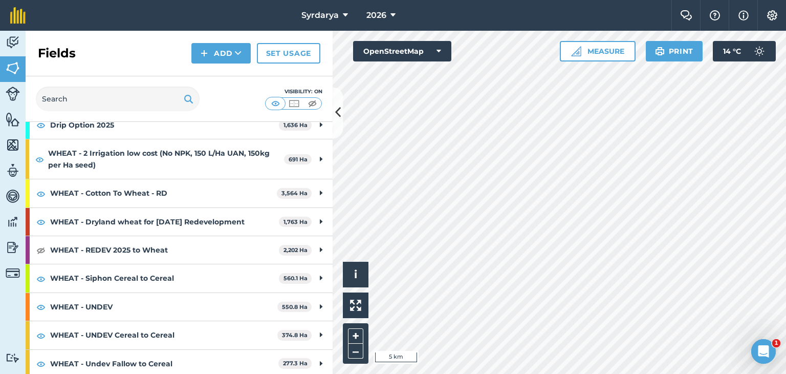
scroll to position [372, 0]
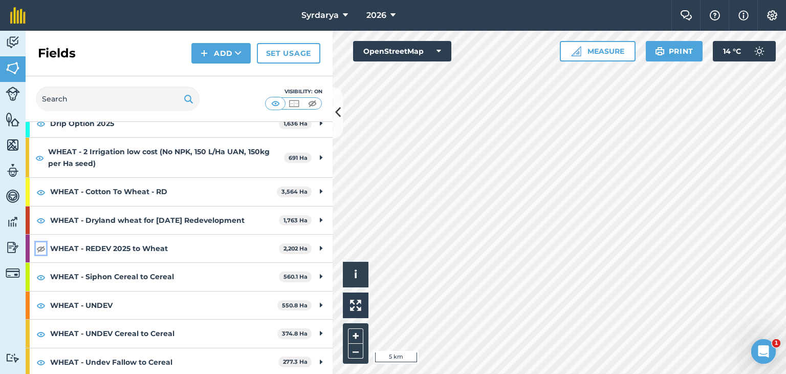
click at [40, 246] on img at bounding box center [40, 248] width 9 height 12
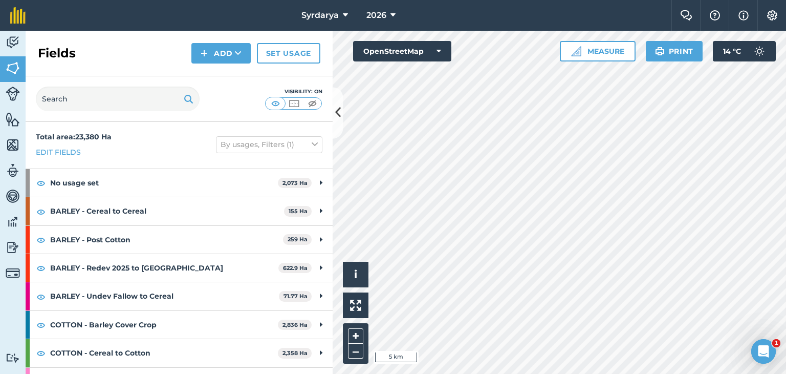
scroll to position [0, 0]
click at [41, 267] on img at bounding box center [40, 269] width 9 height 12
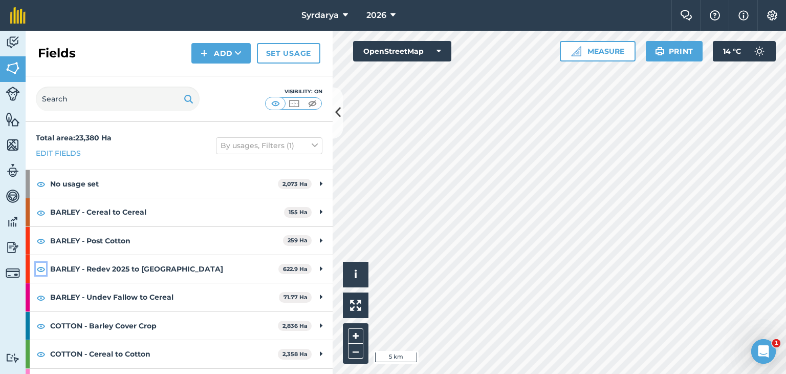
click at [43, 268] on img at bounding box center [40, 269] width 9 height 12
click at [377, 11] on span "2026" at bounding box center [377, 15] width 20 height 12
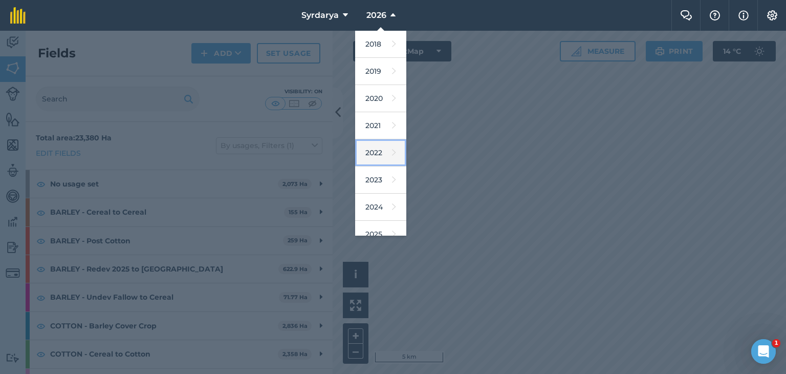
click at [380, 147] on link "2022" at bounding box center [380, 152] width 51 height 27
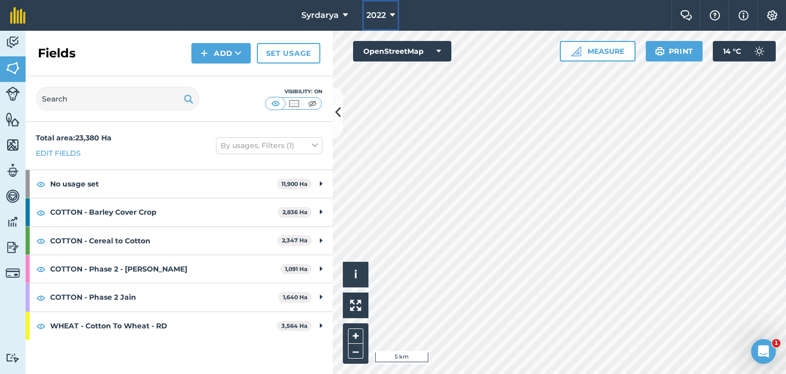
click at [384, 11] on span "2022" at bounding box center [376, 15] width 19 height 12
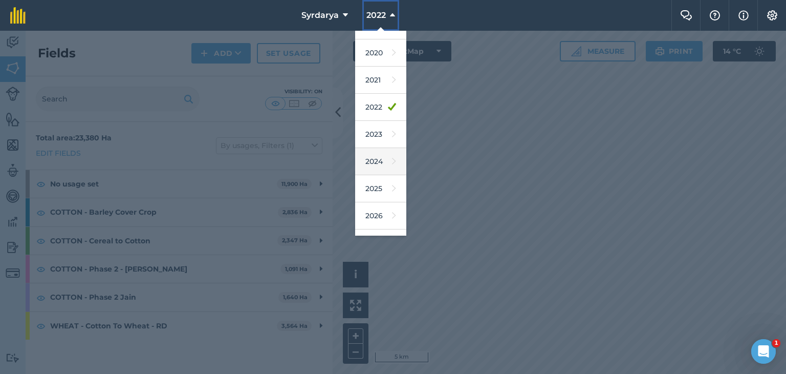
scroll to position [66, 0]
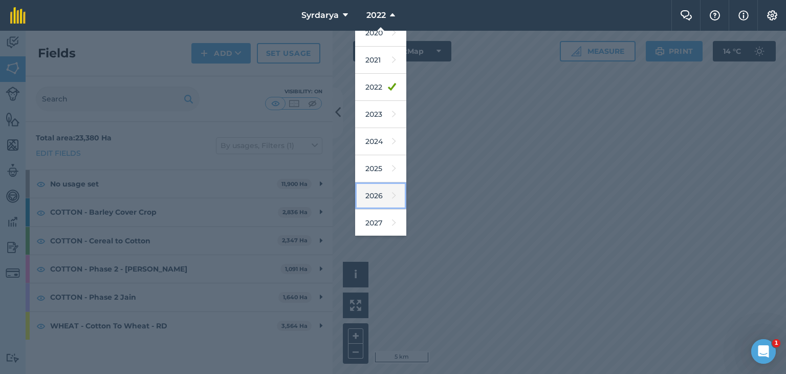
click at [376, 199] on link "2026" at bounding box center [380, 195] width 51 height 27
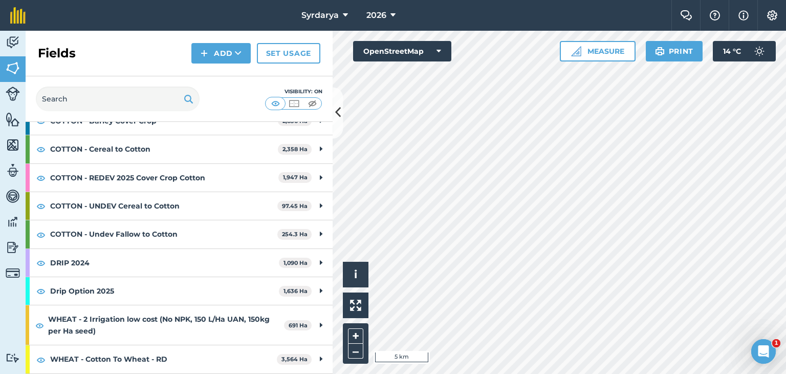
scroll to position [154, 0]
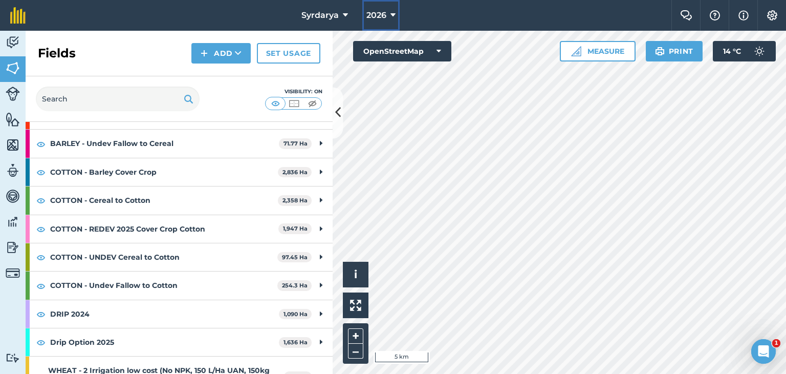
click at [377, 14] on span "2026" at bounding box center [377, 15] width 20 height 12
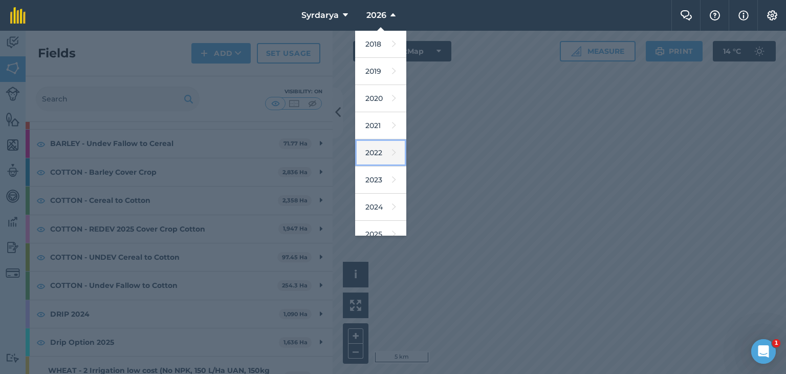
click at [374, 147] on link "2022" at bounding box center [380, 152] width 51 height 27
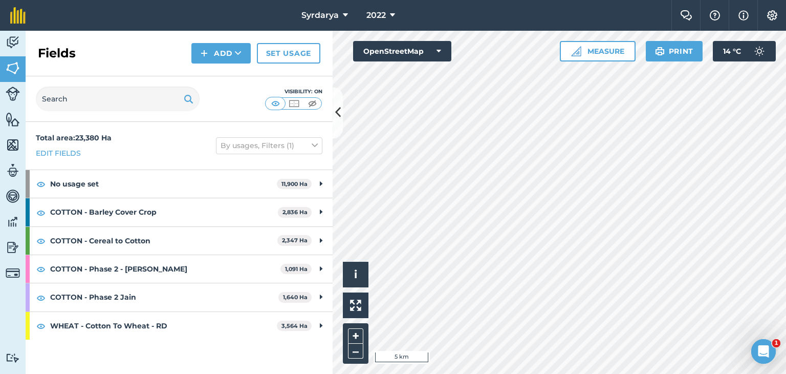
scroll to position [0, 0]
click at [286, 54] on link "Set usage" at bounding box center [288, 53] width 63 height 20
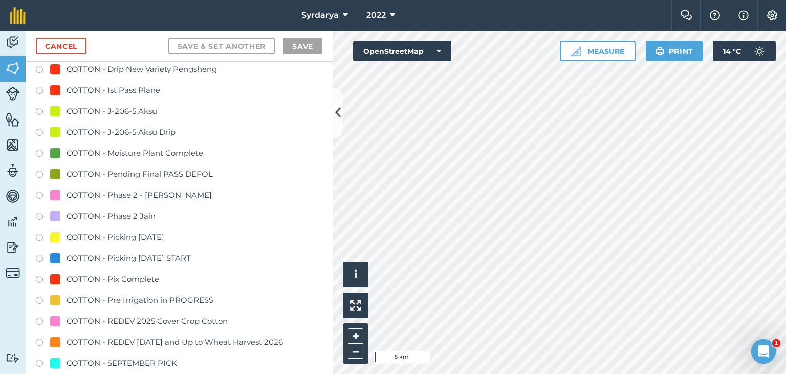
scroll to position [921, 0]
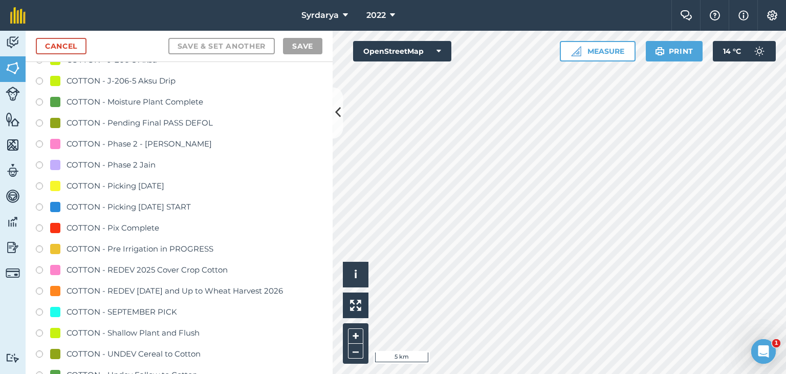
click at [39, 268] on label at bounding box center [43, 271] width 14 height 10
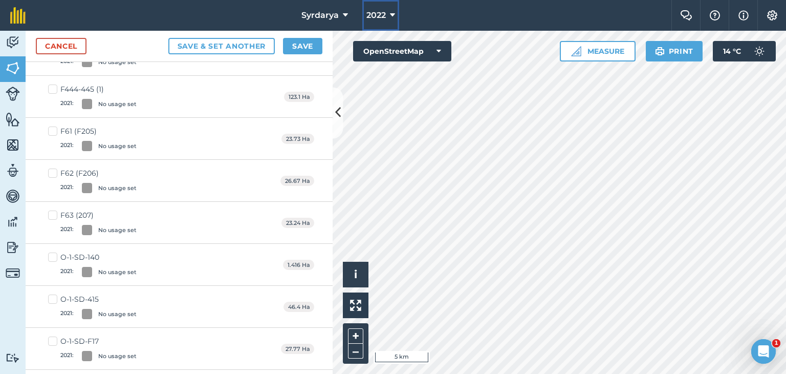
click at [385, 14] on span "2022" at bounding box center [376, 15] width 19 height 12
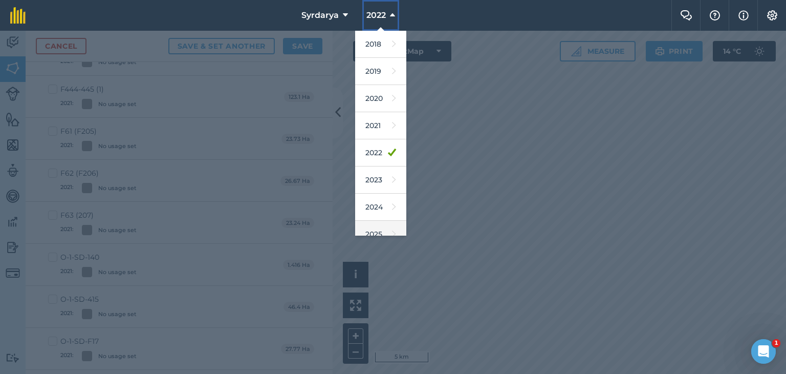
scroll to position [66, 0]
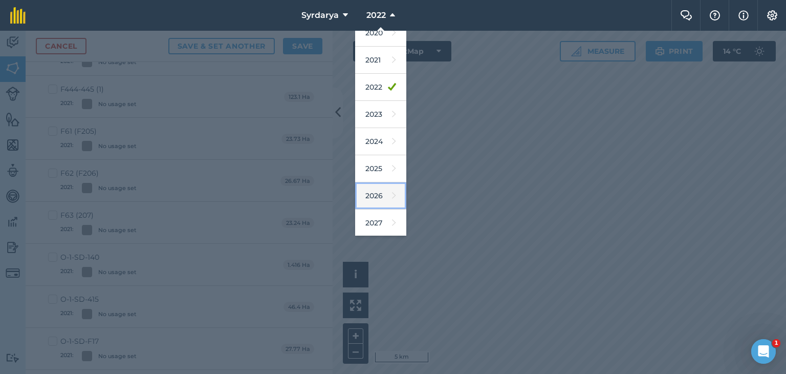
click at [374, 192] on link "2026" at bounding box center [380, 195] width 51 height 27
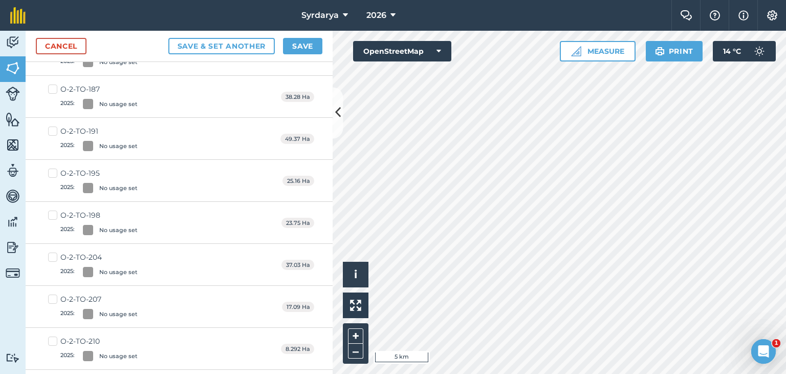
scroll to position [0, 0]
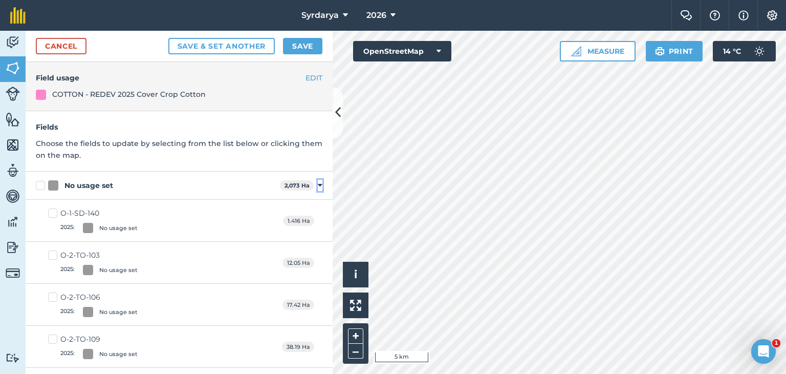
click at [318, 184] on icon at bounding box center [320, 185] width 5 height 9
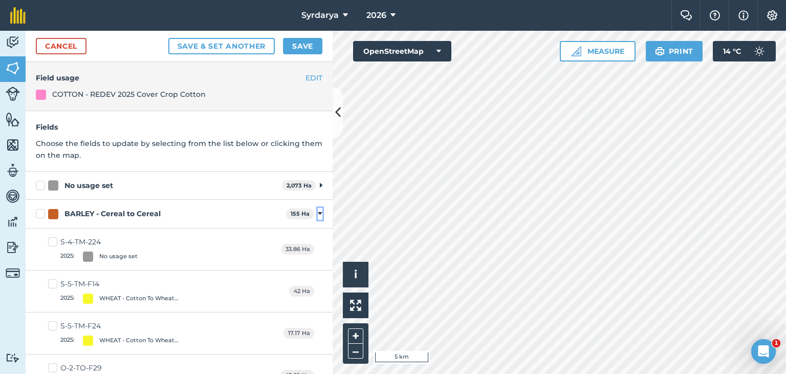
click at [318, 212] on icon at bounding box center [320, 213] width 5 height 9
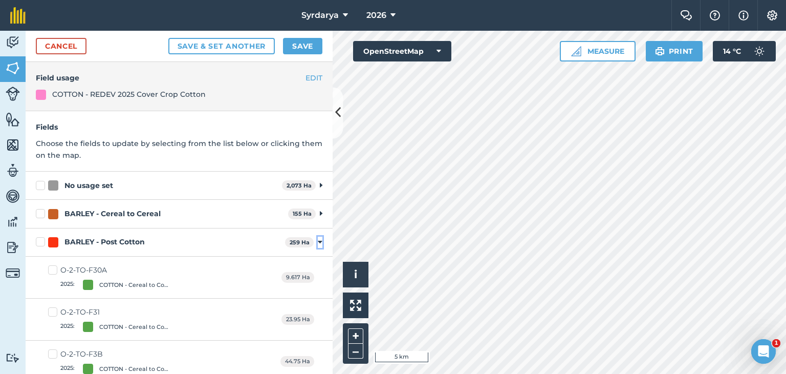
click at [318, 241] on icon at bounding box center [320, 242] width 5 height 9
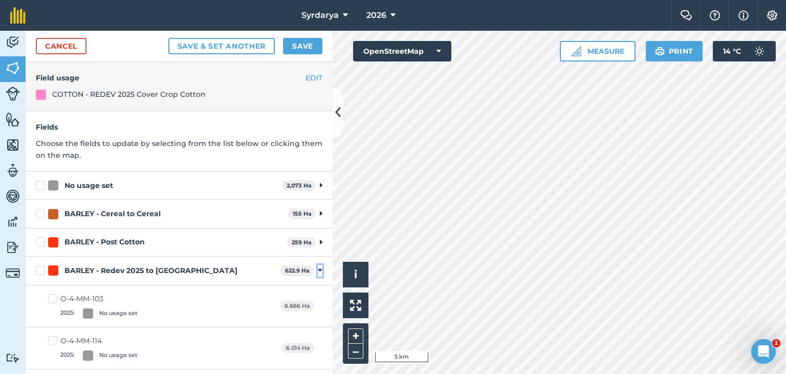
click at [318, 270] on icon at bounding box center [320, 270] width 5 height 9
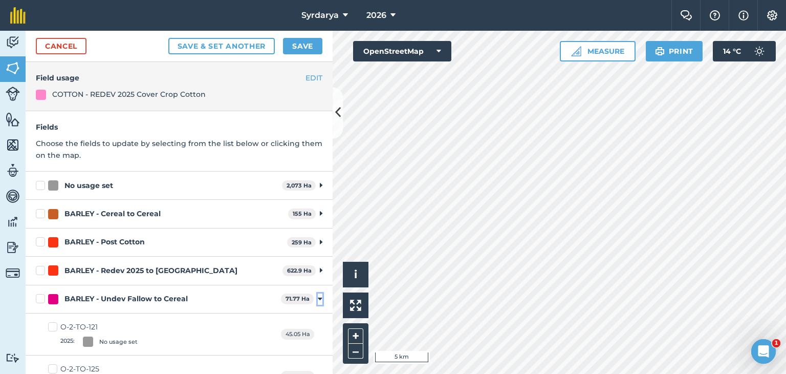
click at [318, 297] on icon at bounding box center [320, 298] width 5 height 9
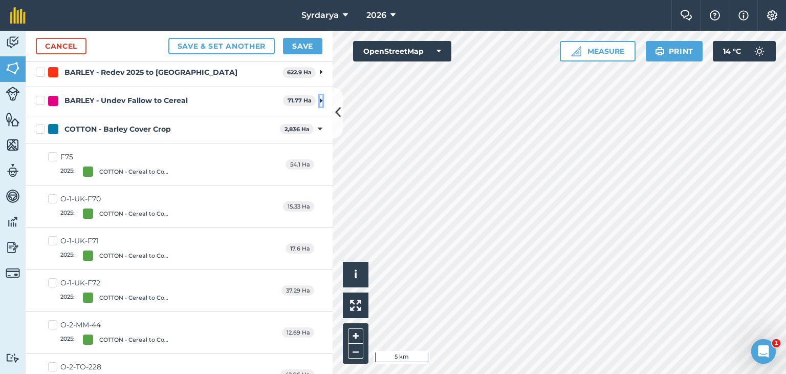
scroll to position [205, 0]
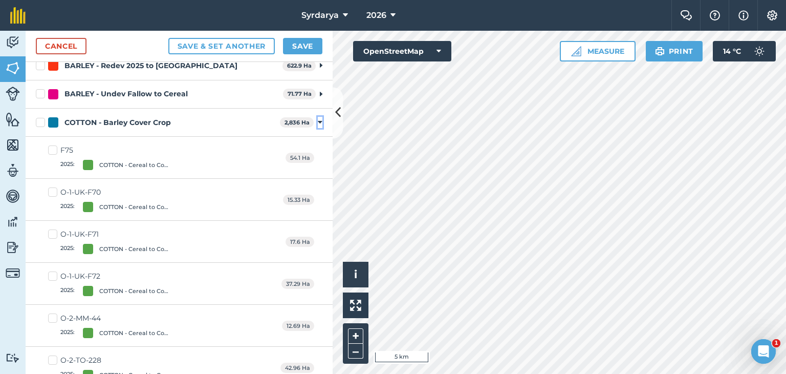
click at [318, 122] on icon at bounding box center [320, 122] width 5 height 9
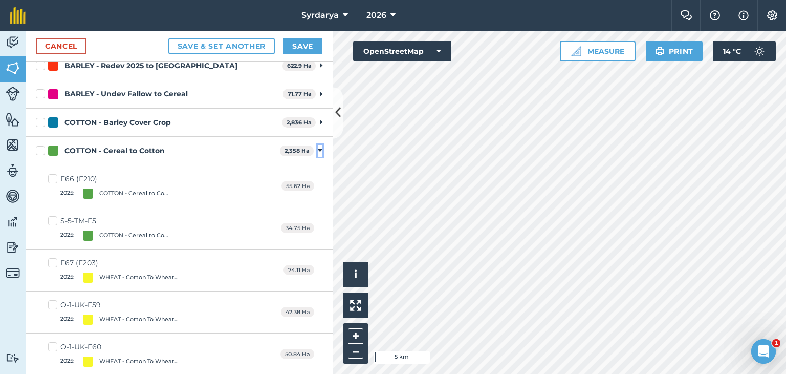
click at [318, 148] on icon at bounding box center [320, 150] width 5 height 9
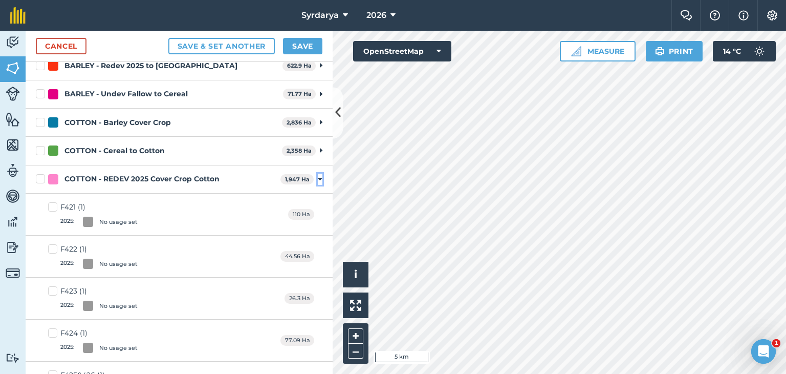
click at [318, 176] on icon at bounding box center [320, 179] width 5 height 9
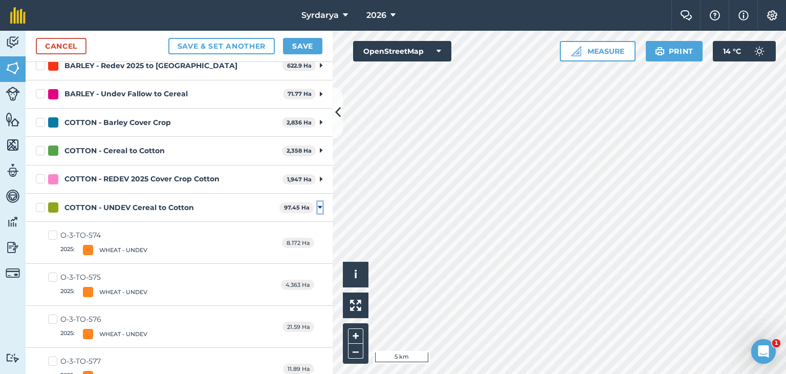
click at [318, 205] on icon at bounding box center [320, 207] width 5 height 9
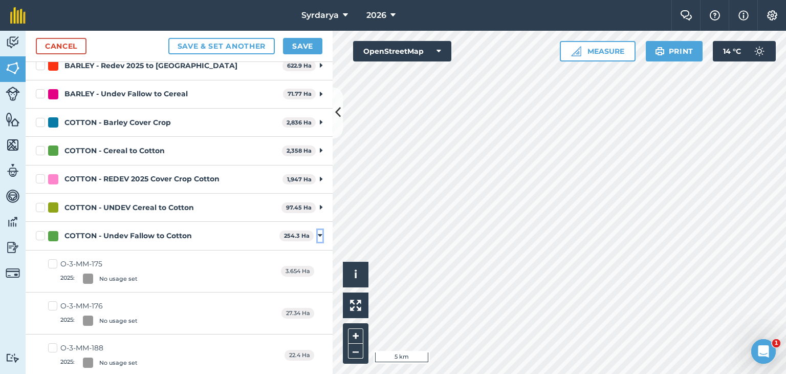
click at [318, 235] on icon at bounding box center [320, 235] width 5 height 9
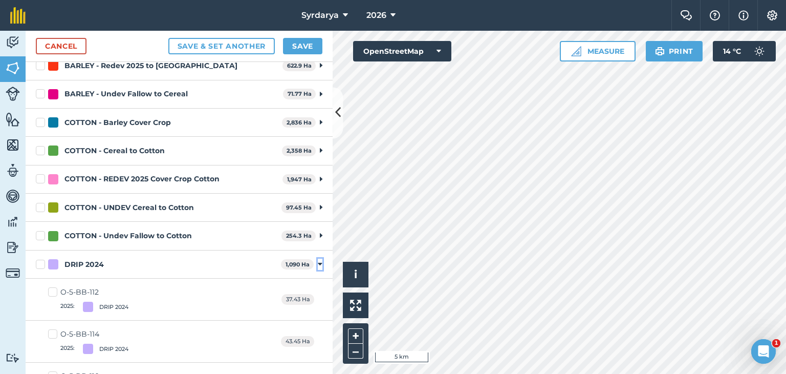
click at [318, 263] on icon at bounding box center [320, 264] width 5 height 9
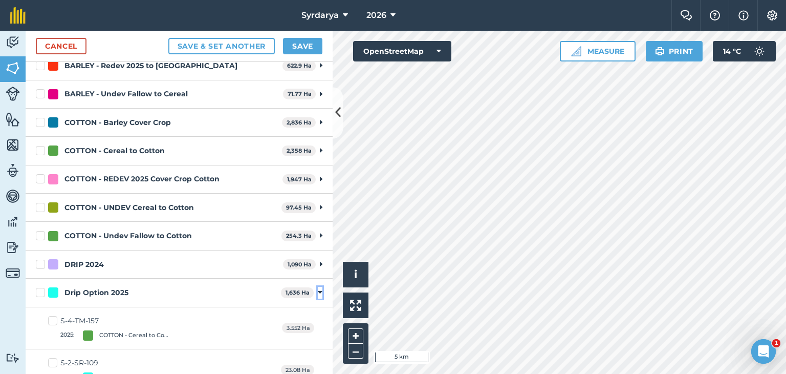
click at [318, 291] on icon at bounding box center [320, 292] width 5 height 9
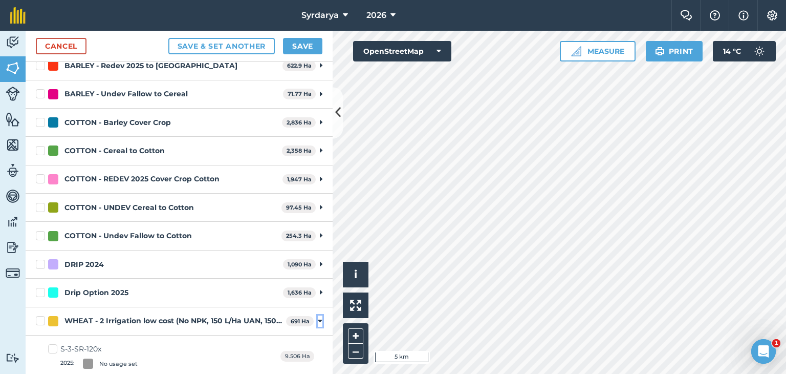
click at [318, 319] on icon at bounding box center [320, 320] width 5 height 9
click at [318, 345] on icon at bounding box center [320, 349] width 5 height 9
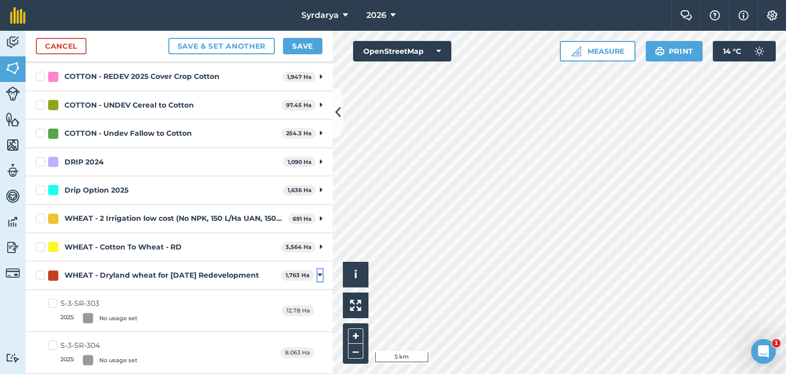
click at [318, 271] on icon at bounding box center [320, 274] width 5 height 9
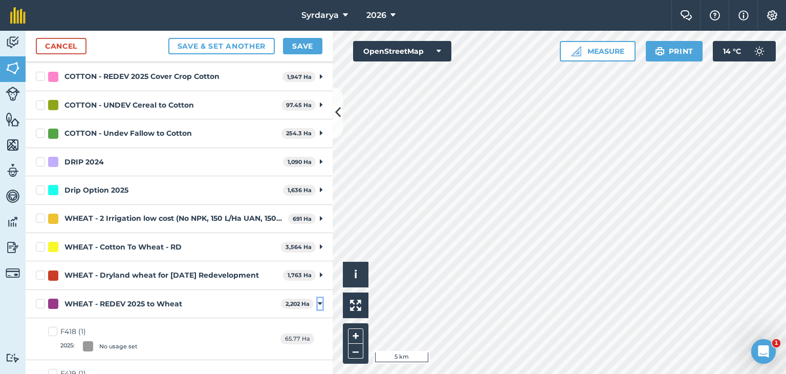
click at [318, 302] on icon at bounding box center [320, 303] width 5 height 9
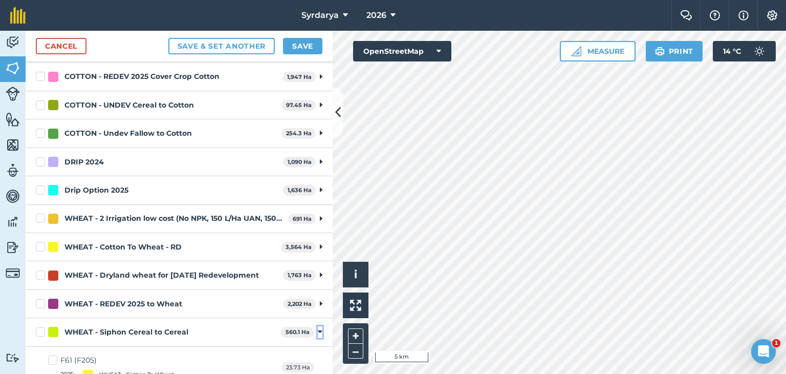
click at [318, 329] on icon at bounding box center [320, 331] width 5 height 9
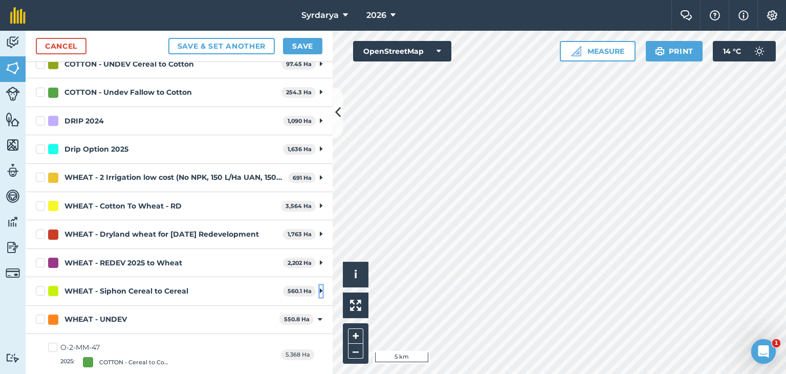
scroll to position [461, 0]
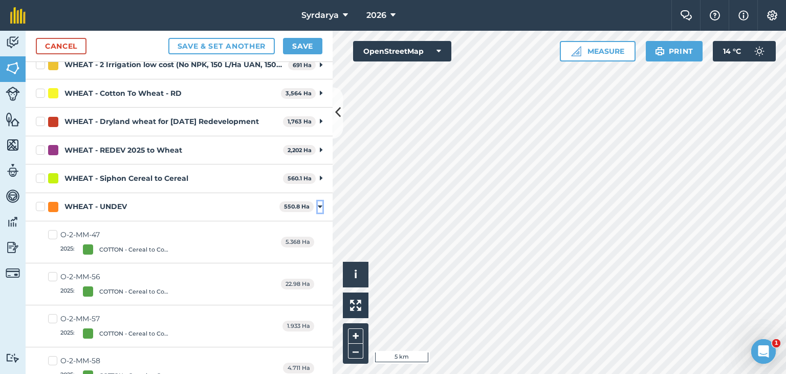
click at [318, 205] on icon at bounding box center [320, 206] width 5 height 9
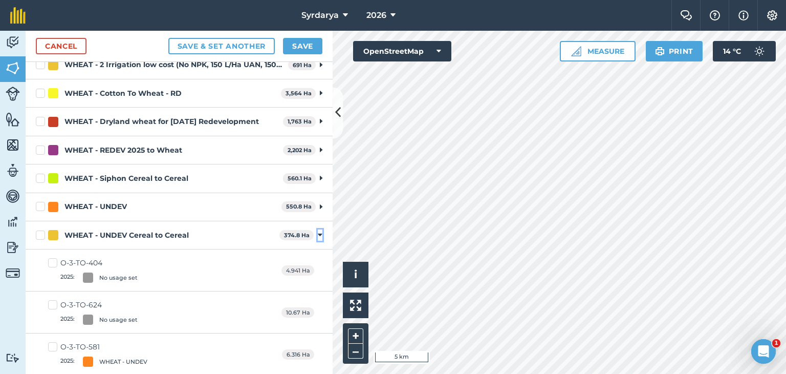
click at [318, 232] on icon at bounding box center [320, 234] width 5 height 9
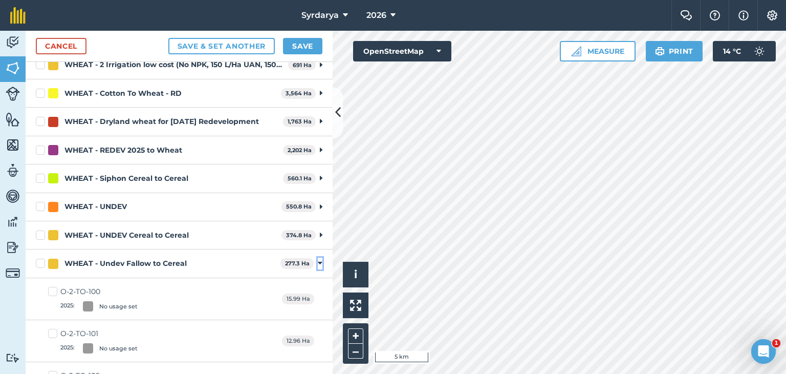
click at [318, 260] on icon at bounding box center [320, 263] width 5 height 9
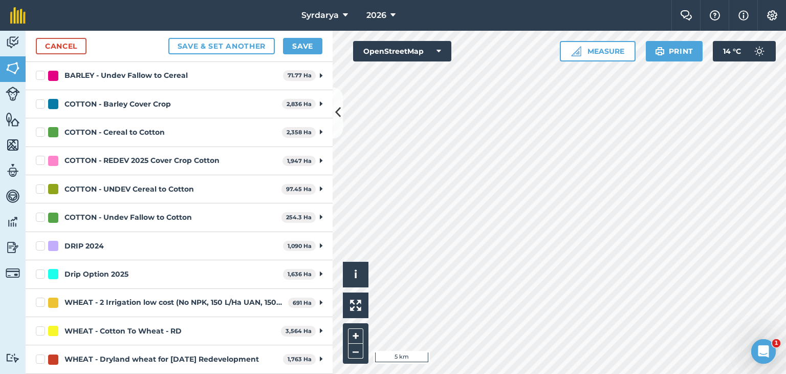
scroll to position [106, 0]
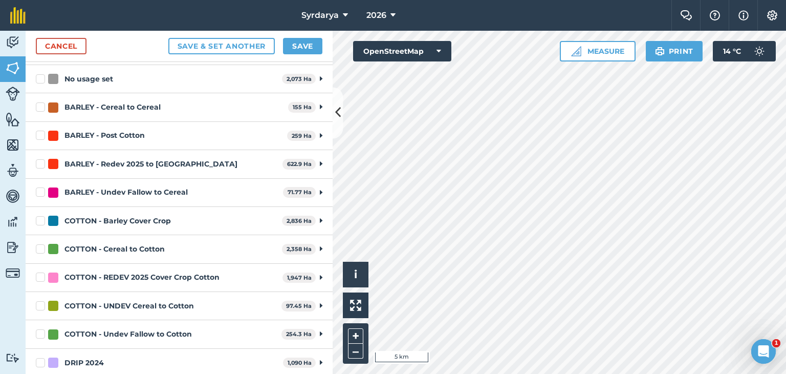
click at [41, 275] on label "COTTON - REDEV 2025 Cover Crop Cotton" at bounding box center [157, 277] width 243 height 11
click at [41, 275] on input "COTTON - REDEV 2025 Cover Crop Cotton" at bounding box center [39, 275] width 7 height 7
checkbox input "true"
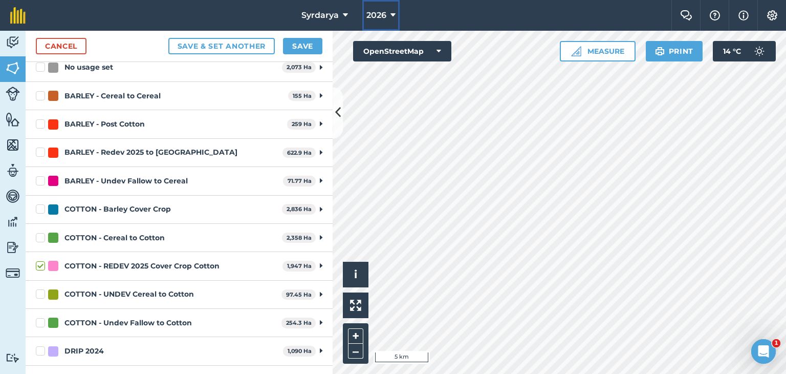
click at [373, 12] on span "2026" at bounding box center [377, 15] width 20 height 12
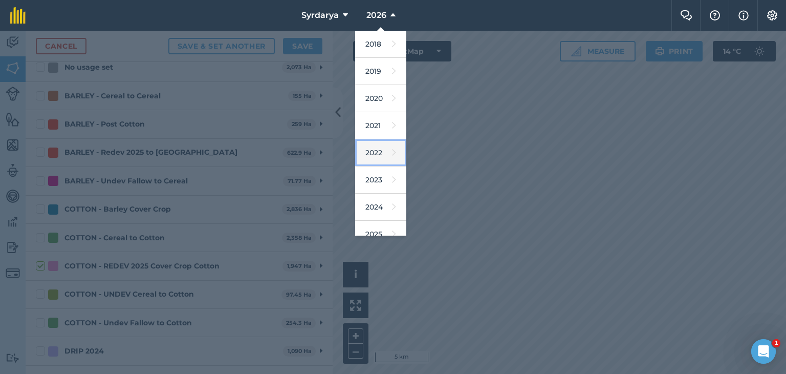
click at [376, 149] on link "2022" at bounding box center [380, 152] width 51 height 27
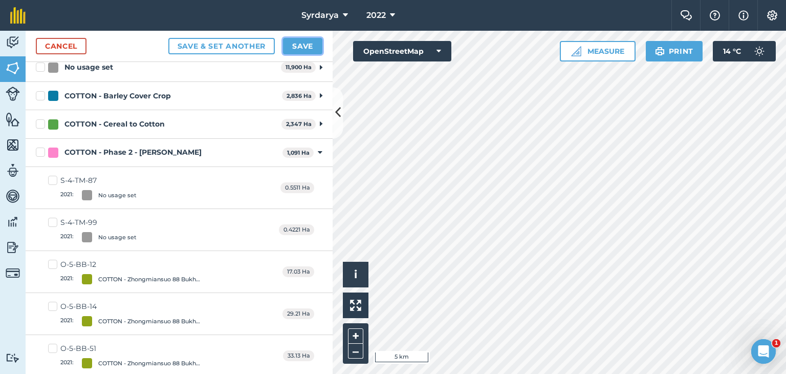
click at [304, 45] on button "Save" at bounding box center [302, 46] width 39 height 16
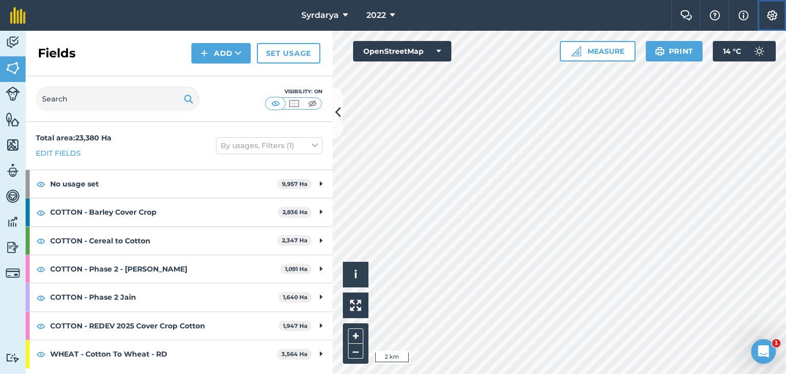
click at [771, 13] on img at bounding box center [772, 15] width 12 height 10
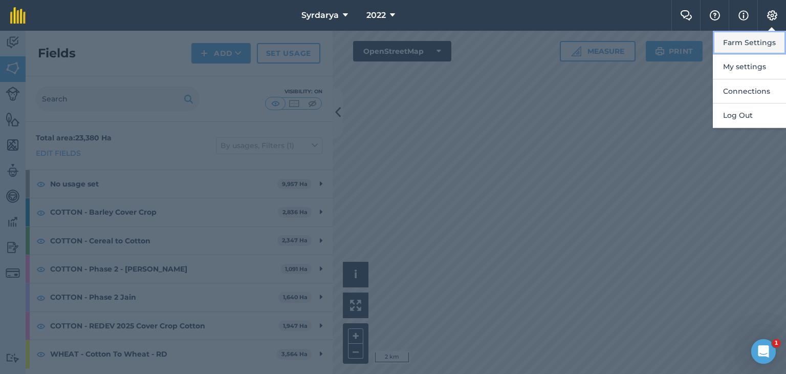
click at [737, 44] on button "Farm Settings" at bounding box center [749, 43] width 73 height 24
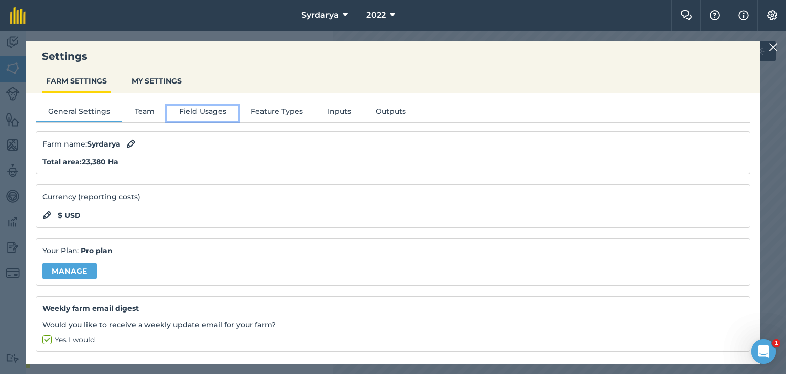
click at [188, 111] on button "Field Usages" at bounding box center [203, 112] width 72 height 15
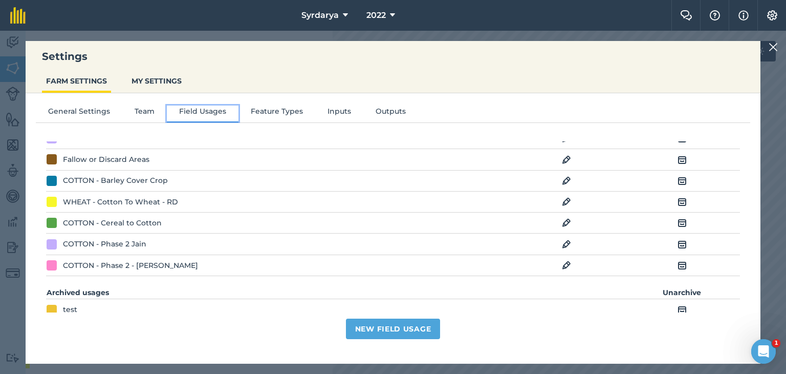
scroll to position [2560, 0]
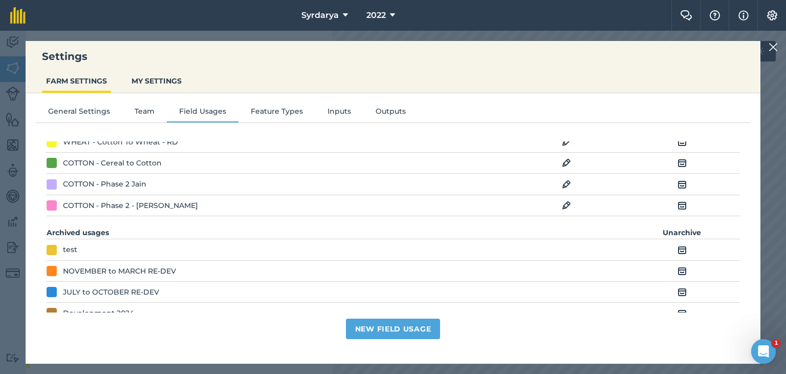
click at [562, 199] on img at bounding box center [566, 205] width 9 height 12
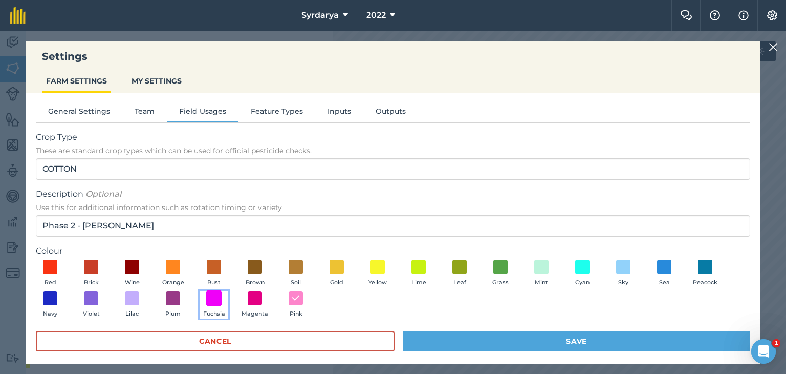
click at [216, 295] on span at bounding box center [214, 298] width 16 height 16
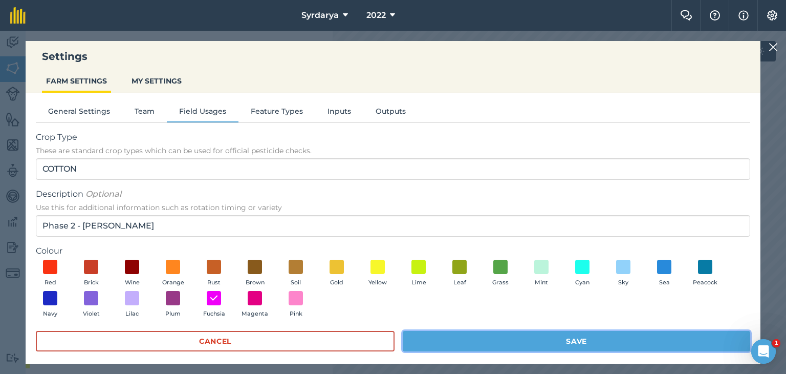
click at [552, 339] on button "Save" at bounding box center [577, 341] width 348 height 20
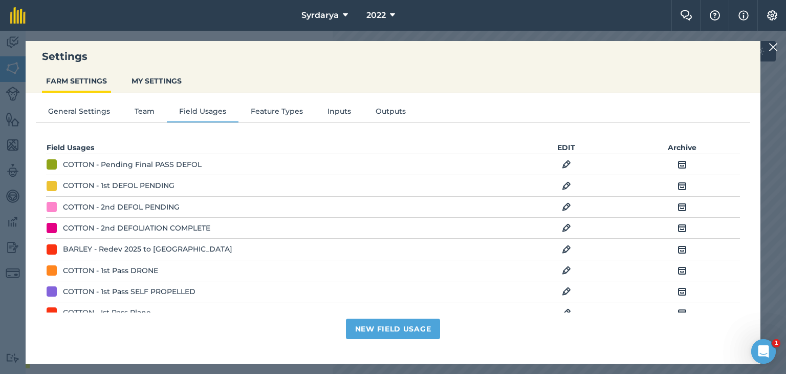
click at [774, 46] on img at bounding box center [773, 47] width 9 height 12
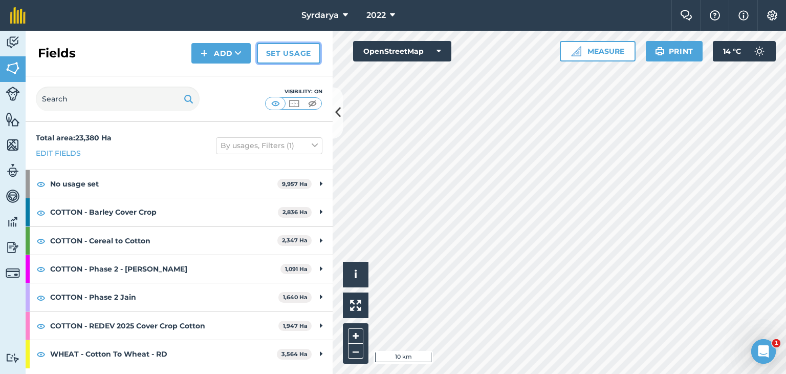
click at [300, 50] on link "Set usage" at bounding box center [288, 53] width 63 height 20
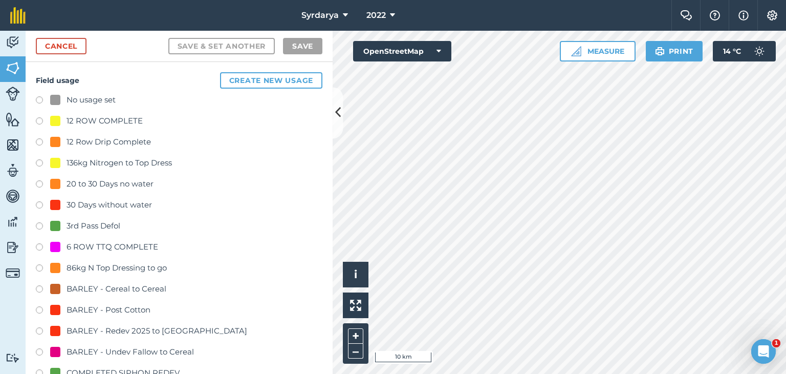
click at [39, 97] on label at bounding box center [43, 101] width 14 height 10
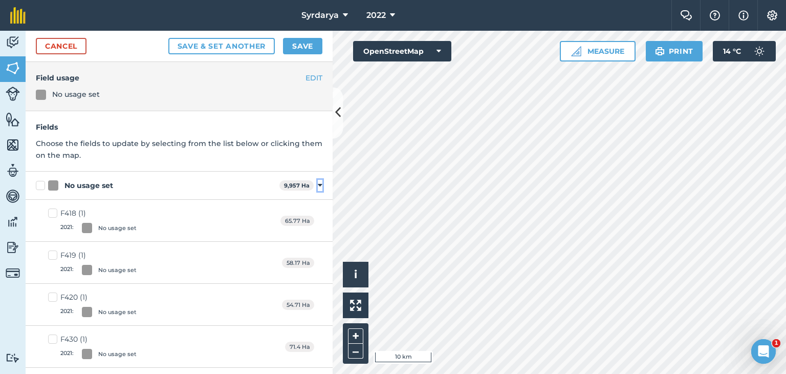
click at [318, 183] on icon at bounding box center [320, 185] width 5 height 9
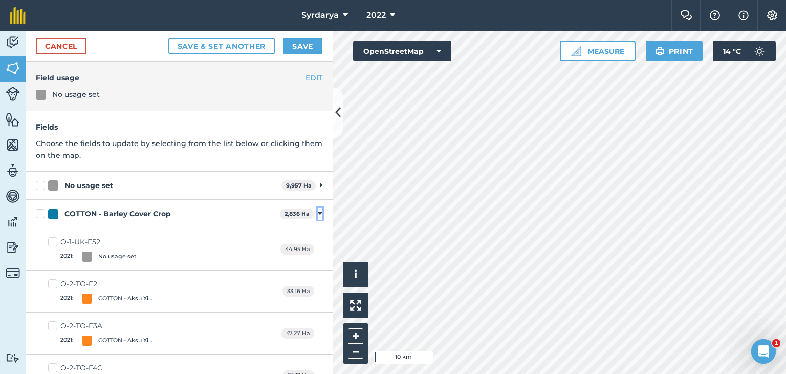
click at [318, 215] on icon at bounding box center [320, 213] width 5 height 9
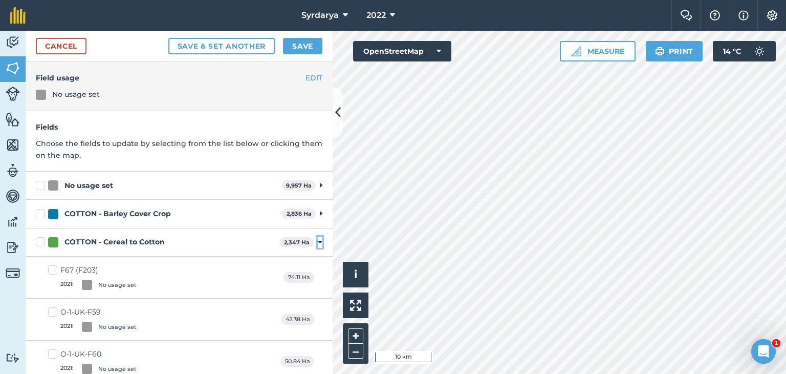
click at [318, 244] on icon at bounding box center [320, 242] width 5 height 9
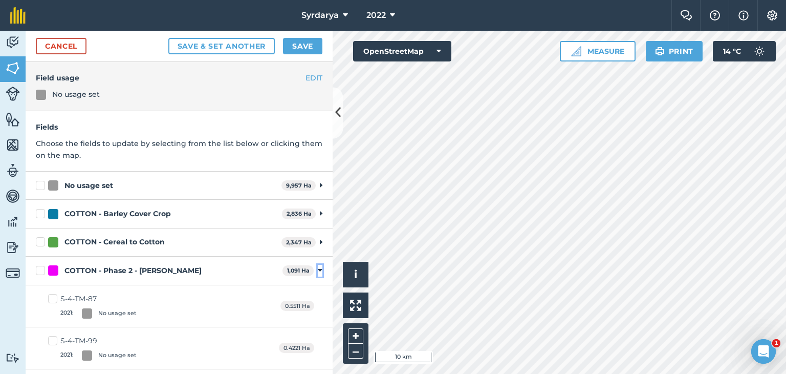
click at [318, 269] on icon at bounding box center [320, 270] width 5 height 9
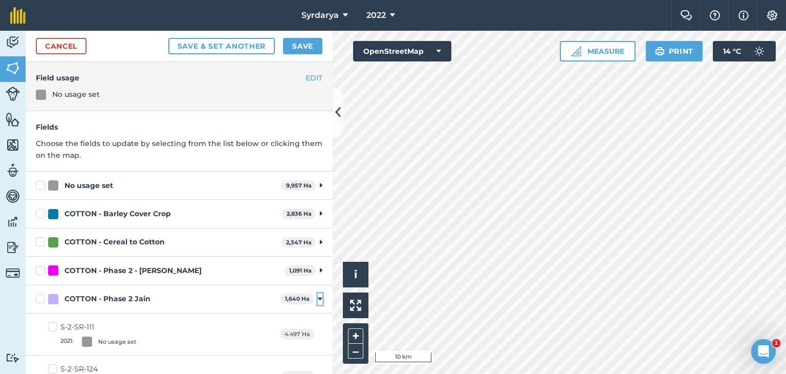
drag, startPoint x: 311, startPoint y: 295, endPoint x: 310, endPoint y: 314, distance: 19.0
click at [318, 297] on icon at bounding box center [320, 298] width 5 height 9
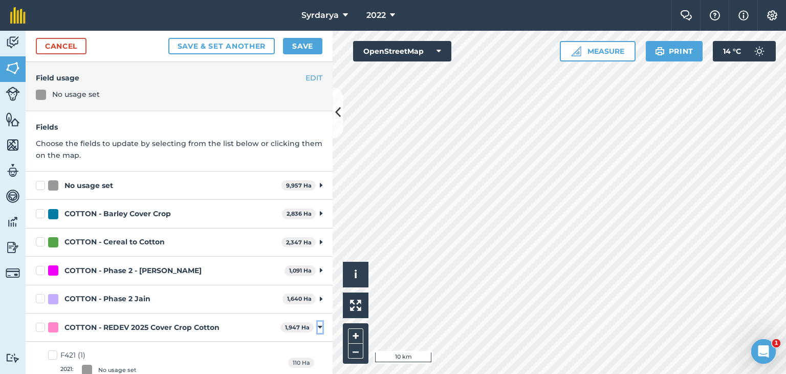
click at [318, 324] on icon at bounding box center [320, 327] width 5 height 9
click at [318, 356] on icon at bounding box center [320, 355] width 5 height 9
click at [320, 354] on icon at bounding box center [321, 355] width 3 height 9
click at [318, 354] on icon at bounding box center [320, 355] width 5 height 9
click at [38, 213] on label "COTTON - Barley Cover Crop" at bounding box center [157, 213] width 242 height 11
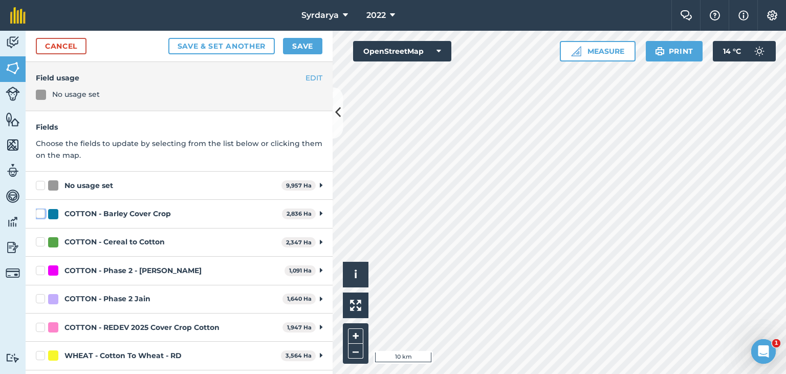
click at [38, 213] on input "COTTON - Barley Cover Crop" at bounding box center [39, 211] width 7 height 7
checkbox input "true"
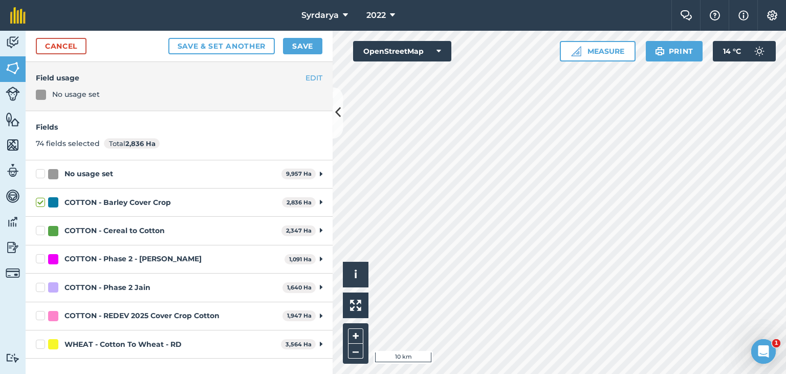
click at [38, 229] on label "COTTON - Cereal to Cotton" at bounding box center [157, 230] width 242 height 11
click at [38, 229] on input "COTTON - Cereal to Cotton" at bounding box center [39, 228] width 7 height 7
checkbox input "true"
click at [41, 314] on label "COTTON - REDEV 2025 Cover Crop Cotton" at bounding box center [157, 315] width 243 height 11
click at [41, 314] on input "COTTON - REDEV 2025 Cover Crop Cotton" at bounding box center [39, 313] width 7 height 7
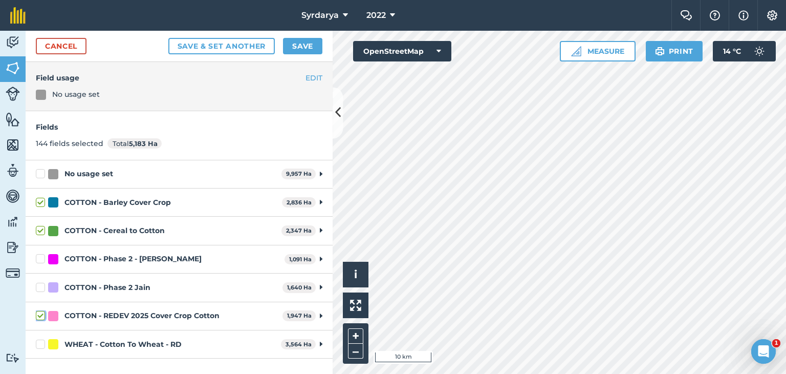
checkbox input "true"
click at [62, 41] on link "Cancel" at bounding box center [61, 46] width 51 height 16
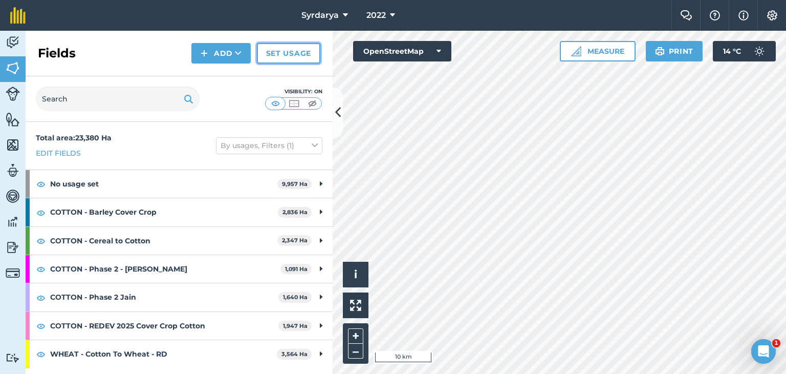
click at [289, 49] on link "Set usage" at bounding box center [288, 53] width 63 height 20
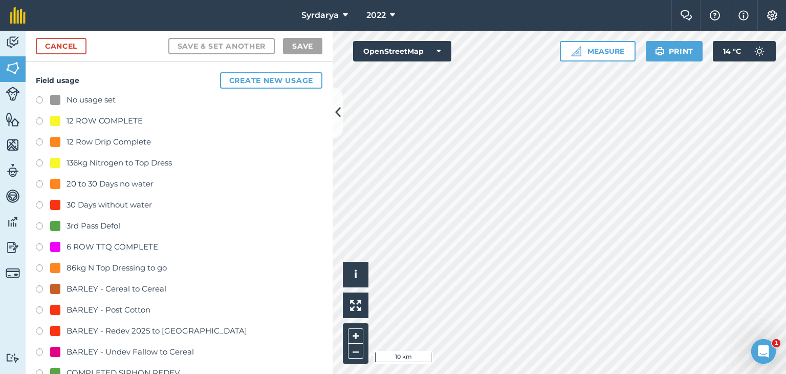
click at [38, 99] on label at bounding box center [43, 101] width 14 height 10
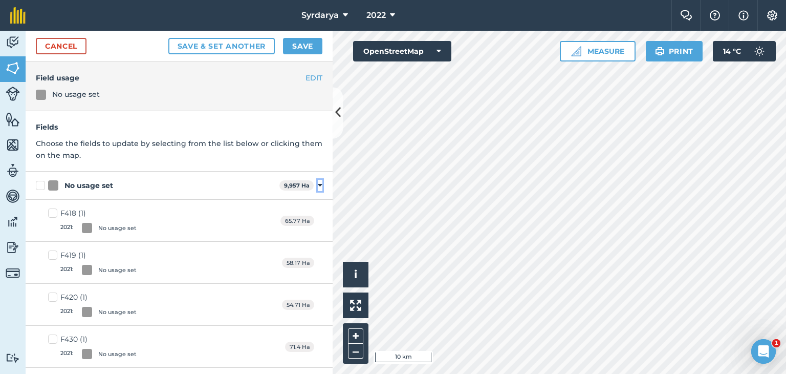
click at [318, 184] on icon at bounding box center [320, 185] width 5 height 9
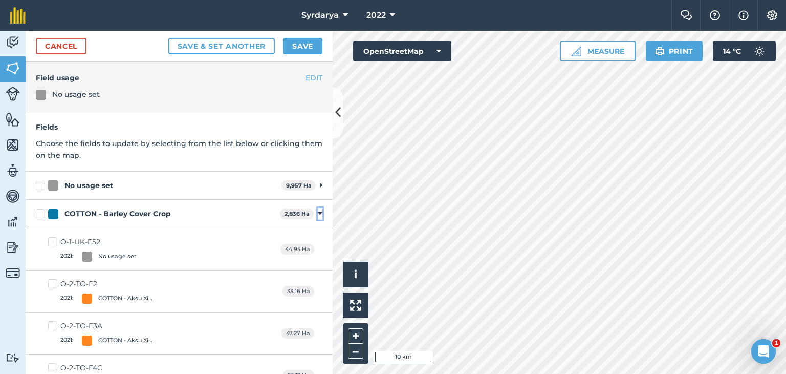
click at [318, 215] on icon at bounding box center [320, 213] width 5 height 9
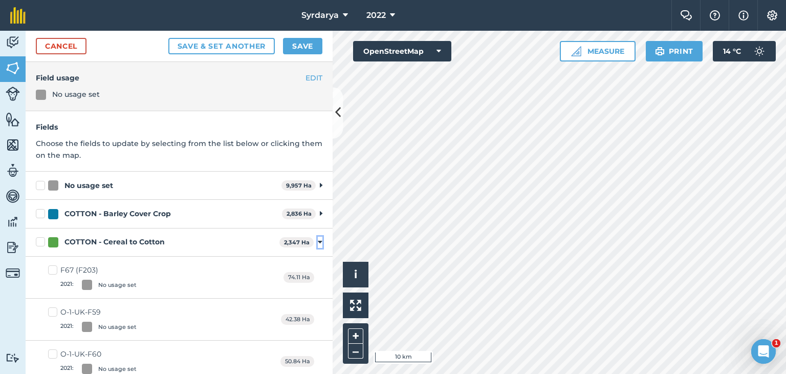
click at [318, 241] on icon at bounding box center [320, 242] width 5 height 9
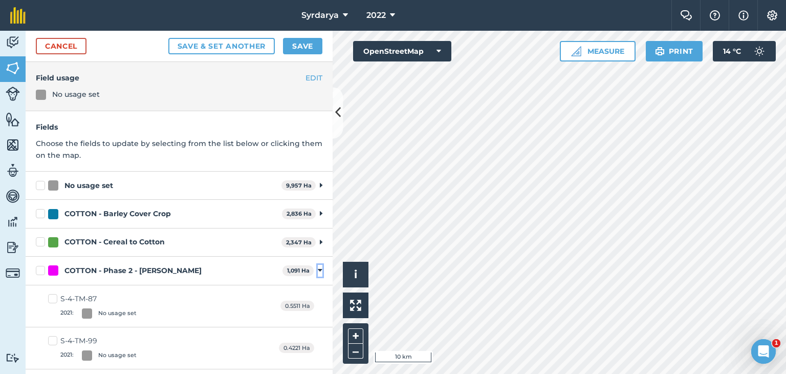
click at [318, 271] on icon at bounding box center [320, 270] width 5 height 9
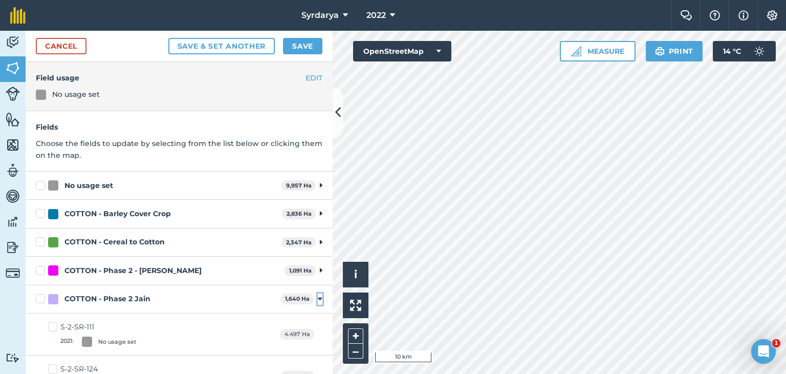
click at [318, 298] on icon at bounding box center [320, 298] width 5 height 9
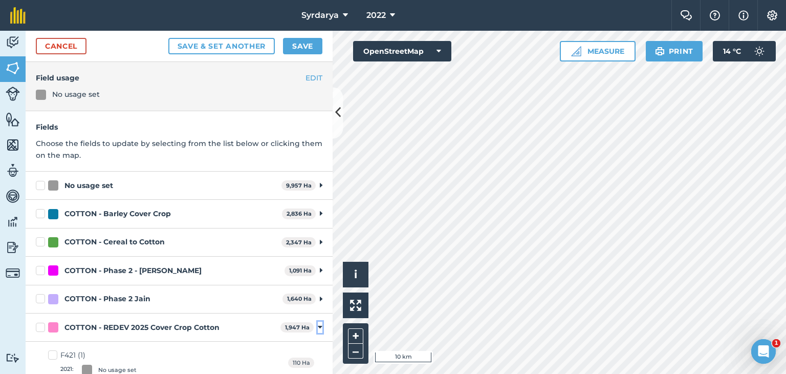
drag, startPoint x: 311, startPoint y: 326, endPoint x: 313, endPoint y: 335, distance: 8.9
click at [318, 327] on icon at bounding box center [320, 327] width 5 height 9
click at [318, 354] on icon at bounding box center [320, 355] width 5 height 9
click at [40, 211] on label "COTTON - Barley Cover Crop" at bounding box center [157, 213] width 242 height 11
click at [40, 211] on input "COTTON - Barley Cover Crop" at bounding box center [39, 211] width 7 height 7
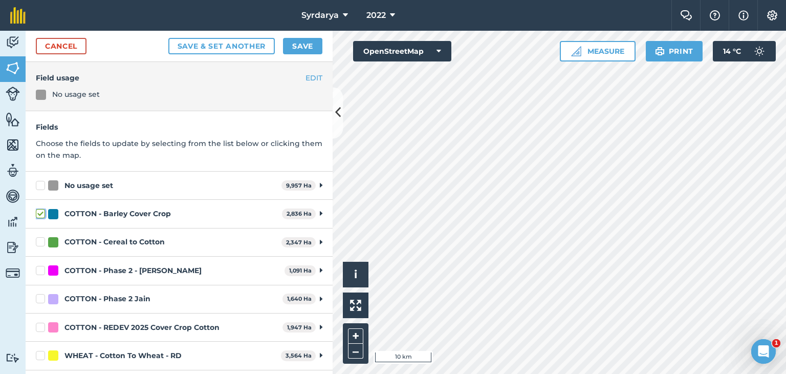
checkbox input "true"
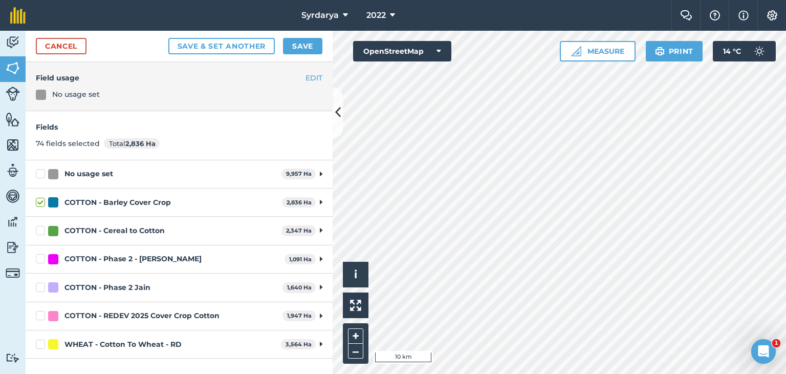
click at [38, 226] on label "COTTON - Cereal to Cotton" at bounding box center [157, 230] width 242 height 11
click at [38, 226] on input "COTTON - Cereal to Cotton" at bounding box center [39, 228] width 7 height 7
checkbox input "true"
click at [39, 255] on label "COTTON - Phase 2 - [PERSON_NAME]" at bounding box center [158, 258] width 245 height 11
click at [39, 255] on input "COTTON - Phase 2 - [PERSON_NAME]" at bounding box center [39, 256] width 7 height 7
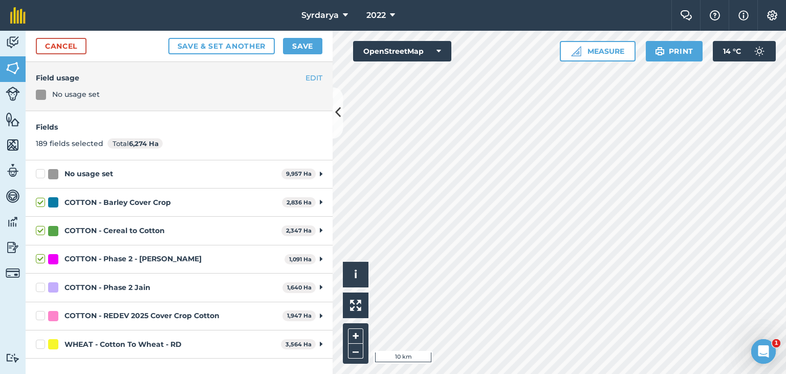
click at [40, 258] on label "COTTON - Phase 2 - [PERSON_NAME]" at bounding box center [158, 258] width 245 height 11
click at [40, 258] on input "COTTON - Phase 2 - [PERSON_NAME]" at bounding box center [39, 256] width 7 height 7
checkbox input "false"
click at [39, 315] on label "COTTON - REDEV 2025 Cover Crop Cotton" at bounding box center [157, 315] width 243 height 11
click at [39, 315] on input "COTTON - REDEV 2025 Cover Crop Cotton" at bounding box center [39, 313] width 7 height 7
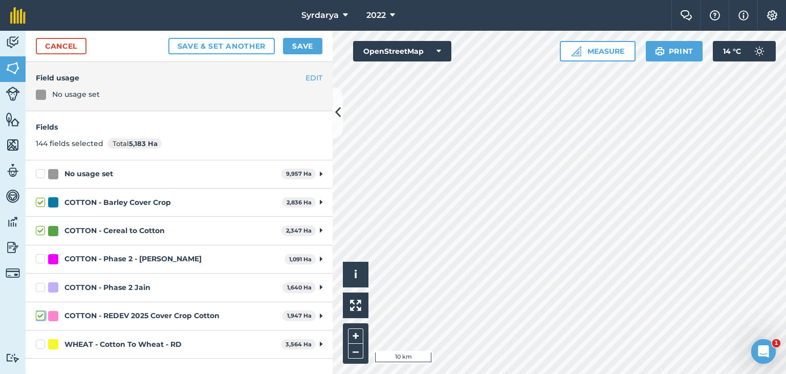
checkbox input "true"
click at [63, 41] on link "Cancel" at bounding box center [61, 46] width 51 height 16
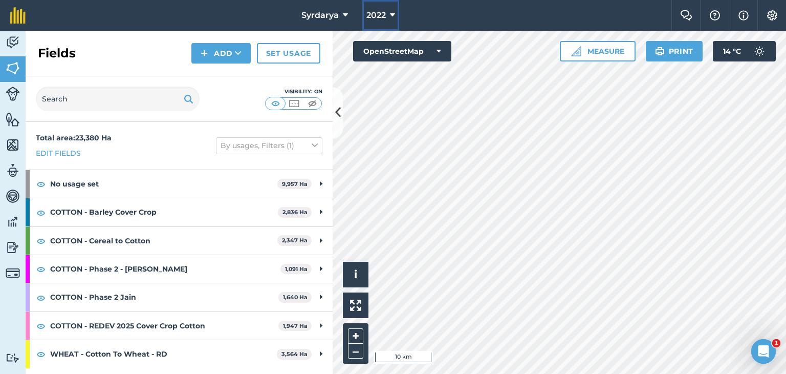
click at [380, 13] on span "2022" at bounding box center [376, 15] width 19 height 12
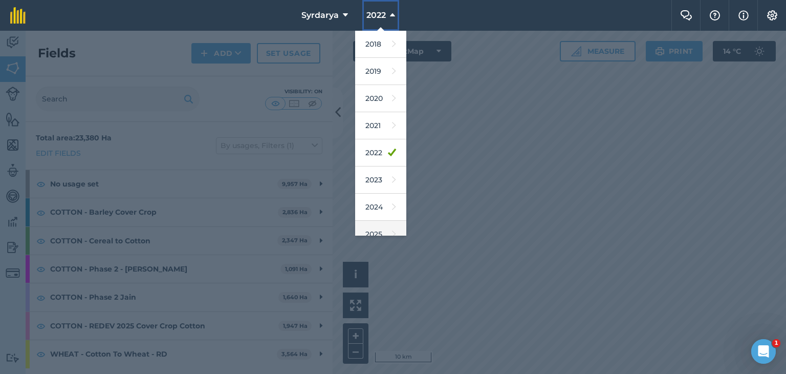
scroll to position [66, 0]
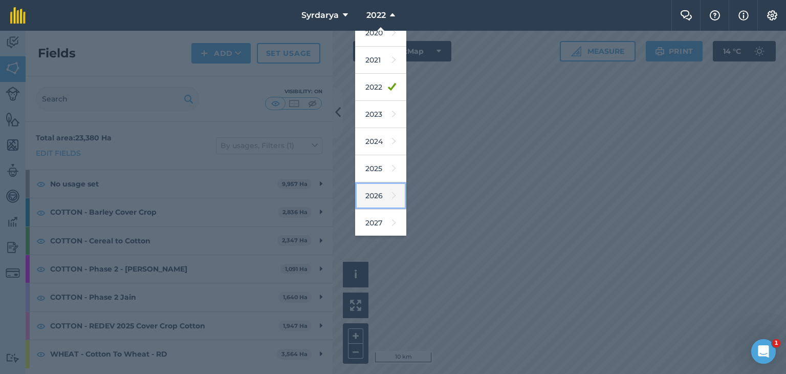
click at [374, 190] on link "2026" at bounding box center [380, 195] width 51 height 27
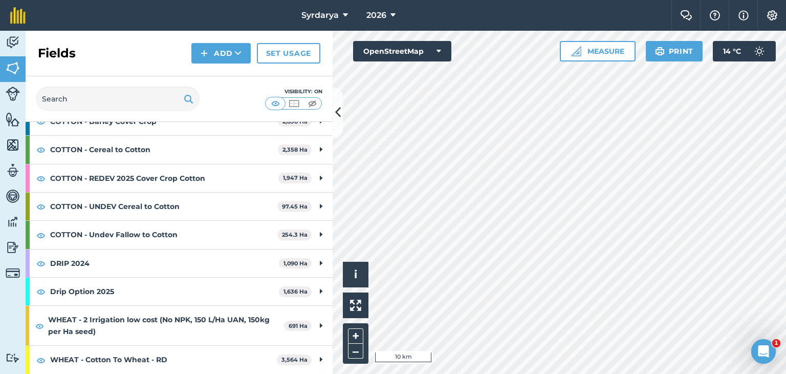
scroll to position [205, 0]
click at [389, 14] on button "2026" at bounding box center [380, 15] width 37 height 31
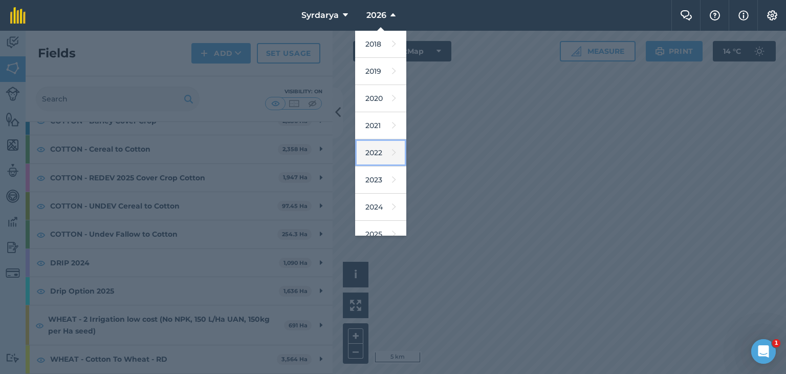
click at [377, 146] on link "2022" at bounding box center [380, 152] width 51 height 27
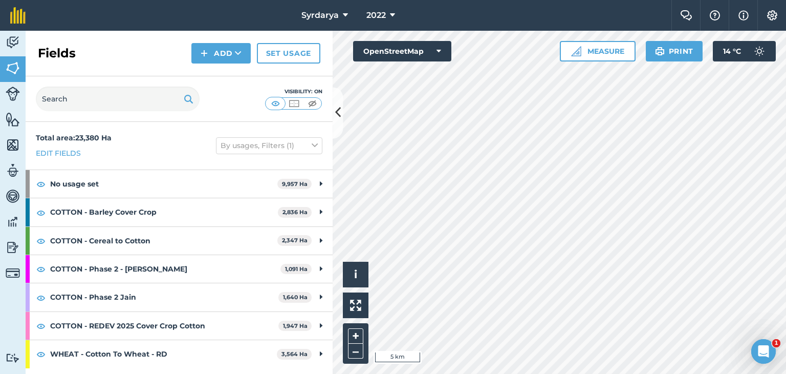
scroll to position [0, 0]
click at [280, 48] on link "Set usage" at bounding box center [288, 53] width 63 height 20
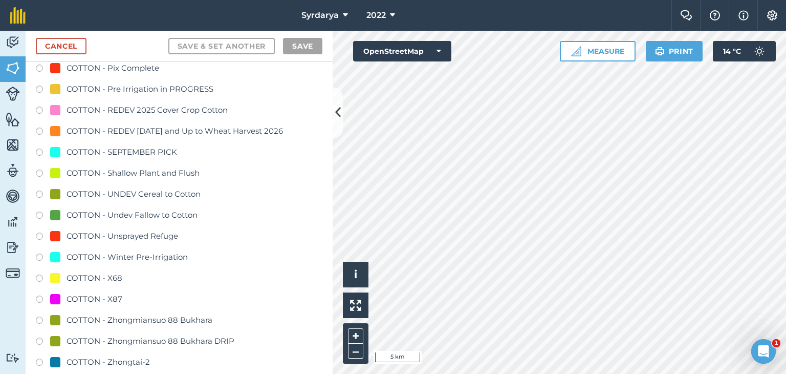
scroll to position [1126, 0]
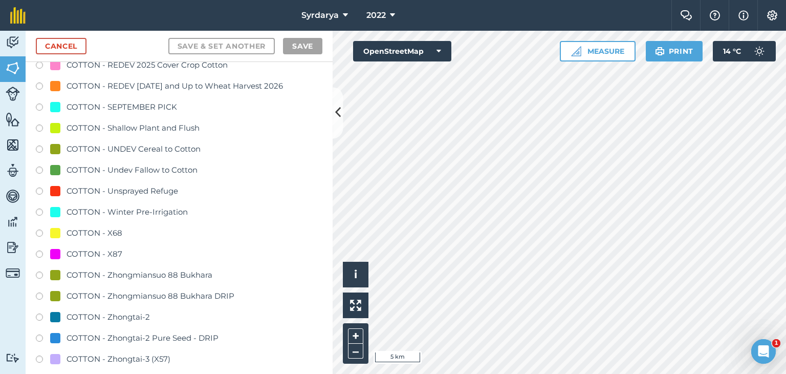
click at [39, 148] on label at bounding box center [43, 150] width 14 height 10
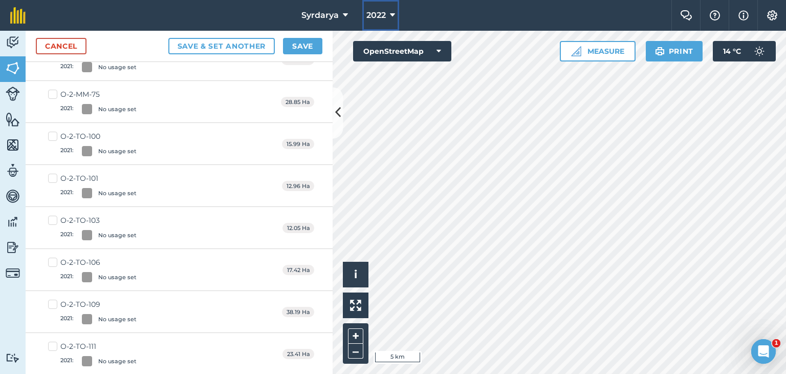
click at [374, 14] on span "2022" at bounding box center [376, 15] width 19 height 12
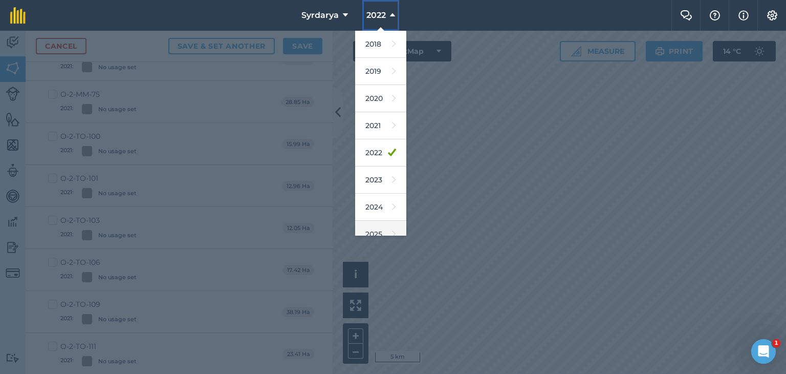
scroll to position [66, 0]
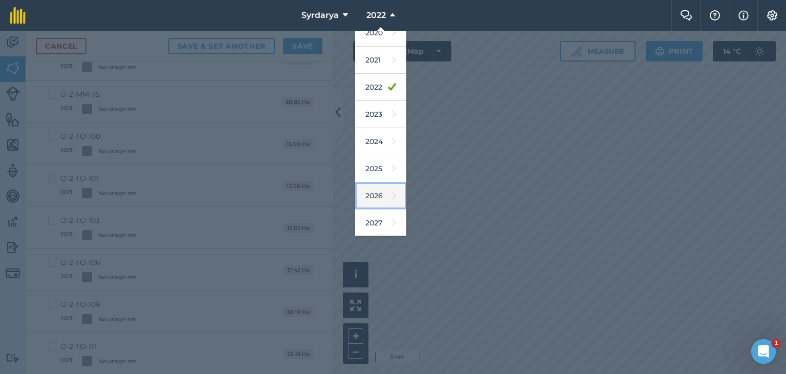
click at [374, 192] on link "2026" at bounding box center [380, 195] width 51 height 27
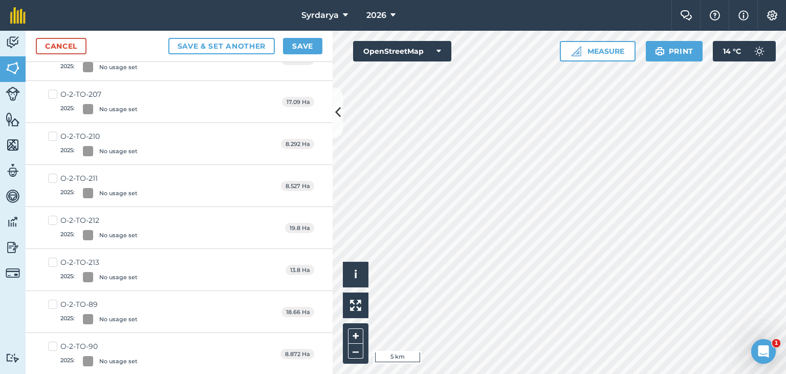
scroll to position [37, 0]
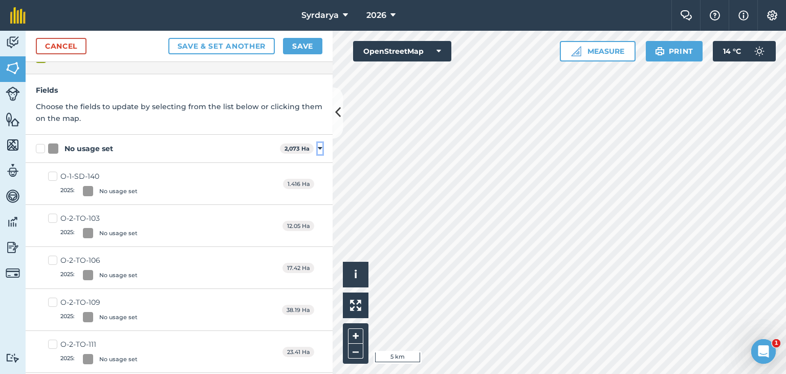
click at [318, 147] on icon at bounding box center [320, 148] width 5 height 9
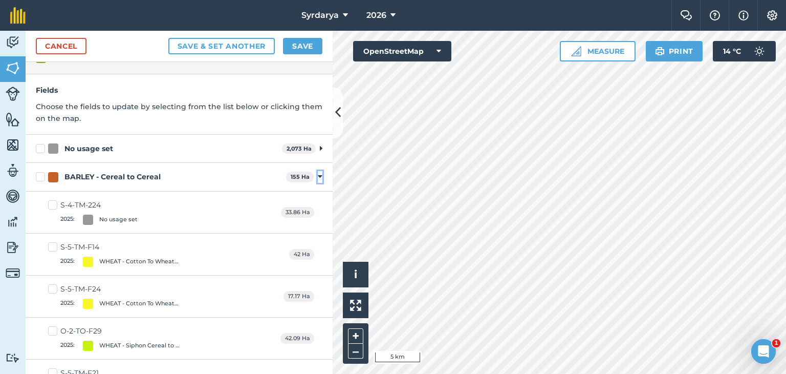
click at [318, 175] on icon at bounding box center [320, 176] width 5 height 9
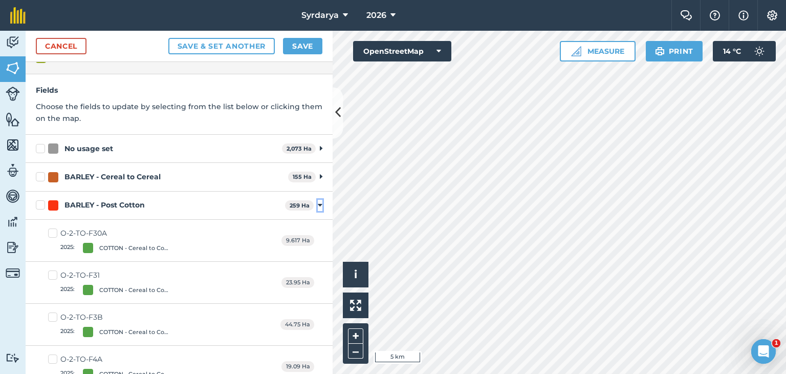
click at [318, 205] on icon at bounding box center [320, 205] width 5 height 9
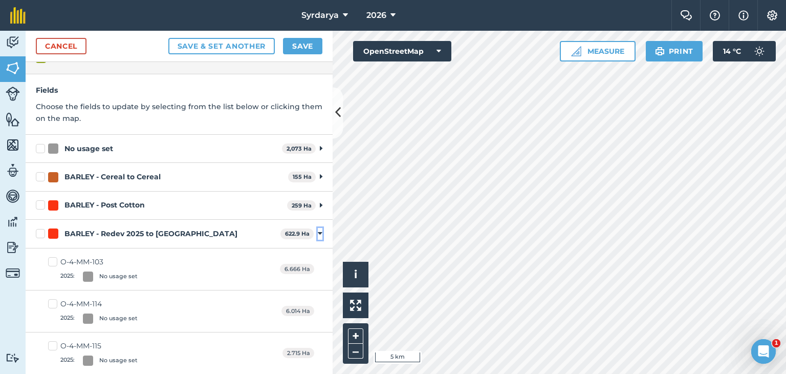
click at [318, 232] on icon at bounding box center [320, 233] width 5 height 9
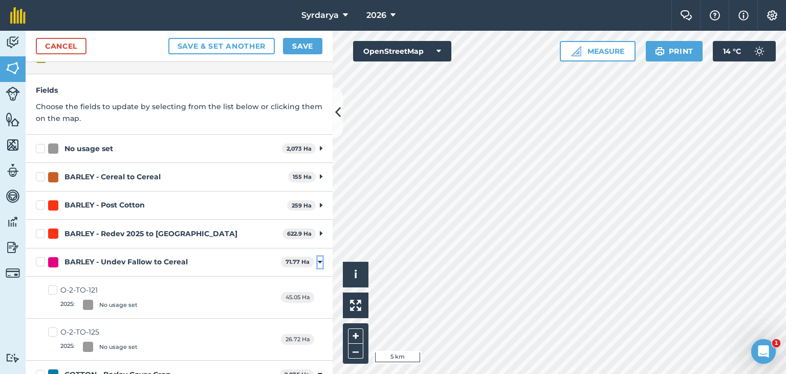
click at [318, 260] on icon at bounding box center [320, 262] width 5 height 9
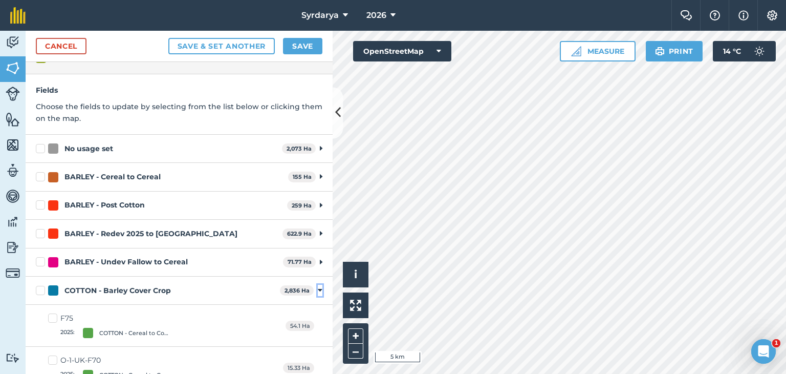
drag, startPoint x: 312, startPoint y: 289, endPoint x: 313, endPoint y: 295, distance: 6.7
click at [318, 289] on icon at bounding box center [320, 290] width 5 height 9
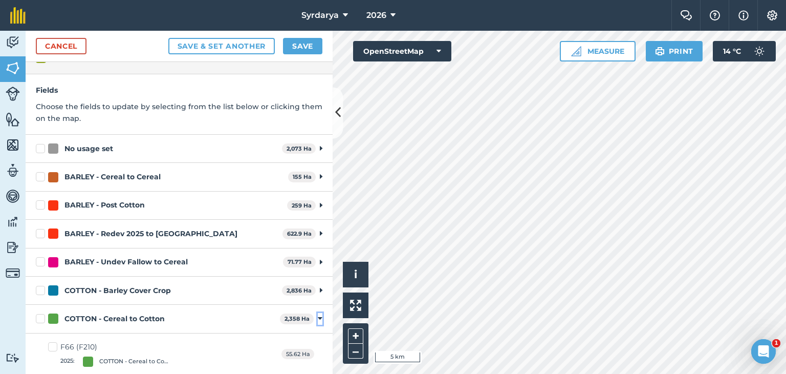
click at [318, 316] on icon at bounding box center [320, 318] width 5 height 9
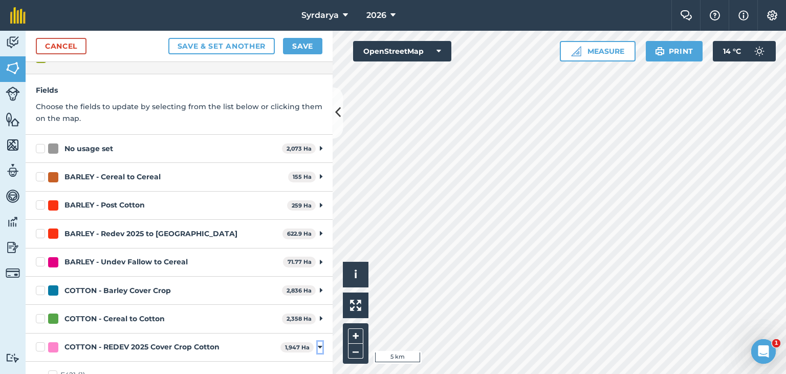
click at [318, 345] on icon at bounding box center [320, 346] width 5 height 9
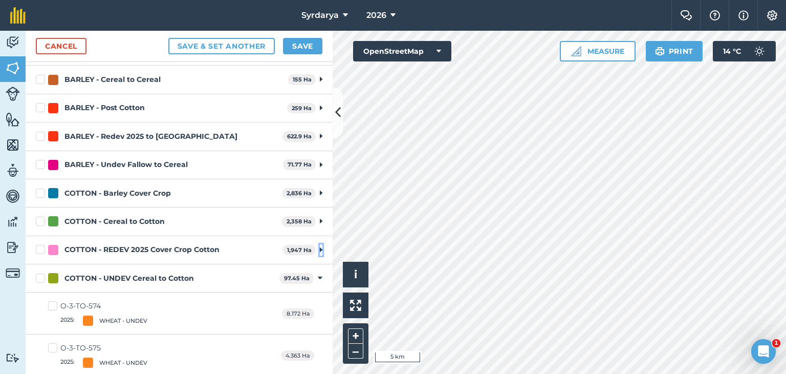
scroll to position [139, 0]
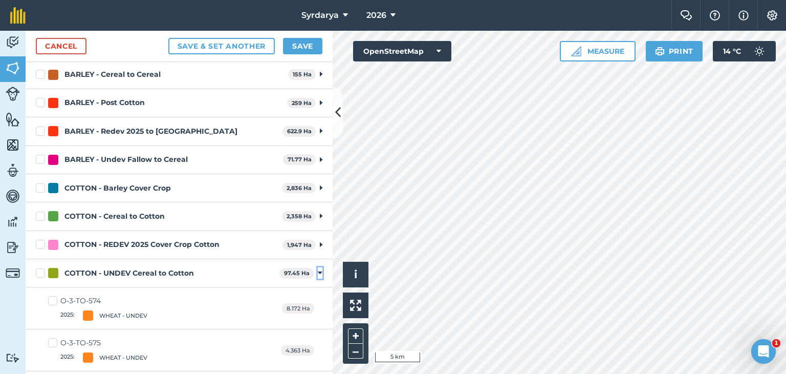
click at [318, 270] on icon at bounding box center [320, 272] width 5 height 9
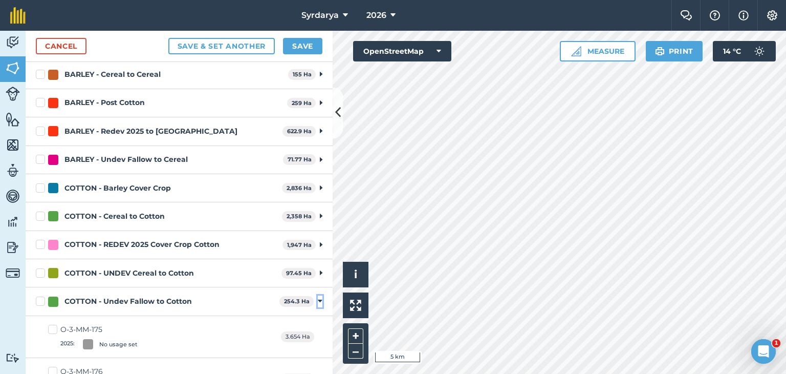
click at [318, 297] on icon at bounding box center [320, 300] width 5 height 9
click at [318, 328] on icon at bounding box center [320, 329] width 5 height 9
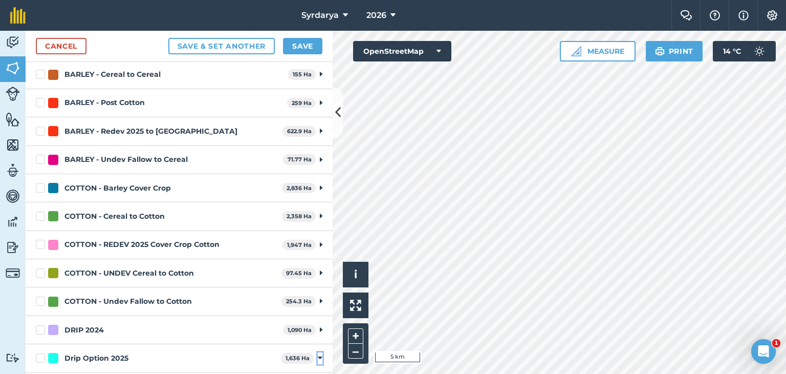
click at [318, 355] on icon at bounding box center [320, 357] width 5 height 9
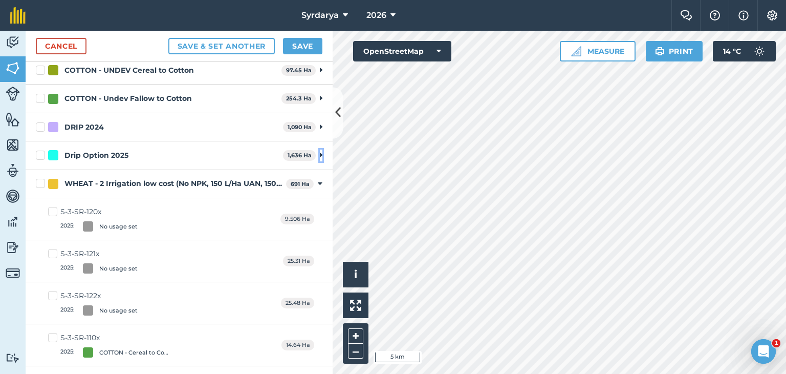
scroll to position [344, 0]
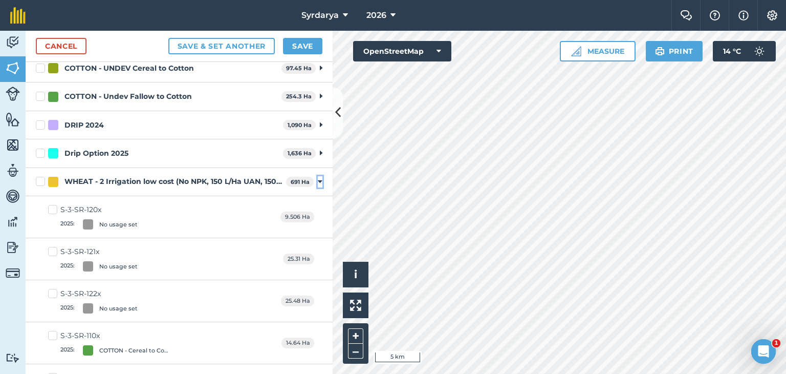
click at [318, 179] on icon at bounding box center [320, 181] width 5 height 9
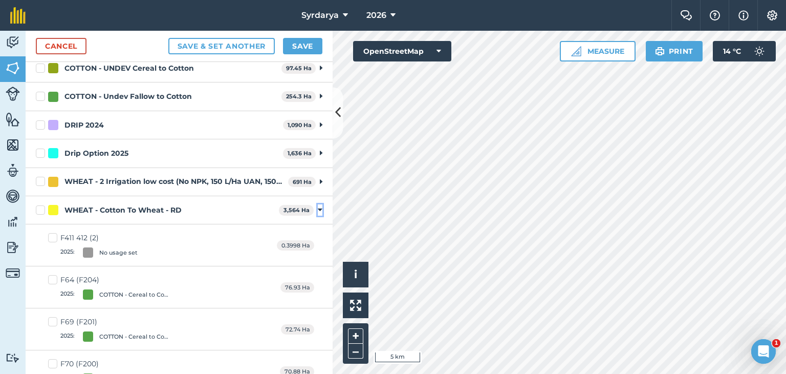
click at [318, 209] on icon at bounding box center [320, 209] width 5 height 9
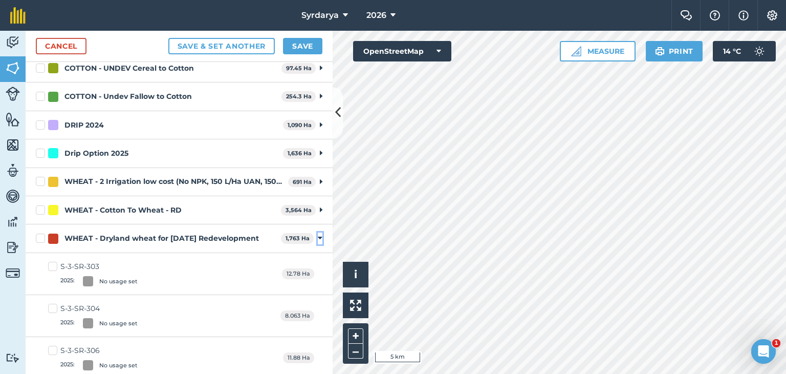
click at [318, 236] on icon at bounding box center [320, 237] width 5 height 9
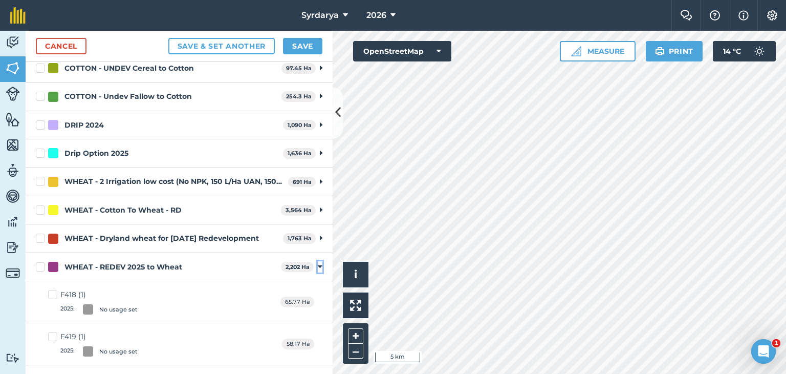
click at [318, 265] on icon at bounding box center [320, 266] width 5 height 9
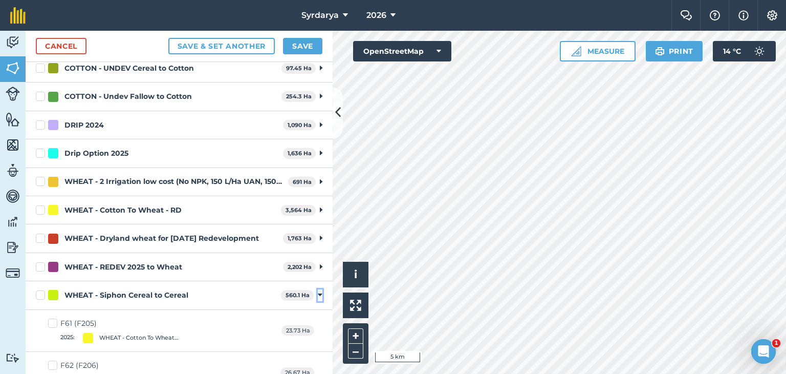
click at [318, 295] on icon at bounding box center [320, 294] width 5 height 9
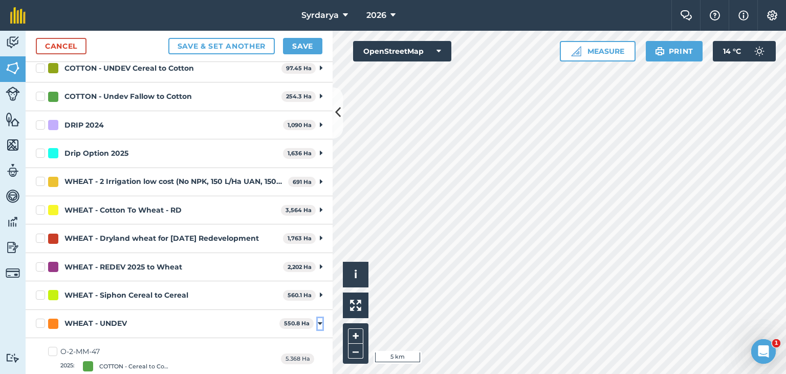
drag, startPoint x: 314, startPoint y: 321, endPoint x: 315, endPoint y: 329, distance: 7.8
click at [318, 322] on icon at bounding box center [320, 323] width 5 height 9
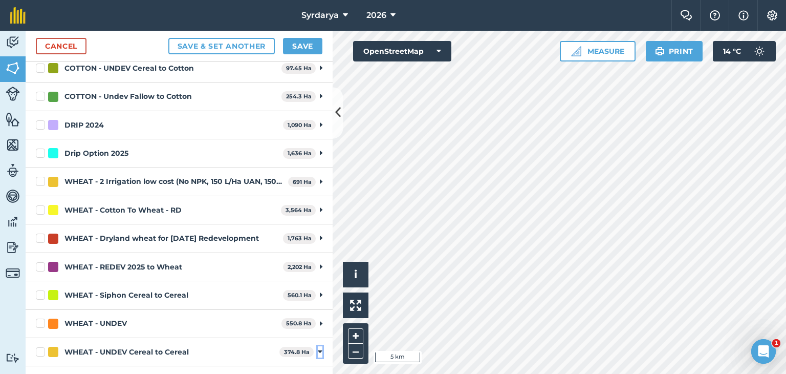
click at [318, 349] on icon at bounding box center [320, 351] width 5 height 9
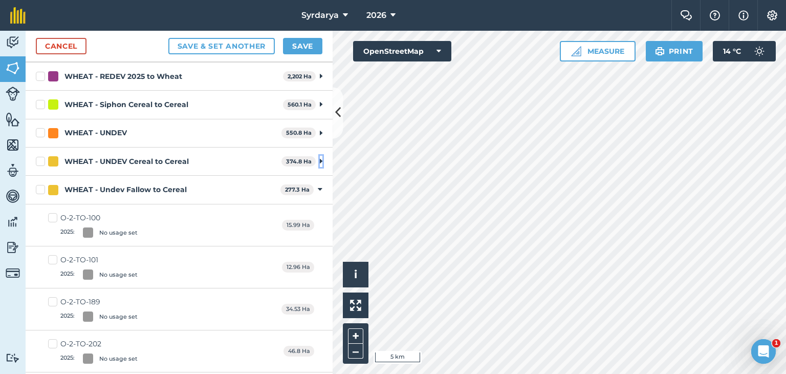
scroll to position [549, 0]
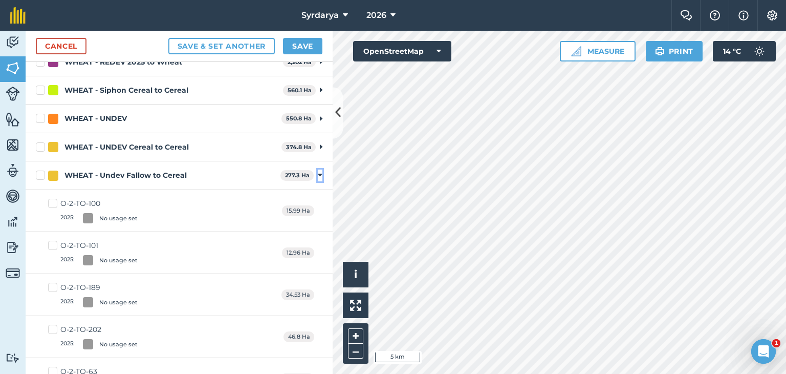
click at [318, 172] on icon at bounding box center [320, 174] width 5 height 9
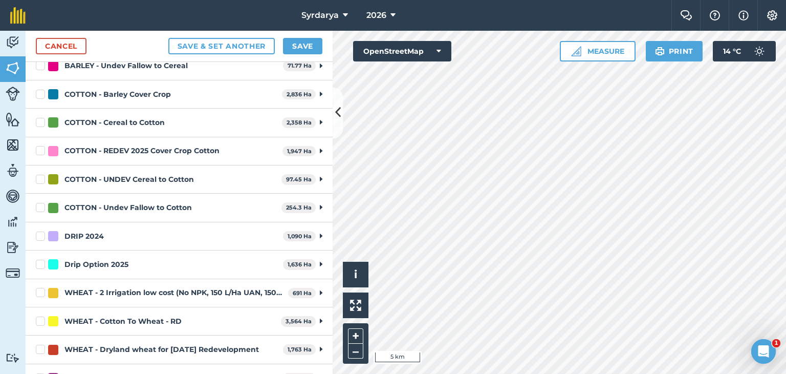
scroll to position [158, 0]
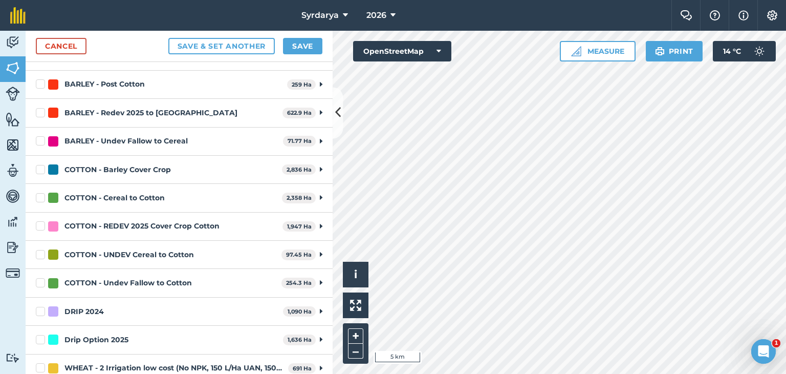
click at [39, 252] on label "COTTON - UNDEV Cereal to Cotton" at bounding box center [157, 254] width 242 height 11
click at [39, 252] on input "COTTON - UNDEV Cereal to Cotton" at bounding box center [39, 252] width 7 height 7
checkbox input "true"
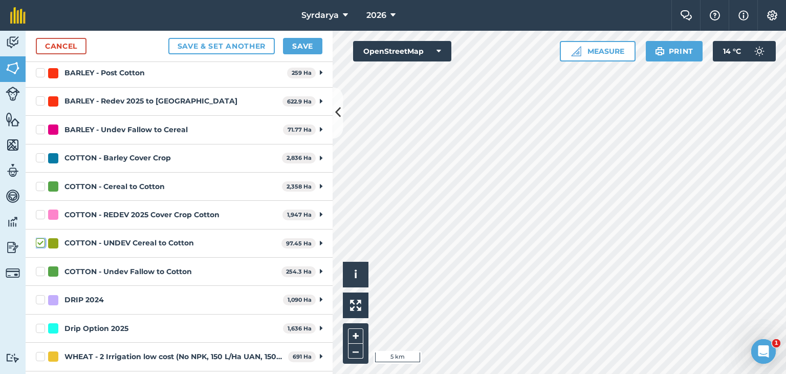
scroll to position [146, 0]
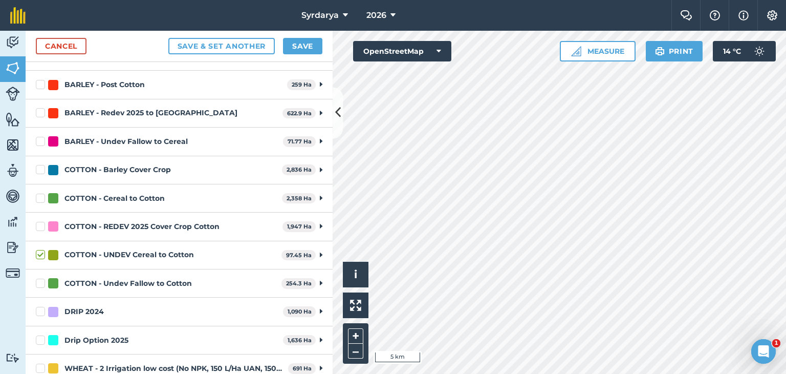
click at [41, 280] on label "COTTON - Undev Fallow to Cotton" at bounding box center [157, 283] width 242 height 11
click at [41, 280] on input "COTTON - Undev Fallow to Cotton" at bounding box center [39, 281] width 7 height 7
click at [41, 280] on label "COTTON - Undev Fallow to Cotton" at bounding box center [157, 283] width 242 height 11
click at [41, 280] on input "COTTON - Undev Fallow to Cotton" at bounding box center [39, 281] width 7 height 7
click at [41, 280] on label "COTTON - Undev Fallow to Cotton" at bounding box center [157, 283] width 242 height 11
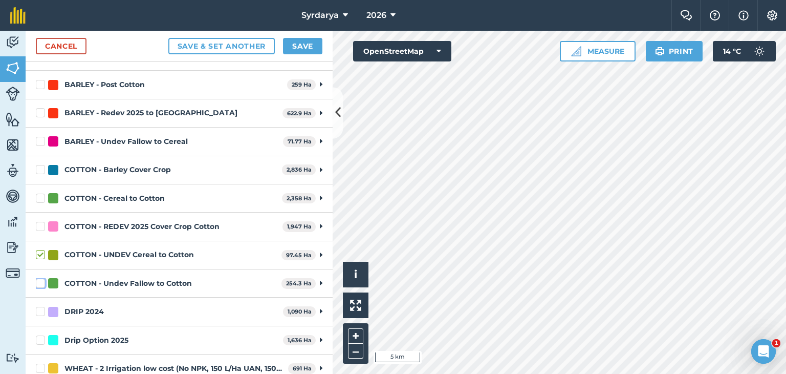
click at [41, 280] on input "COTTON - Undev Fallow to Cotton" at bounding box center [39, 281] width 7 height 7
click at [41, 280] on label "COTTON - Undev Fallow to Cotton" at bounding box center [157, 283] width 242 height 11
click at [41, 280] on input "COTTON - Undev Fallow to Cotton" at bounding box center [39, 281] width 7 height 7
click at [41, 280] on label "COTTON - Undev Fallow to Cotton" at bounding box center [157, 283] width 242 height 11
click at [41, 280] on input "COTTON - Undev Fallow to Cotton" at bounding box center [39, 281] width 7 height 7
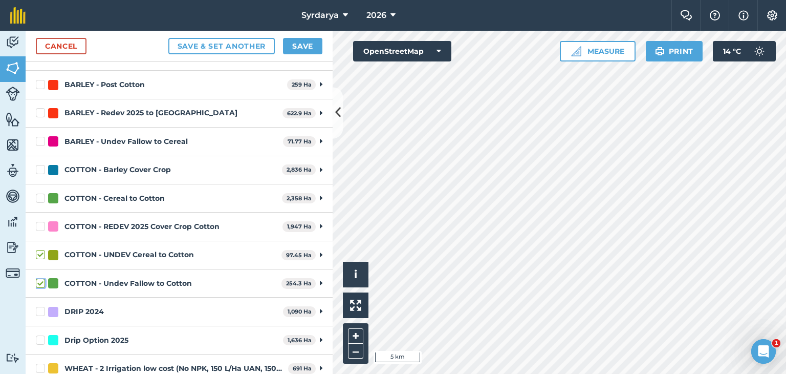
checkbox input "true"
click at [373, 13] on span "2026" at bounding box center [377, 15] width 20 height 12
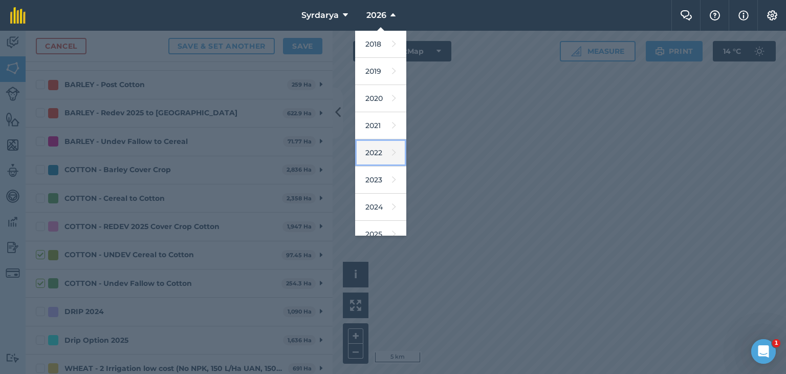
click at [374, 154] on link "2022" at bounding box center [380, 152] width 51 height 27
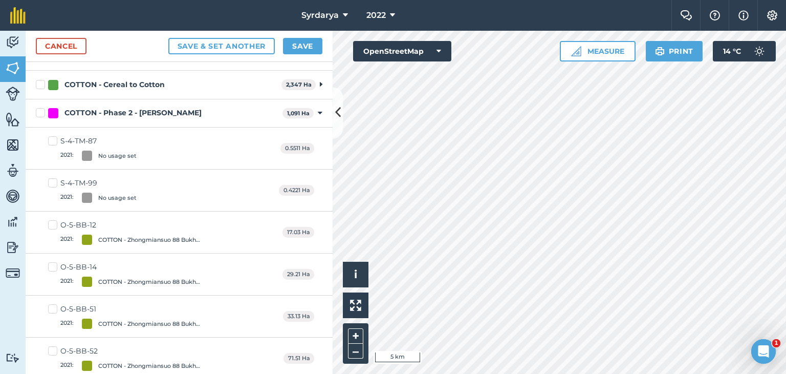
scroll to position [33, 0]
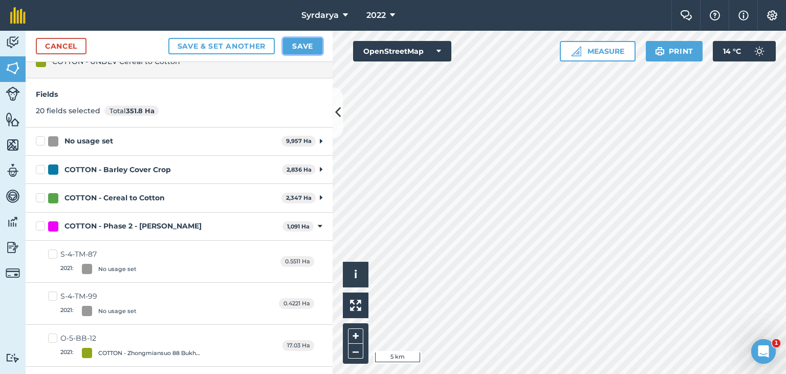
click at [299, 43] on button "Save" at bounding box center [302, 46] width 39 height 16
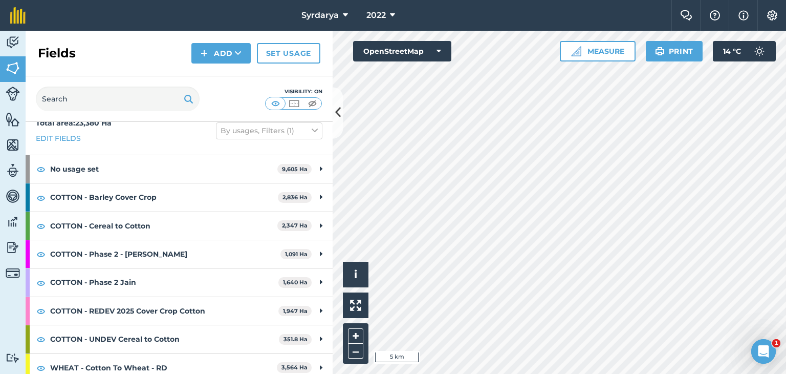
scroll to position [22, 0]
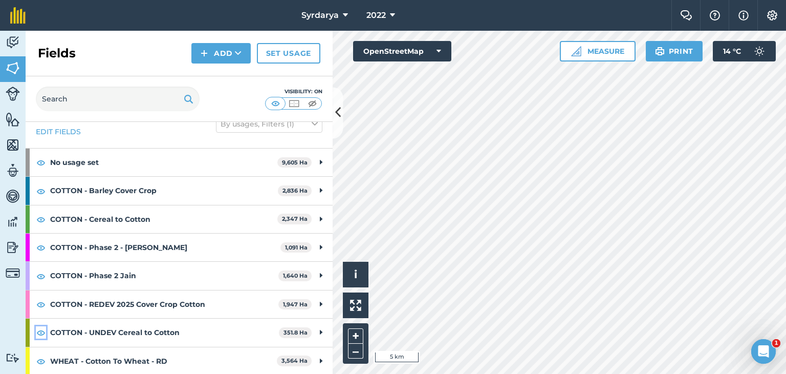
click at [39, 331] on img at bounding box center [40, 332] width 9 height 12
click at [36, 332] on img at bounding box center [40, 332] width 9 height 12
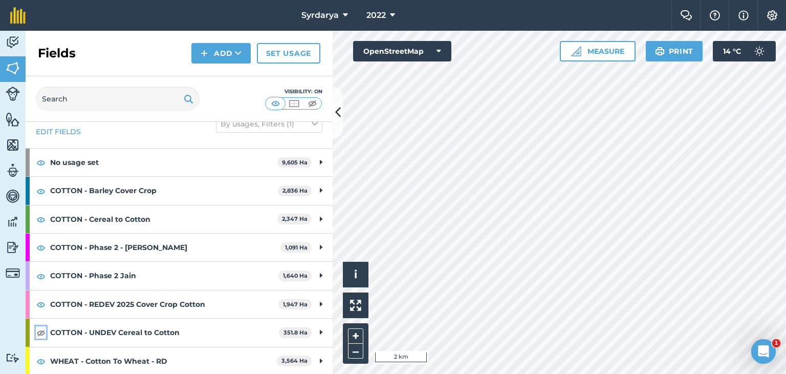
click at [36, 332] on img at bounding box center [40, 332] width 9 height 12
click at [389, 12] on button "2022" at bounding box center [380, 15] width 37 height 31
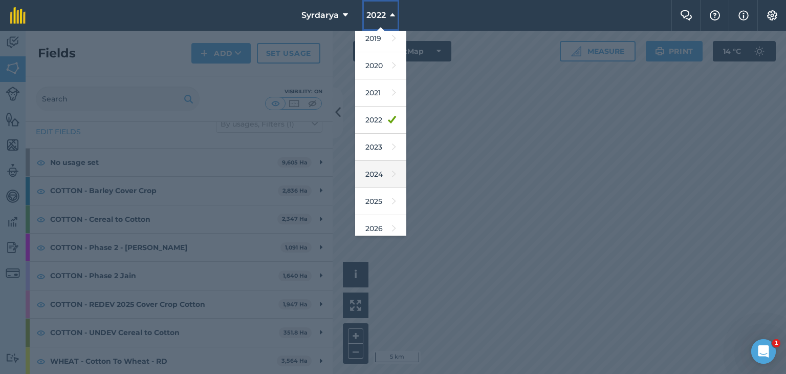
scroll to position [66, 0]
click at [319, 36] on div at bounding box center [393, 202] width 786 height 343
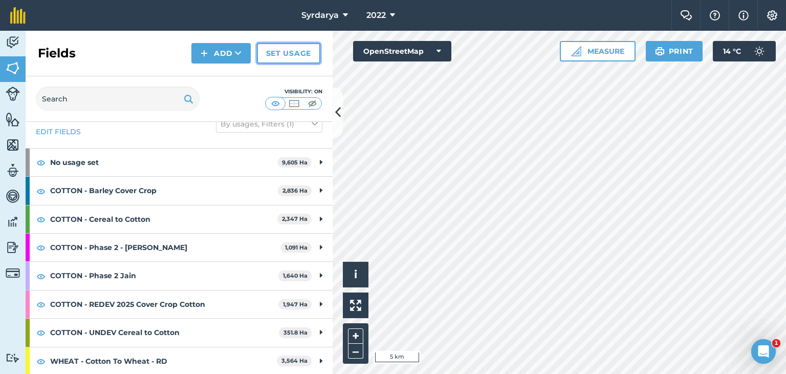
click at [281, 53] on link "Set usage" at bounding box center [288, 53] width 63 height 20
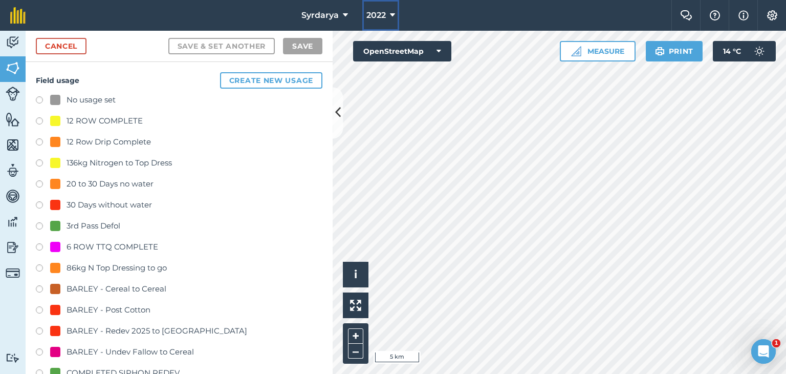
click at [391, 16] on icon at bounding box center [392, 15] width 5 height 12
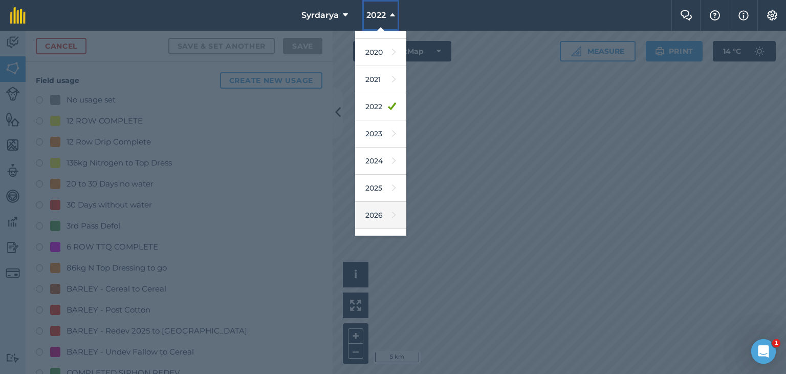
scroll to position [66, 0]
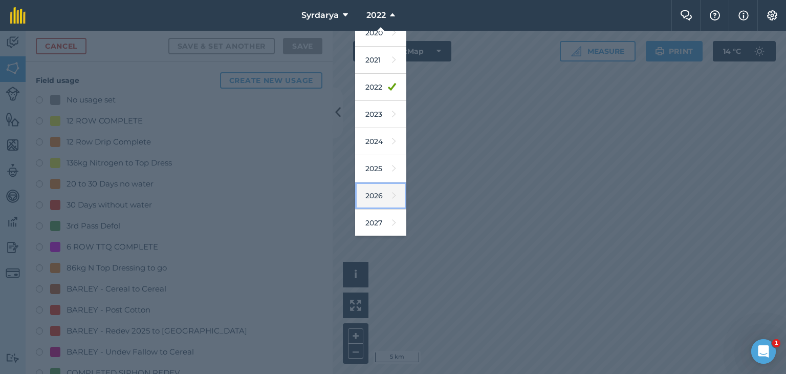
click at [371, 192] on link "2026" at bounding box center [380, 195] width 51 height 27
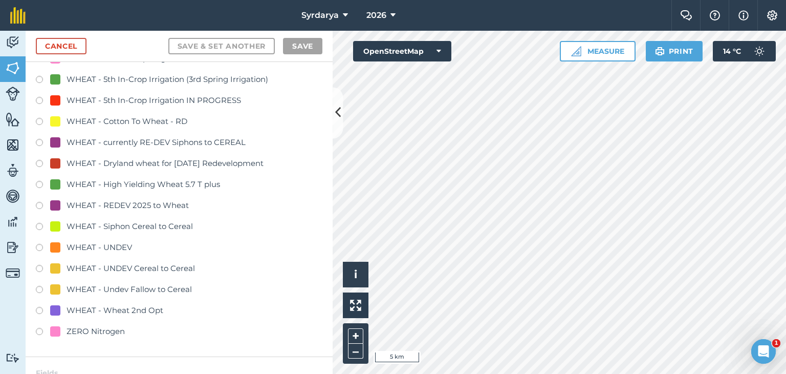
scroll to position [2304, 0]
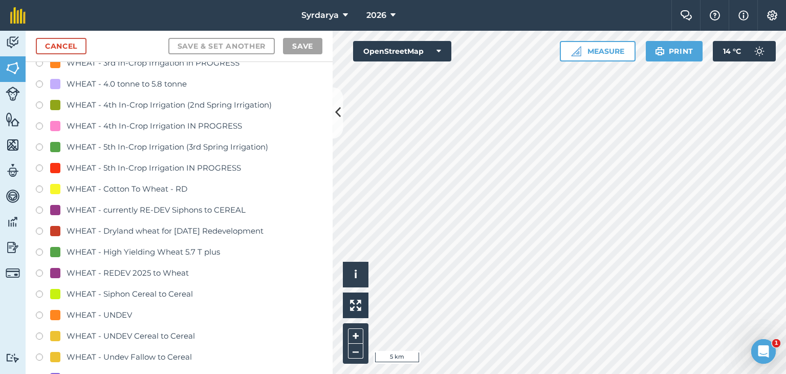
click at [39, 271] on label at bounding box center [43, 274] width 14 height 10
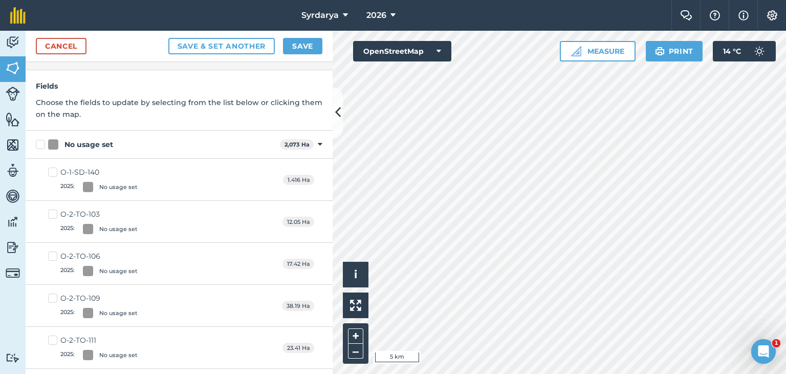
scroll to position [0, 0]
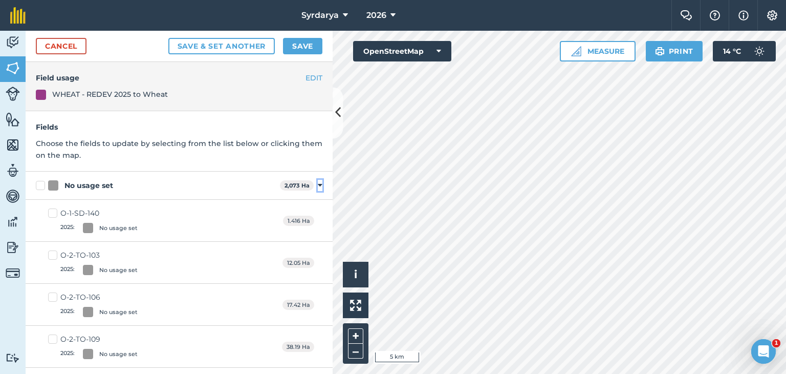
click at [318, 183] on icon at bounding box center [320, 185] width 5 height 9
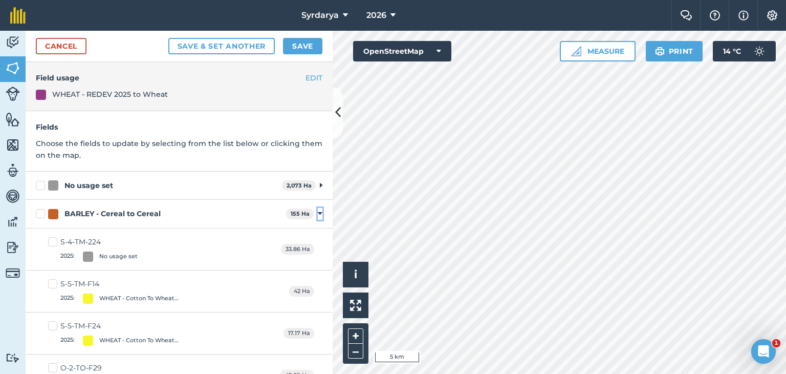
click at [318, 213] on icon at bounding box center [320, 213] width 5 height 9
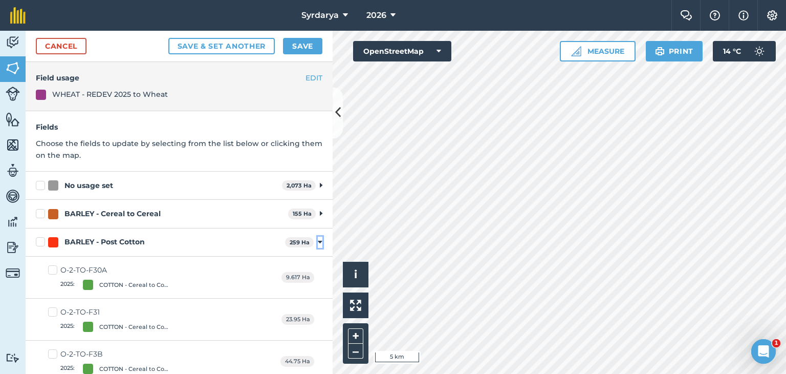
click at [318, 242] on icon at bounding box center [320, 242] width 5 height 9
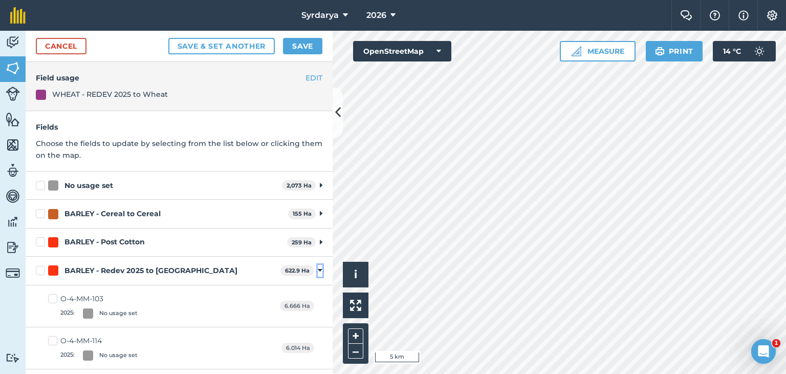
click at [318, 269] on icon at bounding box center [320, 270] width 5 height 9
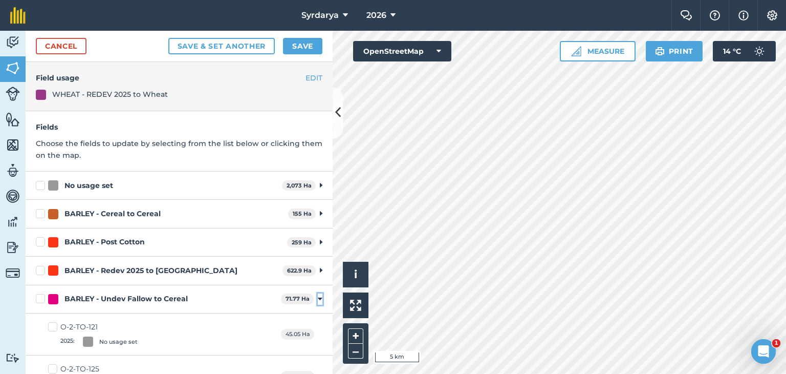
click at [318, 296] on icon at bounding box center [320, 298] width 5 height 9
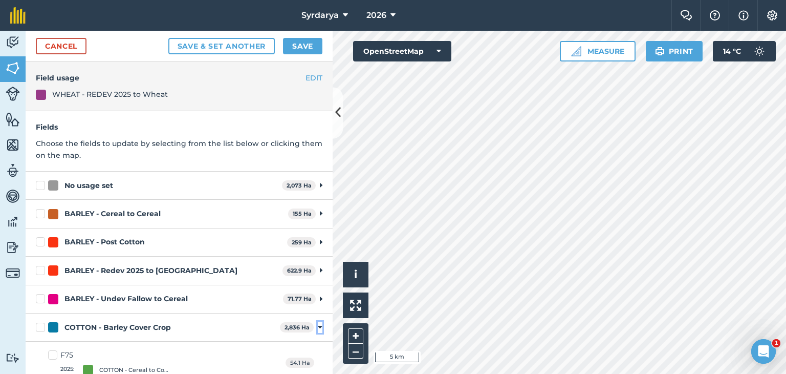
click at [318, 326] on icon at bounding box center [320, 327] width 5 height 9
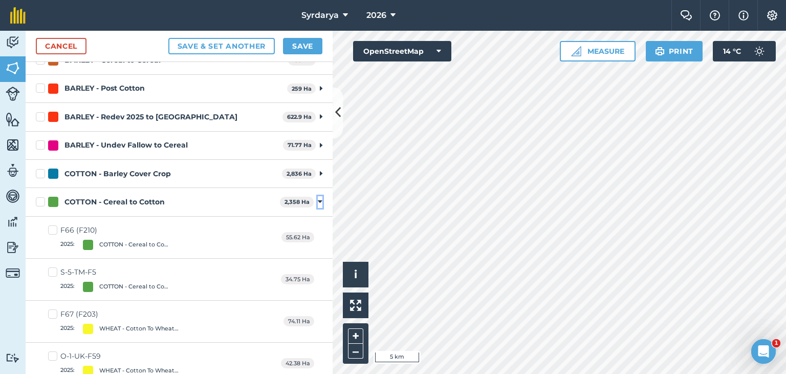
click at [318, 199] on icon at bounding box center [320, 201] width 5 height 9
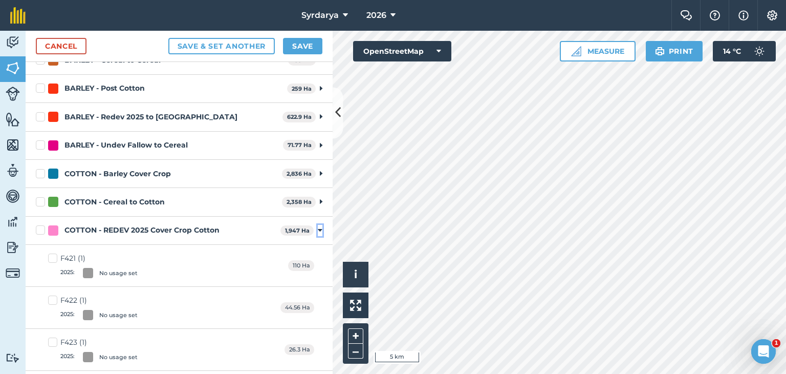
click at [318, 230] on icon at bounding box center [320, 230] width 5 height 9
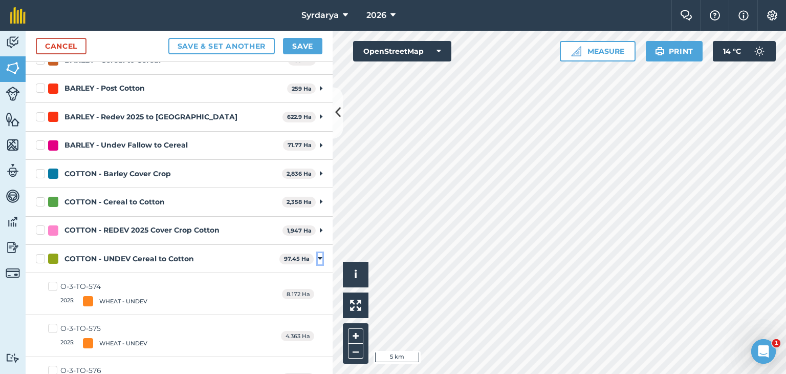
click at [318, 256] on icon at bounding box center [320, 258] width 5 height 9
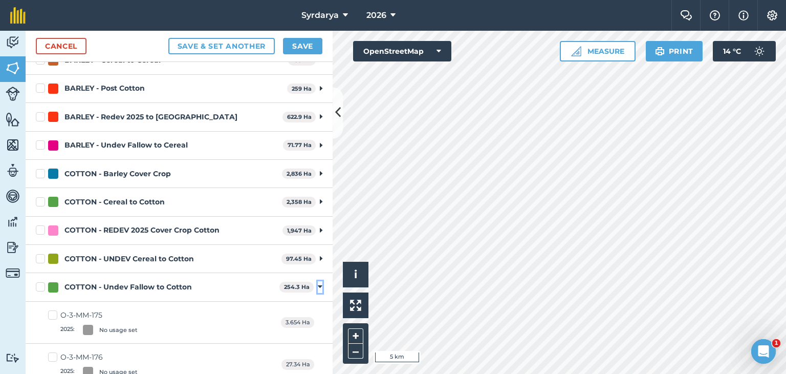
click at [318, 287] on icon at bounding box center [320, 286] width 5 height 9
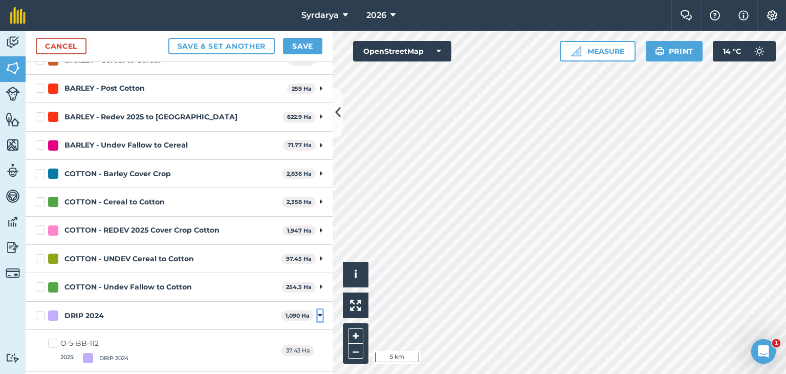
click at [318, 315] on icon at bounding box center [320, 315] width 5 height 9
click at [318, 342] on icon at bounding box center [320, 343] width 5 height 9
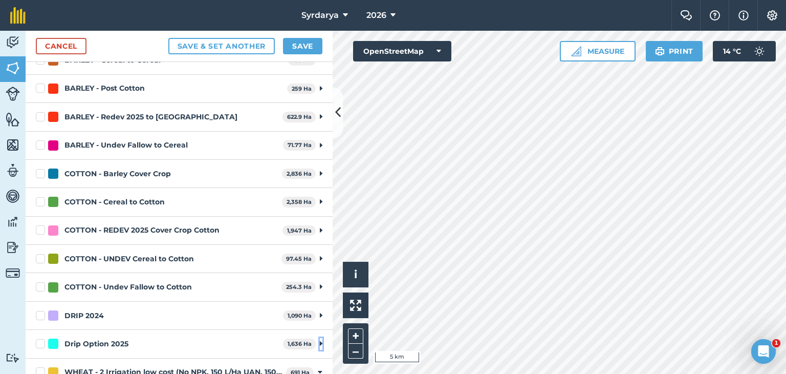
scroll to position [358, 0]
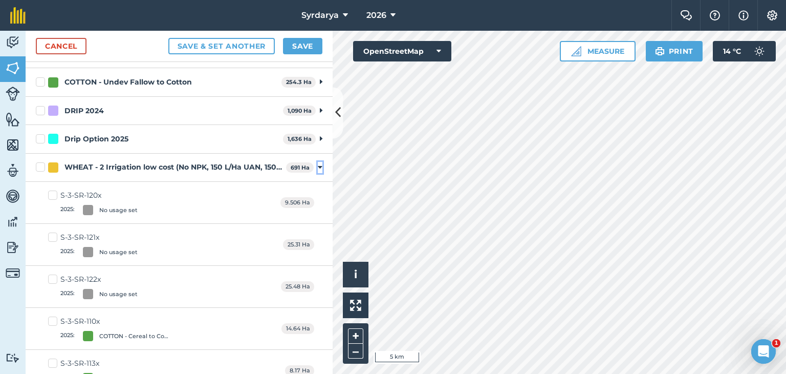
click at [318, 167] on icon at bounding box center [320, 167] width 5 height 9
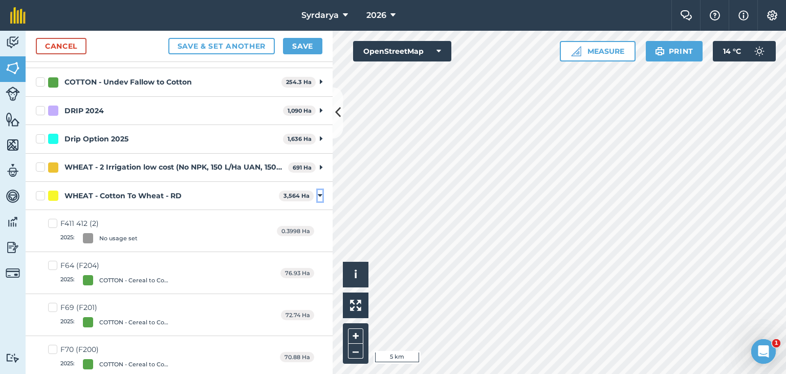
click at [318, 193] on icon at bounding box center [320, 195] width 5 height 9
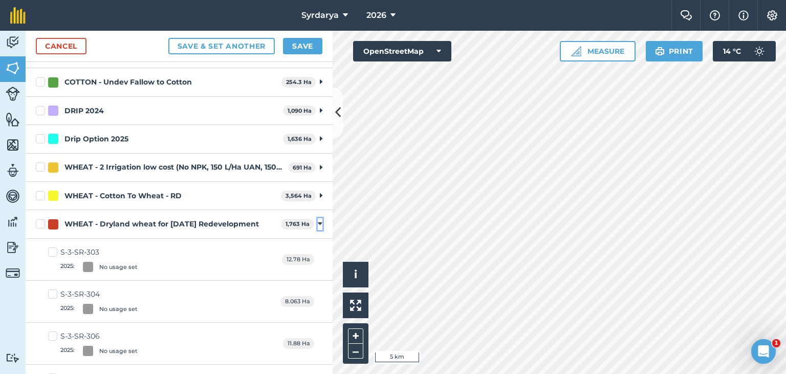
click at [318, 224] on icon at bounding box center [320, 223] width 5 height 9
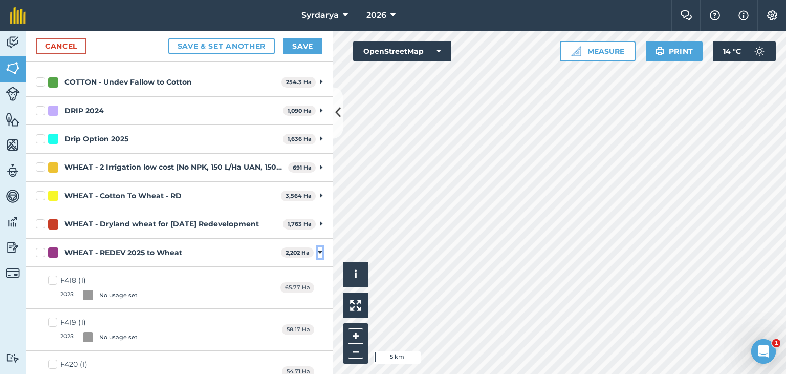
click at [318, 253] on icon at bounding box center [320, 252] width 5 height 9
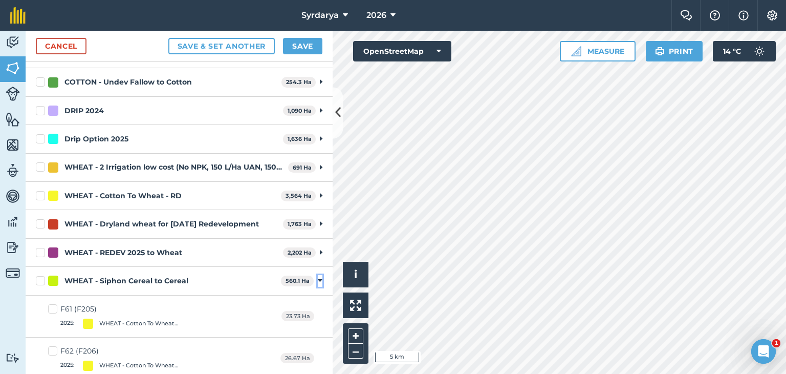
click at [318, 277] on icon at bounding box center [320, 280] width 5 height 9
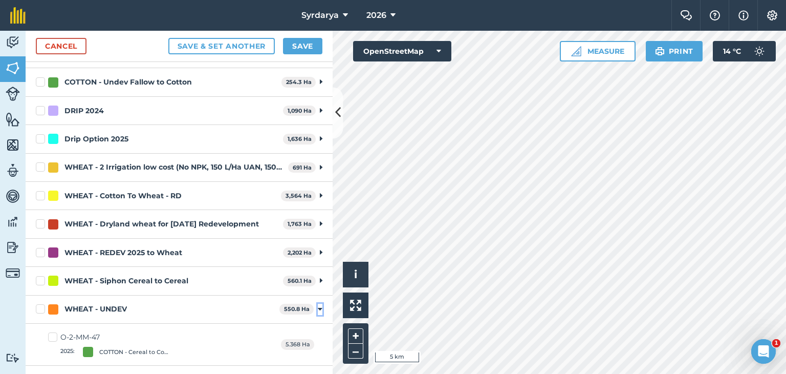
drag, startPoint x: 313, startPoint y: 308, endPoint x: 312, endPoint y: 313, distance: 5.2
click at [318, 308] on icon at bounding box center [320, 309] width 5 height 9
click at [318, 335] on icon at bounding box center [320, 337] width 5 height 9
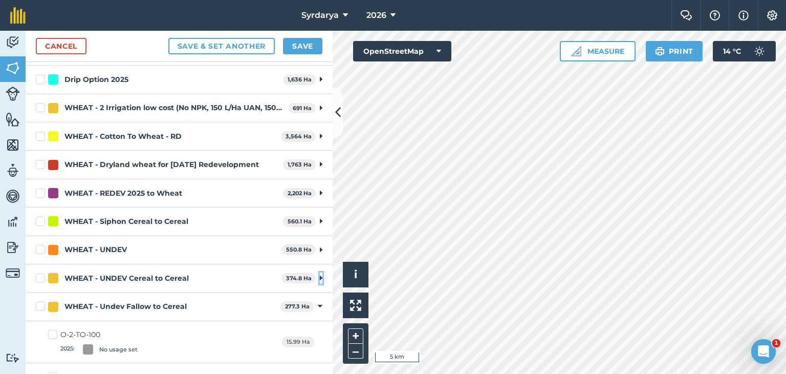
scroll to position [512, 0]
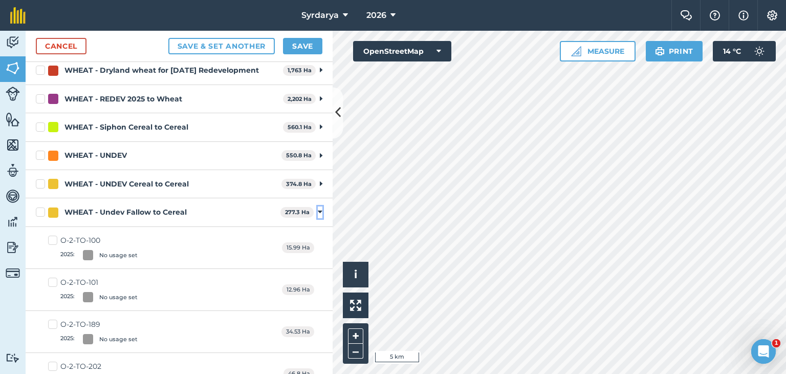
click at [318, 208] on icon at bounding box center [320, 211] width 5 height 9
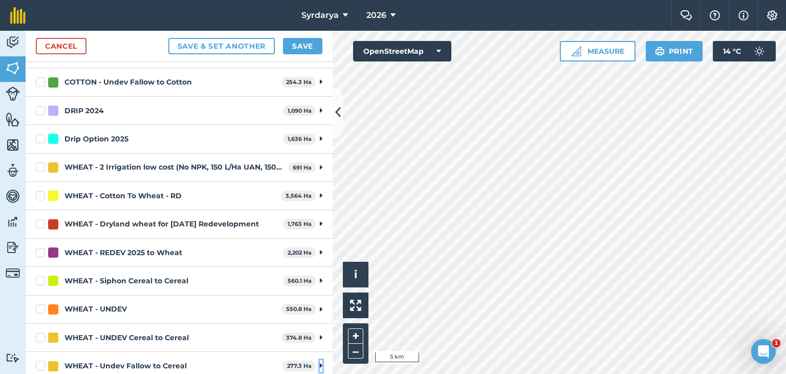
scroll to position [362, 0]
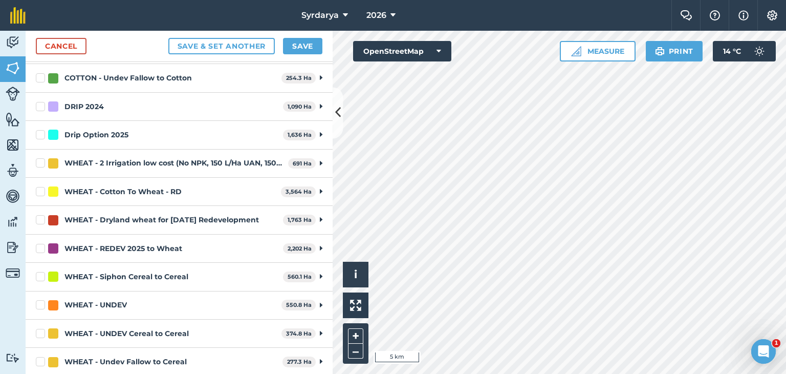
click at [39, 245] on label "WHEAT - REDEV 2025 to Wheat" at bounding box center [157, 248] width 243 height 11
click at [39, 245] on input "WHEAT - REDEV 2025 to Wheat" at bounding box center [39, 246] width 7 height 7
checkbox input "true"
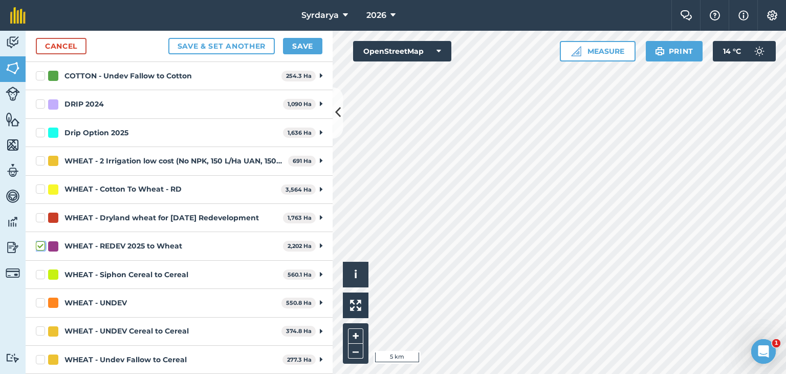
scroll to position [351, 0]
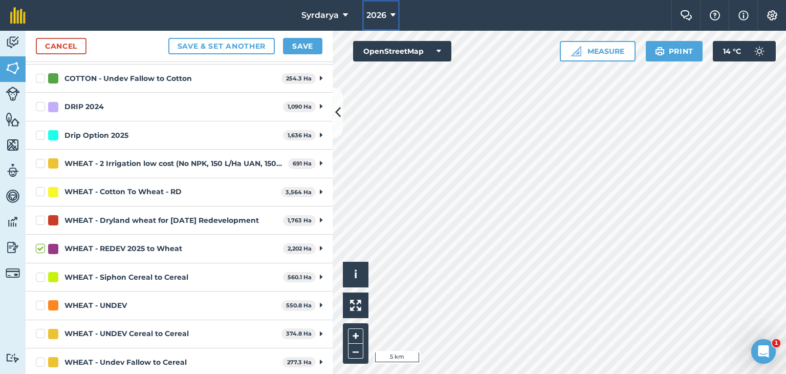
click at [389, 11] on button "2026" at bounding box center [380, 15] width 37 height 31
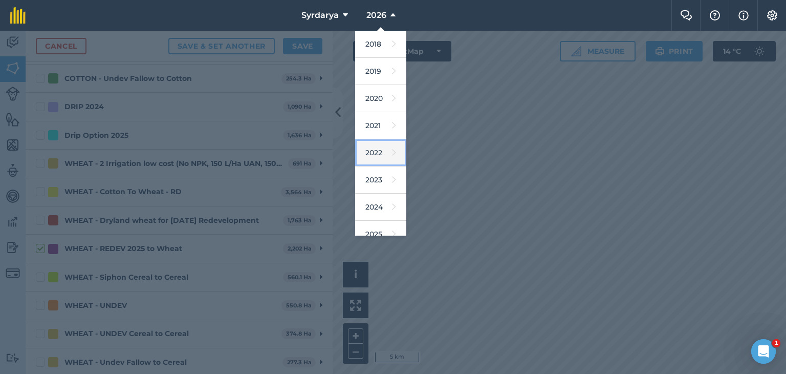
click at [375, 148] on link "2022" at bounding box center [380, 152] width 51 height 27
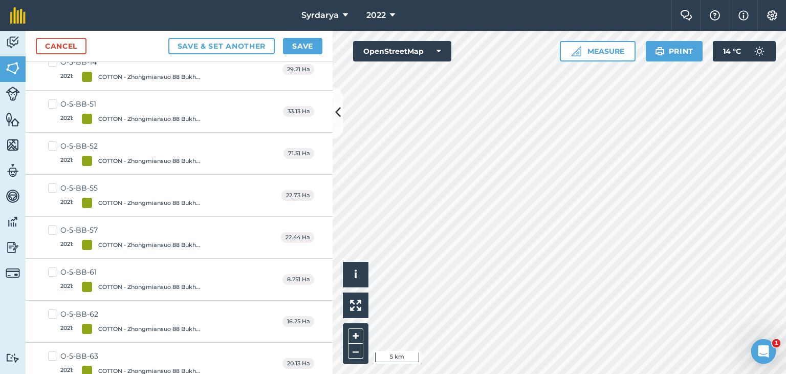
scroll to position [5791, 0]
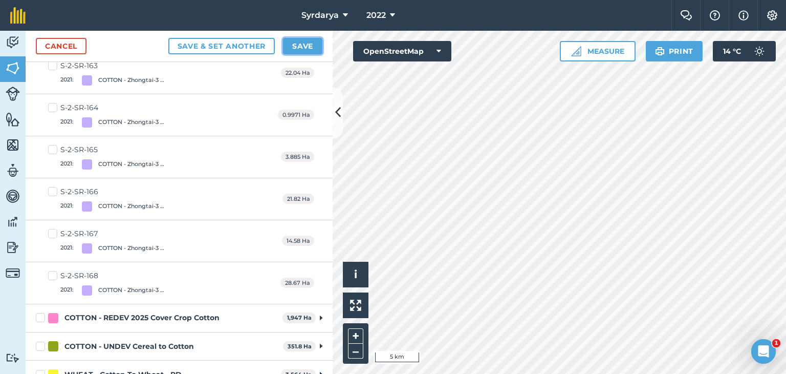
click at [301, 44] on button "Save" at bounding box center [302, 46] width 39 height 16
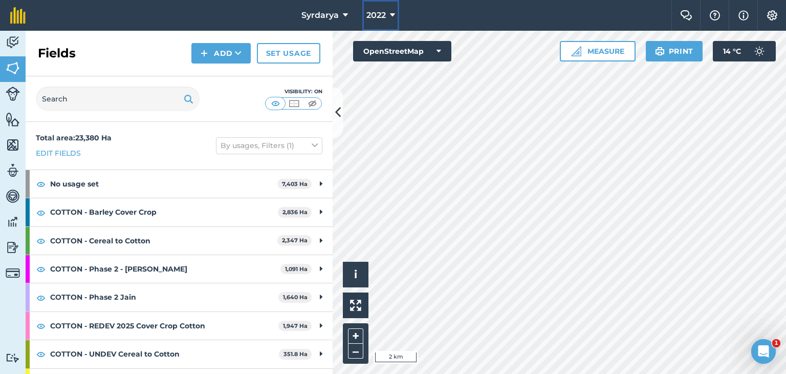
click at [377, 12] on span "2022" at bounding box center [376, 15] width 19 height 12
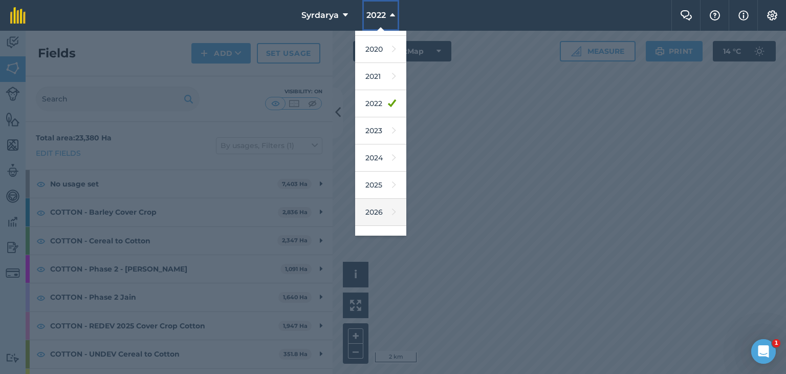
scroll to position [66, 0]
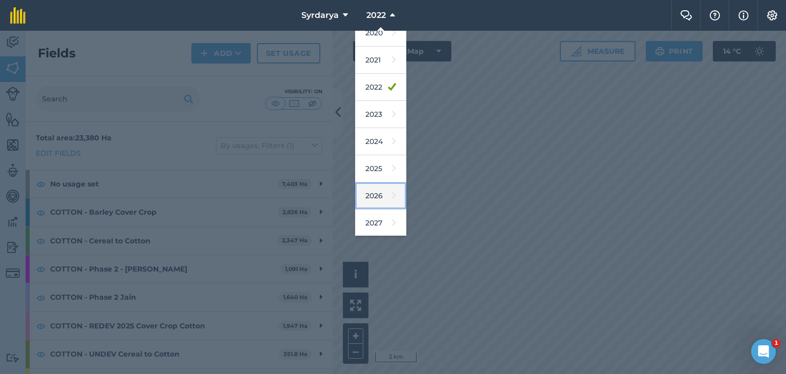
click at [377, 191] on link "2026" at bounding box center [380, 195] width 51 height 27
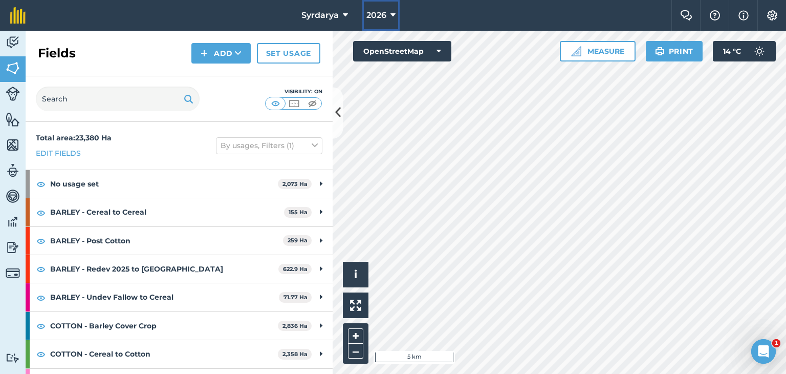
click at [395, 13] on button "2026" at bounding box center [380, 15] width 37 height 31
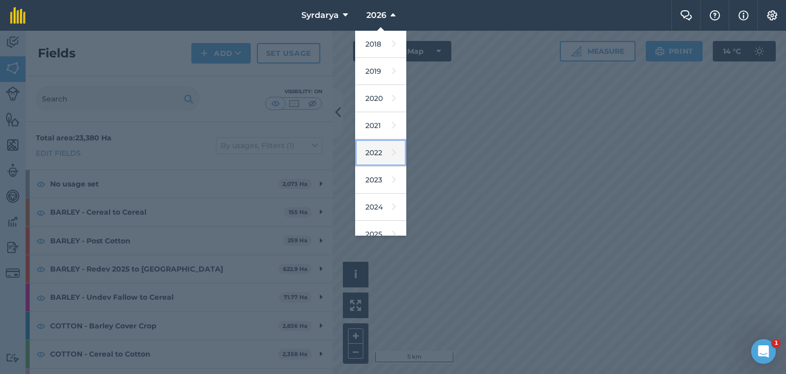
click at [375, 149] on link "2022" at bounding box center [380, 152] width 51 height 27
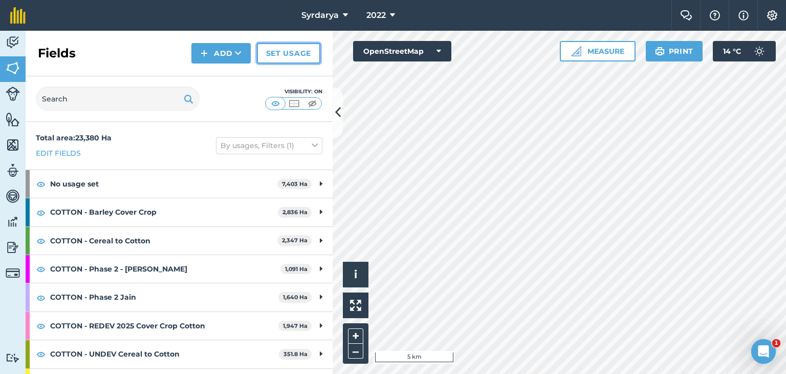
click at [298, 52] on link "Set usage" at bounding box center [288, 53] width 63 height 20
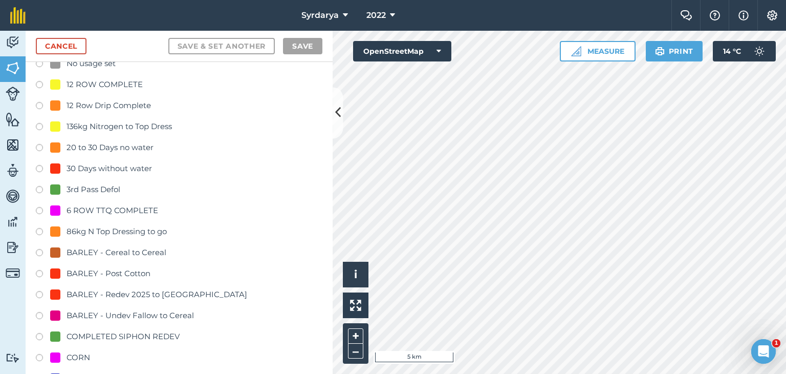
scroll to position [51, 0]
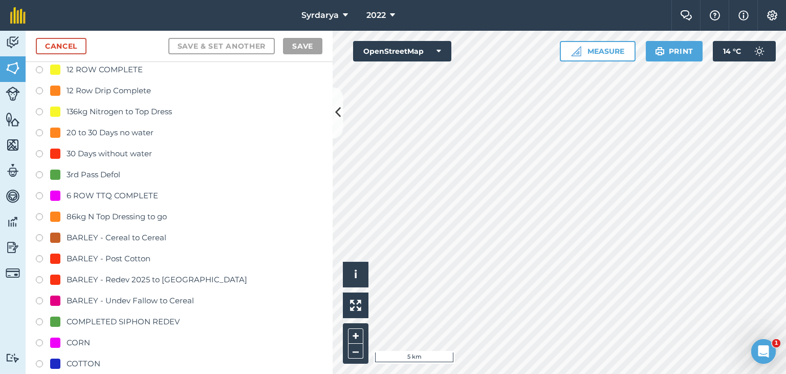
click at [39, 277] on label at bounding box center [43, 281] width 14 height 10
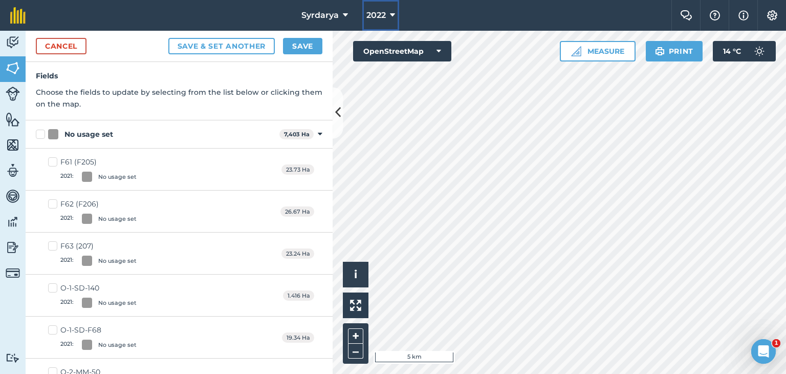
click at [387, 8] on button "2022" at bounding box center [380, 15] width 37 height 31
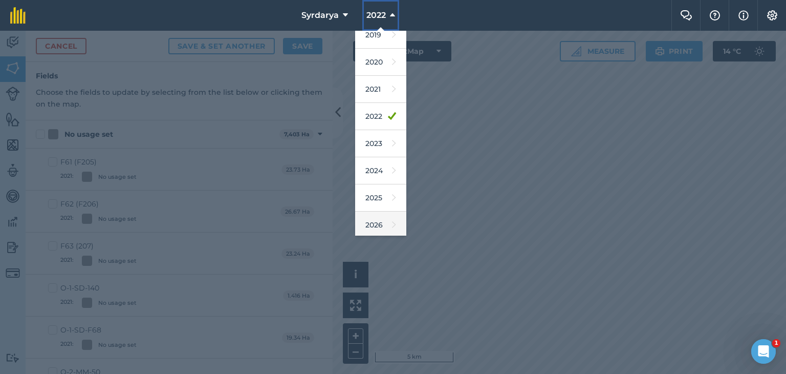
scroll to position [66, 0]
click at [378, 199] on link "2026" at bounding box center [380, 195] width 51 height 27
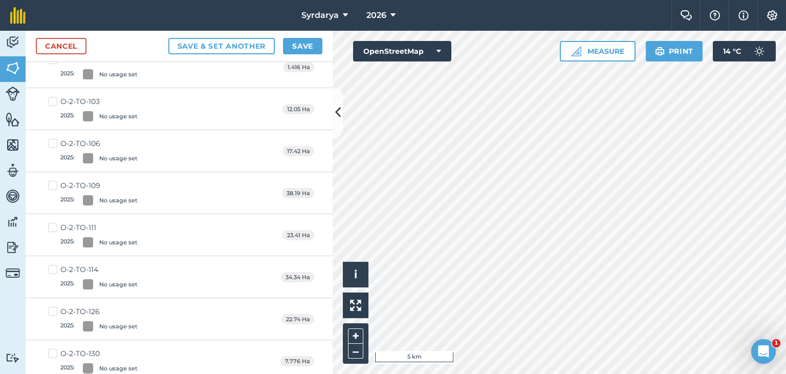
scroll to position [0, 0]
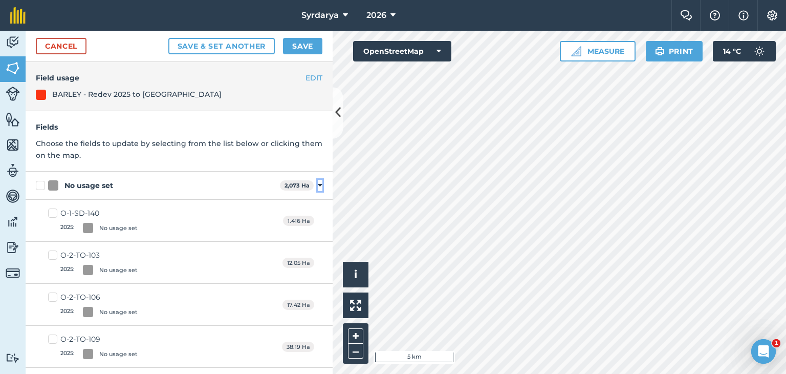
click at [318, 183] on icon at bounding box center [320, 185] width 5 height 9
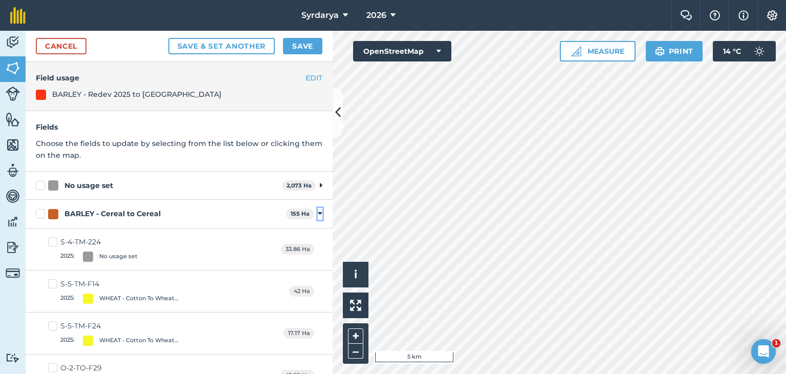
click at [318, 218] on button "Toggle showing BARLEY - Cereal to Cereal fields" at bounding box center [320, 213] width 5 height 11
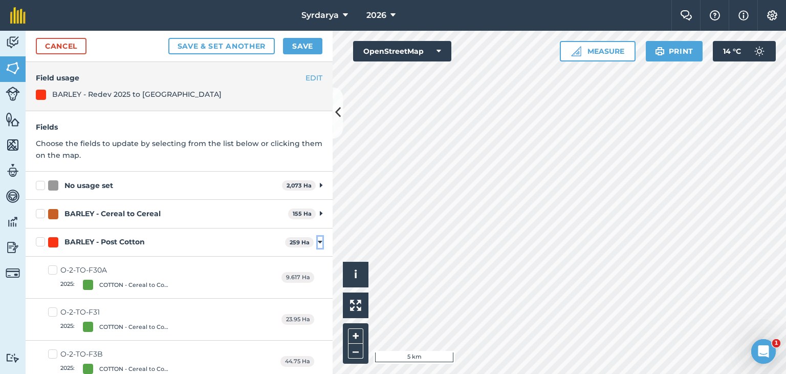
drag, startPoint x: 310, startPoint y: 240, endPoint x: 312, endPoint y: 262, distance: 22.1
click at [318, 241] on icon at bounding box center [320, 242] width 5 height 9
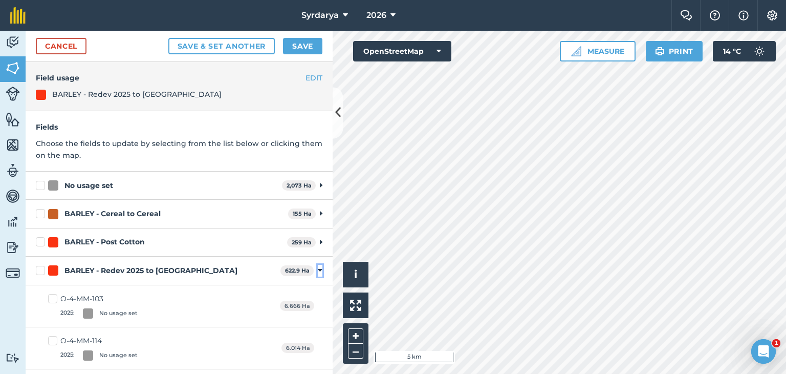
click at [318, 267] on icon at bounding box center [320, 270] width 5 height 9
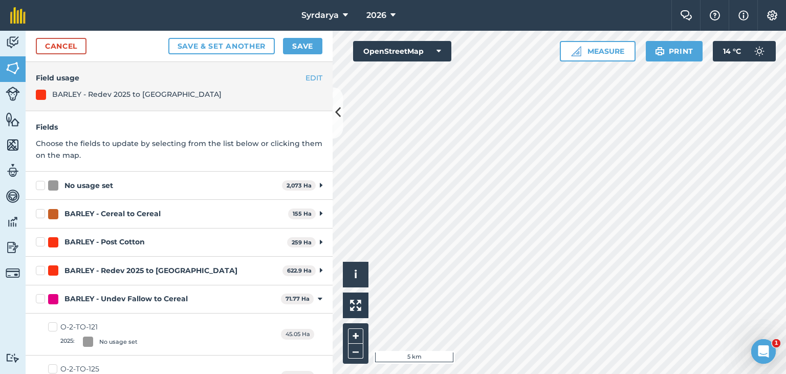
click at [39, 268] on label "BARLEY - Redev 2025 to [GEOGRAPHIC_DATA]" at bounding box center [157, 270] width 243 height 11
click at [39, 268] on input "BARLEY - Redev 2025 to [GEOGRAPHIC_DATA]" at bounding box center [39, 268] width 7 height 7
checkbox input "true"
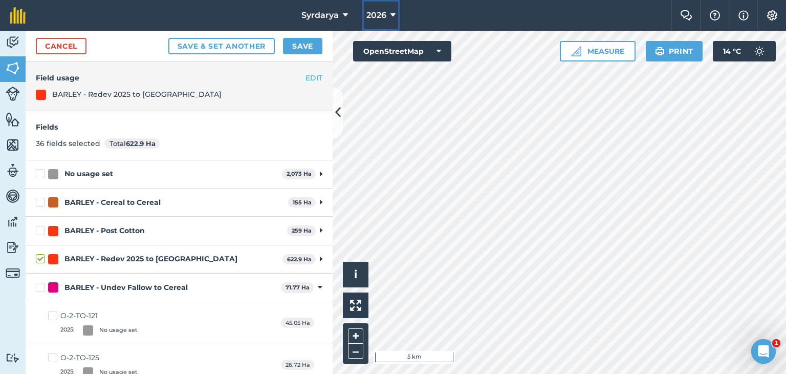
click at [389, 13] on button "2026" at bounding box center [380, 15] width 37 height 31
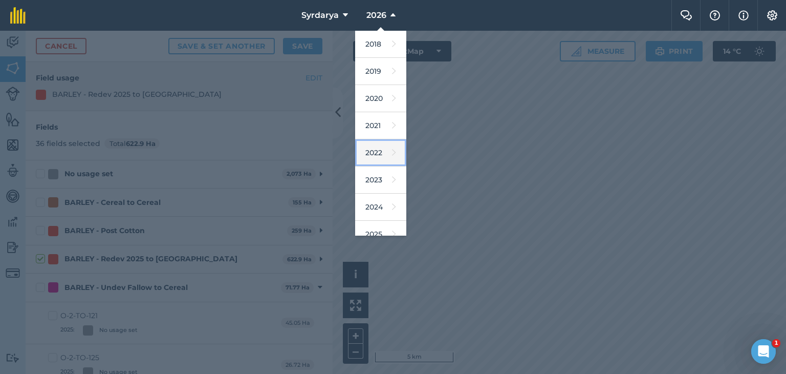
click at [372, 154] on link "2022" at bounding box center [380, 152] width 51 height 27
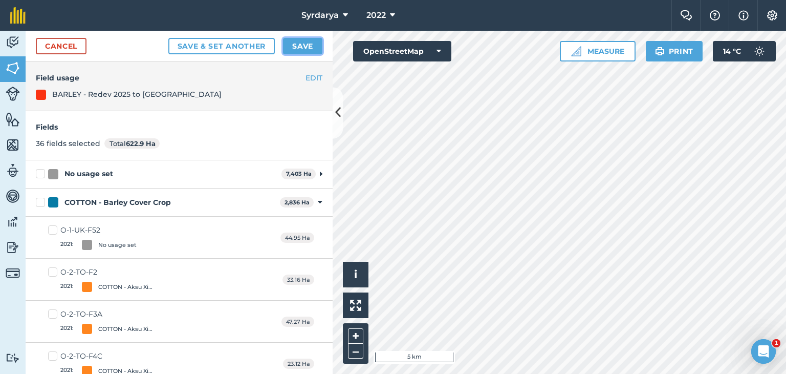
click at [305, 42] on button "Save" at bounding box center [302, 46] width 39 height 16
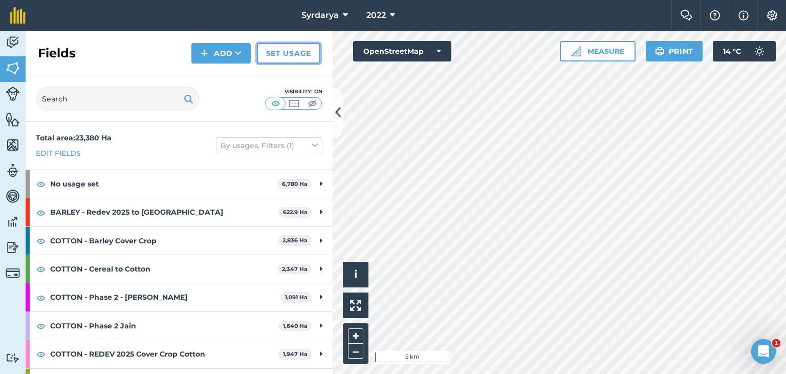
click at [290, 48] on link "Set usage" at bounding box center [288, 53] width 63 height 20
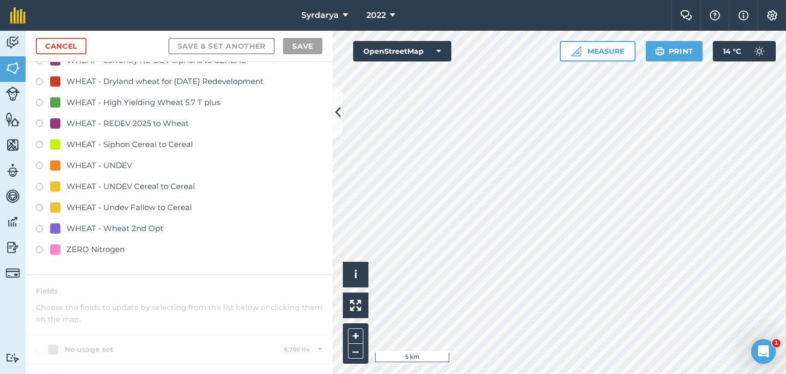
scroll to position [2457, 0]
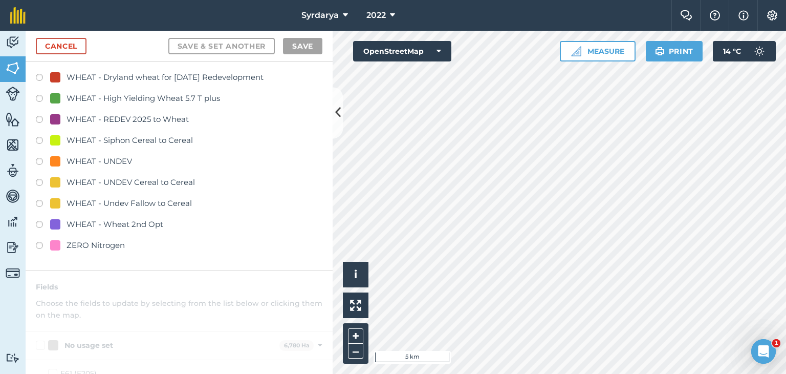
click at [39, 138] on label at bounding box center [43, 142] width 14 height 10
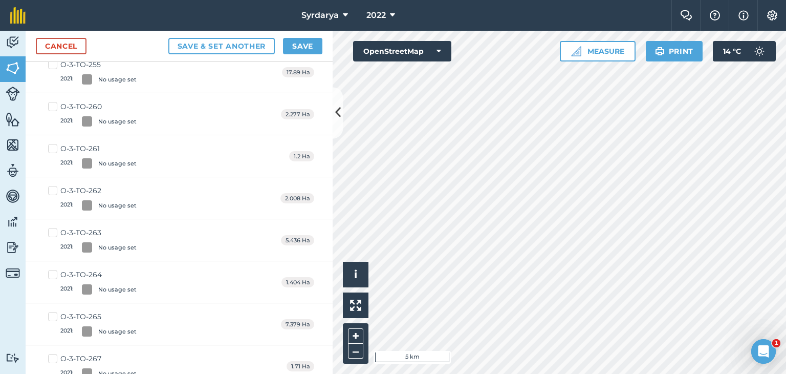
scroll to position [0, 0]
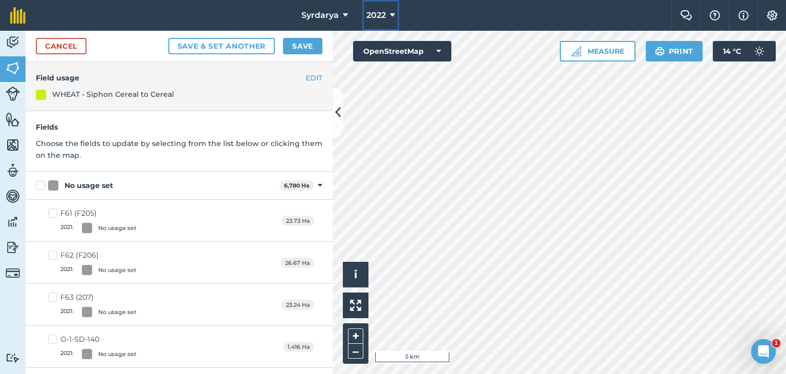
click at [384, 11] on span "2022" at bounding box center [376, 15] width 19 height 12
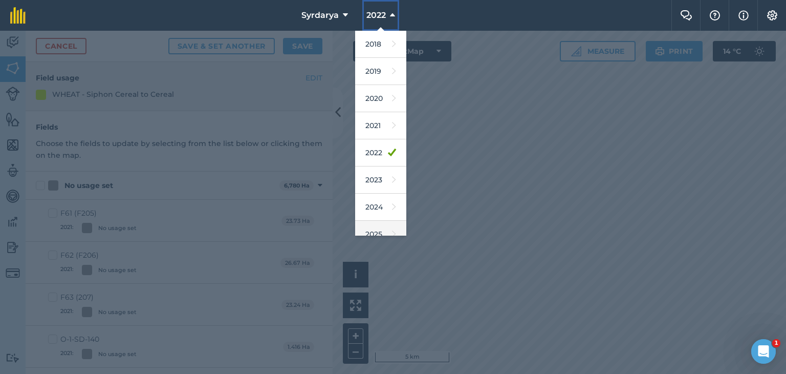
scroll to position [66, 0]
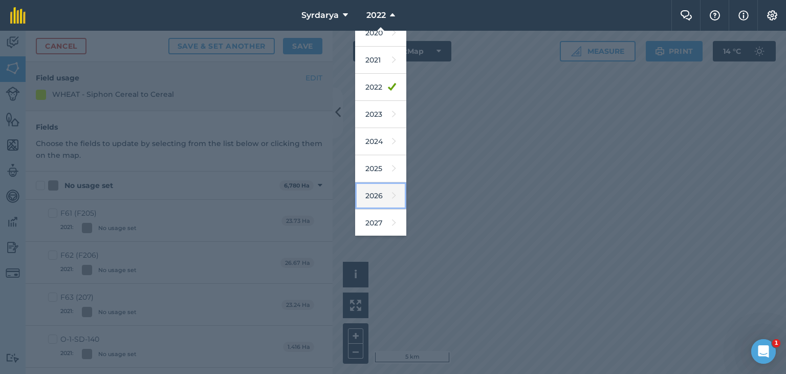
click at [374, 192] on link "2026" at bounding box center [380, 195] width 51 height 27
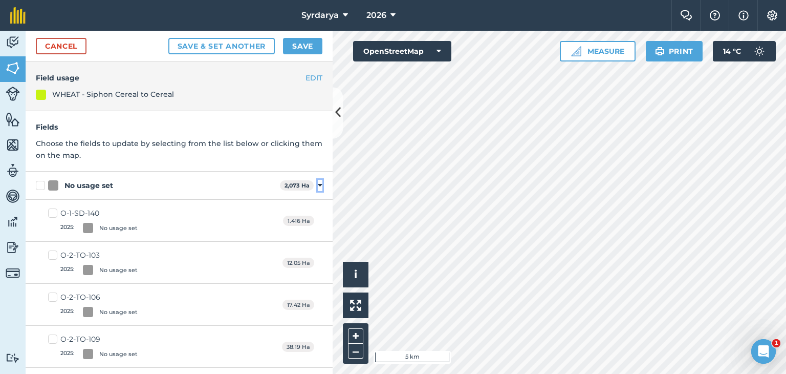
click at [318, 182] on icon at bounding box center [320, 185] width 5 height 9
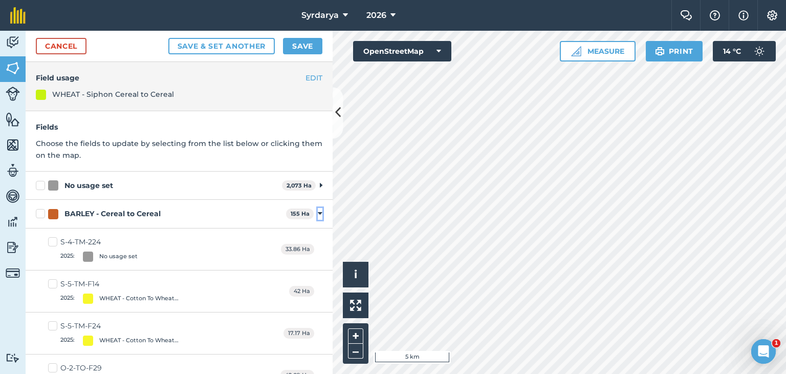
click at [318, 211] on icon at bounding box center [320, 213] width 5 height 9
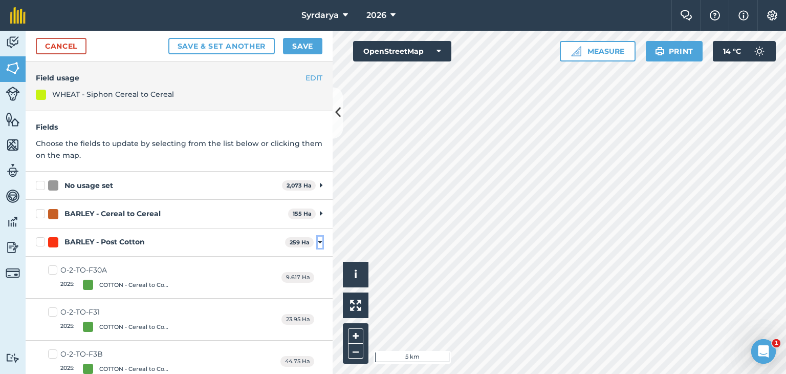
click at [318, 242] on icon at bounding box center [320, 242] width 5 height 9
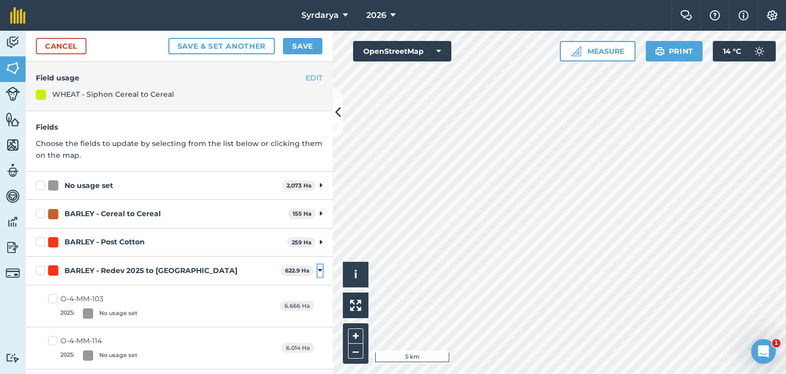
click at [318, 270] on icon at bounding box center [320, 270] width 5 height 9
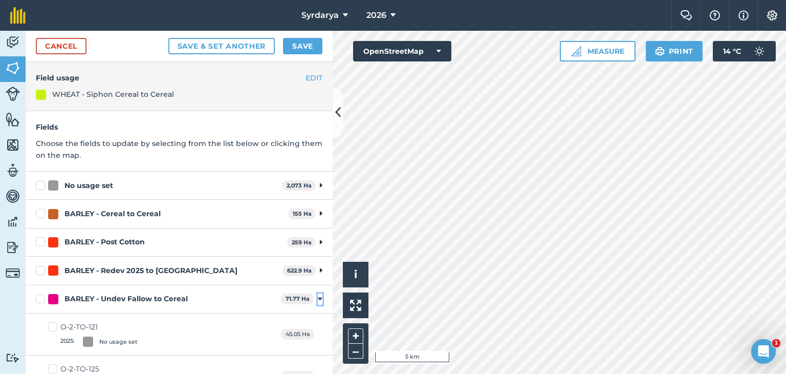
click at [318, 296] on icon at bounding box center [320, 298] width 5 height 9
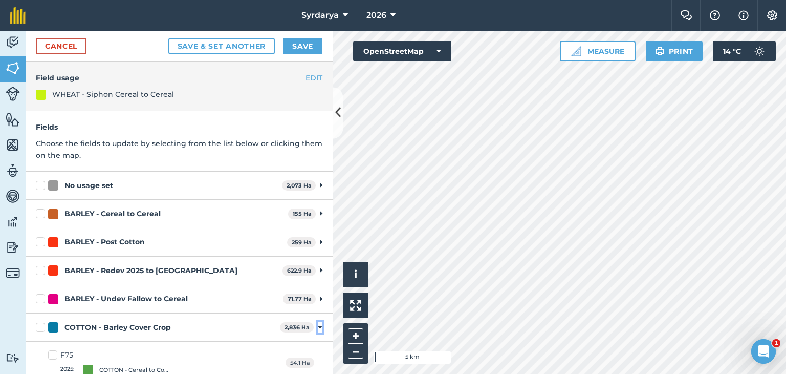
click at [318, 324] on icon at bounding box center [320, 327] width 5 height 9
click at [318, 354] on icon at bounding box center [320, 355] width 5 height 9
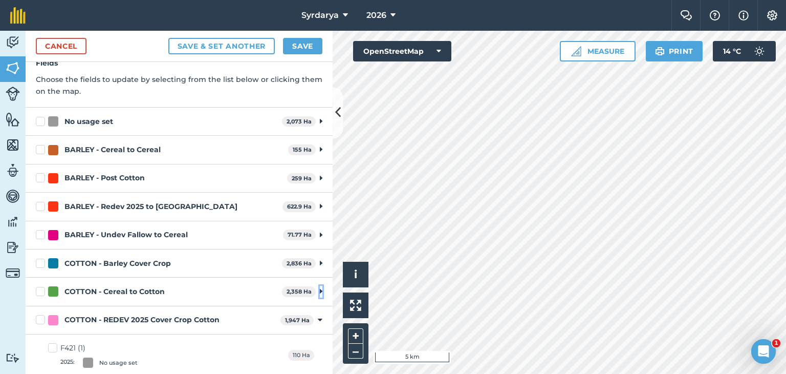
scroll to position [154, 0]
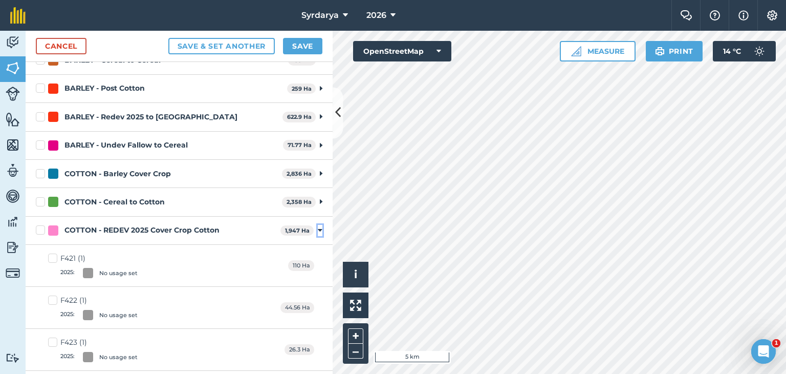
click at [318, 228] on icon at bounding box center [320, 230] width 5 height 9
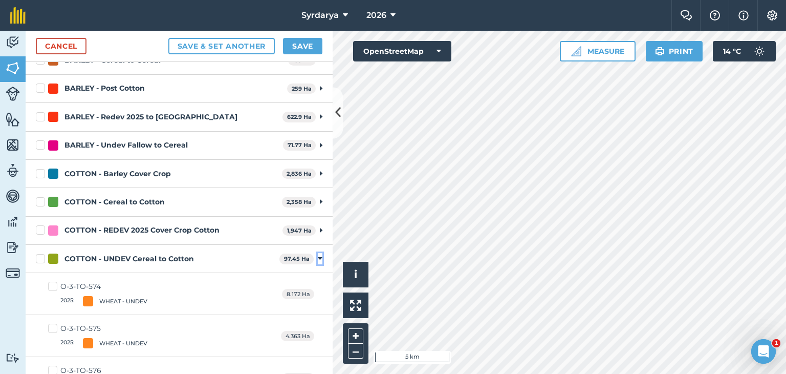
click at [318, 259] on icon at bounding box center [320, 258] width 5 height 9
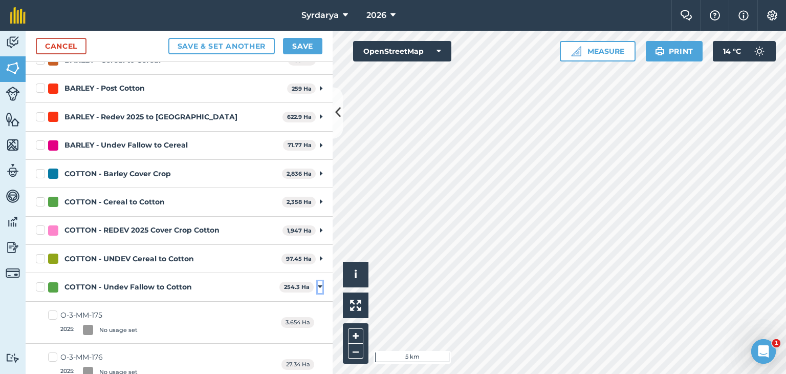
click at [318, 285] on icon at bounding box center [320, 286] width 5 height 9
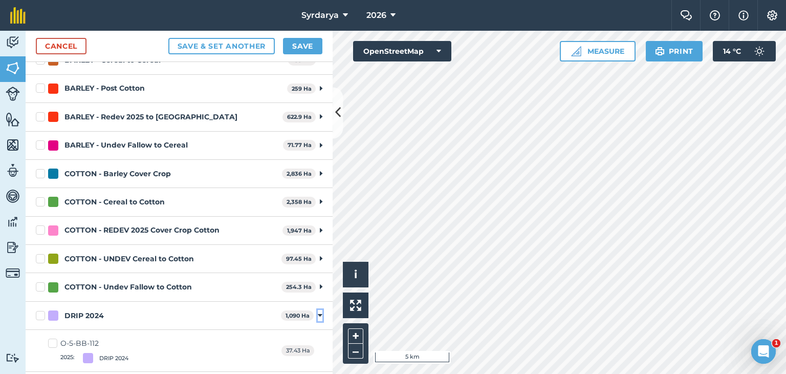
drag, startPoint x: 312, startPoint y: 315, endPoint x: 315, endPoint y: 323, distance: 8.3
click at [318, 316] on icon at bounding box center [320, 315] width 5 height 9
click at [318, 344] on icon at bounding box center [320, 343] width 5 height 9
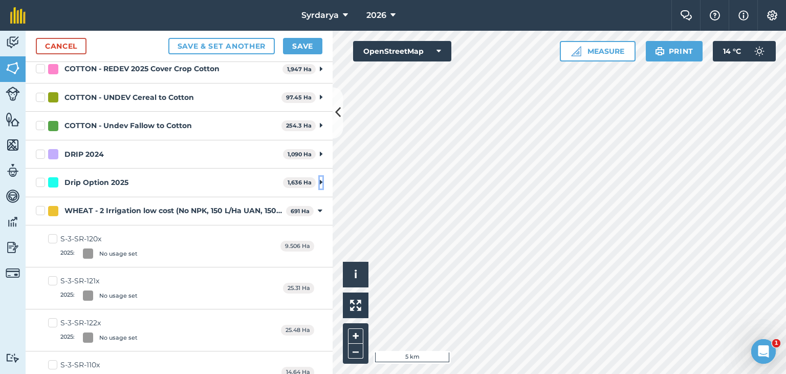
scroll to position [358, 0]
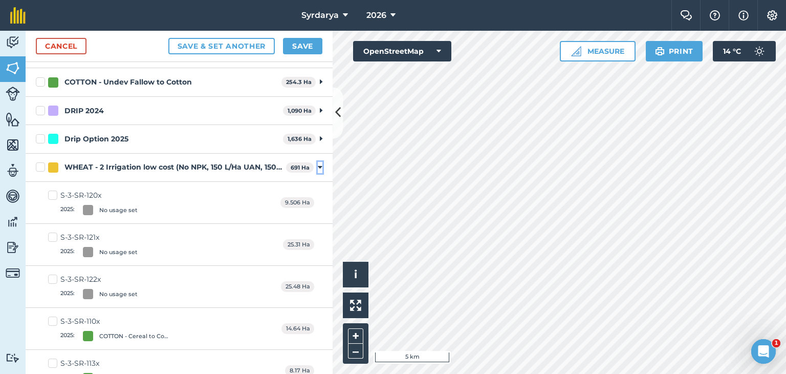
click at [318, 164] on icon at bounding box center [320, 167] width 5 height 9
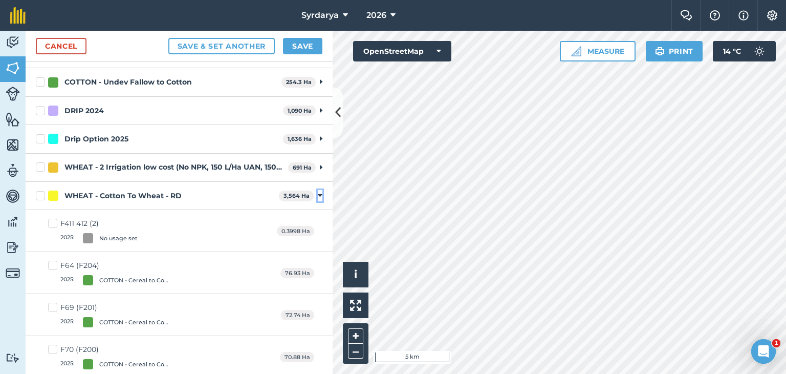
click at [318, 197] on icon at bounding box center [320, 195] width 5 height 9
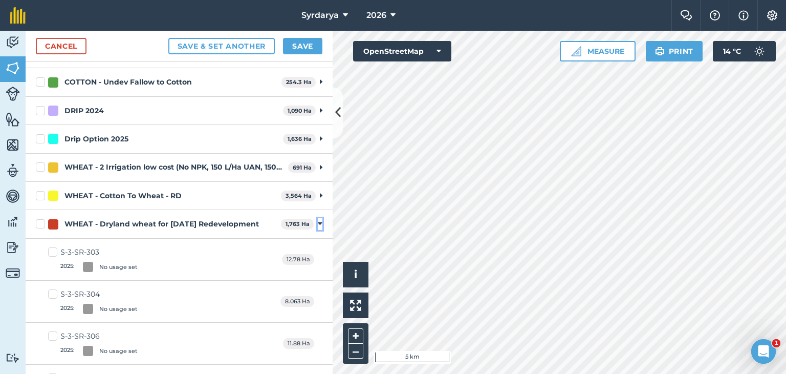
drag, startPoint x: 313, startPoint y: 223, endPoint x: 313, endPoint y: 238, distance: 15.4
click at [318, 224] on icon at bounding box center [320, 223] width 5 height 9
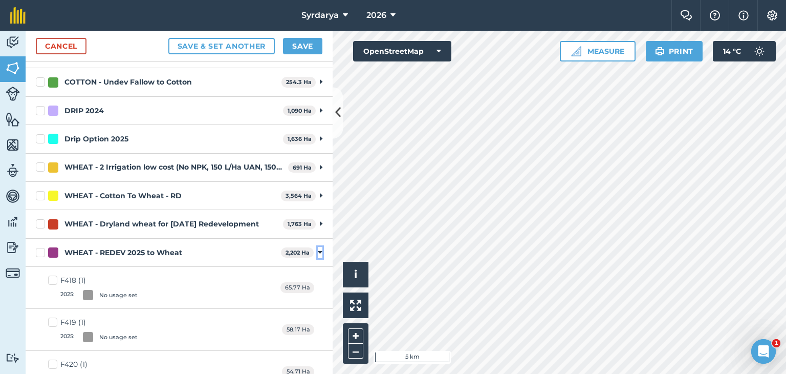
click at [318, 251] on icon at bounding box center [320, 252] width 5 height 9
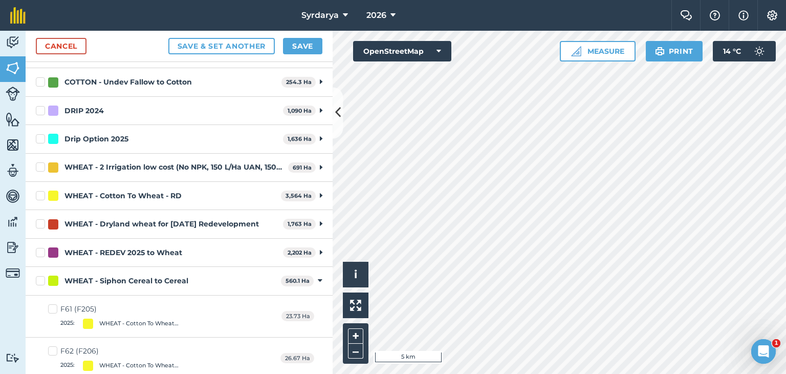
click at [39, 277] on label "WHEAT - Siphon Cereal to Cereal" at bounding box center [156, 280] width 241 height 11
click at [39, 277] on input "WHEAT - Siphon Cereal to Cereal" at bounding box center [39, 278] width 7 height 7
checkbox input "true"
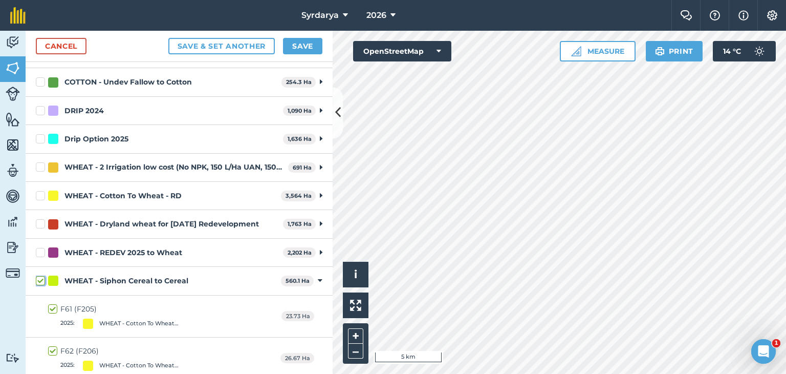
checkbox input "true"
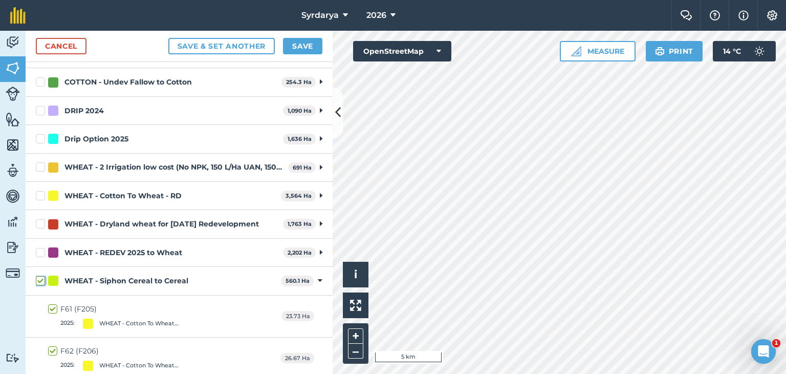
checkbox input "true"
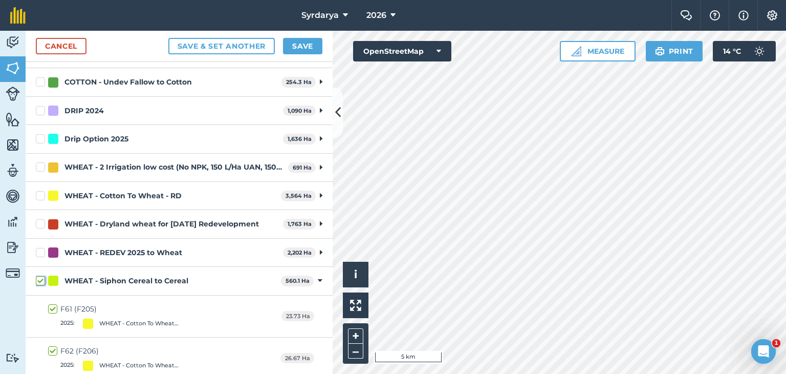
checkbox input "true"
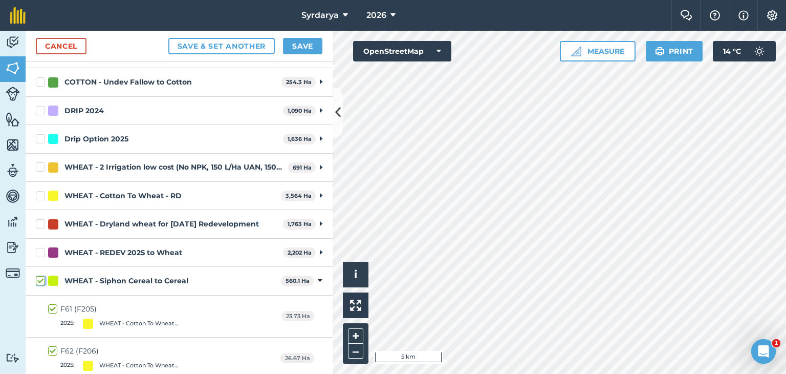
checkbox input "true"
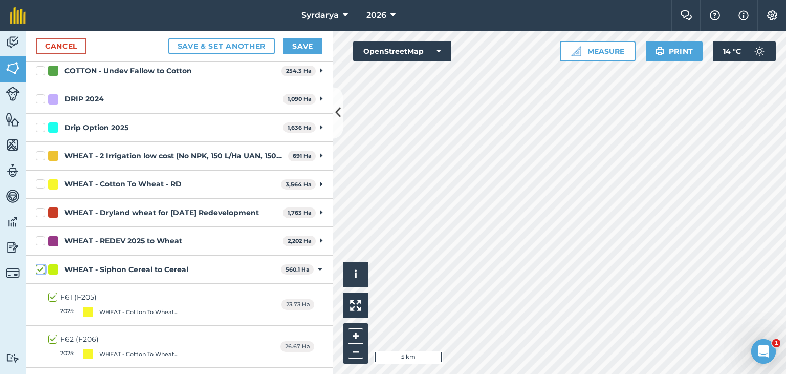
scroll to position [347, 0]
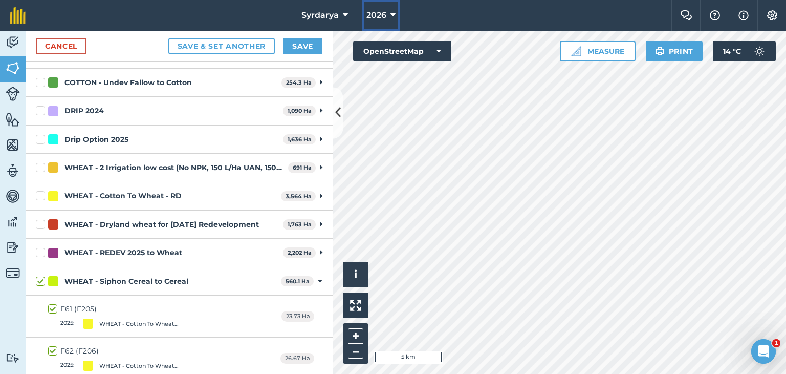
click at [381, 13] on span "2026" at bounding box center [377, 15] width 20 height 12
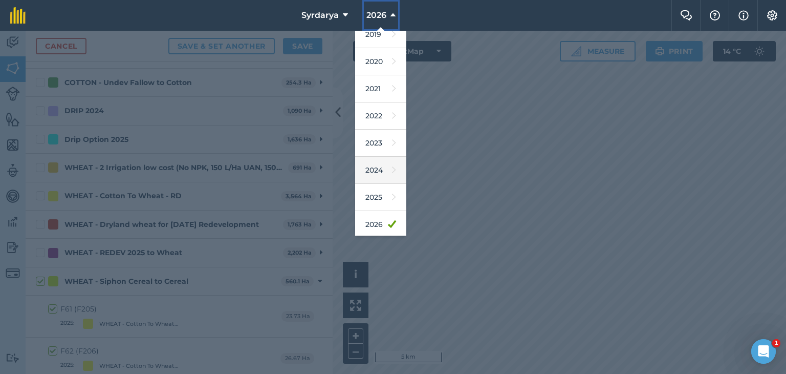
scroll to position [51, 0]
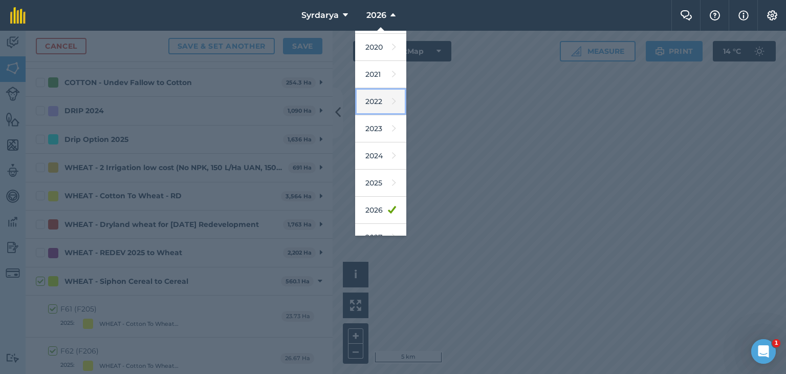
click at [383, 103] on link "2022" at bounding box center [380, 101] width 51 height 27
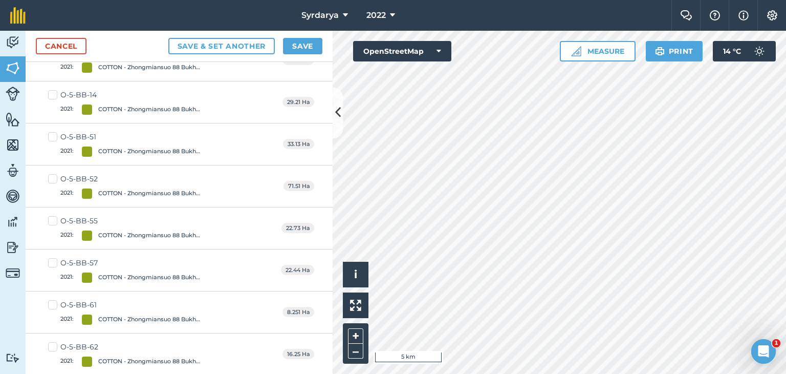
scroll to position [5847, 0]
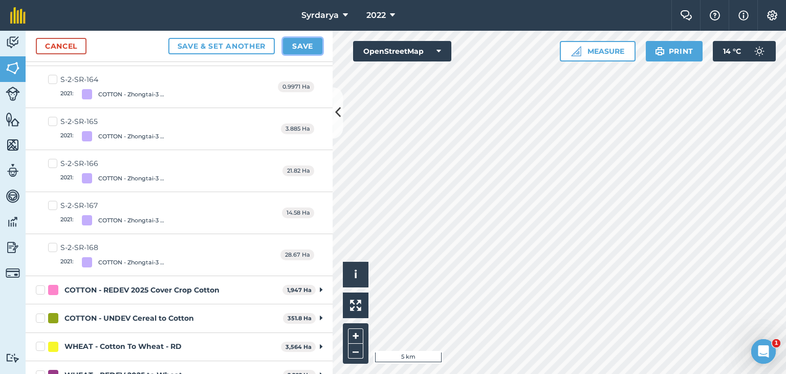
click at [310, 44] on button "Save" at bounding box center [302, 46] width 39 height 16
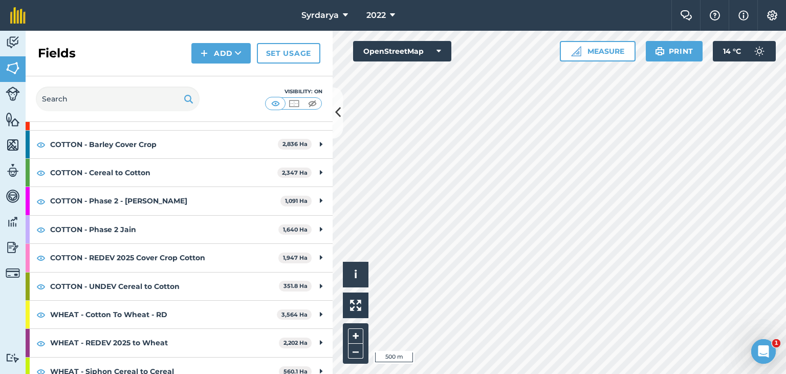
scroll to position [106, 0]
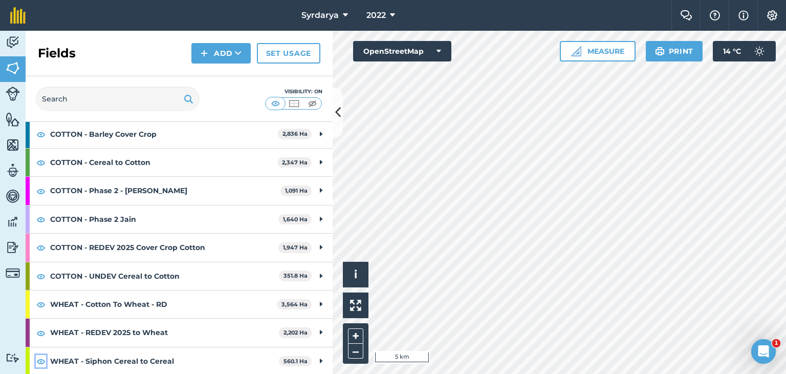
click at [41, 360] on img at bounding box center [40, 361] width 9 height 12
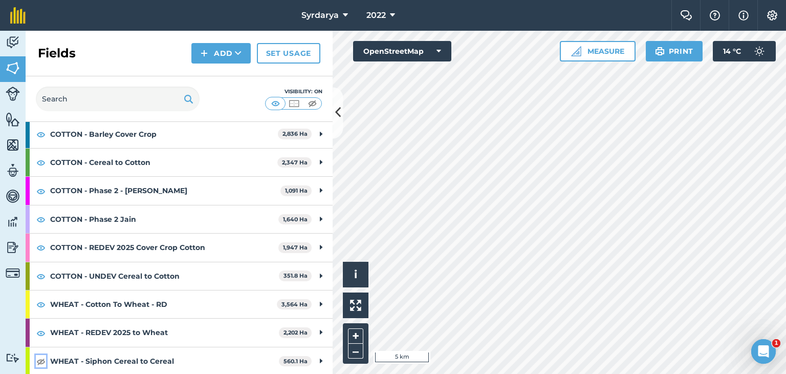
click at [41, 360] on img at bounding box center [40, 361] width 9 height 12
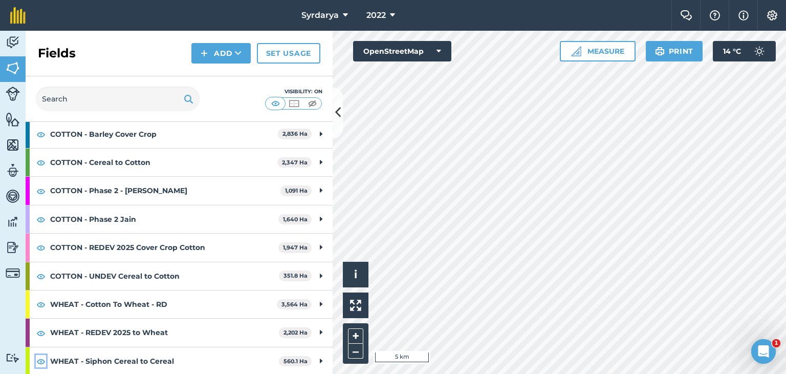
click at [41, 360] on img at bounding box center [40, 361] width 9 height 12
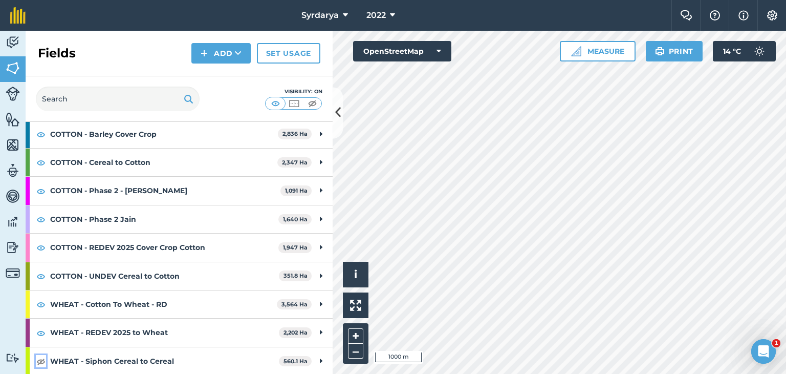
click at [41, 360] on img at bounding box center [40, 361] width 9 height 12
click at [384, 12] on span "2022" at bounding box center [376, 15] width 19 height 12
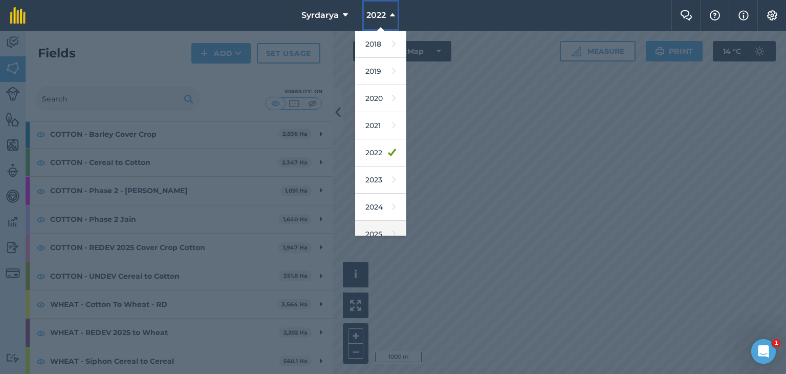
scroll to position [66, 0]
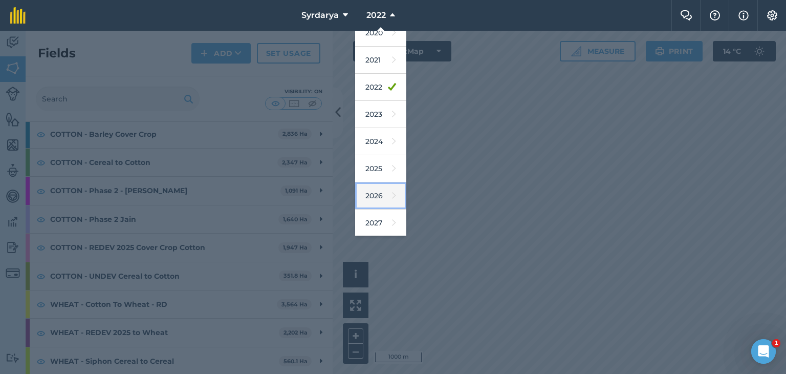
click at [377, 195] on link "2026" at bounding box center [380, 195] width 51 height 27
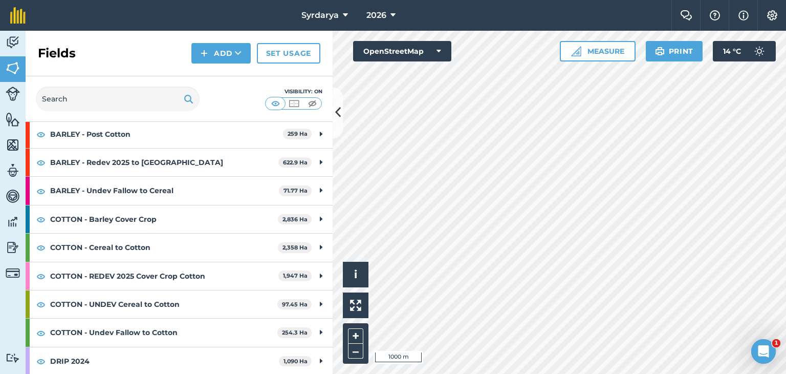
scroll to position [191, 0]
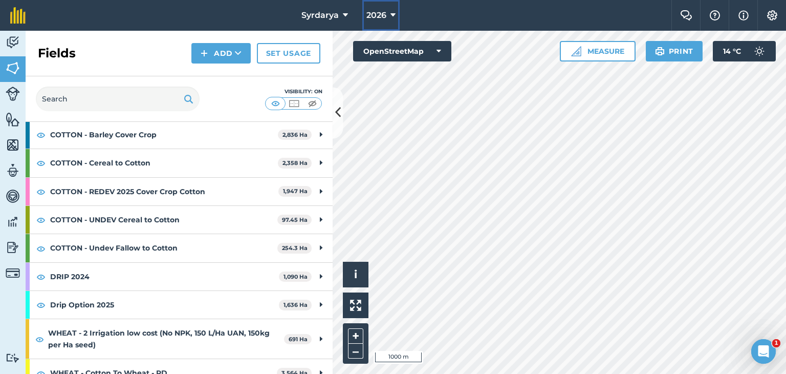
click at [381, 14] on span "2026" at bounding box center [377, 15] width 20 height 12
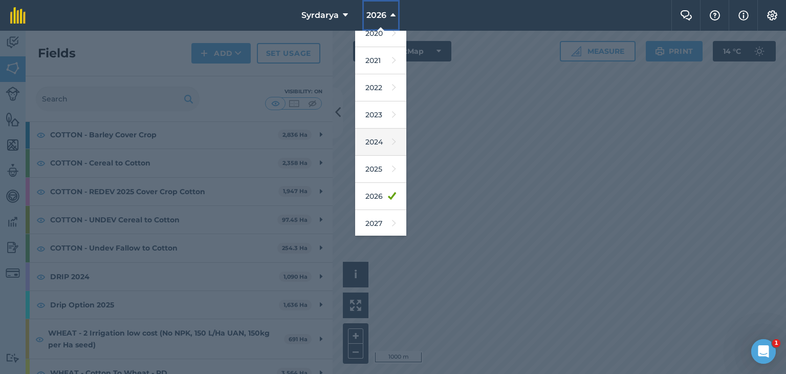
scroll to position [66, 0]
click at [373, 220] on link "2027" at bounding box center [380, 222] width 51 height 27
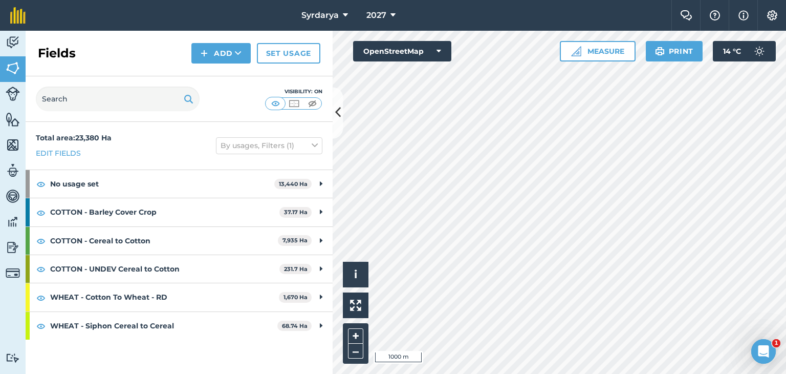
scroll to position [0, 0]
click at [385, 14] on span "2027" at bounding box center [377, 15] width 20 height 12
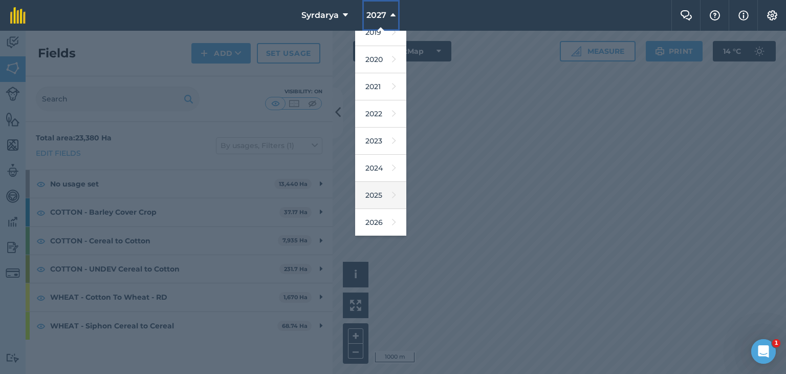
scroll to position [66, 0]
click at [371, 197] on link "2026" at bounding box center [380, 195] width 51 height 27
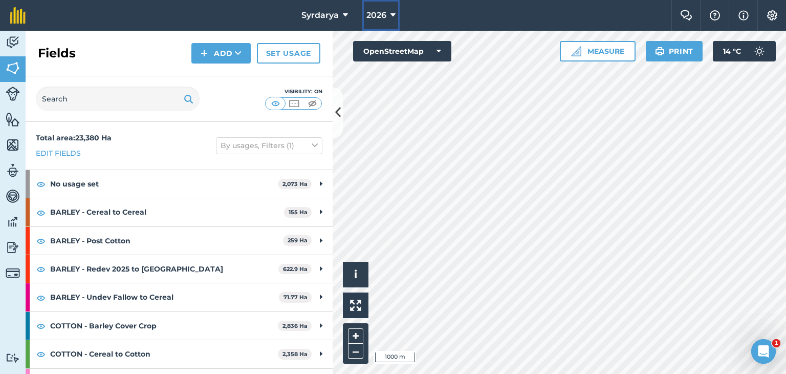
click at [375, 15] on span "2026" at bounding box center [377, 15] width 20 height 12
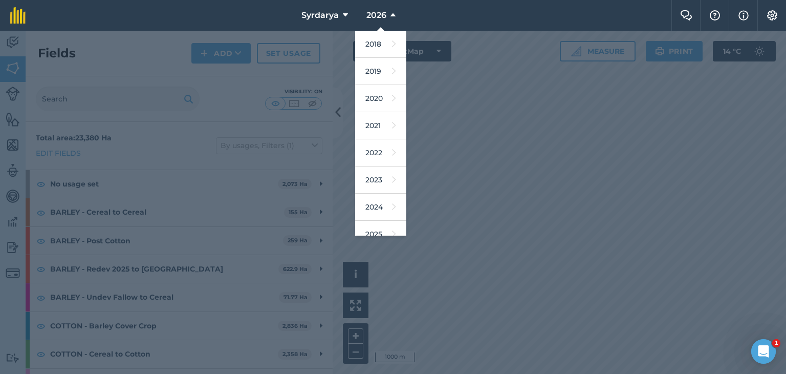
click at [432, 7] on nav "Syrdarya 2026 2018 2019 2020 2021 2022 2023 2024 2025 2026 2027" at bounding box center [354, 15] width 636 height 31
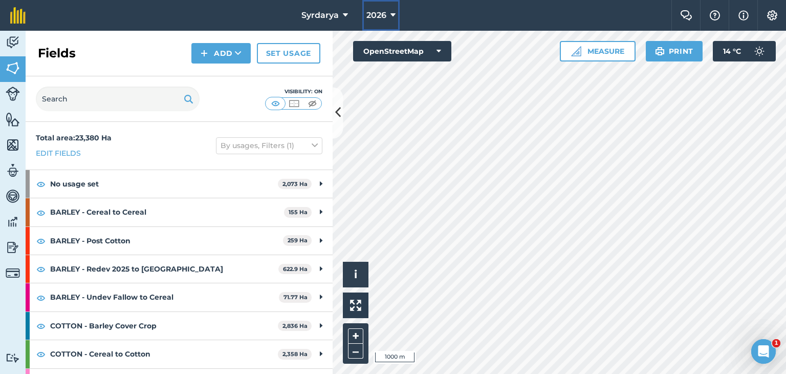
click at [387, 14] on button "2026" at bounding box center [380, 15] width 37 height 31
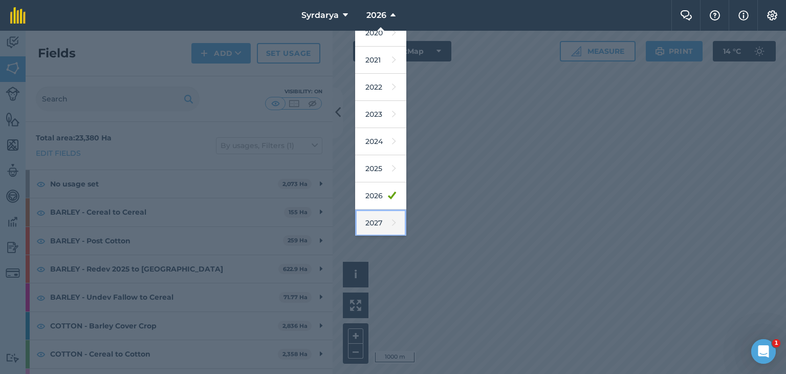
click at [377, 216] on link "2027" at bounding box center [380, 222] width 51 height 27
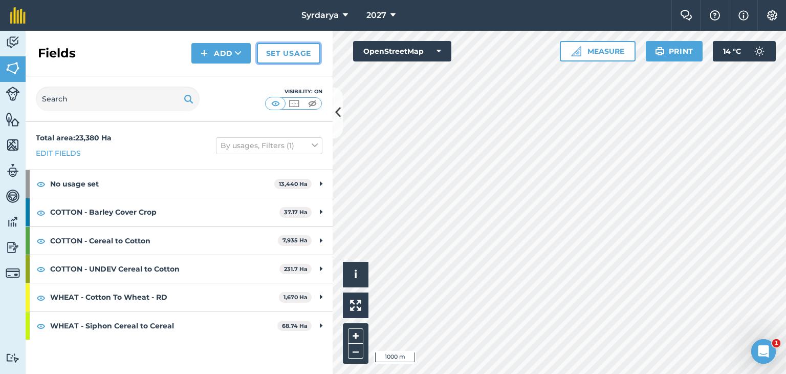
click at [291, 54] on link "Set usage" at bounding box center [288, 53] width 63 height 20
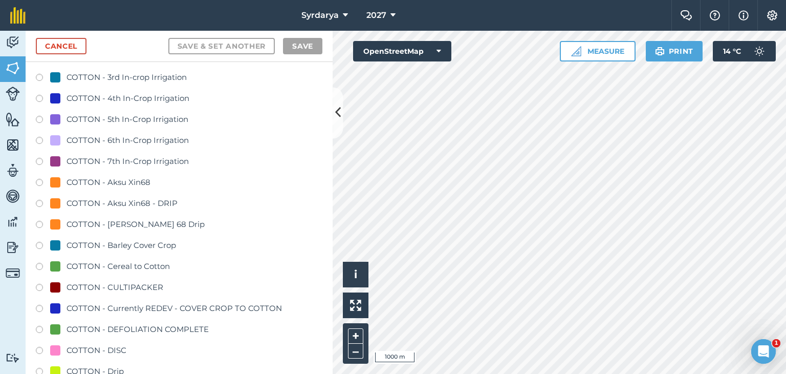
scroll to position [563, 0]
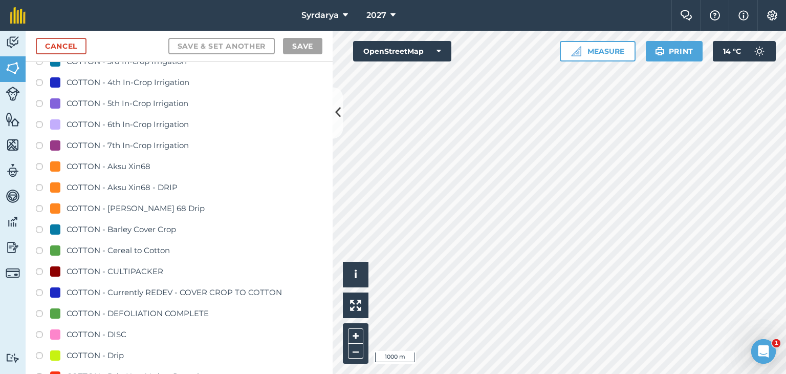
click at [39, 248] on label at bounding box center [43, 252] width 14 height 10
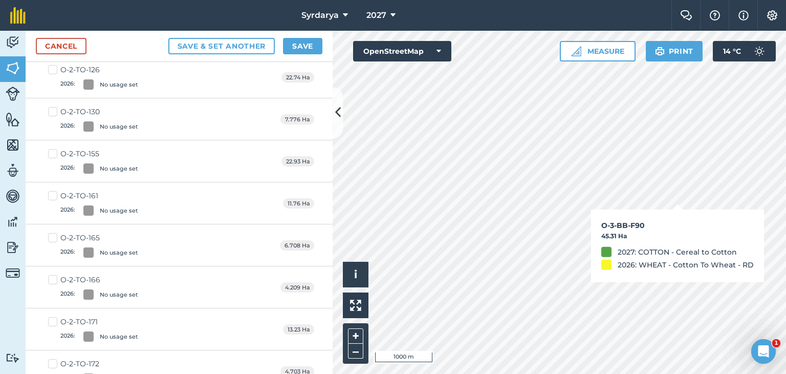
checkbox input "true"
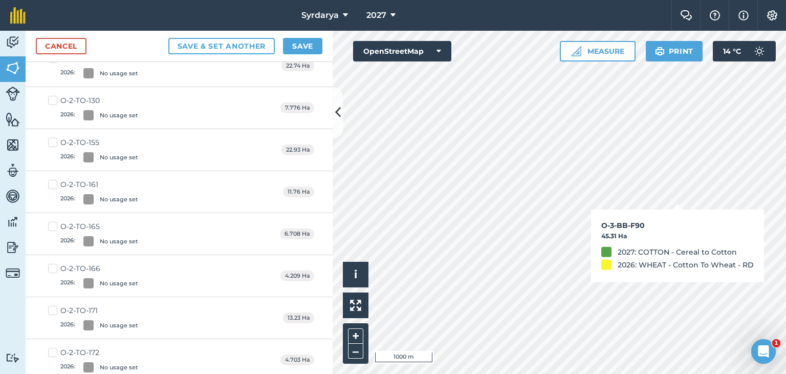
scroll to position [551, 0]
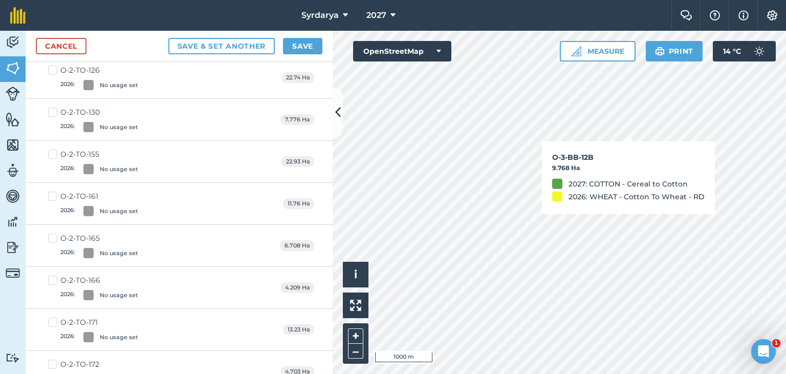
checkbox input "true"
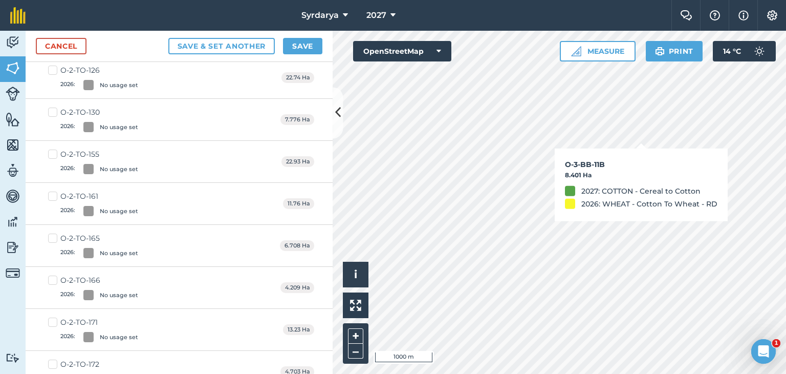
checkbox input "true"
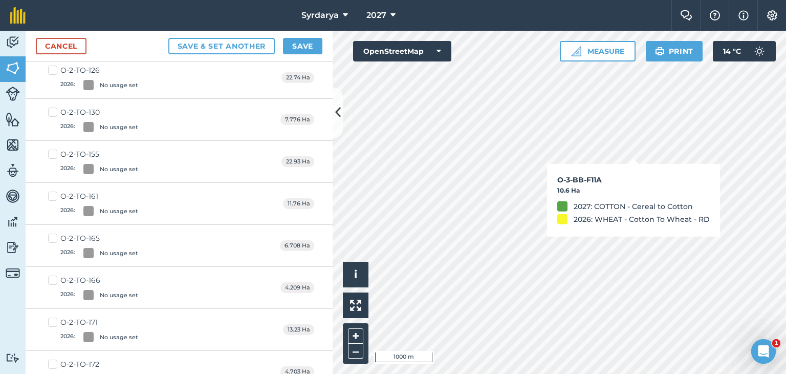
checkbox input "true"
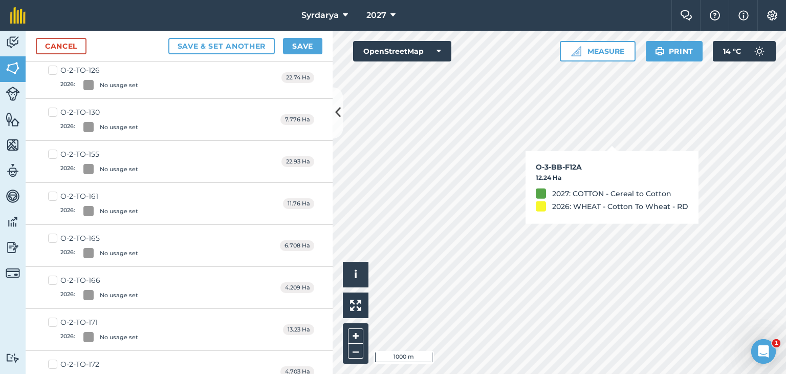
checkbox input "true"
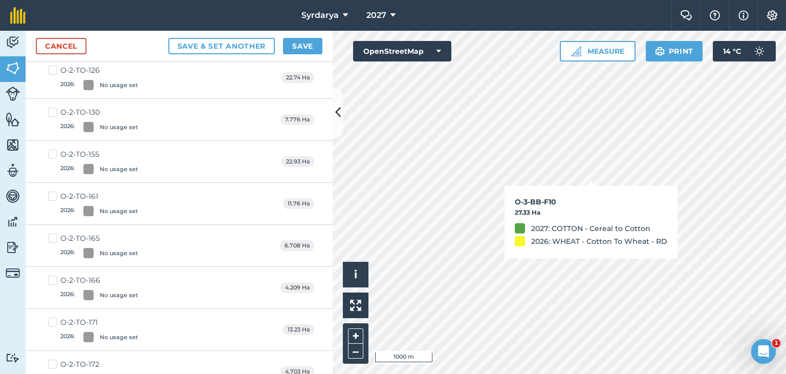
checkbox input "true"
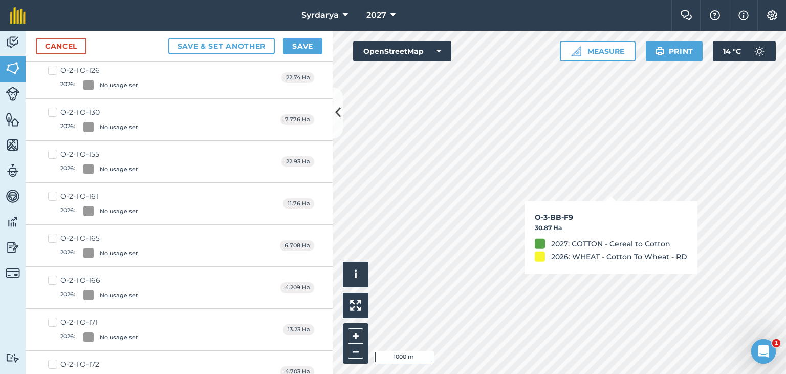
checkbox input "true"
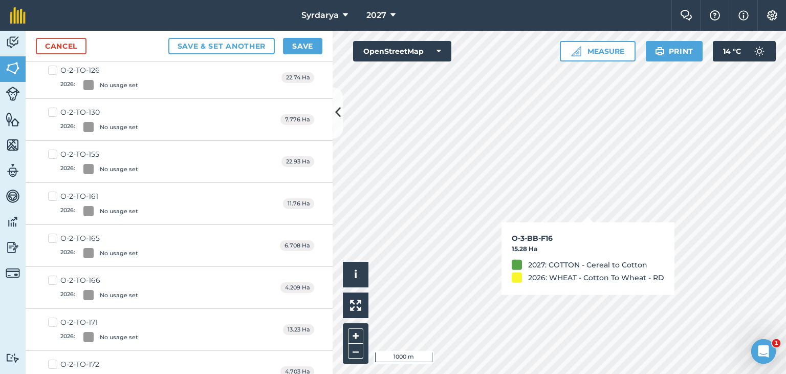
checkbox input "true"
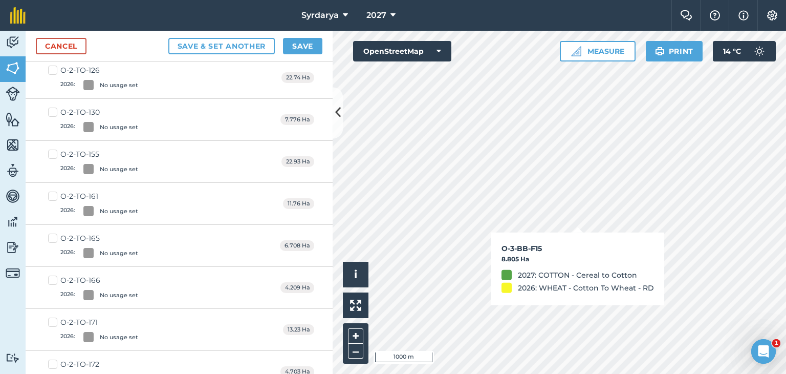
checkbox input "true"
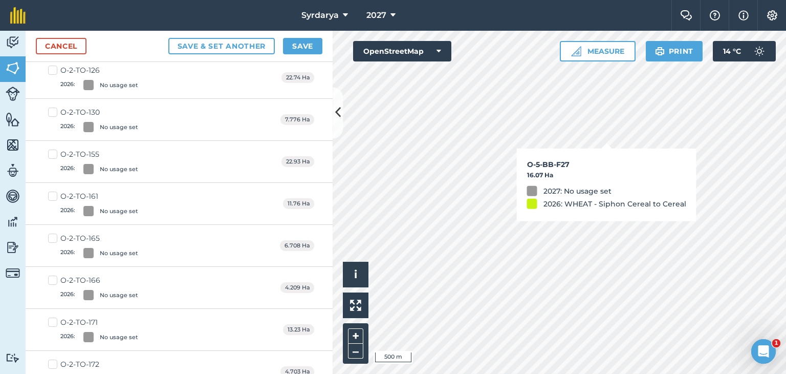
checkbox input "true"
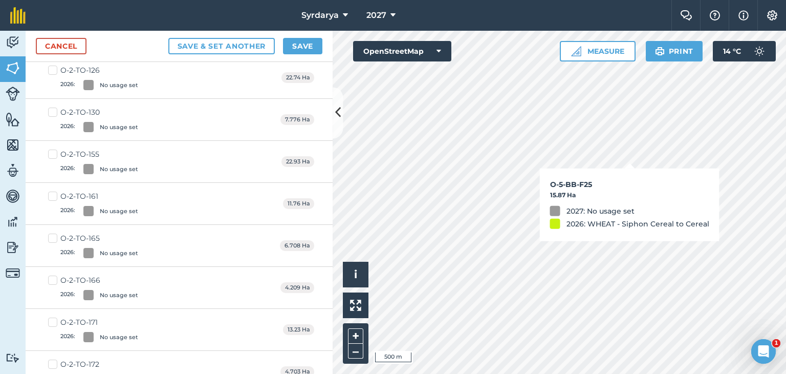
checkbox input "true"
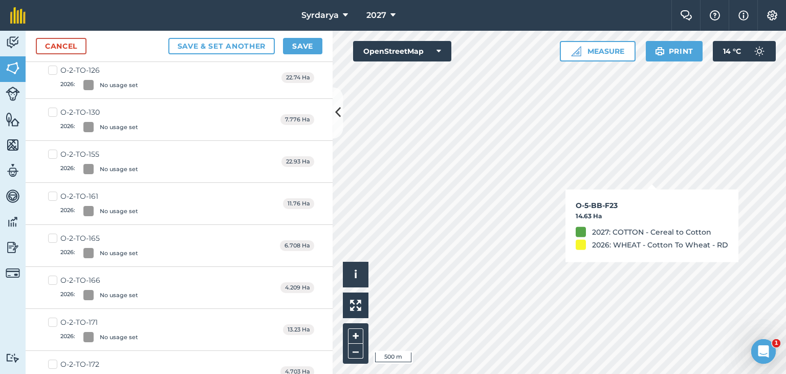
checkbox input "true"
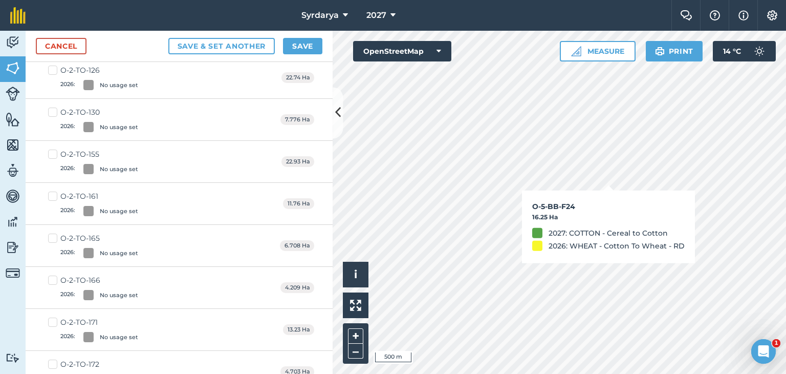
checkbox input "true"
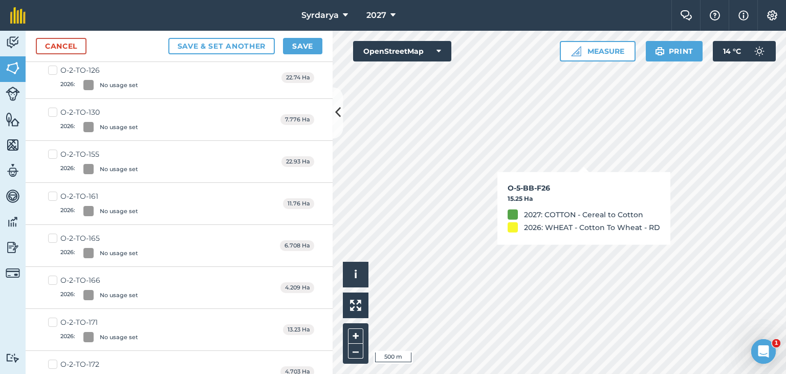
checkbox input "true"
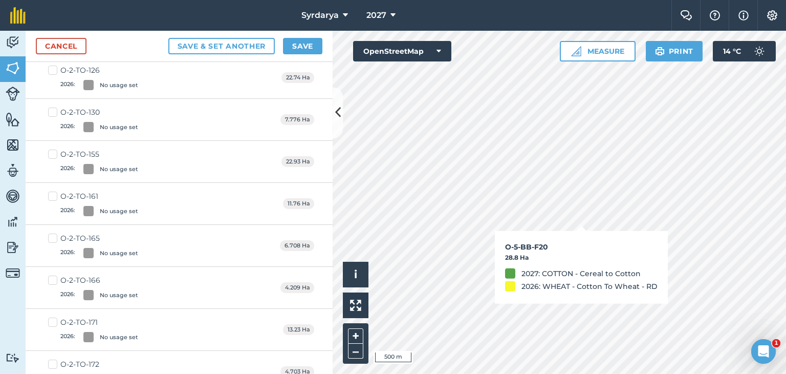
checkbox input "true"
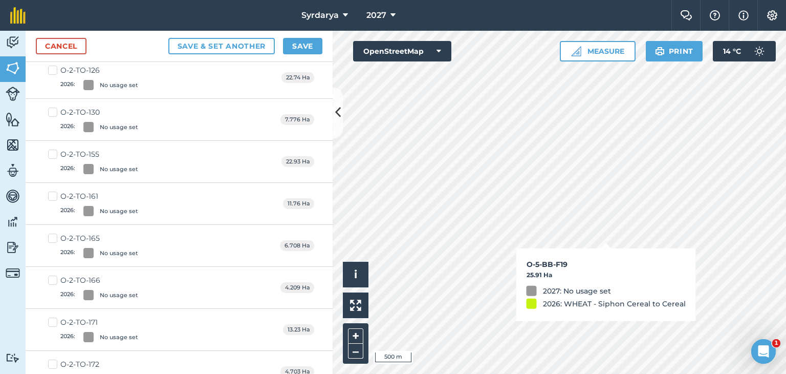
checkbox input "true"
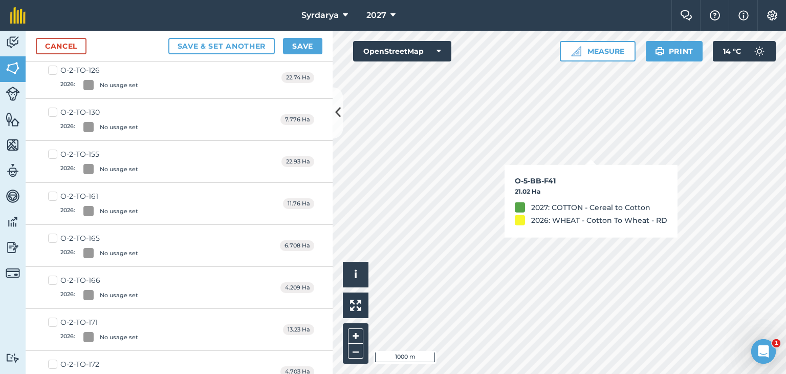
checkbox input "true"
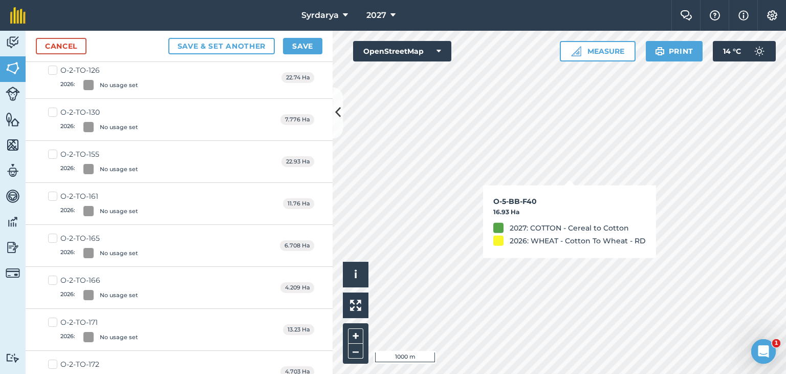
checkbox input "true"
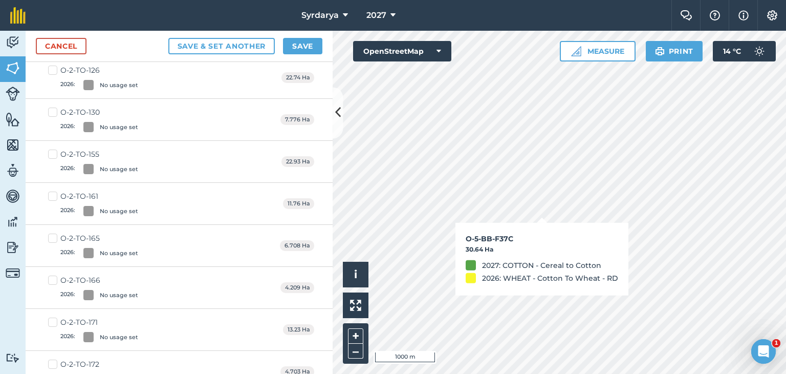
checkbox input "true"
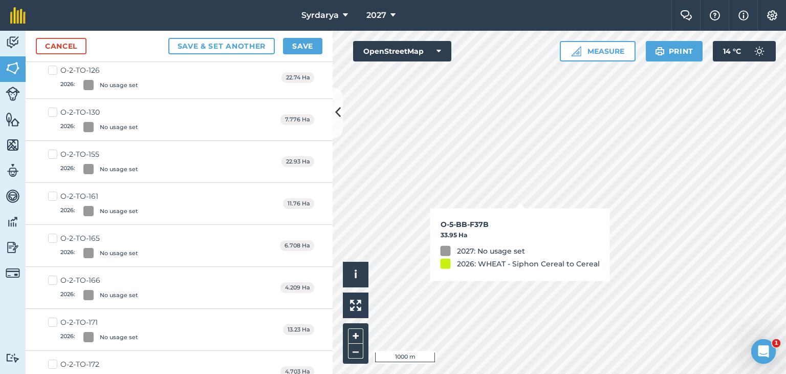
checkbox input "true"
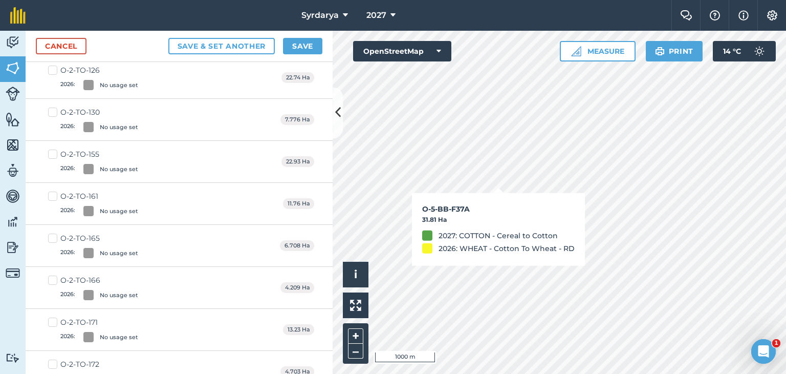
checkbox input "true"
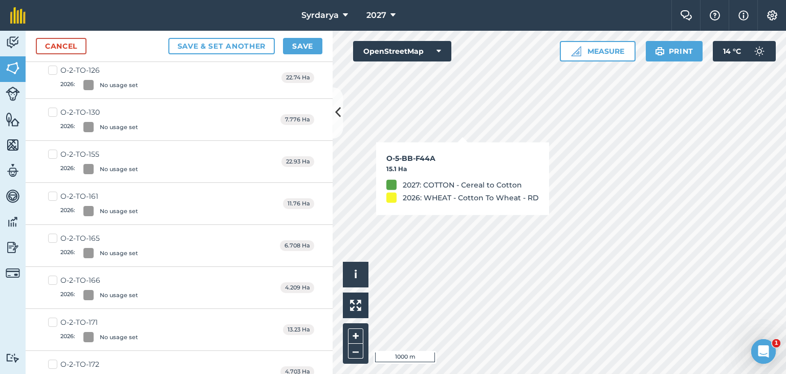
checkbox input "true"
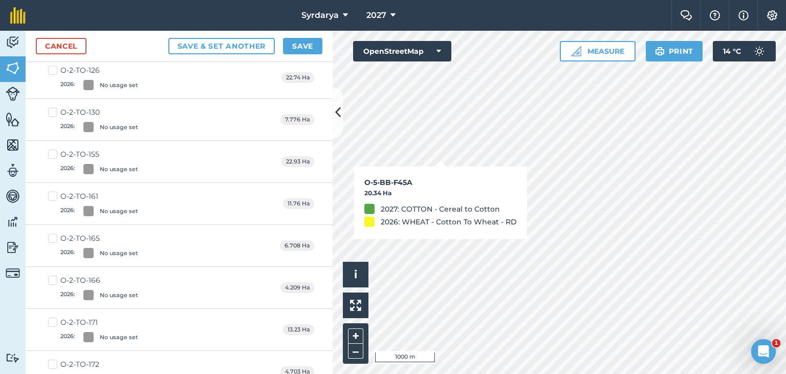
checkbox input "true"
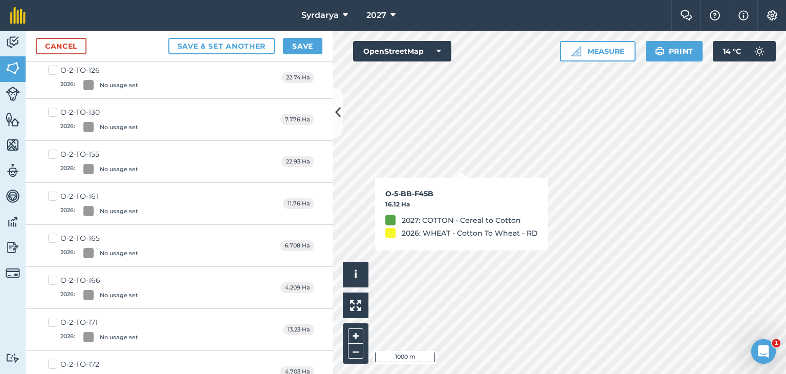
checkbox input "true"
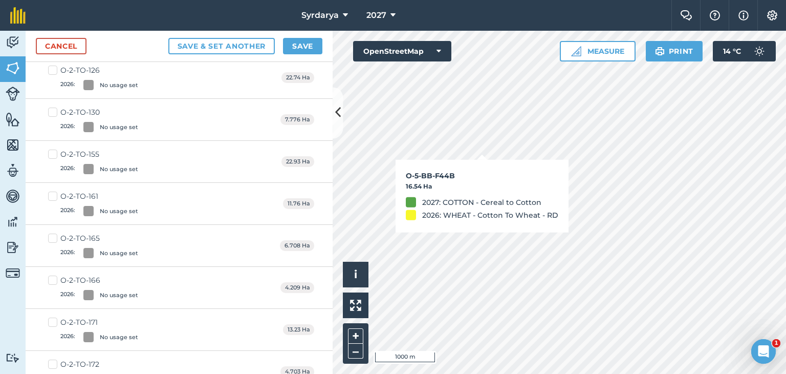
checkbox input "true"
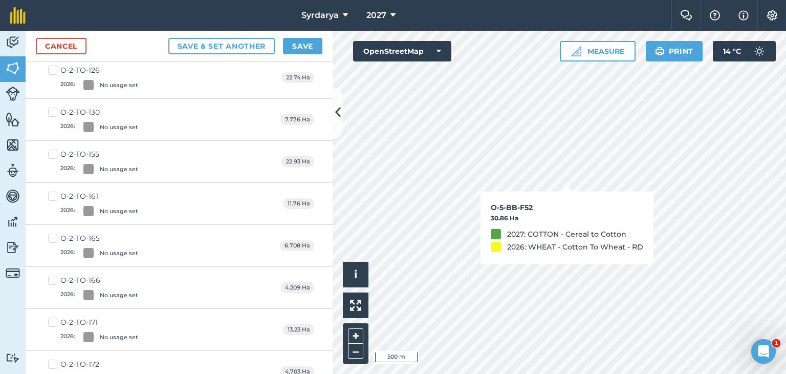
checkbox input "true"
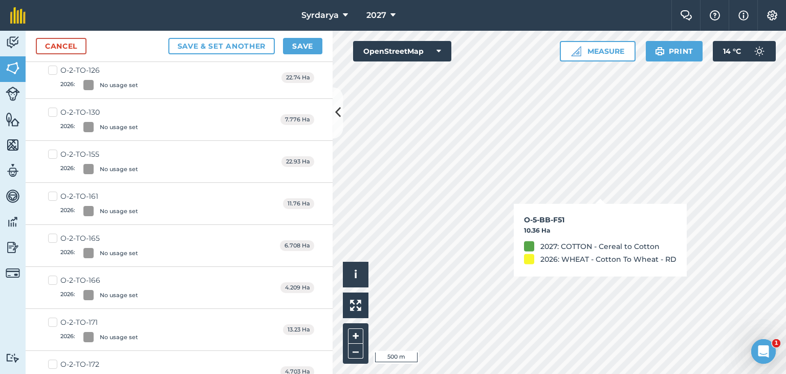
checkbox input "true"
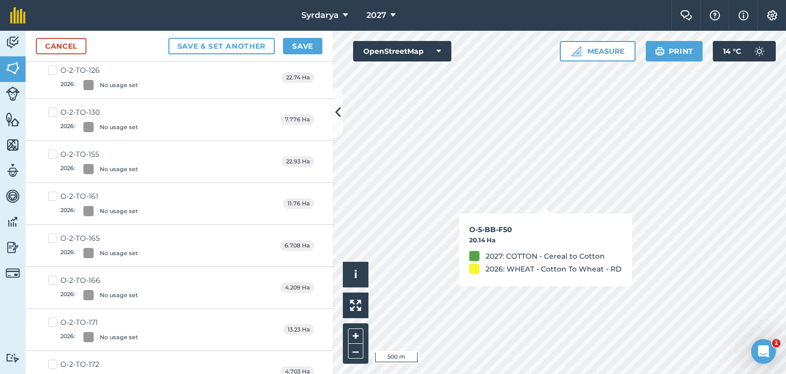
checkbox input "true"
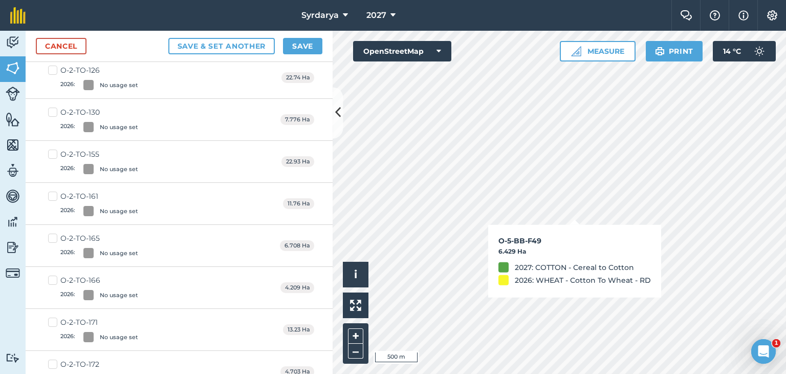
checkbox input "true"
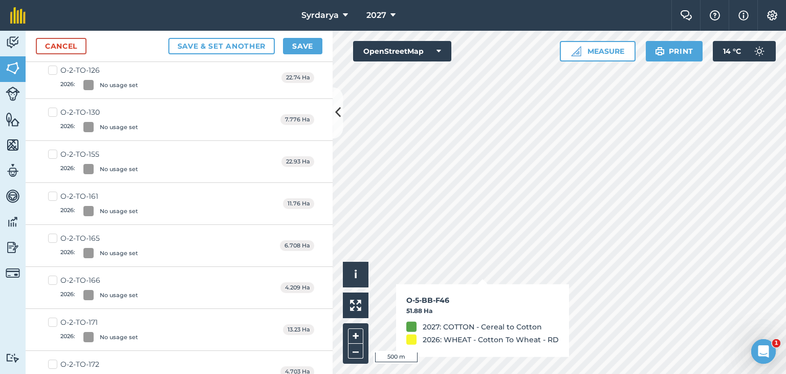
checkbox input "true"
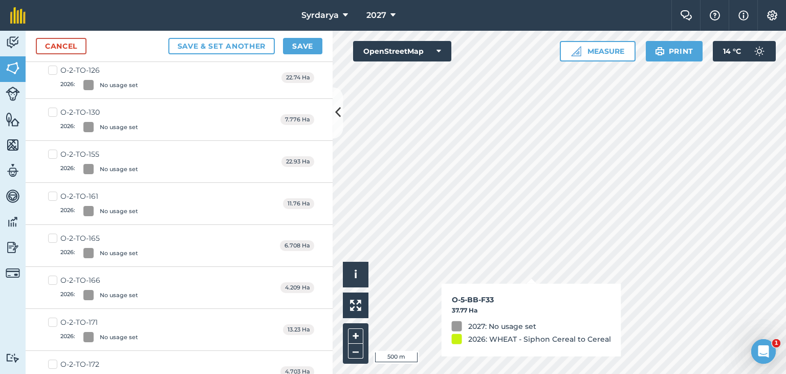
checkbox input "true"
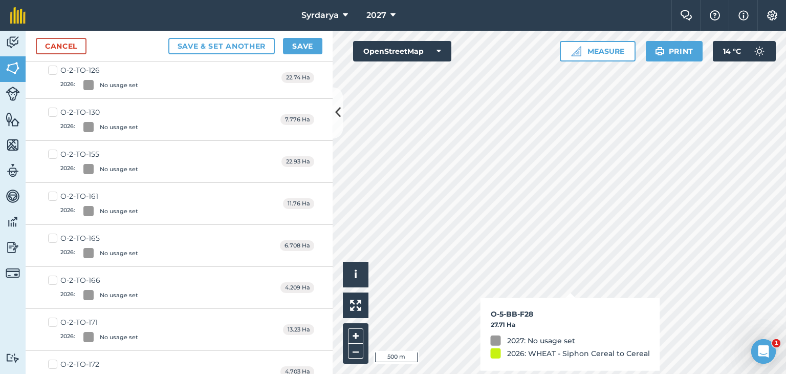
checkbox input "true"
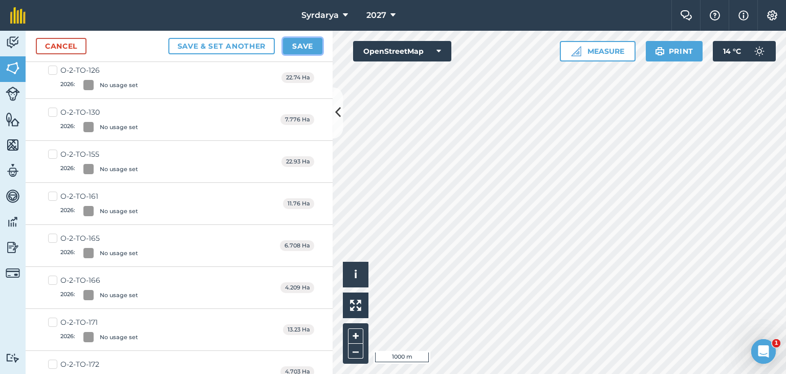
click at [308, 47] on button "Save" at bounding box center [302, 46] width 39 height 16
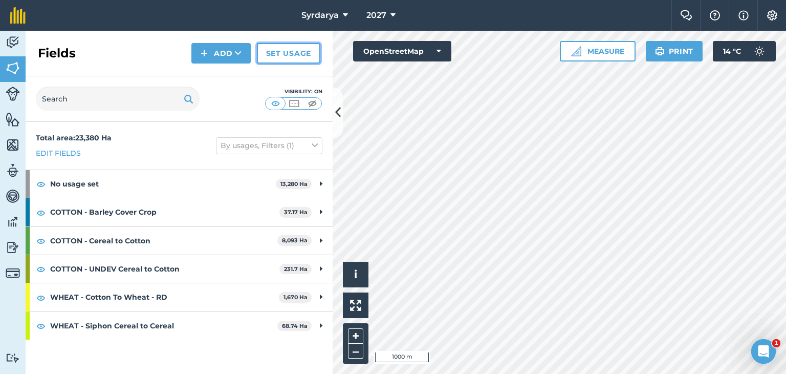
click at [294, 52] on link "Set usage" at bounding box center [288, 53] width 63 height 20
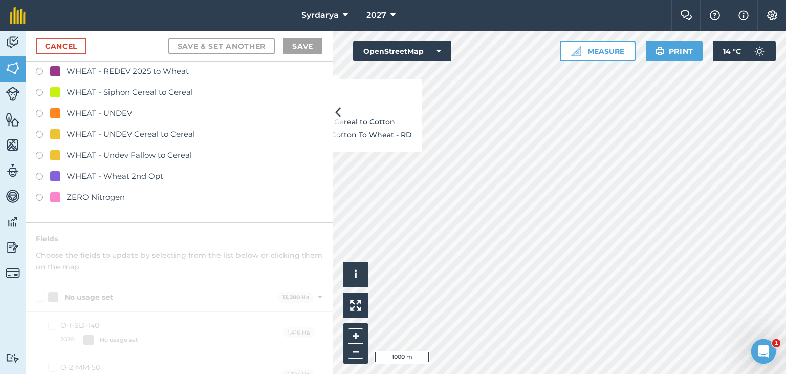
scroll to position [2355, 0]
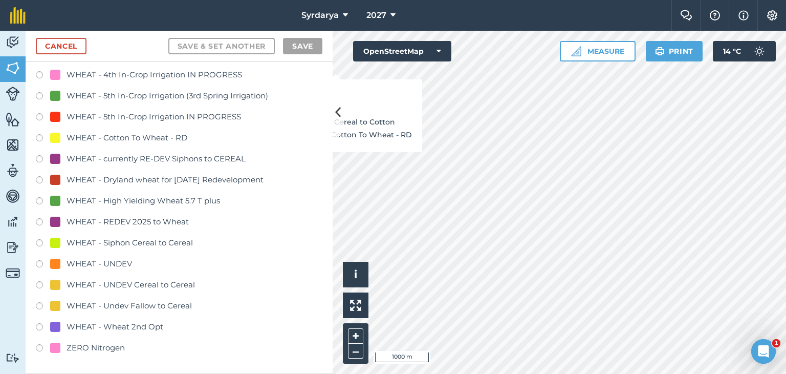
click at [39, 138] on label at bounding box center [43, 139] width 14 height 10
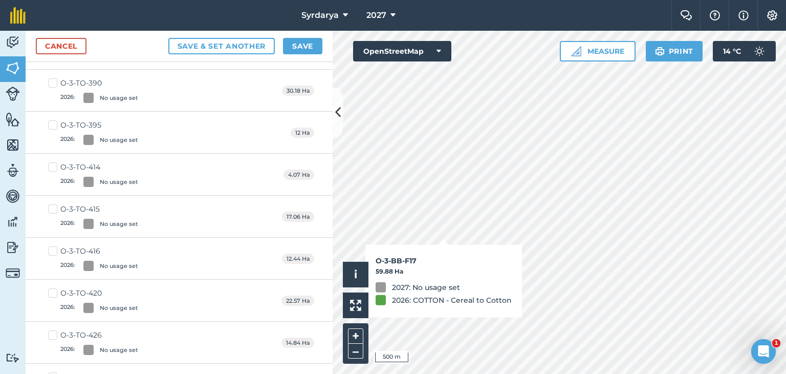
checkbox input "true"
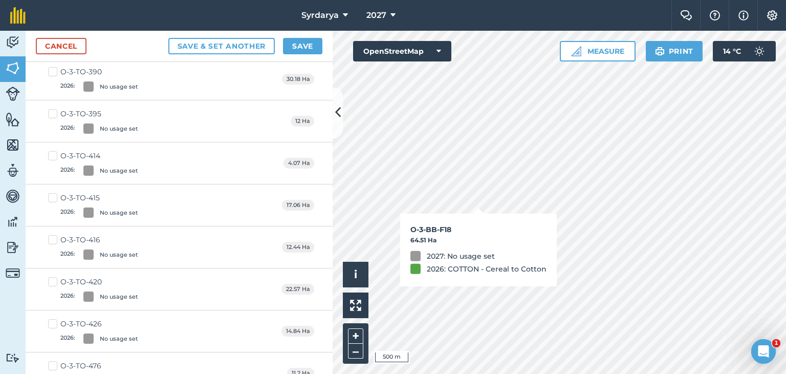
scroll to position [2343, 0]
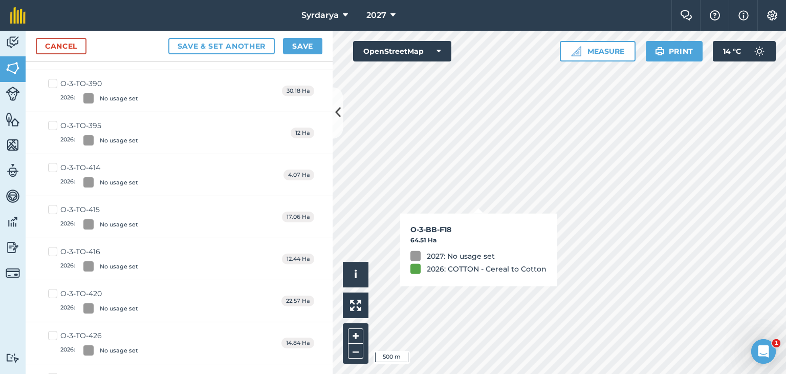
checkbox input "true"
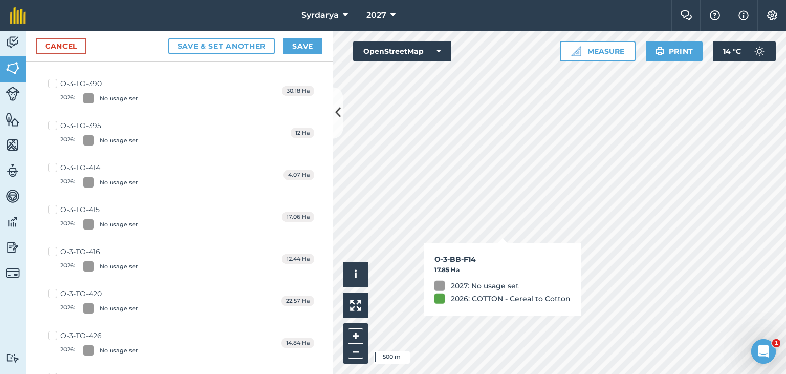
checkbox input "true"
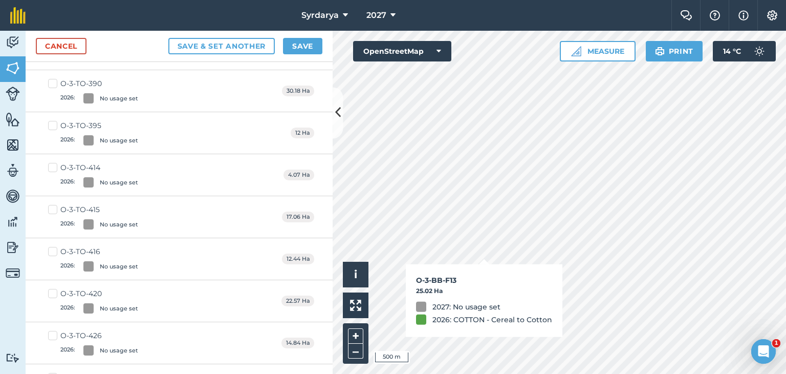
checkbox input "true"
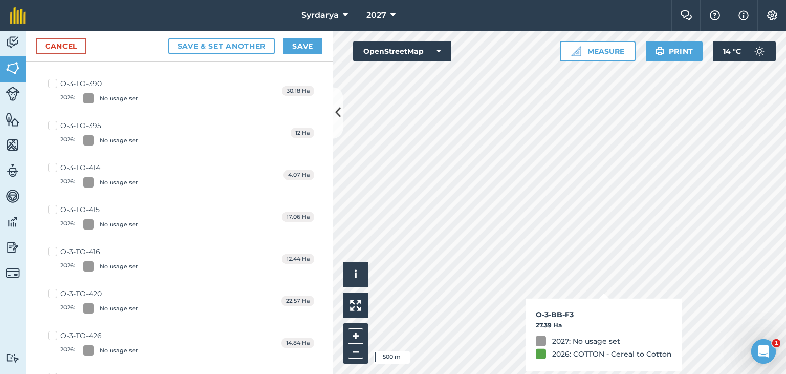
checkbox input "true"
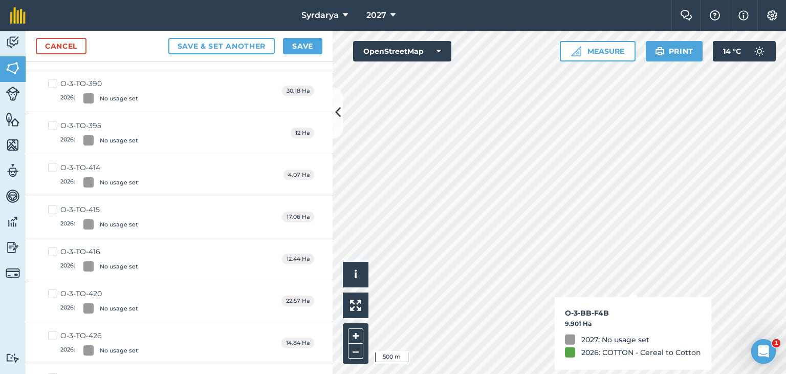
checkbox input "true"
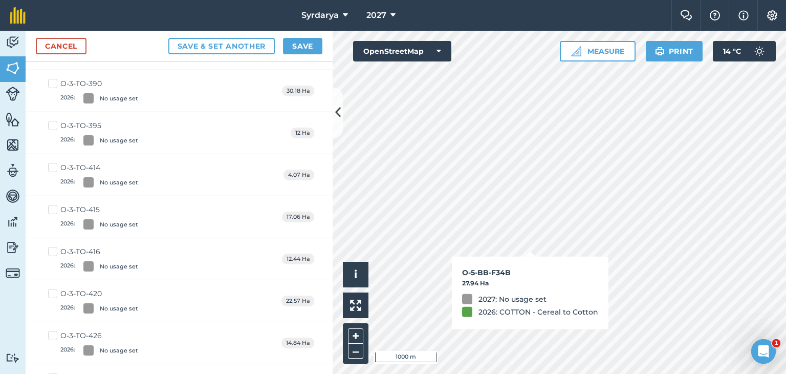
checkbox input "true"
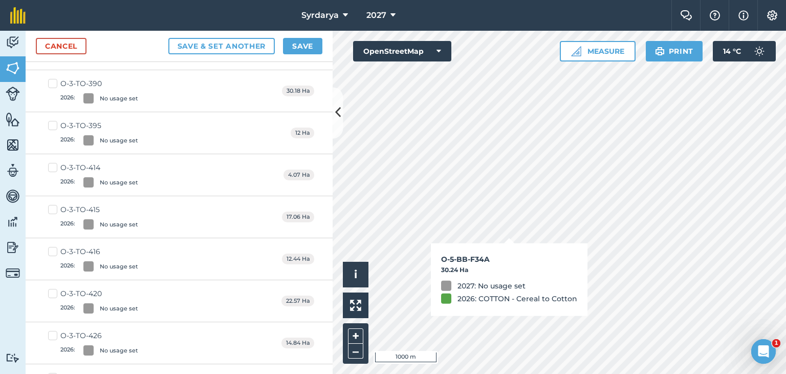
checkbox input "true"
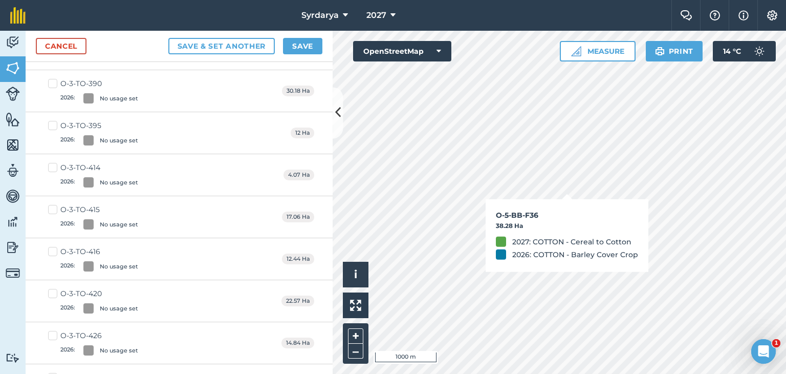
checkbox input "true"
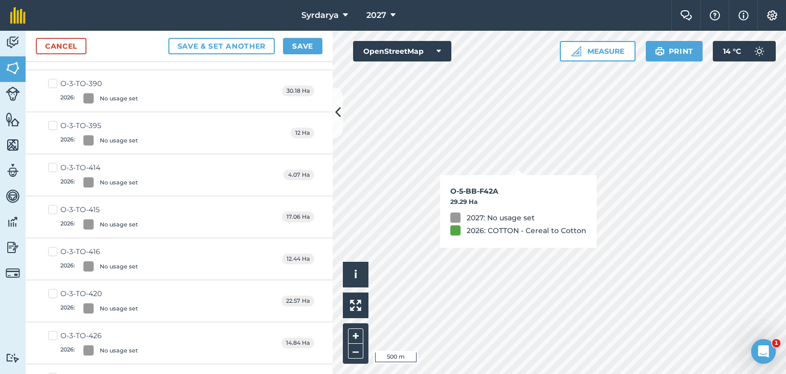
checkbox input "true"
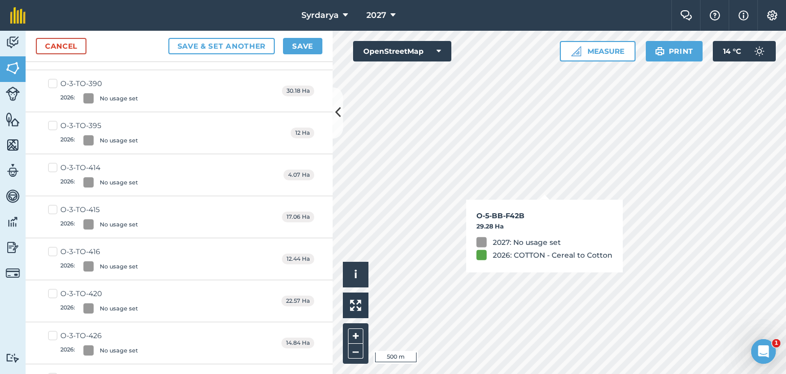
checkbox input "true"
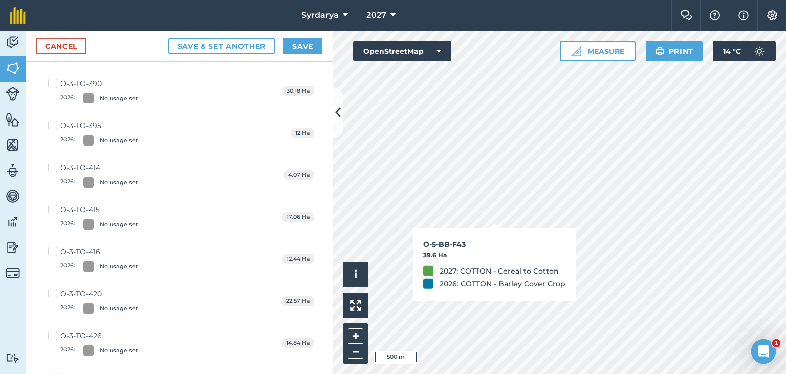
checkbox input "true"
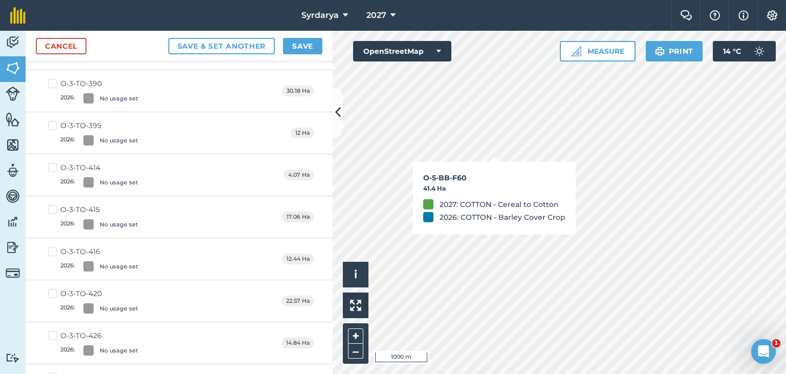
checkbox input "true"
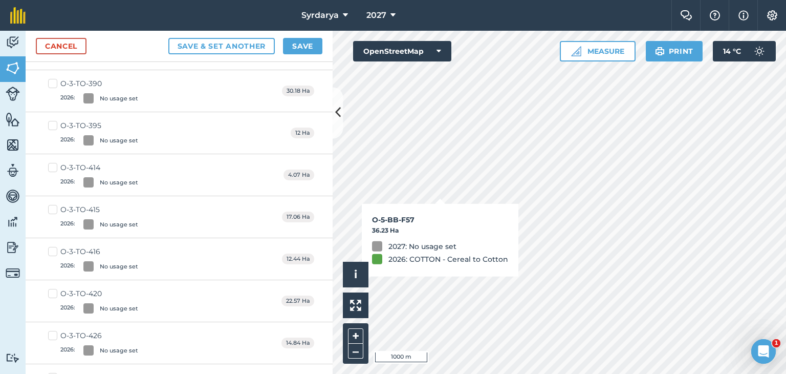
checkbox input "true"
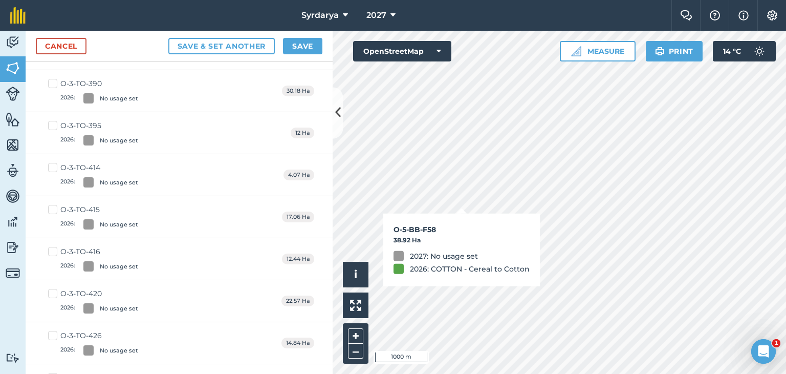
checkbox input "true"
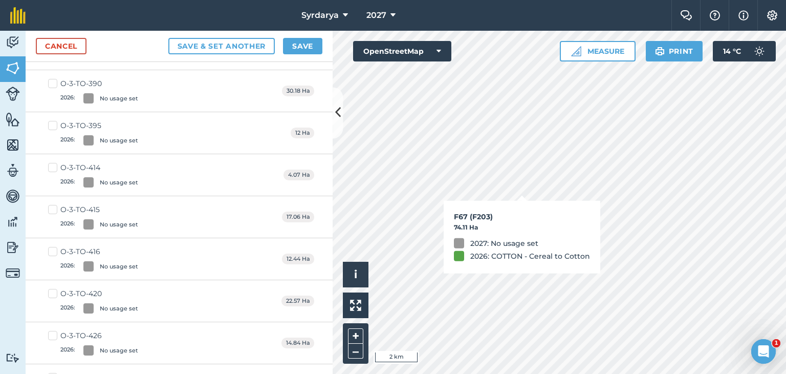
checkbox input "true"
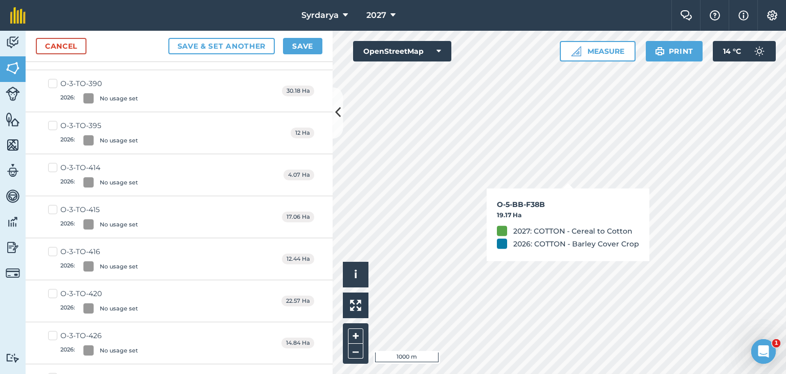
checkbox input "true"
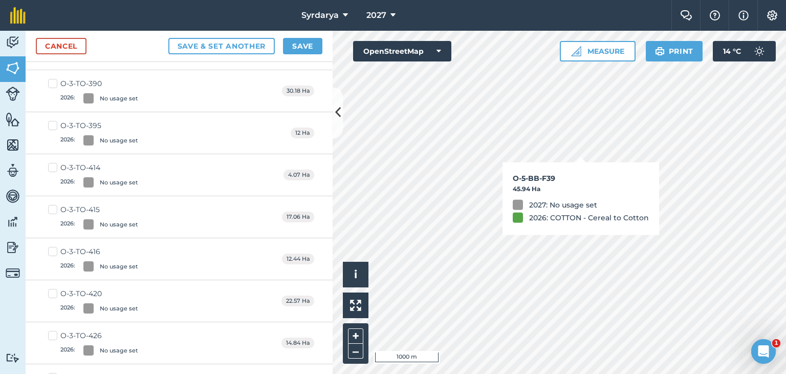
checkbox input "true"
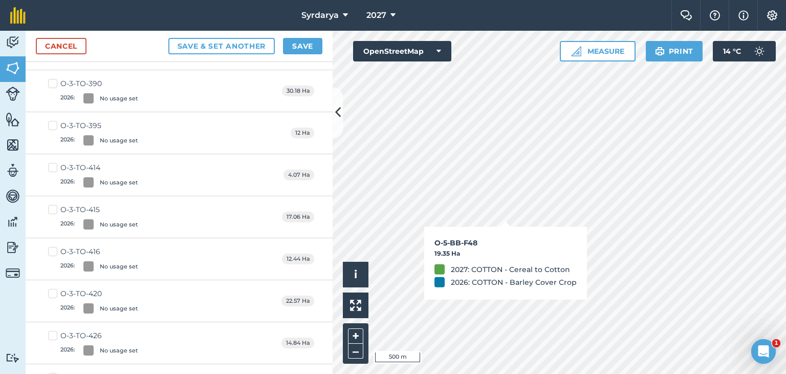
checkbox input "true"
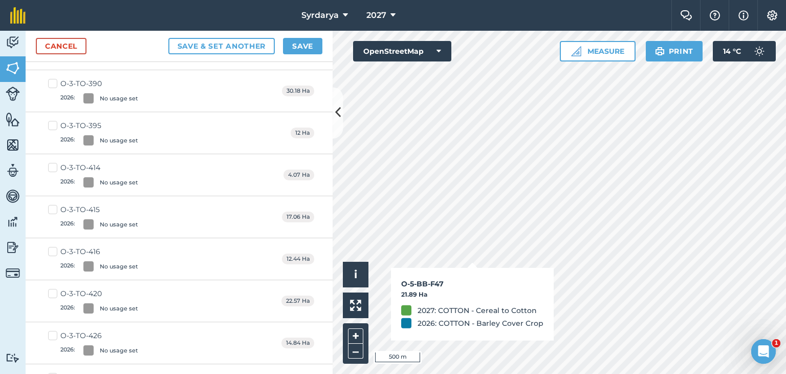
checkbox input "true"
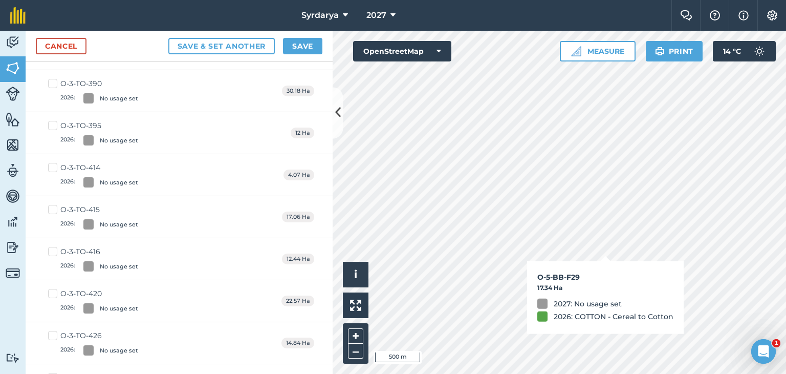
checkbox input "true"
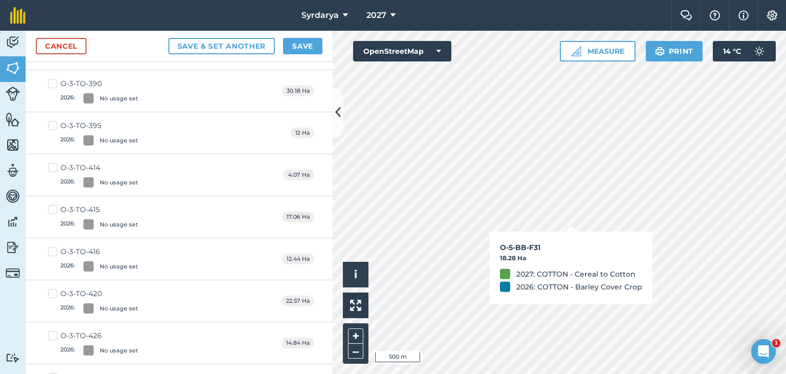
checkbox input "true"
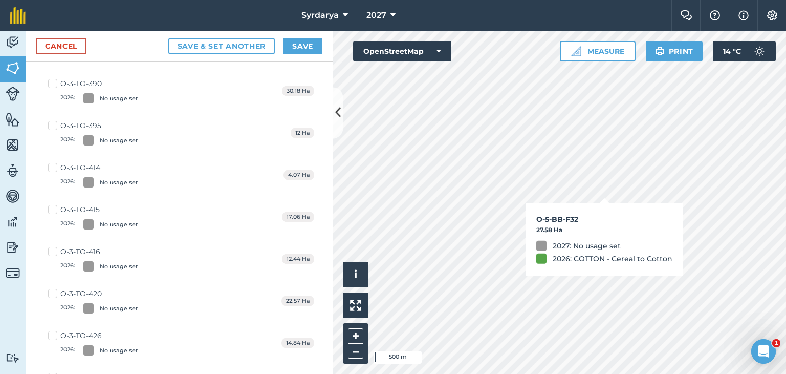
checkbox input "true"
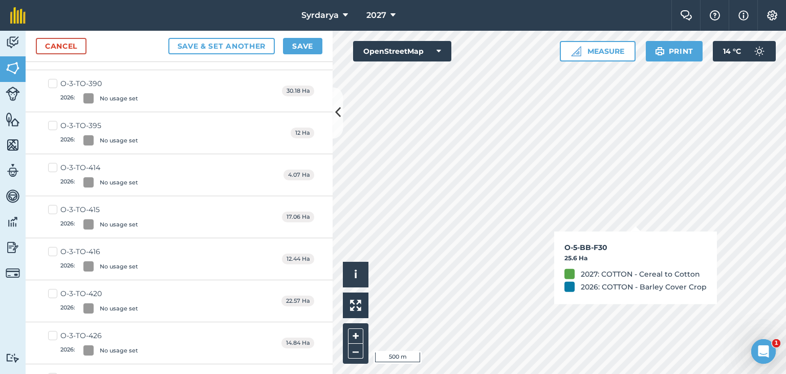
checkbox input "true"
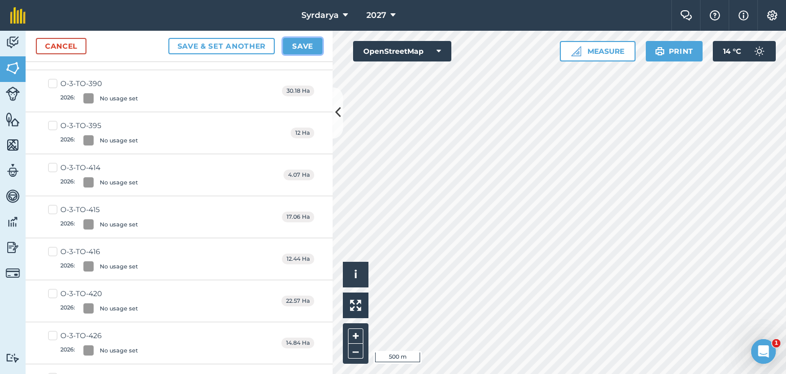
click at [307, 46] on button "Save" at bounding box center [302, 46] width 39 height 16
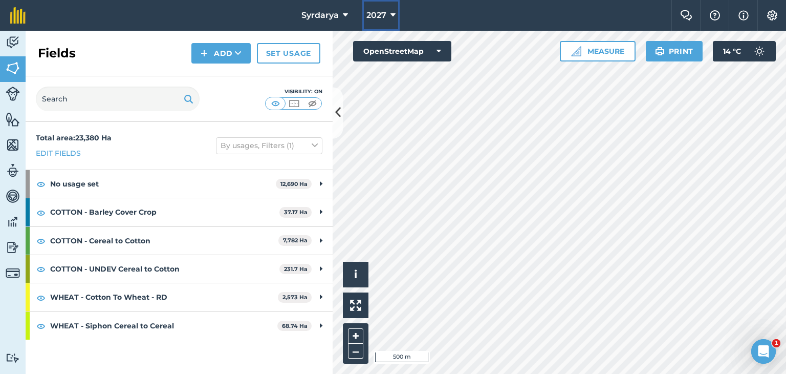
click at [394, 13] on icon at bounding box center [393, 15] width 5 height 12
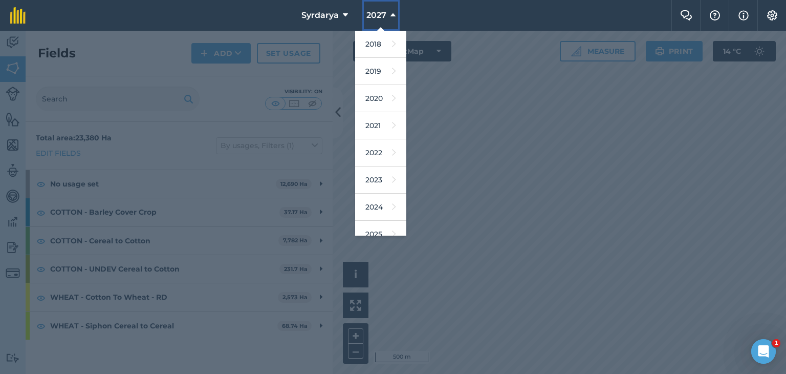
click at [394, 13] on icon at bounding box center [393, 15] width 5 height 12
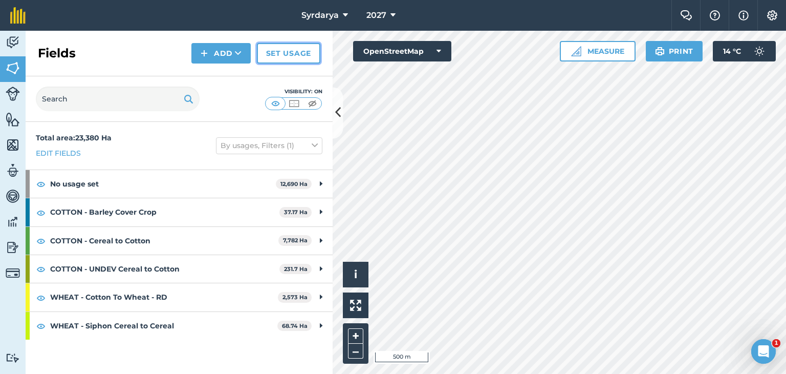
click at [279, 53] on link "Set usage" at bounding box center [288, 53] width 63 height 20
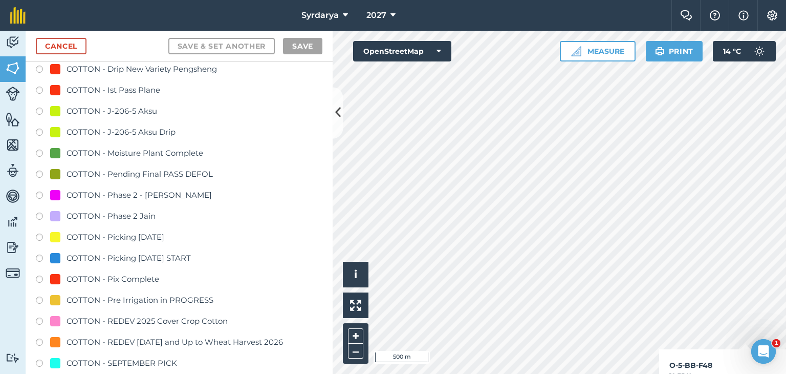
scroll to position [614, 0]
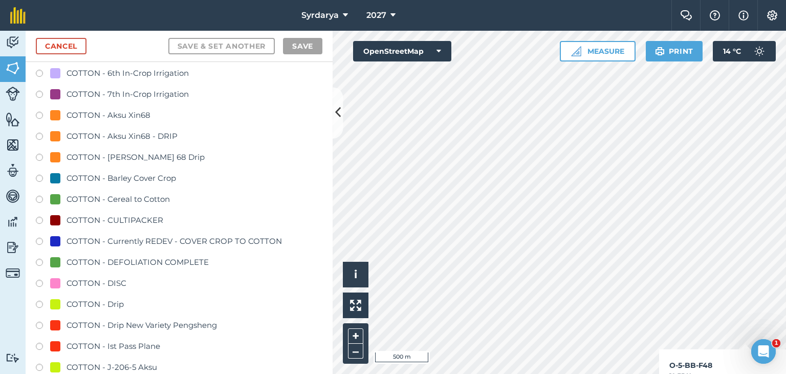
click at [38, 198] on label at bounding box center [43, 201] width 14 height 10
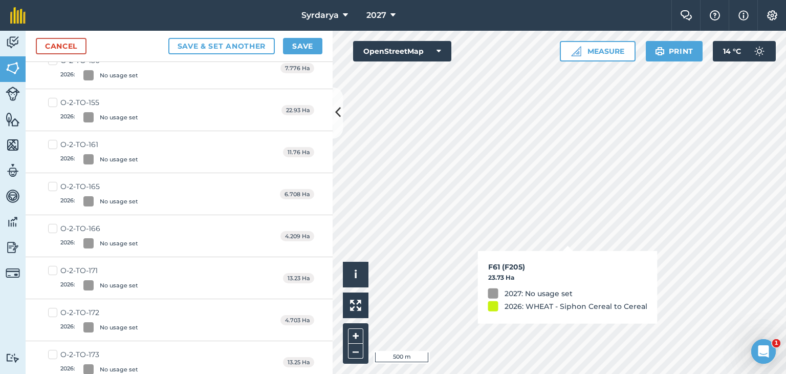
checkbox input "true"
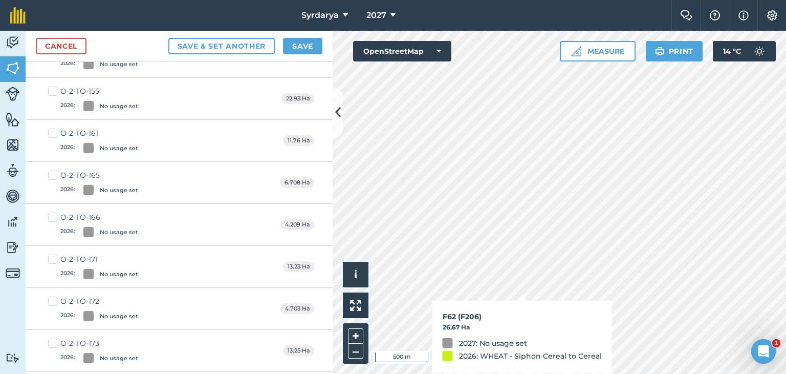
scroll to position [603, 0]
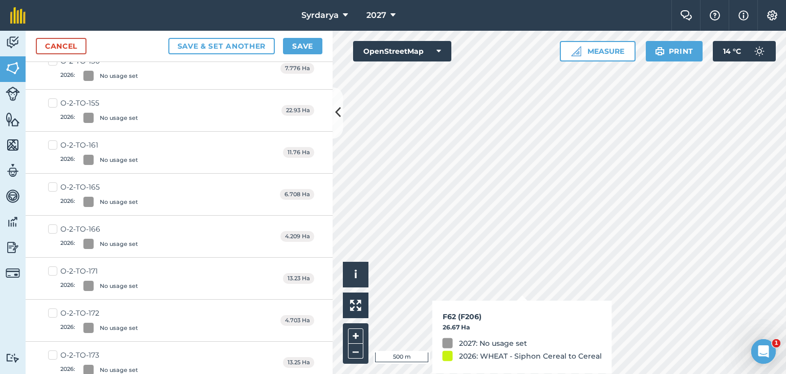
checkbox input "true"
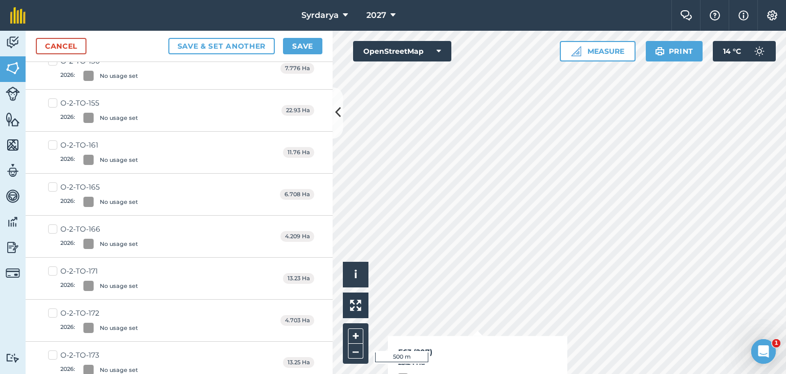
checkbox input "true"
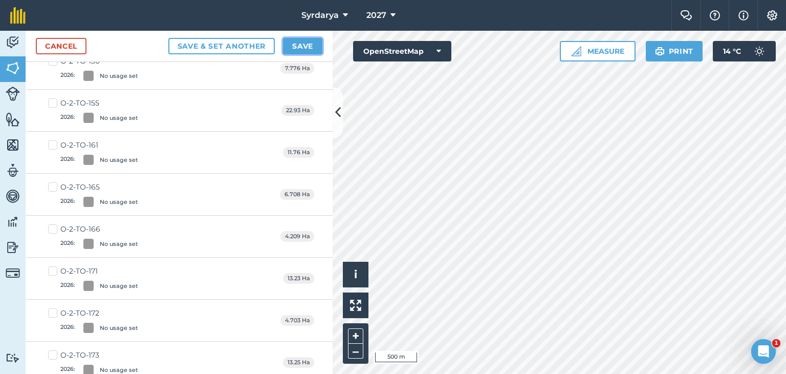
click at [311, 44] on button "Save" at bounding box center [302, 46] width 39 height 16
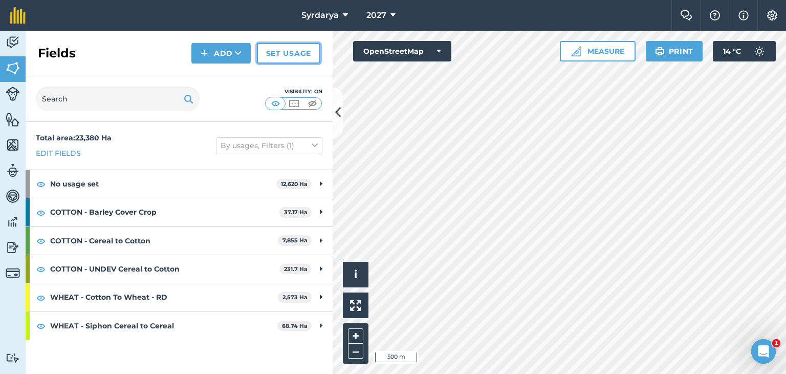
click at [301, 52] on link "Set usage" at bounding box center [288, 53] width 63 height 20
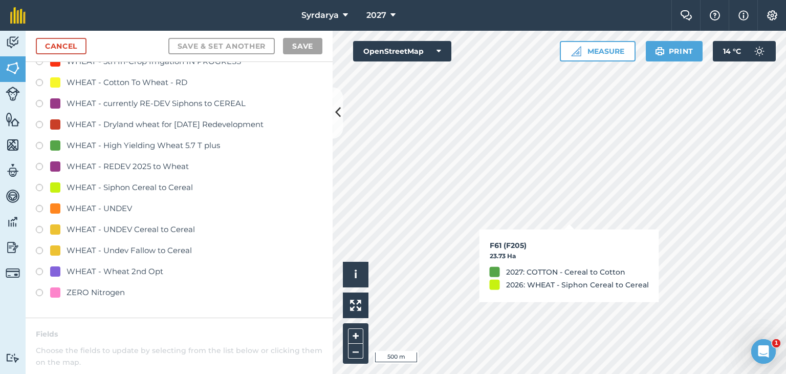
scroll to position [2355, 0]
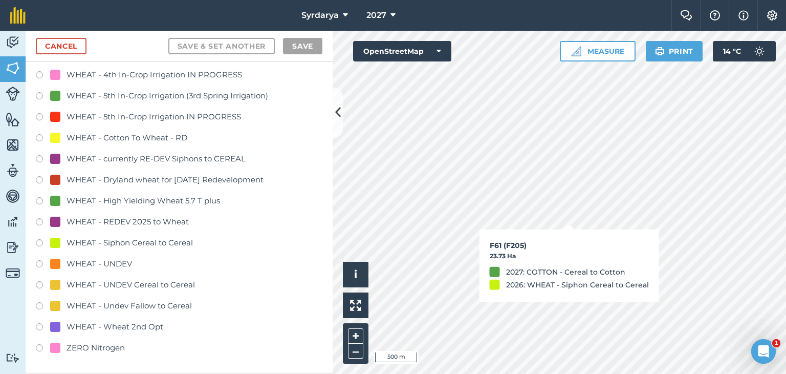
click at [38, 138] on label at bounding box center [43, 139] width 14 height 10
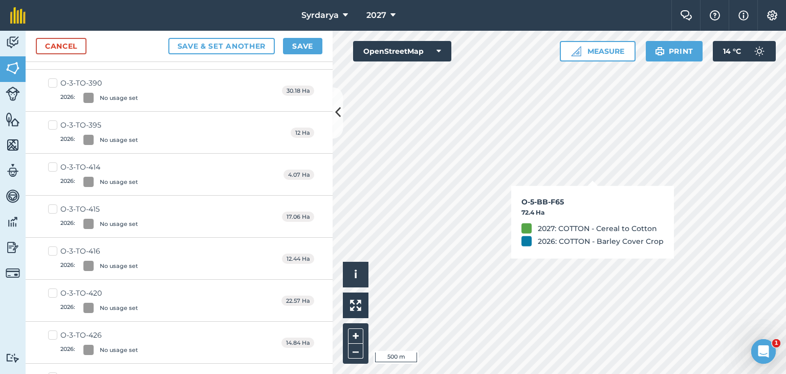
checkbox input "true"
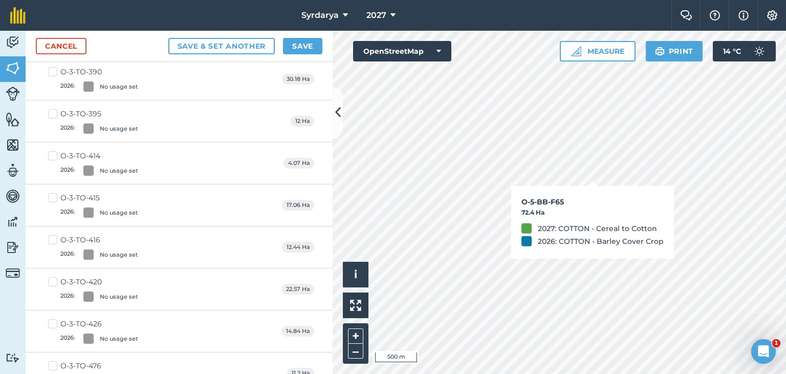
scroll to position [2343, 0]
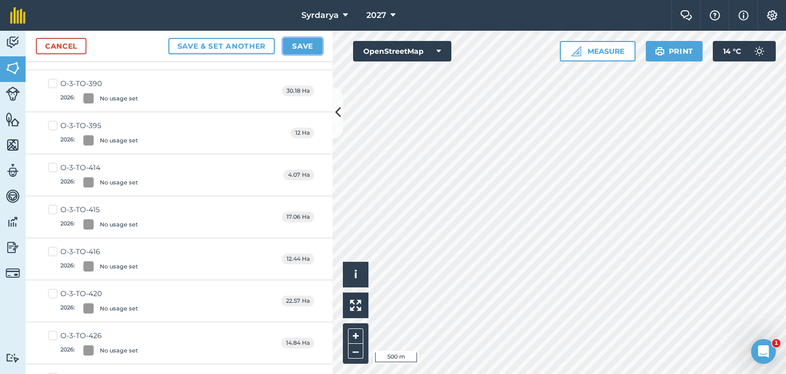
click at [298, 44] on button "Save" at bounding box center [302, 46] width 39 height 16
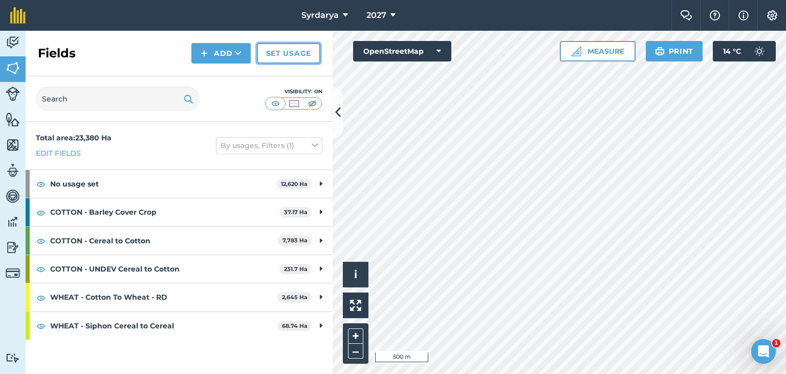
click at [296, 52] on link "Set usage" at bounding box center [288, 53] width 63 height 20
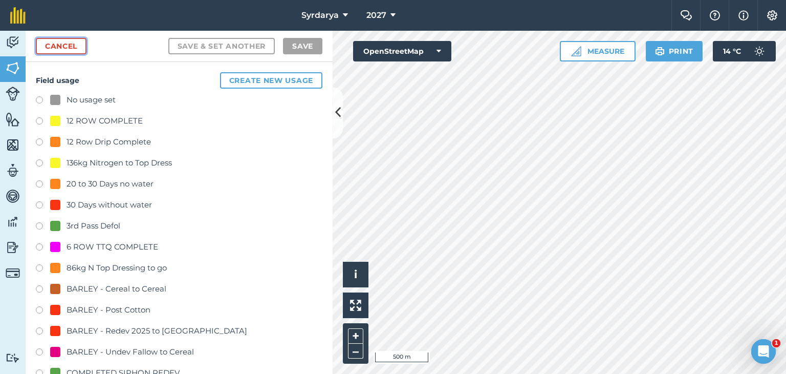
click at [52, 45] on link "Cancel" at bounding box center [61, 46] width 51 height 16
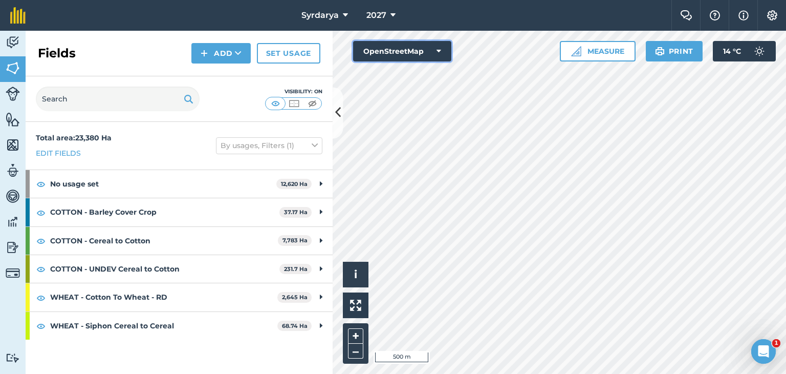
click at [442, 49] on button "OpenStreetMap" at bounding box center [402, 51] width 98 height 20
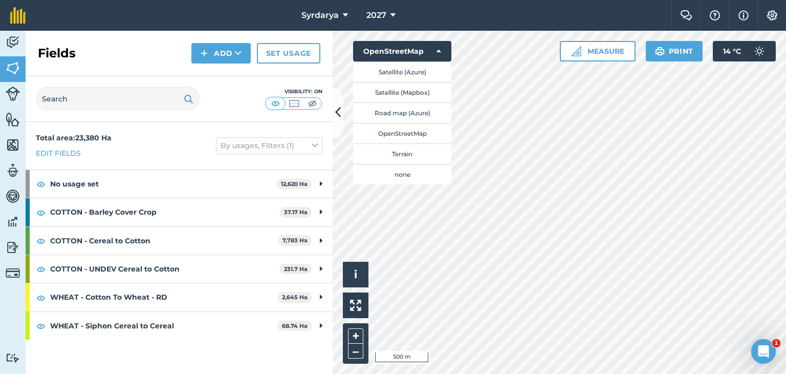
click at [415, 6] on nav "Syrdarya 2027" at bounding box center [354, 15] width 636 height 31
click at [393, 13] on icon at bounding box center [393, 15] width 5 height 12
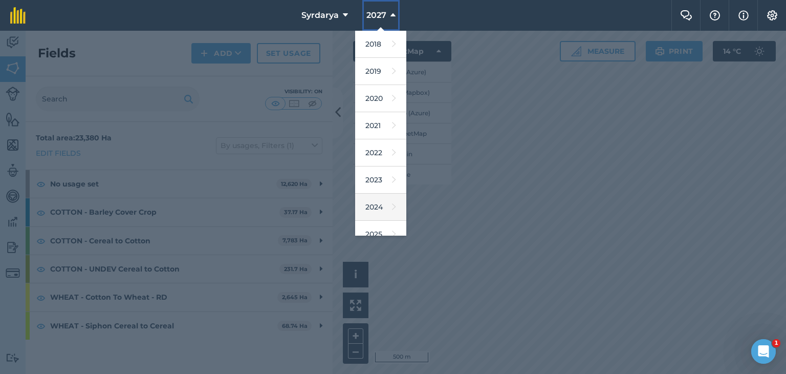
scroll to position [66, 0]
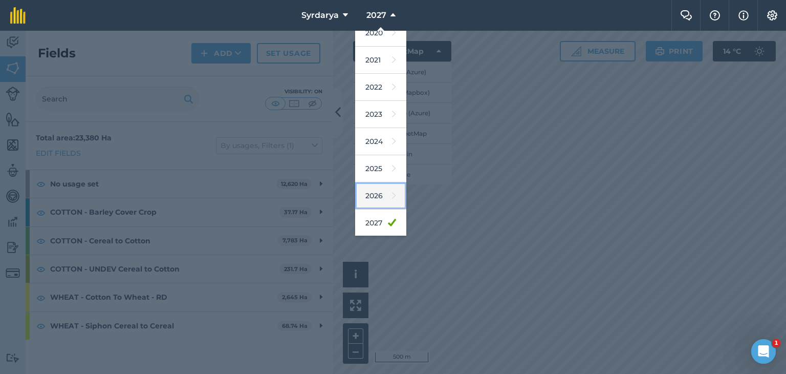
click at [374, 191] on link "2026" at bounding box center [380, 195] width 51 height 27
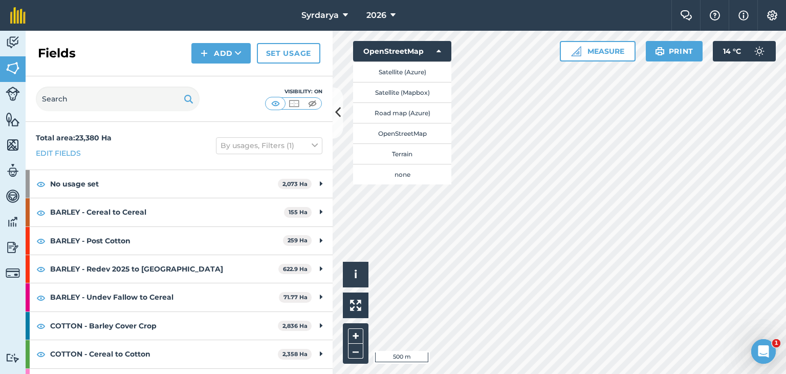
click at [592, 7] on nav "Syrdarya 2026" at bounding box center [354, 15] width 636 height 31
click at [440, 50] on icon at bounding box center [439, 51] width 5 height 10
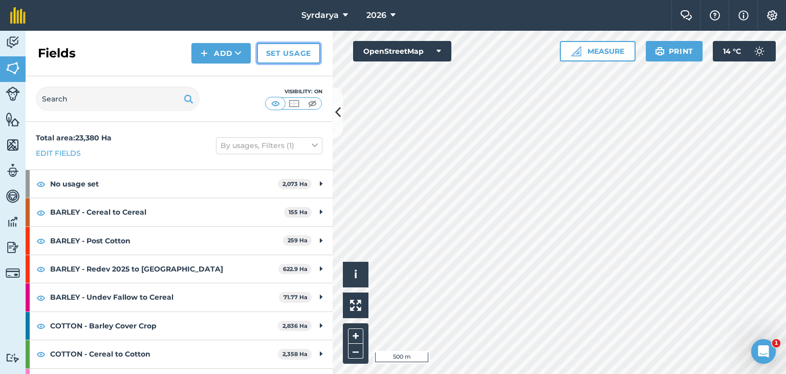
drag, startPoint x: 302, startPoint y: 52, endPoint x: 406, endPoint y: 59, distance: 104.7
click at [302, 52] on link "Set usage" at bounding box center [288, 53] width 63 height 20
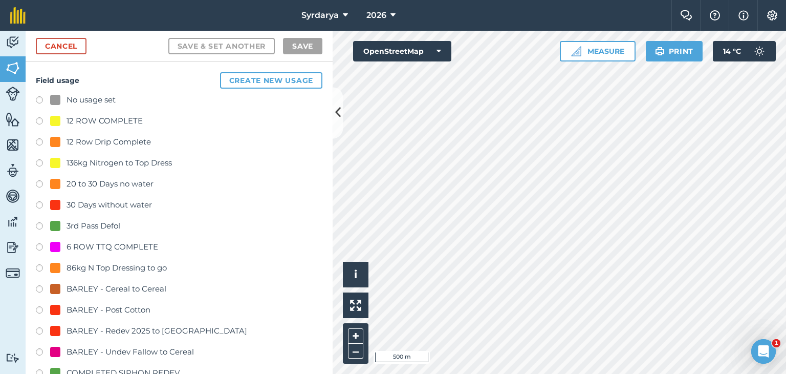
click at [498, 8] on nav "Syrdarya 2026" at bounding box center [354, 15] width 636 height 31
click at [385, 15] on span "2026" at bounding box center [377, 15] width 20 height 12
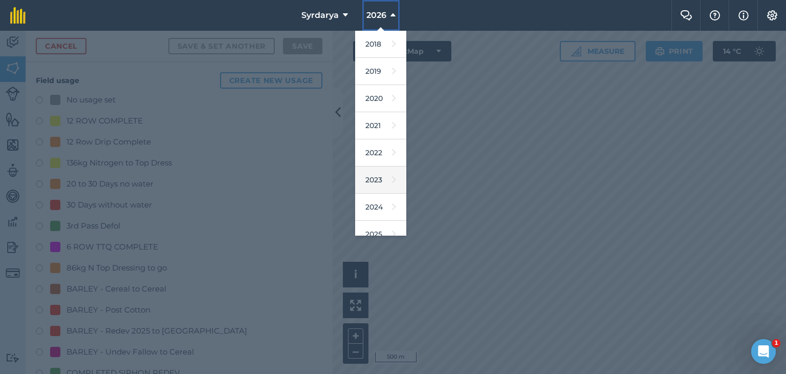
scroll to position [66, 0]
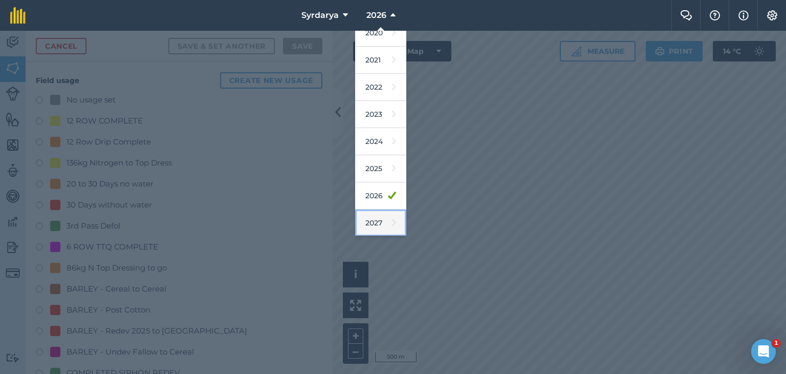
click at [377, 223] on link "2027" at bounding box center [380, 222] width 51 height 27
